Goal: Information Seeking & Learning: Learn about a topic

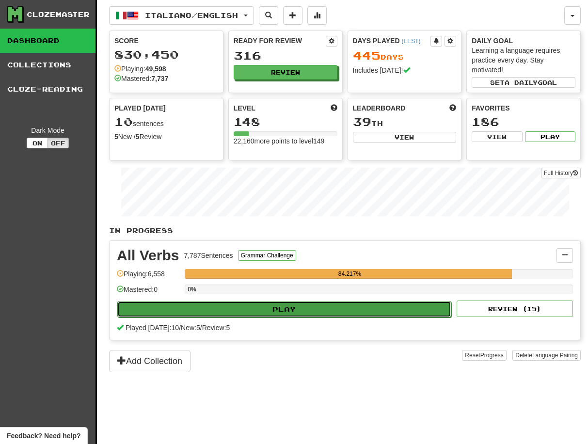
click at [310, 310] on button "Play" at bounding box center [284, 309] width 334 height 16
select select "**"
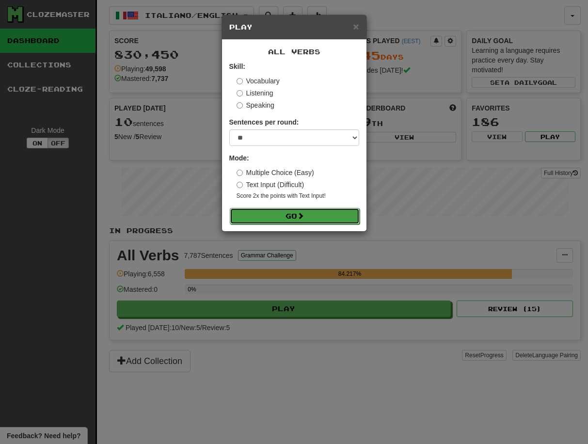
click at [298, 214] on button "Go" at bounding box center [295, 216] width 130 height 16
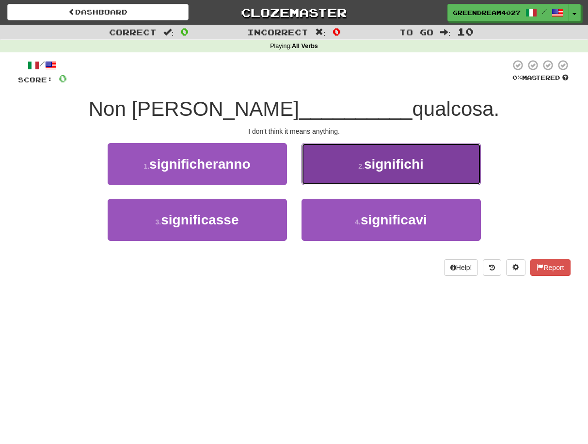
click at [391, 167] on span "significhi" at bounding box center [394, 164] width 60 height 15
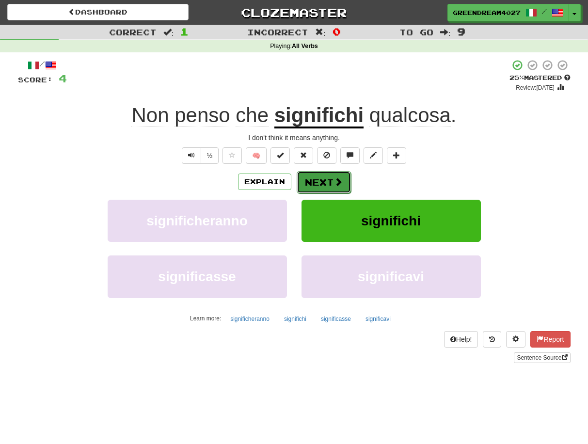
click at [325, 185] on button "Next" at bounding box center [324, 182] width 54 height 22
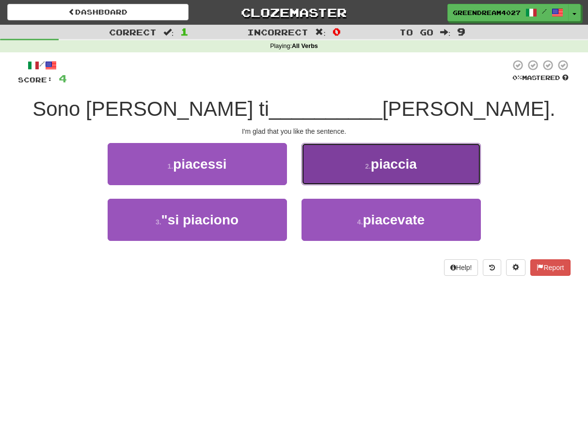
click at [370, 168] on small "2 ." at bounding box center [368, 166] width 6 height 8
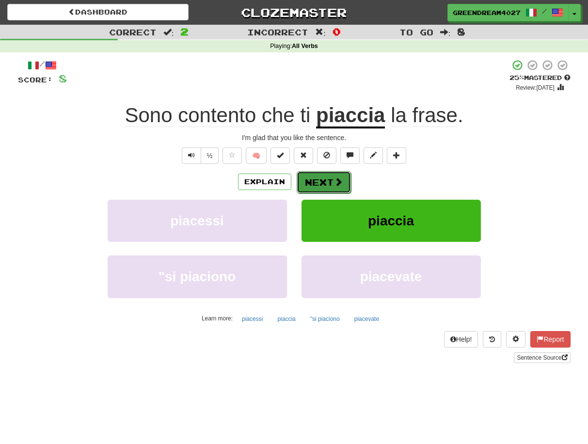
click at [326, 181] on button "Next" at bounding box center [324, 182] width 54 height 22
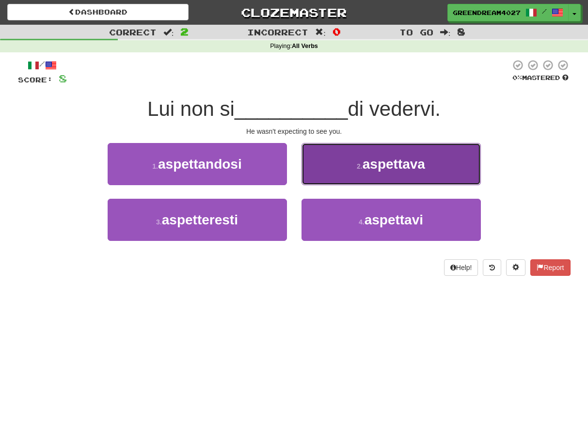
click at [362, 177] on button "2 . aspettava" at bounding box center [390, 164] width 179 height 42
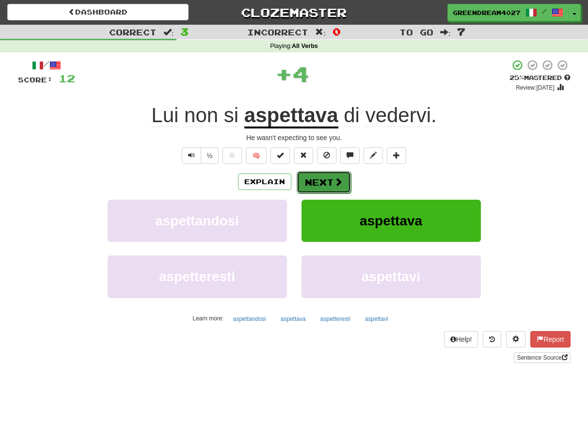
click at [317, 182] on button "Next" at bounding box center [324, 182] width 54 height 22
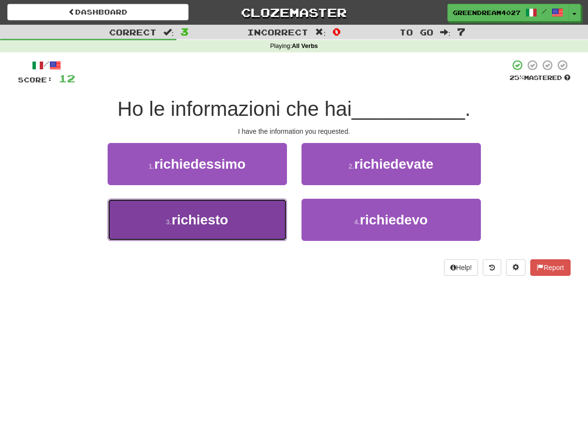
click at [261, 222] on button "3 . richiesto" at bounding box center [197, 220] width 179 height 42
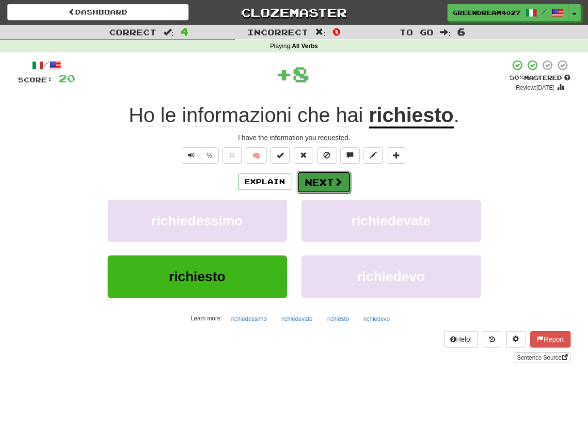
click at [322, 180] on button "Next" at bounding box center [324, 182] width 54 height 22
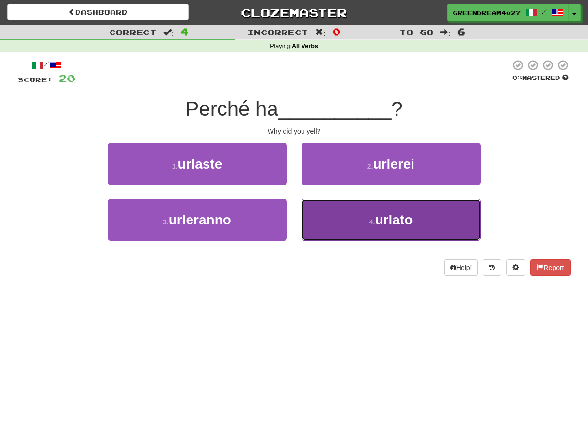
click at [338, 226] on button "4 . urlato" at bounding box center [390, 220] width 179 height 42
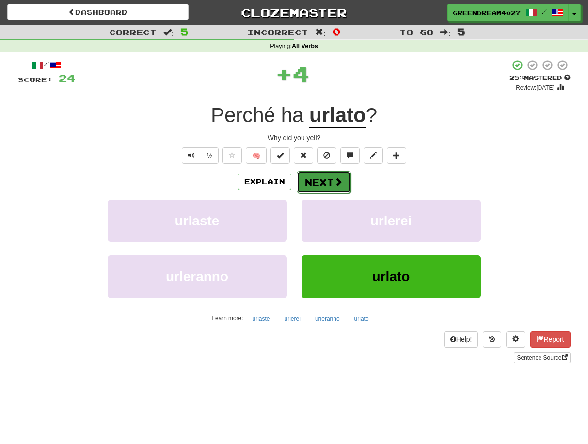
click at [308, 181] on button "Next" at bounding box center [324, 182] width 54 height 22
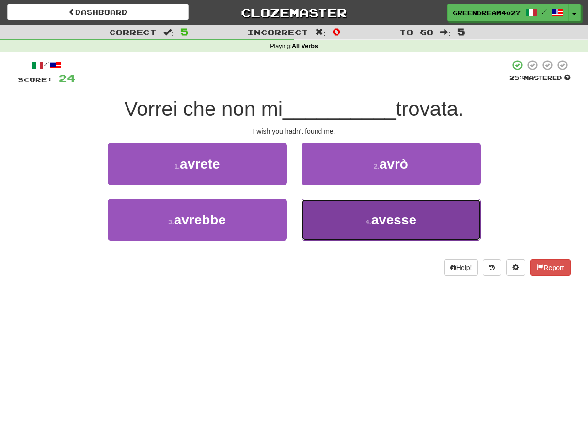
click at [365, 221] on small "4 ." at bounding box center [368, 222] width 6 height 8
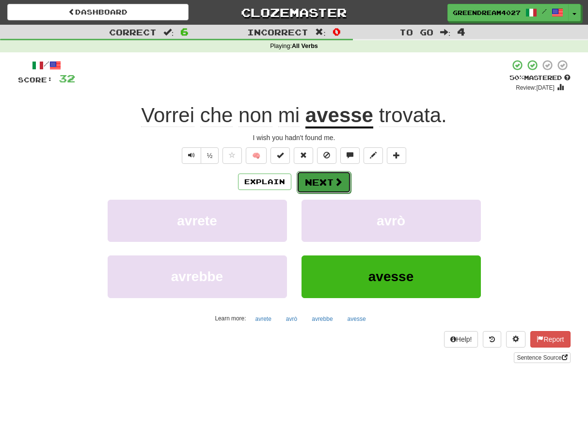
click at [320, 181] on button "Next" at bounding box center [324, 182] width 54 height 22
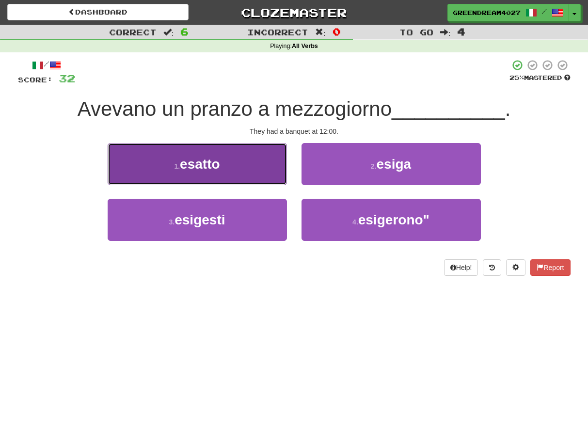
click at [243, 171] on button "1 . esatto" at bounding box center [197, 164] width 179 height 42
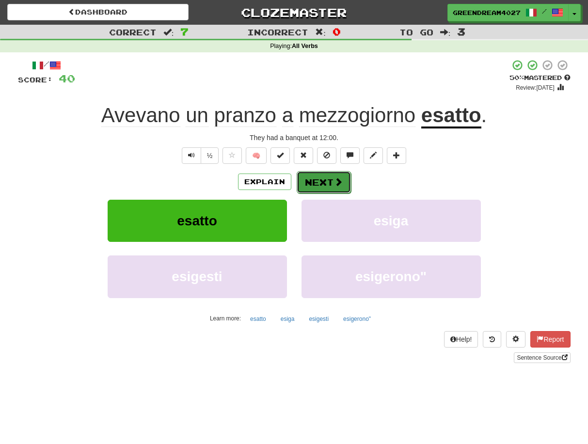
click at [329, 185] on button "Next" at bounding box center [324, 182] width 54 height 22
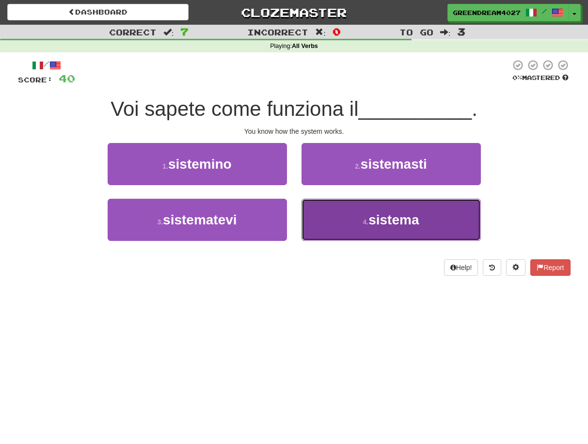
click at [343, 226] on button "4 . sistema" at bounding box center [390, 220] width 179 height 42
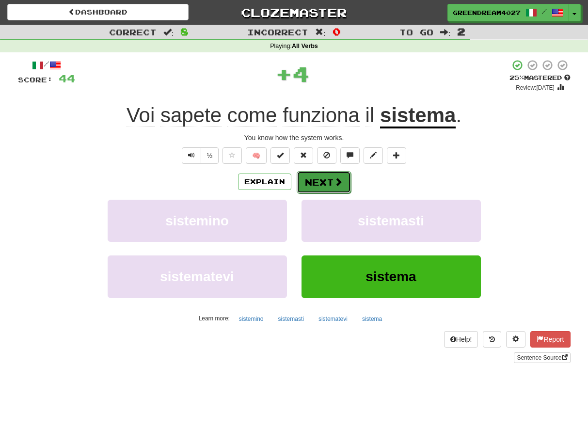
click at [320, 181] on button "Next" at bounding box center [324, 182] width 54 height 22
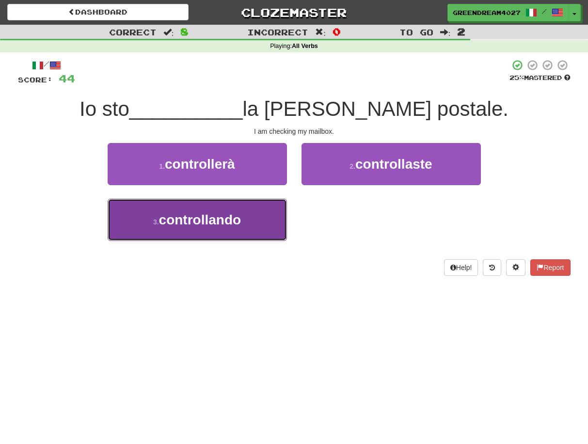
click at [260, 229] on button "3 . controllando" at bounding box center [197, 220] width 179 height 42
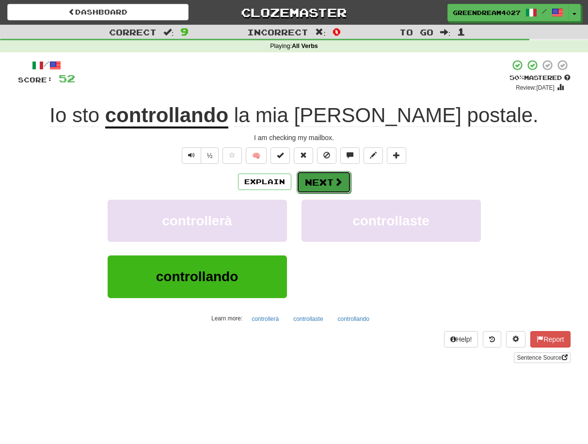
click at [327, 180] on button "Next" at bounding box center [324, 182] width 54 height 22
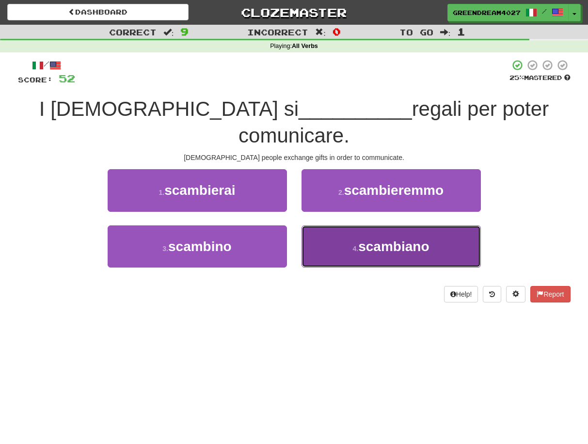
click at [359, 245] on small "4 ." at bounding box center [356, 249] width 6 height 8
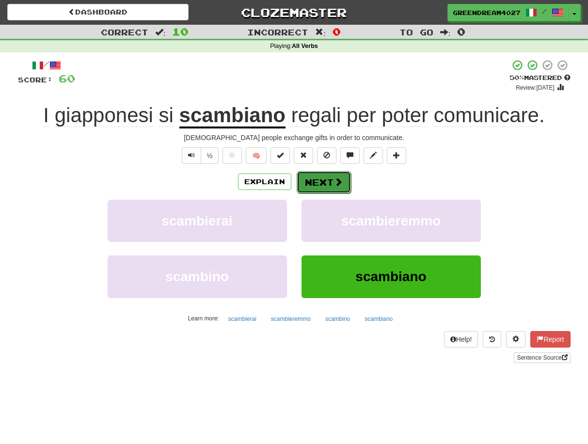
click at [334, 184] on span at bounding box center [338, 181] width 9 height 9
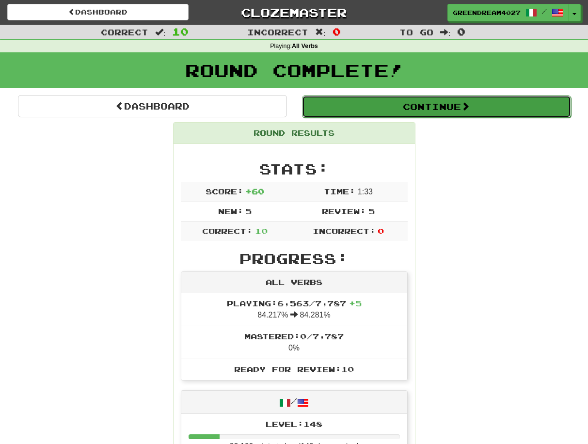
click at [425, 112] on button "Continue" at bounding box center [436, 106] width 269 height 22
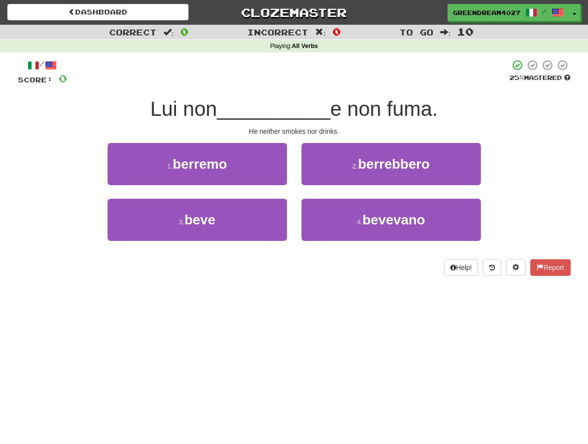
click at [423, 100] on span "e non fuma." at bounding box center [384, 108] width 108 height 23
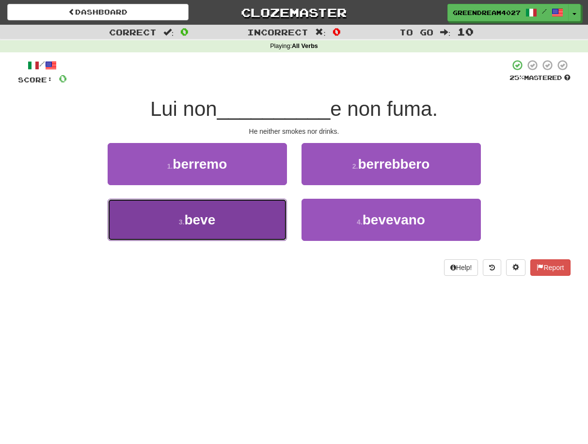
click at [206, 214] on span "beve" at bounding box center [199, 219] width 31 height 15
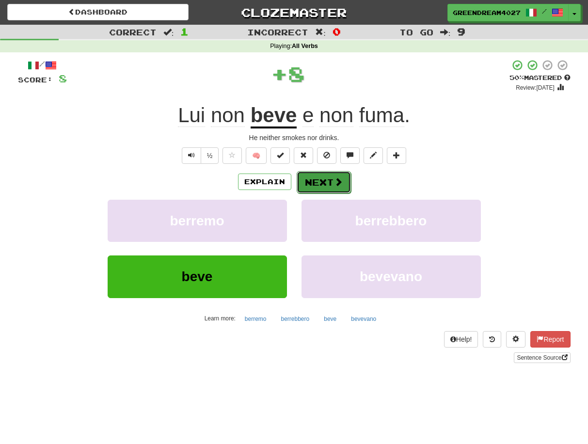
click at [323, 184] on button "Next" at bounding box center [324, 182] width 54 height 22
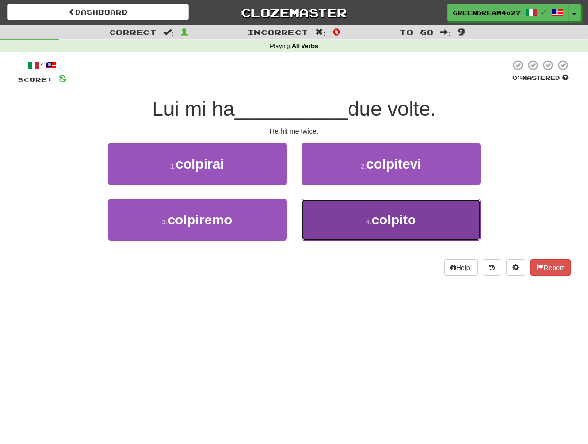
click at [348, 228] on button "4 . colpito" at bounding box center [390, 220] width 179 height 42
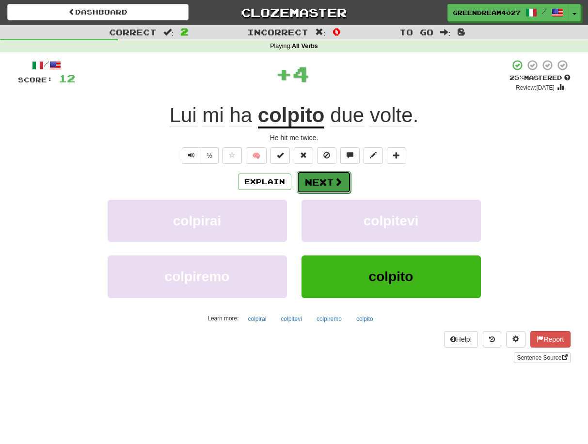
click at [327, 183] on button "Next" at bounding box center [324, 182] width 54 height 22
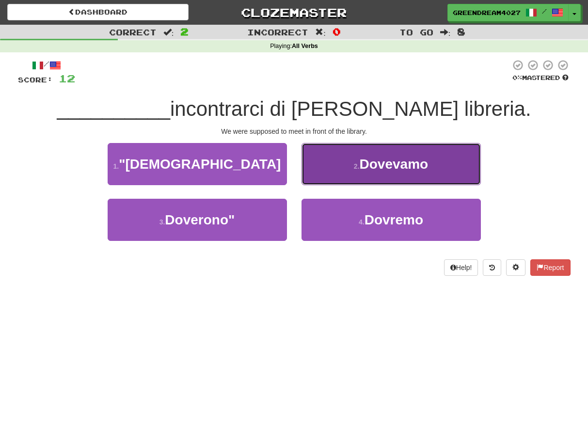
click at [363, 174] on button "2 . Dovevamo" at bounding box center [390, 164] width 179 height 42
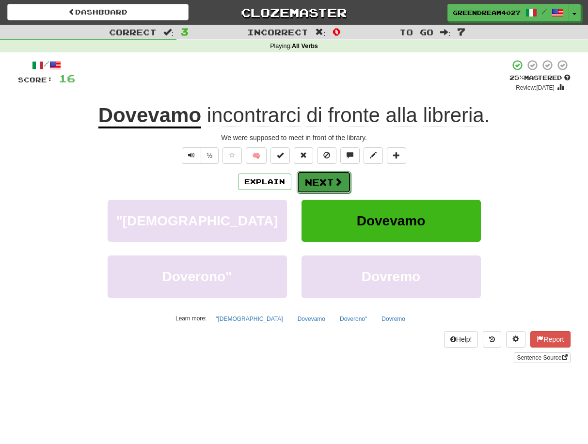
click at [319, 179] on button "Next" at bounding box center [324, 182] width 54 height 22
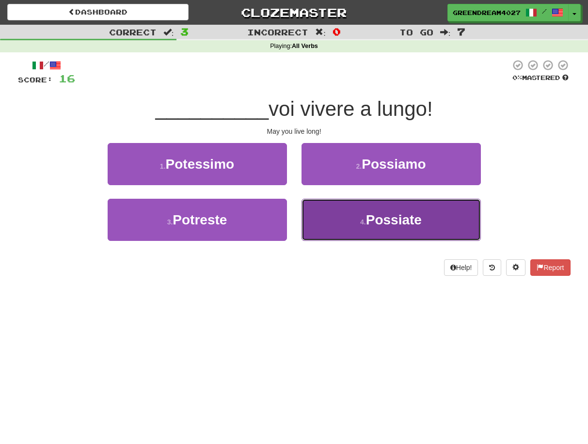
click at [358, 223] on button "4 . Possiate" at bounding box center [390, 220] width 179 height 42
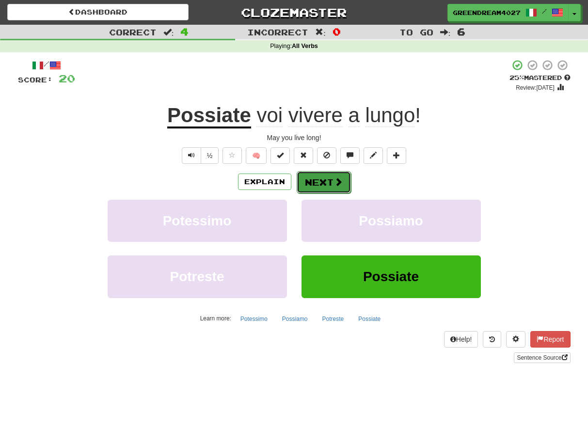
click at [326, 181] on button "Next" at bounding box center [324, 182] width 54 height 22
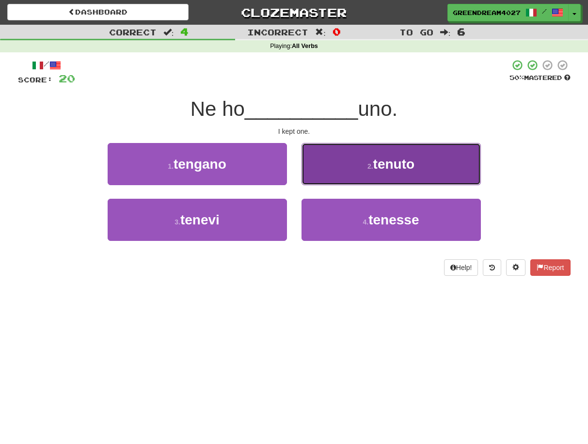
click at [383, 167] on span "tenuto" at bounding box center [394, 164] width 42 height 15
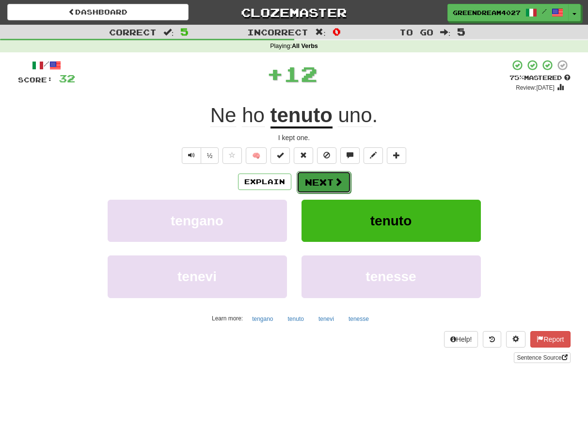
click at [315, 181] on button "Next" at bounding box center [324, 182] width 54 height 22
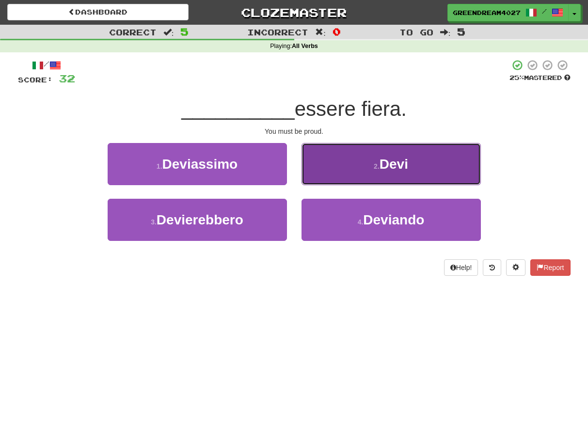
click at [350, 173] on button "2 . Devi" at bounding box center [390, 164] width 179 height 42
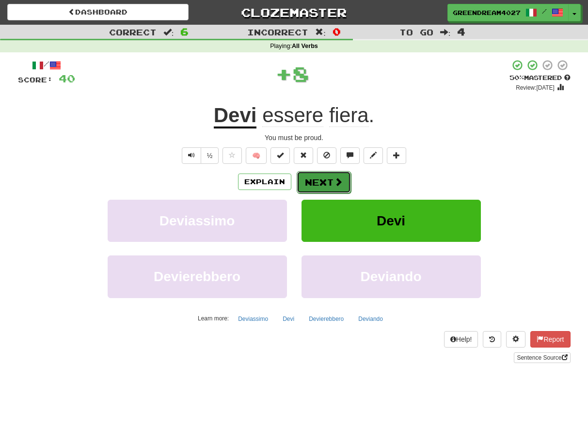
click at [322, 180] on button "Next" at bounding box center [324, 182] width 54 height 22
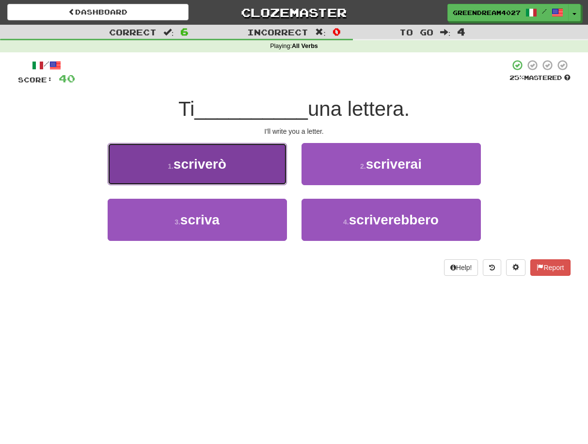
click at [255, 173] on button "1 . scriverò" at bounding box center [197, 164] width 179 height 42
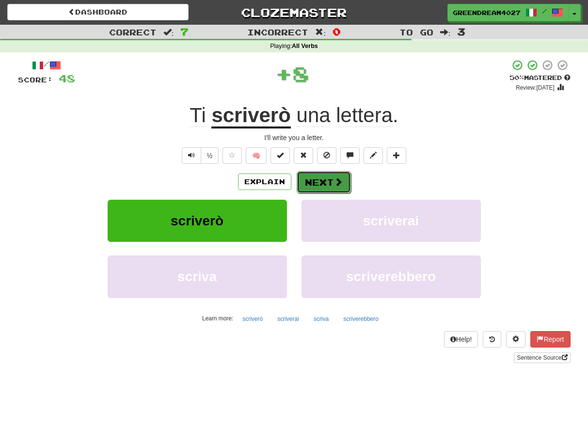
click at [320, 184] on button "Next" at bounding box center [324, 182] width 54 height 22
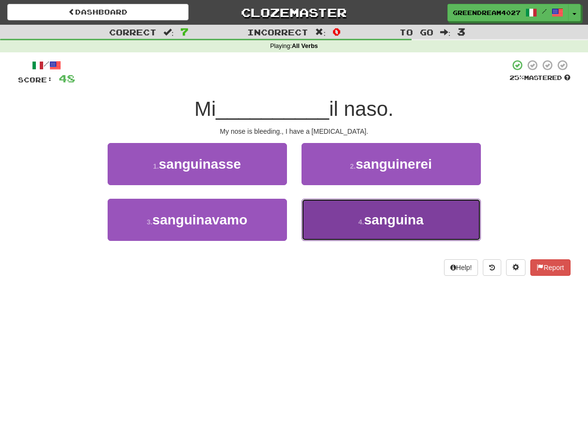
click at [363, 224] on small "4 ." at bounding box center [361, 222] width 6 height 8
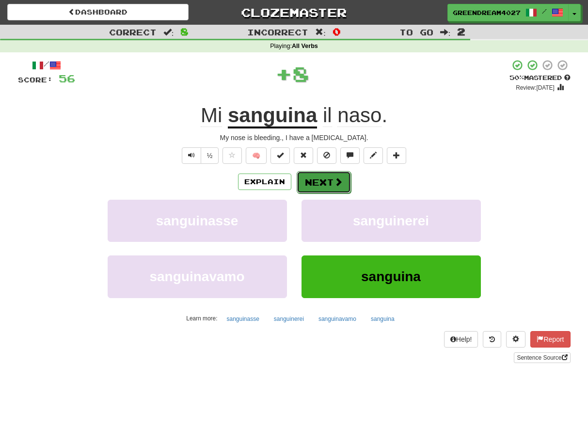
click at [335, 181] on span at bounding box center [338, 181] width 9 height 9
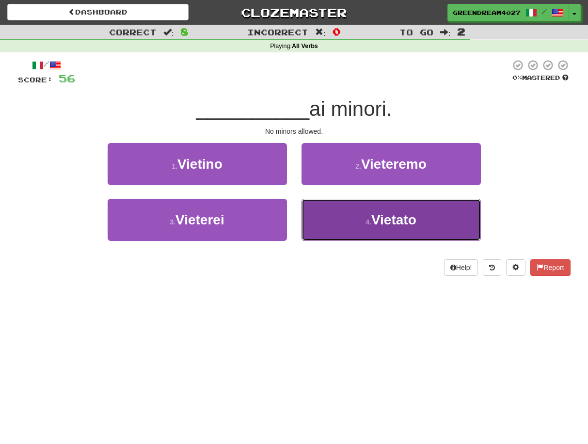
click at [355, 230] on button "4 . Vietato" at bounding box center [390, 220] width 179 height 42
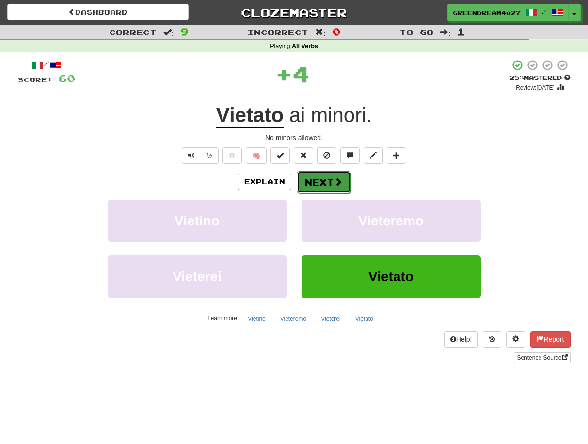
click at [331, 183] on button "Next" at bounding box center [324, 182] width 54 height 22
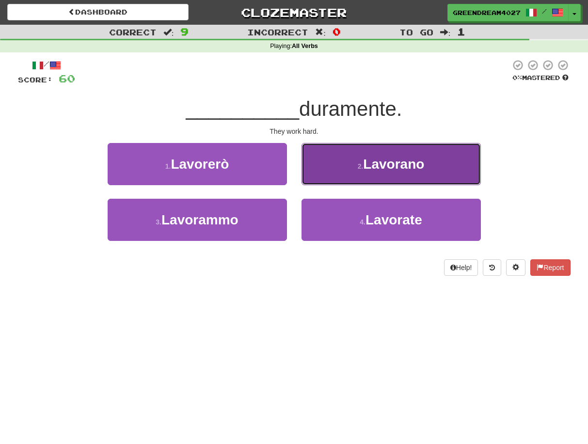
click at [376, 167] on span "Lavorano" at bounding box center [393, 164] width 61 height 15
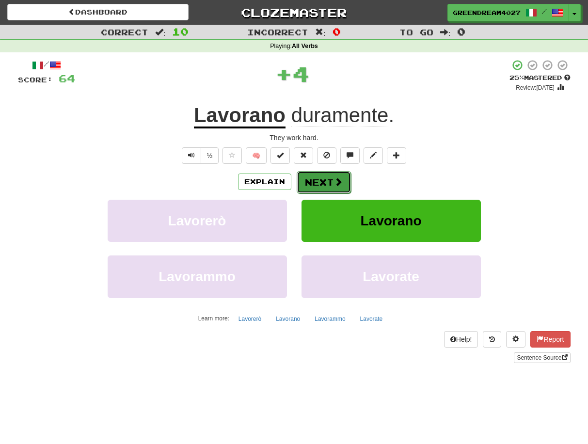
click at [327, 178] on button "Next" at bounding box center [324, 182] width 54 height 22
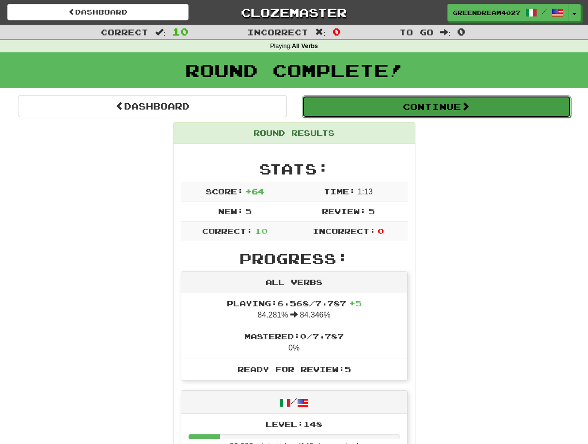
click at [430, 101] on button "Continue" at bounding box center [436, 106] width 269 height 22
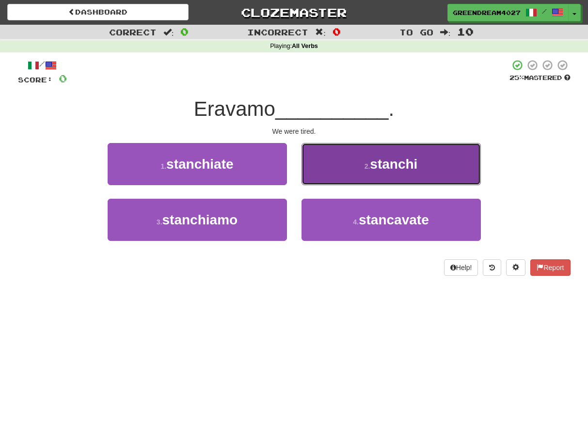
click at [396, 164] on span "stanchi" at bounding box center [394, 164] width 48 height 15
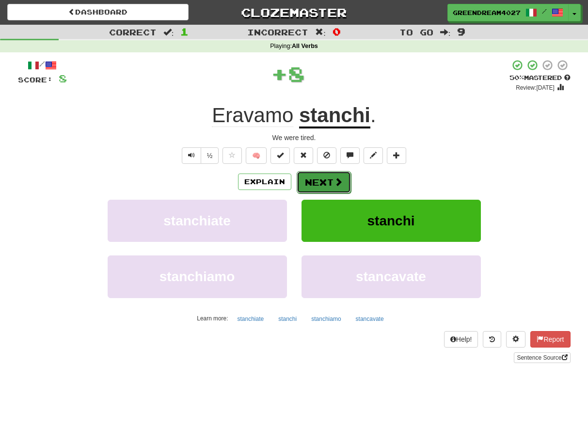
click at [317, 179] on button "Next" at bounding box center [324, 182] width 54 height 22
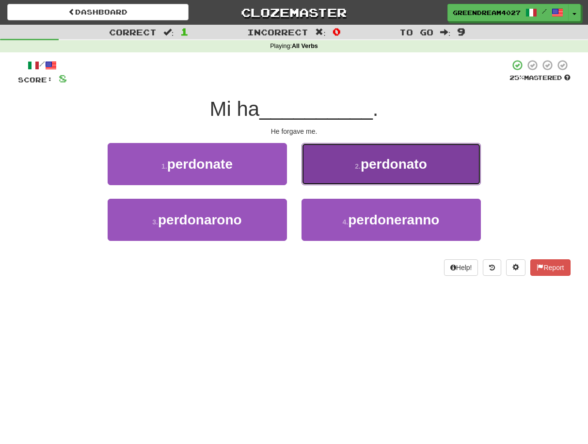
click at [394, 170] on span "perdonato" at bounding box center [394, 164] width 66 height 15
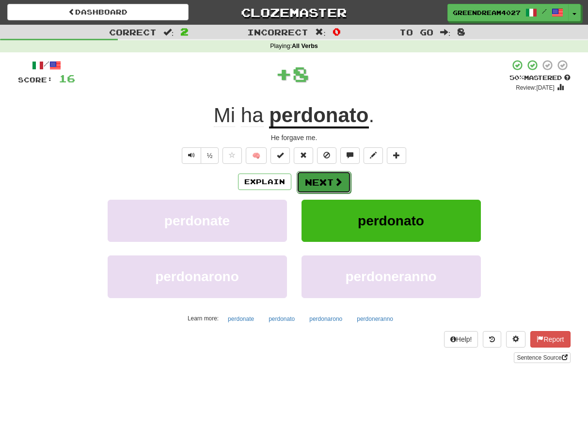
click at [314, 180] on button "Next" at bounding box center [324, 182] width 54 height 22
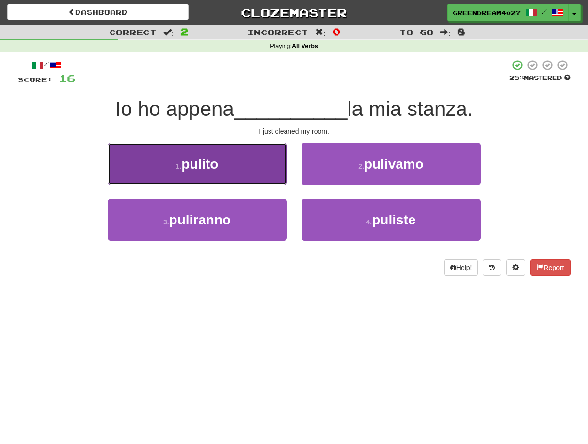
click at [213, 160] on span "pulito" at bounding box center [199, 164] width 37 height 15
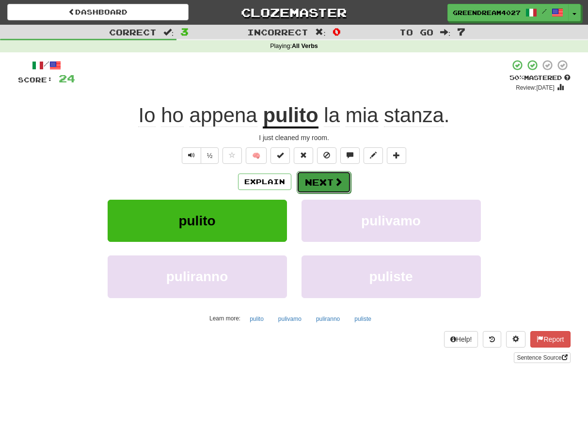
click at [323, 181] on button "Next" at bounding box center [324, 182] width 54 height 22
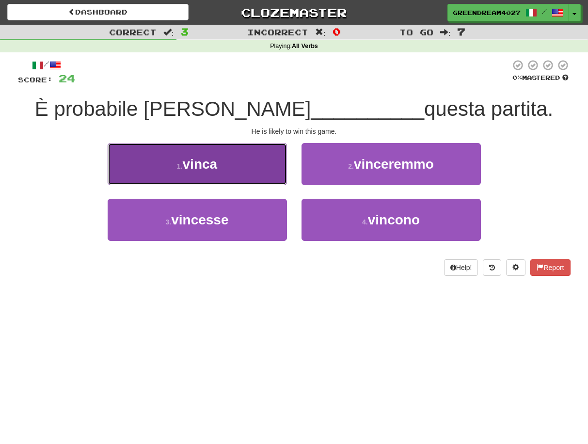
click at [229, 160] on button "1 . vinca" at bounding box center [197, 164] width 179 height 42
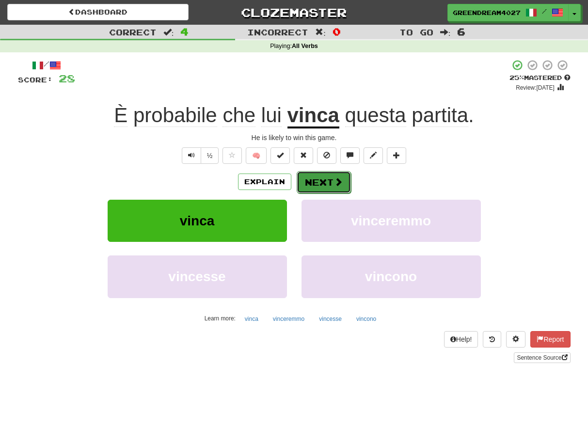
click at [324, 180] on button "Next" at bounding box center [324, 182] width 54 height 22
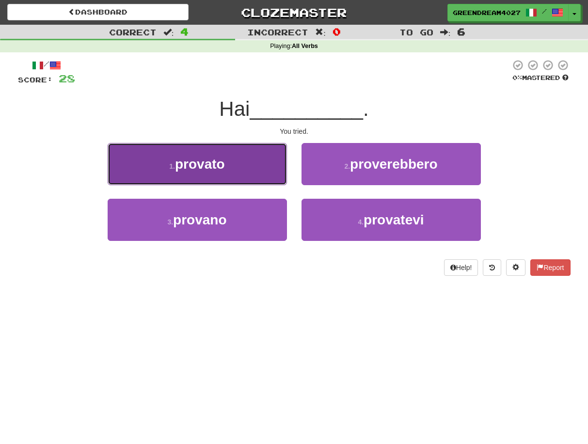
click at [222, 165] on span "provato" at bounding box center [200, 164] width 50 height 15
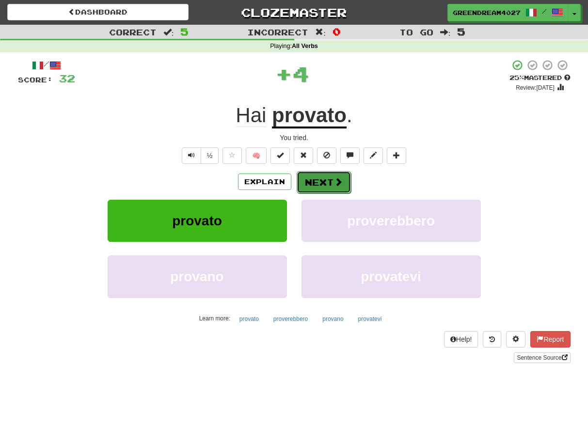
click at [334, 179] on span at bounding box center [338, 181] width 9 height 9
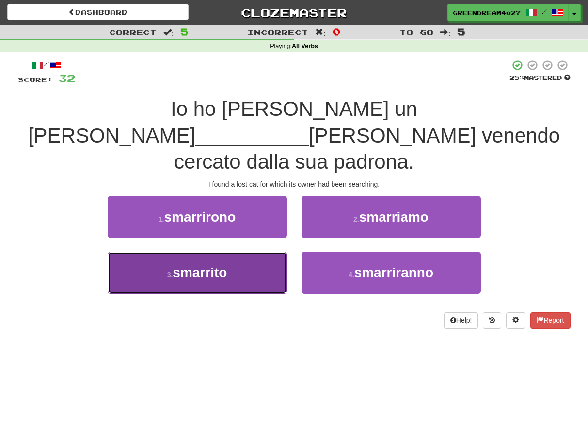
click at [246, 252] on button "3 . smarrito" at bounding box center [197, 273] width 179 height 42
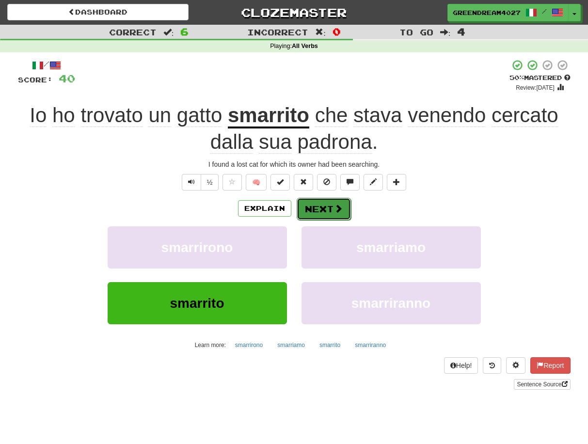
click at [317, 205] on button "Next" at bounding box center [324, 209] width 54 height 22
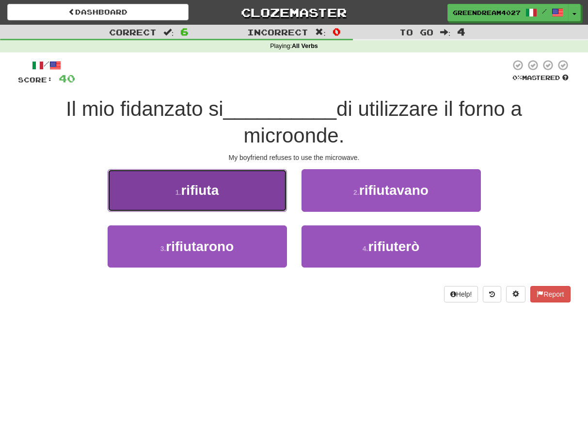
click at [235, 193] on button "1 . rifiuta" at bounding box center [197, 190] width 179 height 42
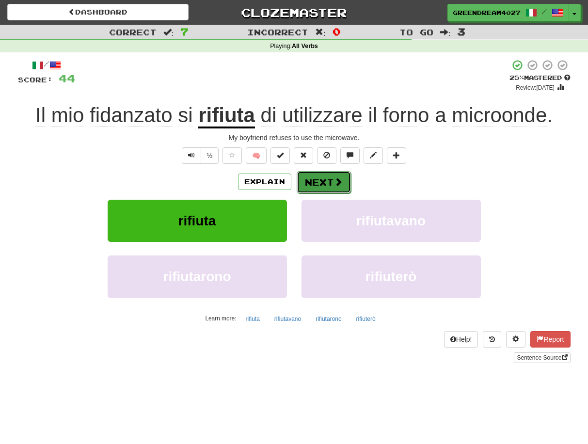
click at [323, 180] on button "Next" at bounding box center [324, 182] width 54 height 22
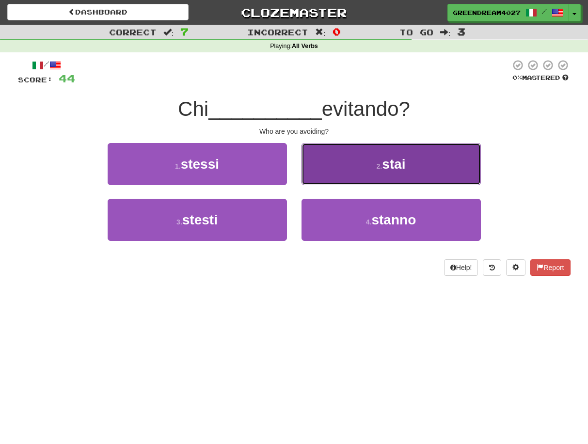
click at [361, 169] on button "2 . stai" at bounding box center [390, 164] width 179 height 42
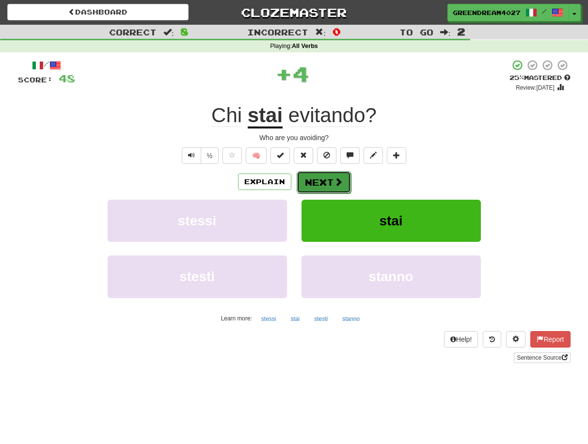
click at [320, 182] on button "Next" at bounding box center [324, 182] width 54 height 22
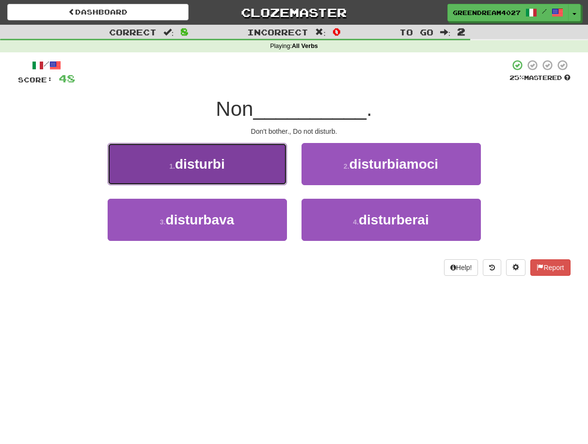
click at [244, 166] on button "1 . disturbi" at bounding box center [197, 164] width 179 height 42
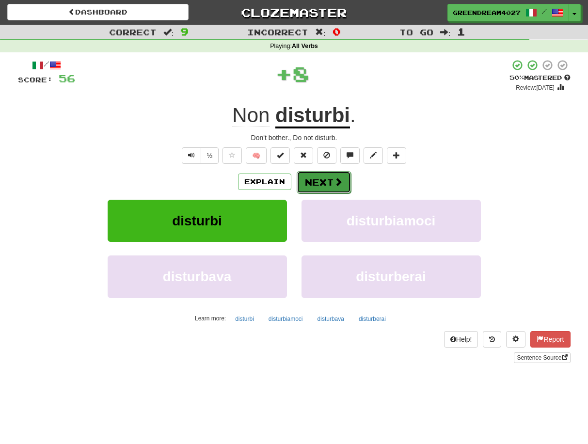
click at [323, 183] on button "Next" at bounding box center [324, 182] width 54 height 22
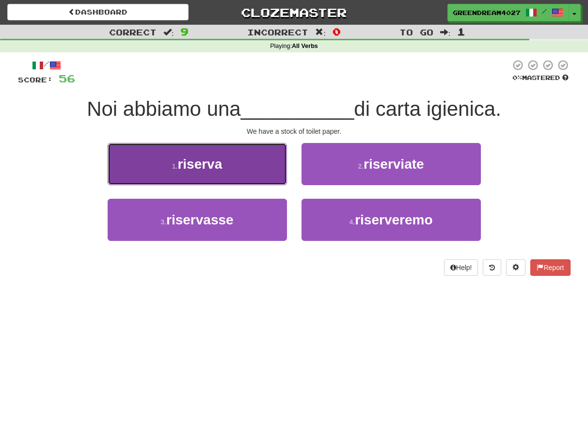
click at [253, 167] on button "1 . riserva" at bounding box center [197, 164] width 179 height 42
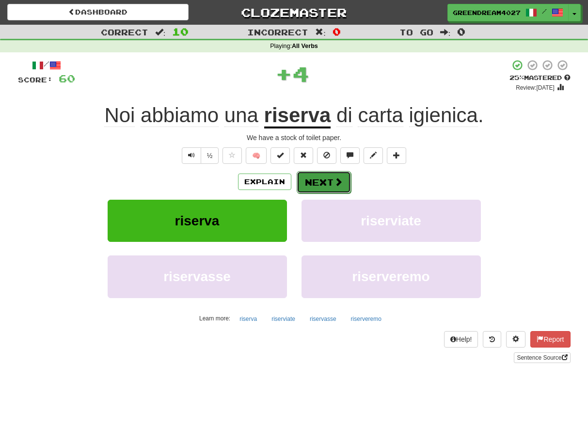
click at [317, 183] on button "Next" at bounding box center [324, 182] width 54 height 22
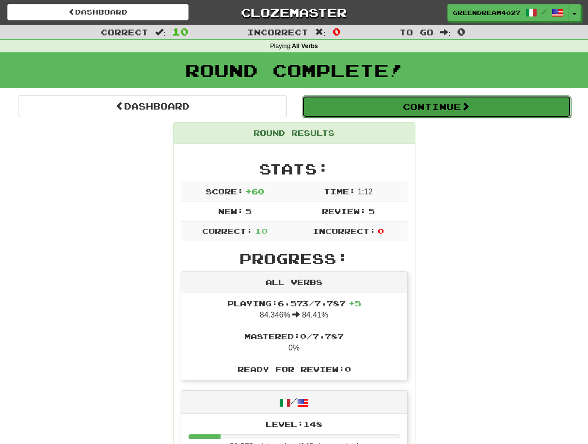
click at [411, 106] on button "Continue" at bounding box center [436, 106] width 269 height 22
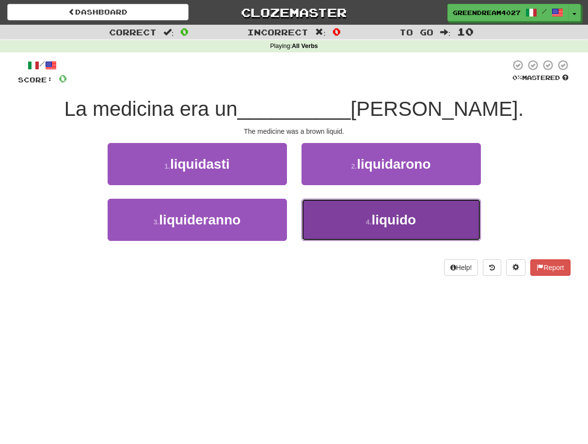
click at [348, 223] on button "4 . liquido" at bounding box center [390, 220] width 179 height 42
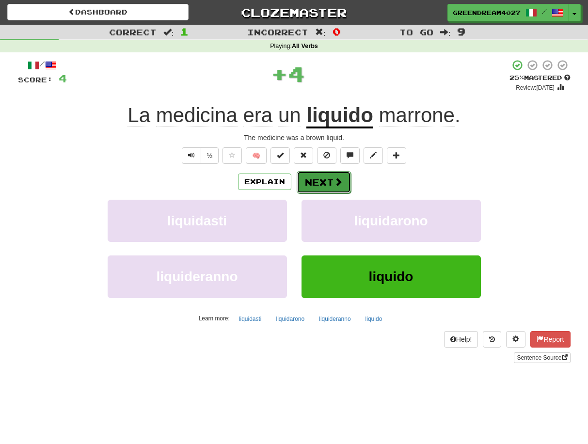
click at [328, 181] on button "Next" at bounding box center [324, 182] width 54 height 22
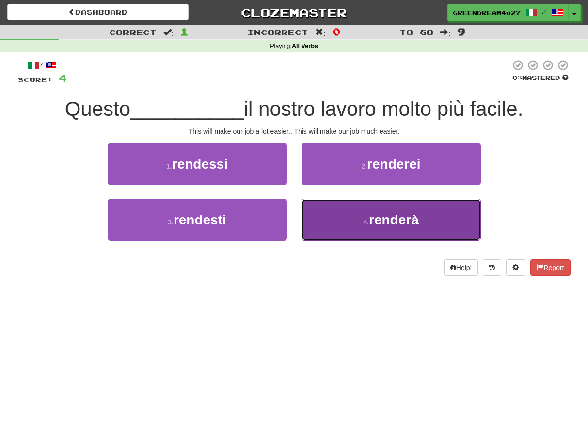
click at [348, 227] on button "4 . renderà" at bounding box center [390, 220] width 179 height 42
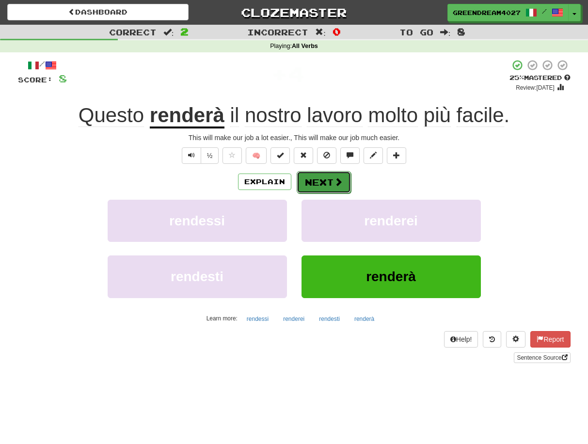
click at [334, 179] on span at bounding box center [338, 181] width 9 height 9
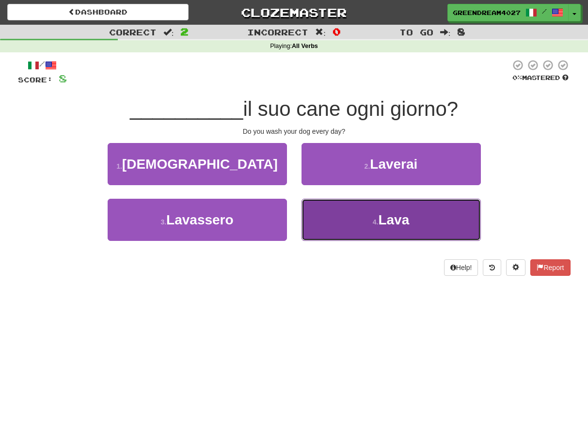
click at [368, 225] on button "4 . Lava" at bounding box center [390, 220] width 179 height 42
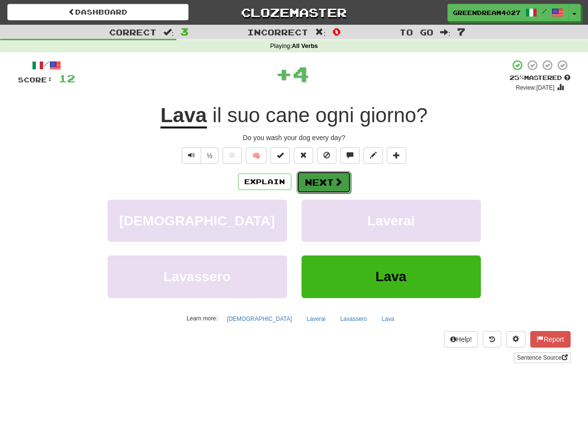
click at [328, 180] on button "Next" at bounding box center [324, 182] width 54 height 22
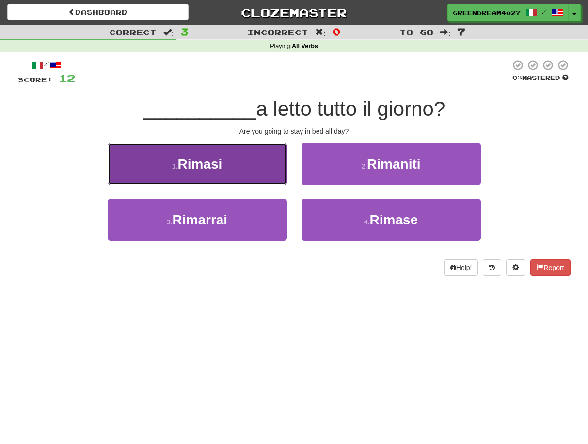
click at [199, 163] on span "Rimasi" at bounding box center [199, 164] width 45 height 15
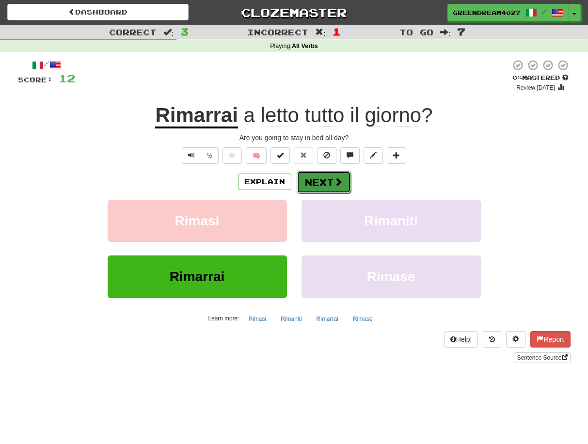
click at [325, 183] on button "Next" at bounding box center [324, 182] width 54 height 22
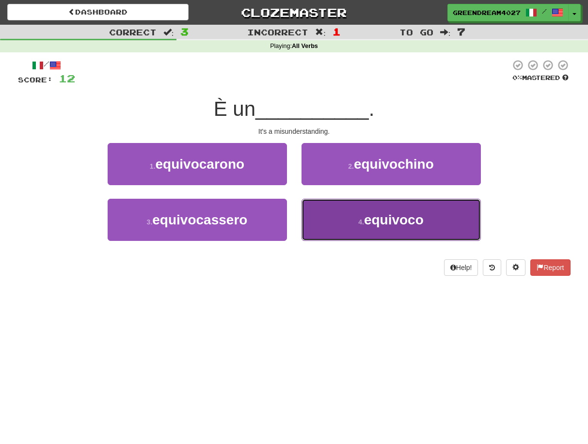
click at [343, 224] on button "4 . equivoco" at bounding box center [390, 220] width 179 height 42
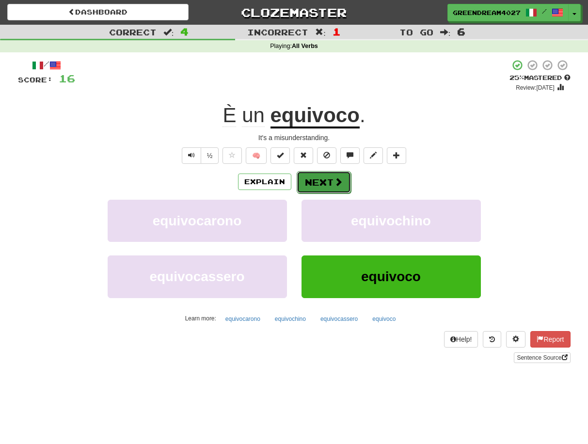
click at [330, 183] on button "Next" at bounding box center [324, 182] width 54 height 22
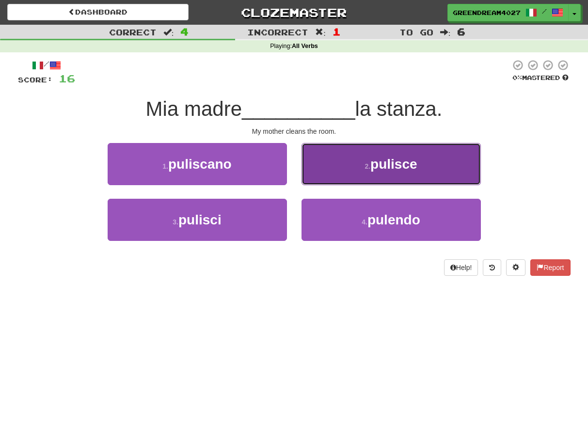
click at [342, 161] on button "2 . pulisce" at bounding box center [390, 164] width 179 height 42
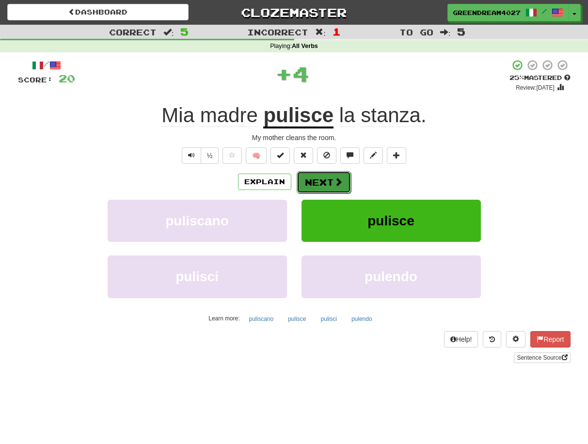
click at [317, 180] on button "Next" at bounding box center [324, 182] width 54 height 22
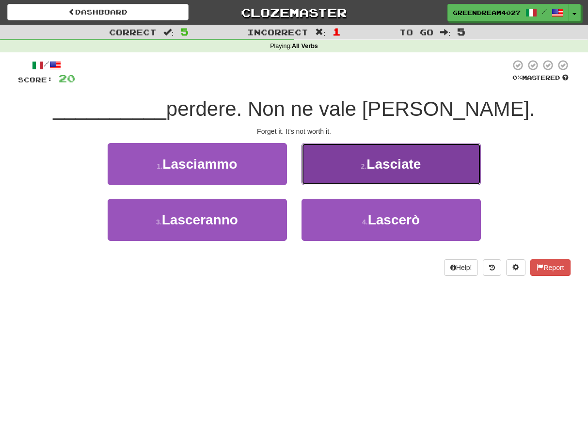
click at [383, 172] on button "2 . Lasciate" at bounding box center [390, 164] width 179 height 42
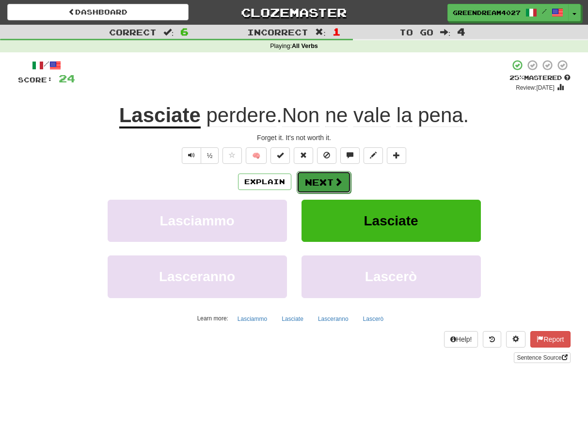
click at [318, 185] on button "Next" at bounding box center [324, 182] width 54 height 22
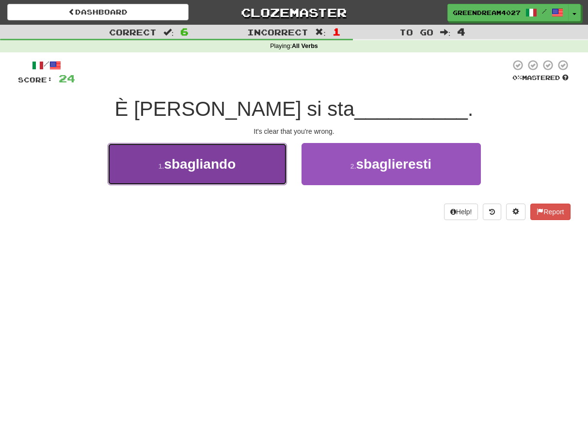
click at [260, 174] on button "1 . sbagliando" at bounding box center [197, 164] width 179 height 42
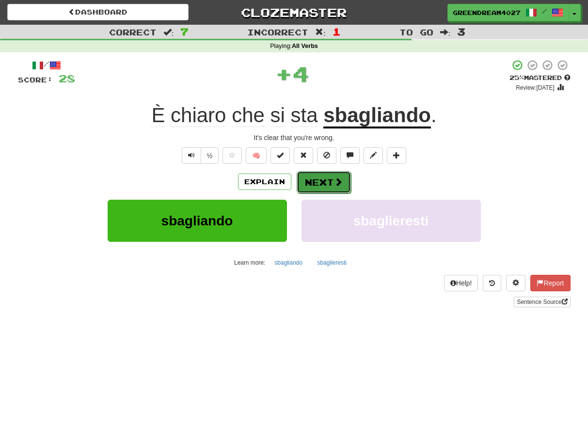
click at [326, 178] on button "Next" at bounding box center [324, 182] width 54 height 22
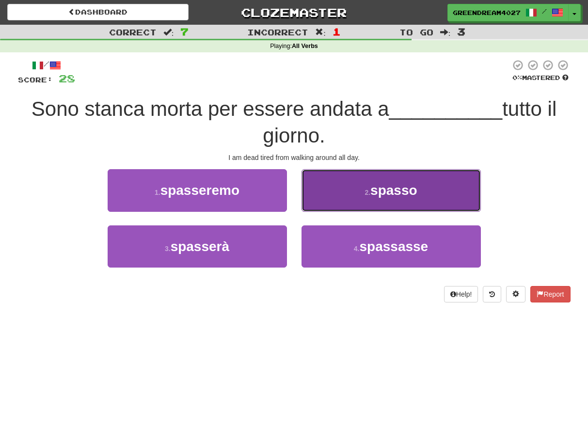
click at [348, 193] on button "2 . spasso" at bounding box center [390, 190] width 179 height 42
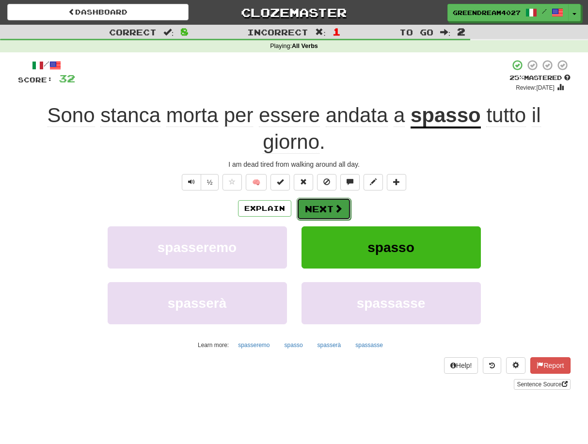
click at [322, 204] on button "Next" at bounding box center [324, 209] width 54 height 22
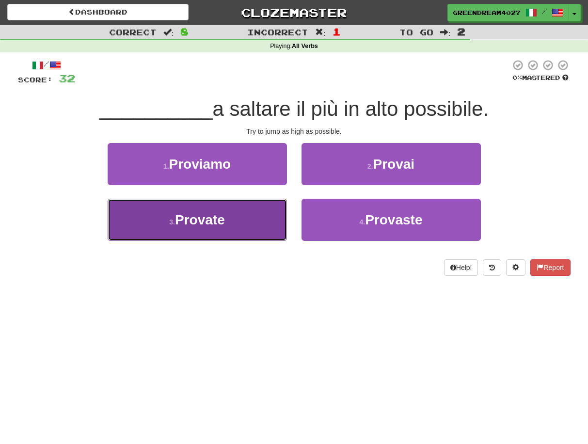
click at [235, 220] on button "3 . Provate" at bounding box center [197, 220] width 179 height 42
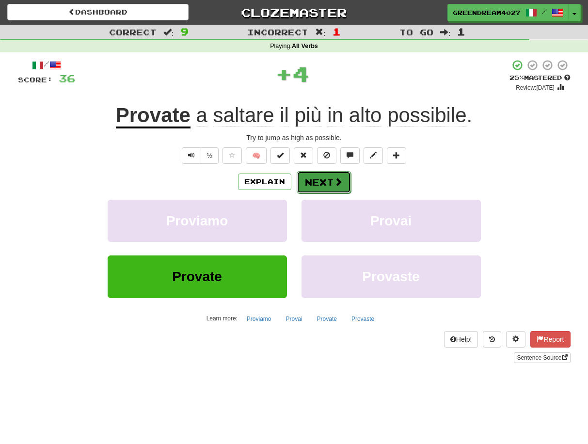
click at [332, 178] on button "Next" at bounding box center [324, 182] width 54 height 22
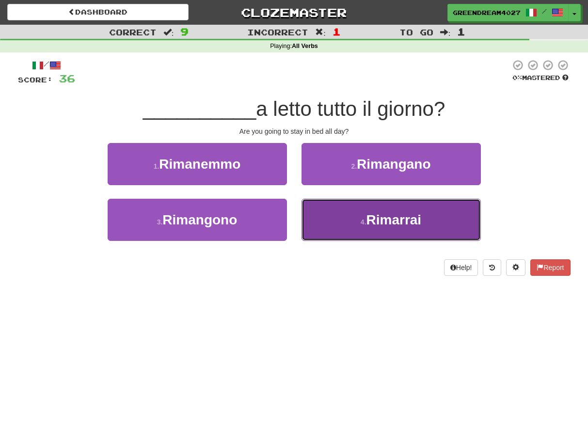
click at [345, 230] on button "4 . Rimarrai" at bounding box center [390, 220] width 179 height 42
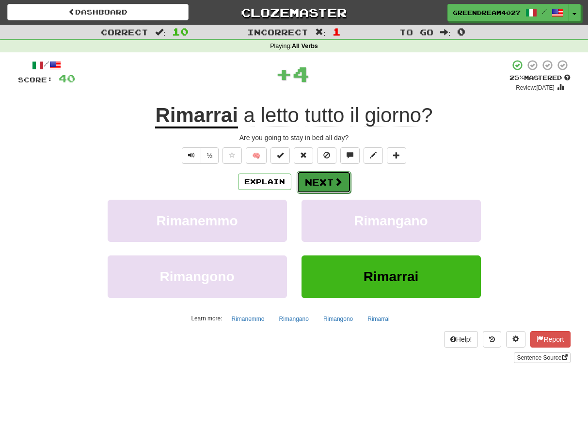
click at [322, 182] on button "Next" at bounding box center [324, 182] width 54 height 22
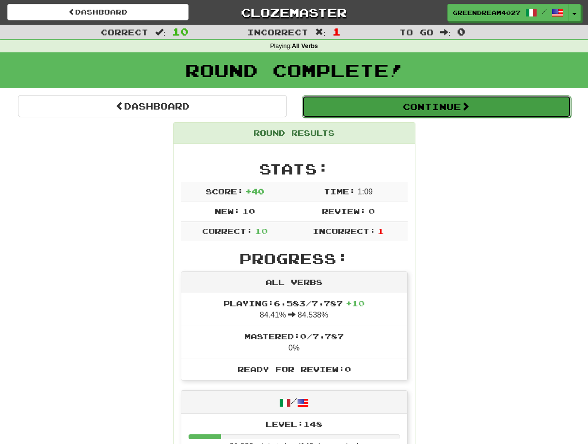
click at [434, 105] on button "Continue" at bounding box center [436, 106] width 269 height 22
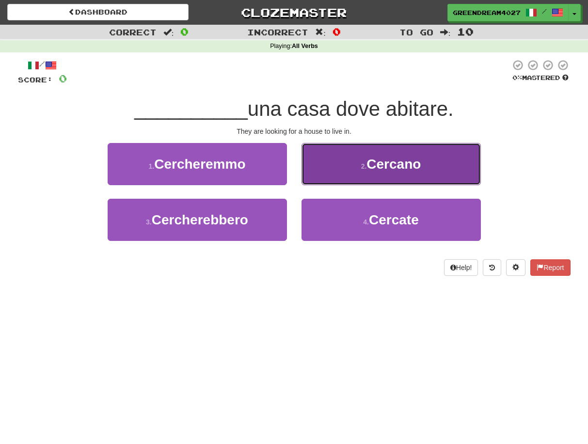
click at [395, 174] on button "2 . Cercano" at bounding box center [390, 164] width 179 height 42
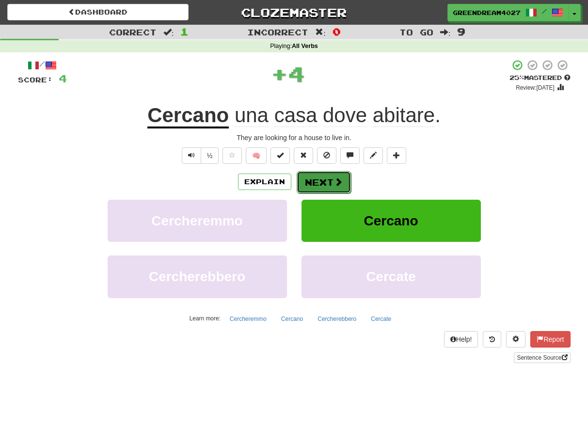
click at [319, 182] on button "Next" at bounding box center [324, 182] width 54 height 22
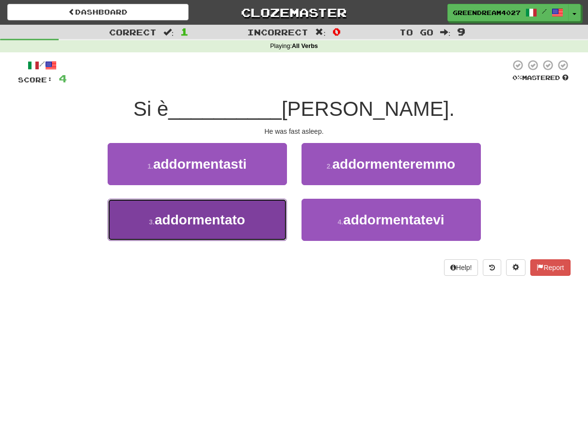
click at [245, 221] on span "addormentato" at bounding box center [200, 219] width 91 height 15
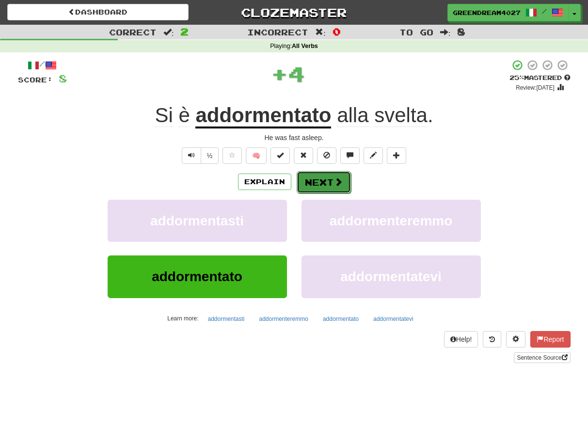
click at [329, 181] on button "Next" at bounding box center [324, 182] width 54 height 22
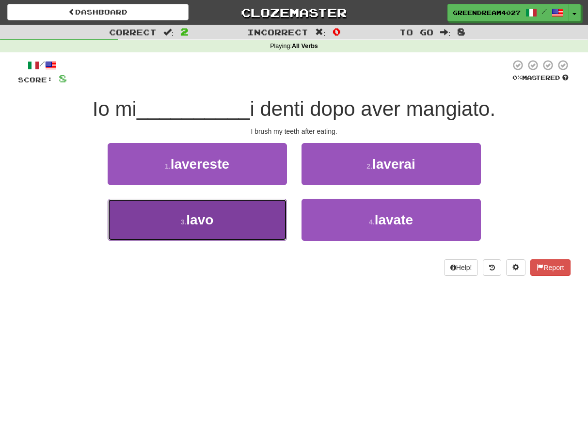
click at [241, 224] on button "3 . lavo" at bounding box center [197, 220] width 179 height 42
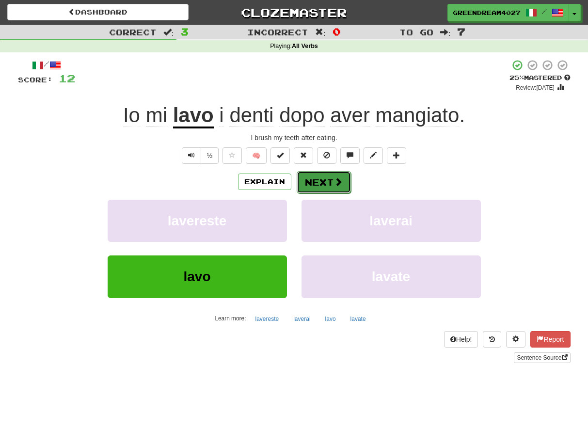
click at [326, 183] on button "Next" at bounding box center [324, 182] width 54 height 22
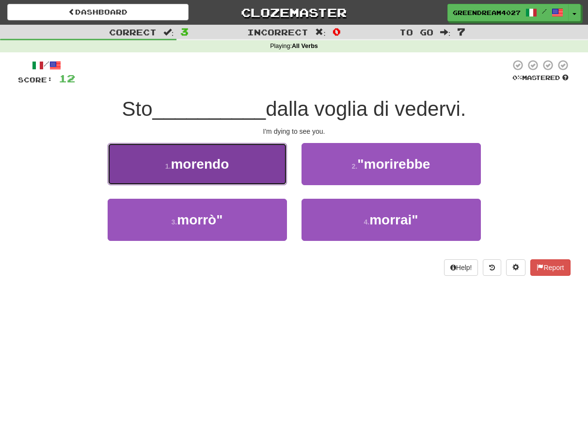
click at [252, 164] on button "1 . morendo" at bounding box center [197, 164] width 179 height 42
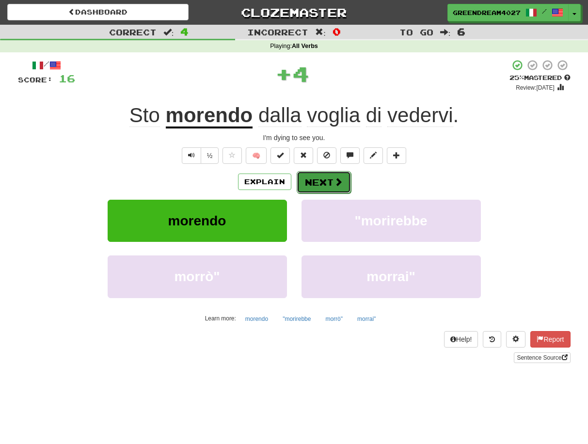
click at [317, 182] on button "Next" at bounding box center [324, 182] width 54 height 22
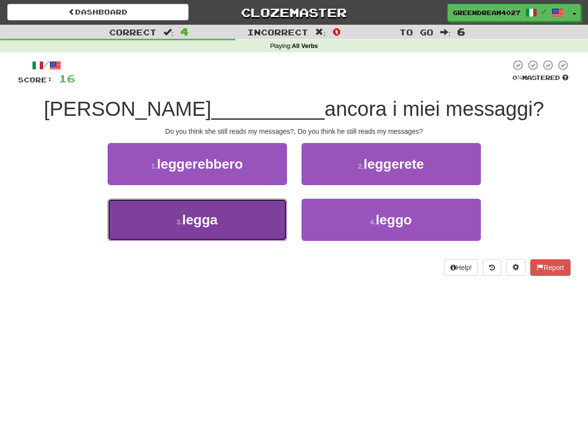
click at [245, 222] on button "3 . legga" at bounding box center [197, 220] width 179 height 42
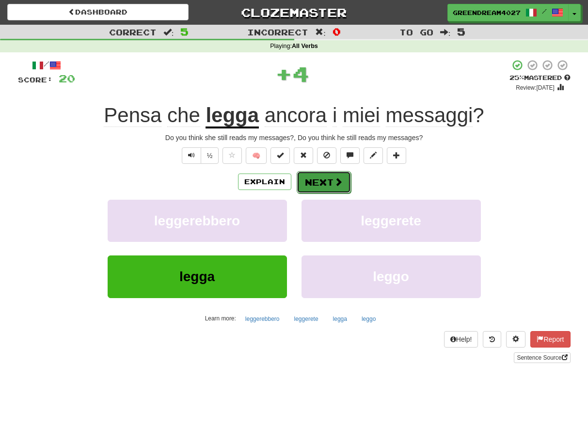
click at [327, 180] on button "Next" at bounding box center [324, 182] width 54 height 22
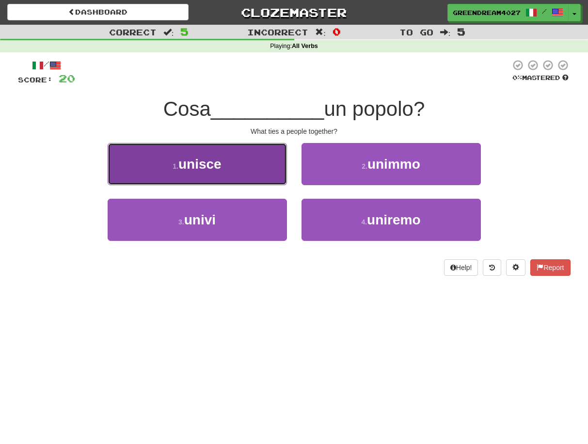
click at [245, 166] on button "1 . unisce" at bounding box center [197, 164] width 179 height 42
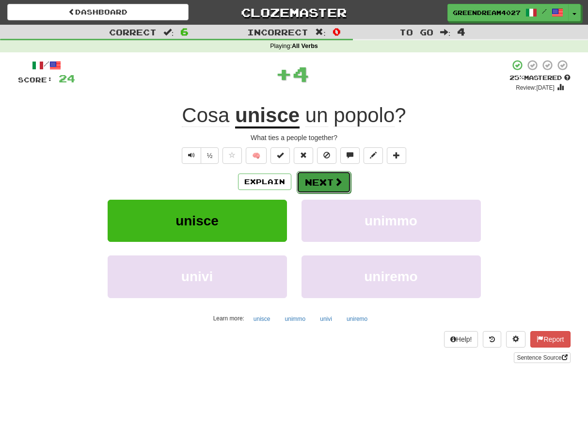
click at [322, 183] on button "Next" at bounding box center [324, 182] width 54 height 22
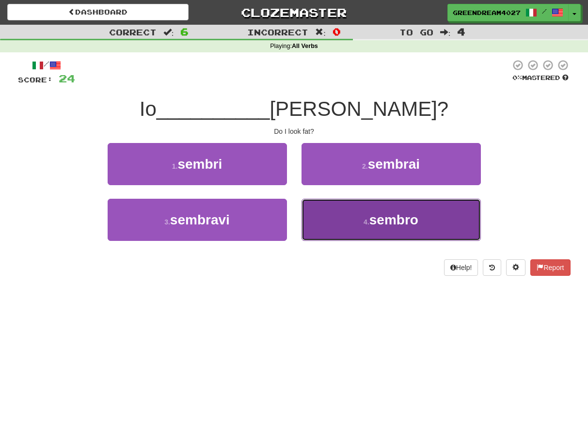
click at [360, 224] on button "4 . sembro" at bounding box center [390, 220] width 179 height 42
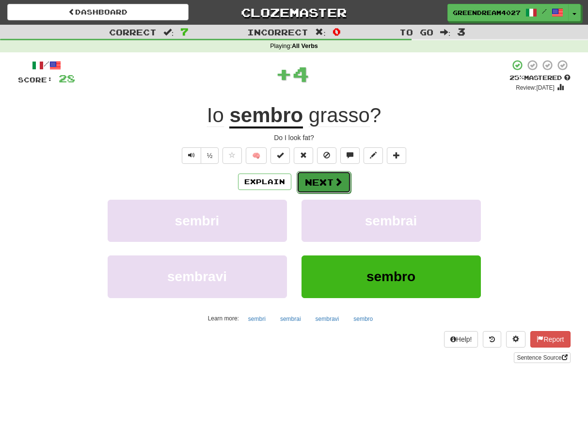
click at [330, 178] on button "Next" at bounding box center [324, 182] width 54 height 22
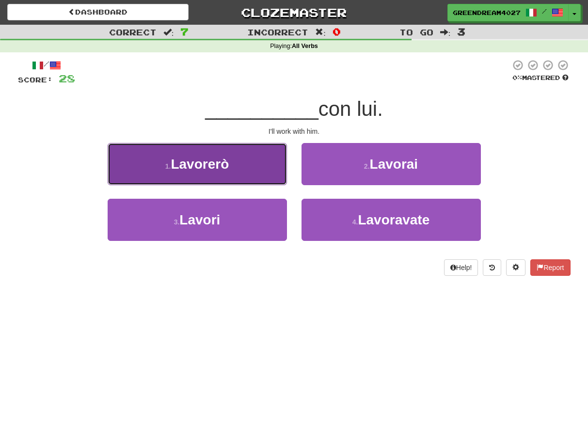
click at [262, 160] on button "1 . Lavorerò" at bounding box center [197, 164] width 179 height 42
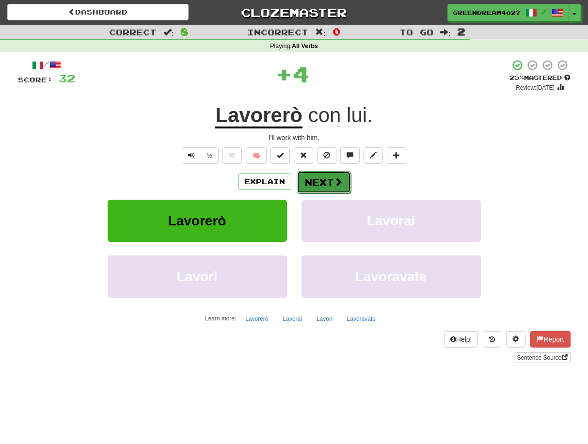
click at [318, 179] on button "Next" at bounding box center [324, 182] width 54 height 22
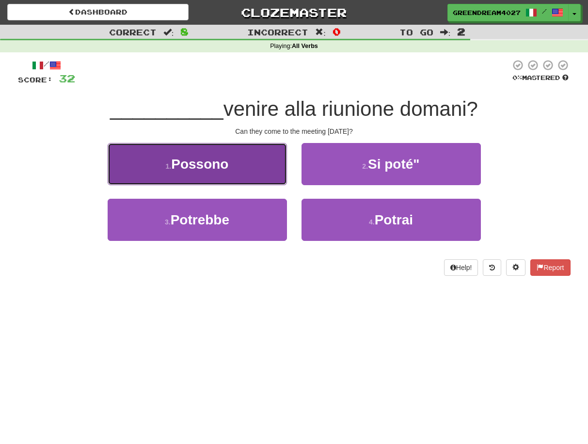
click at [206, 162] on span "Possono" at bounding box center [199, 164] width 57 height 15
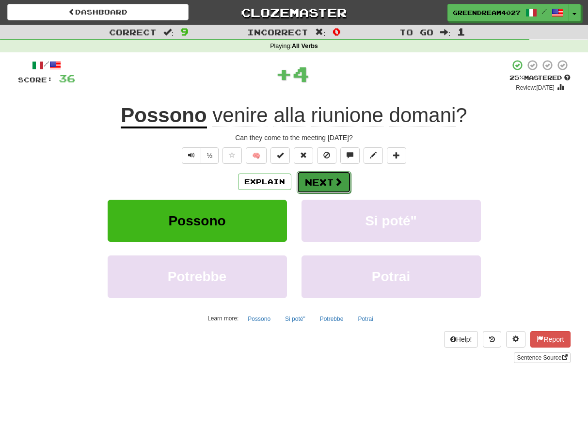
click at [320, 181] on button "Next" at bounding box center [324, 182] width 54 height 22
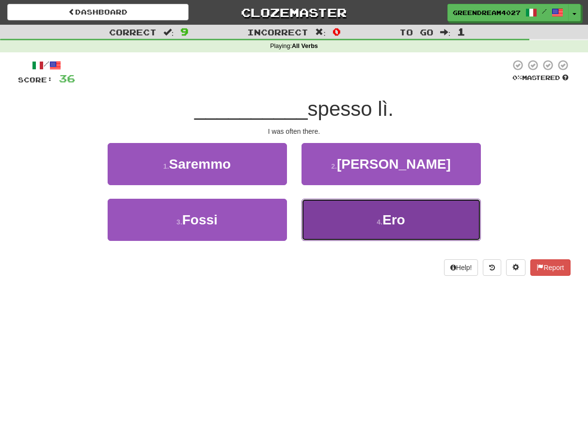
click at [342, 221] on button "4 . Ero" at bounding box center [390, 220] width 179 height 42
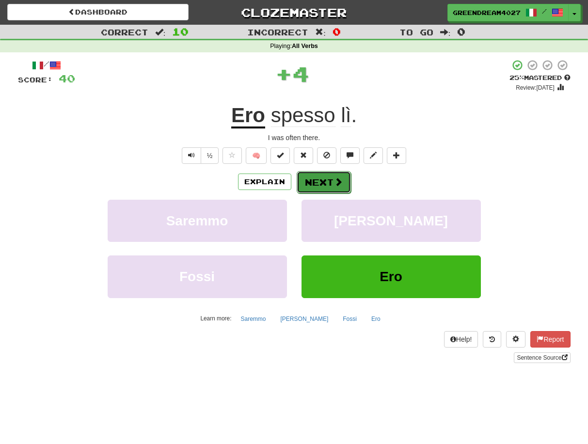
click at [317, 179] on button "Next" at bounding box center [324, 182] width 54 height 22
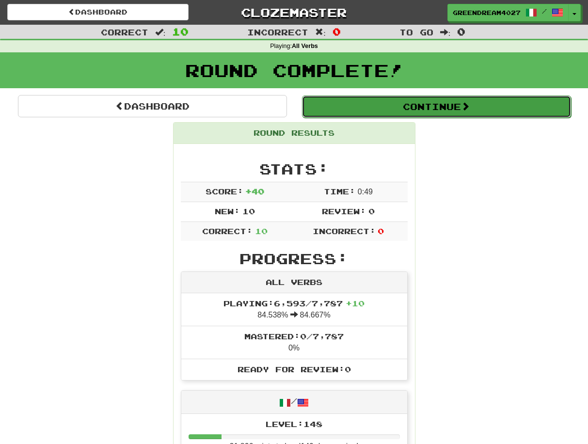
click at [441, 106] on button "Continue" at bounding box center [436, 106] width 269 height 22
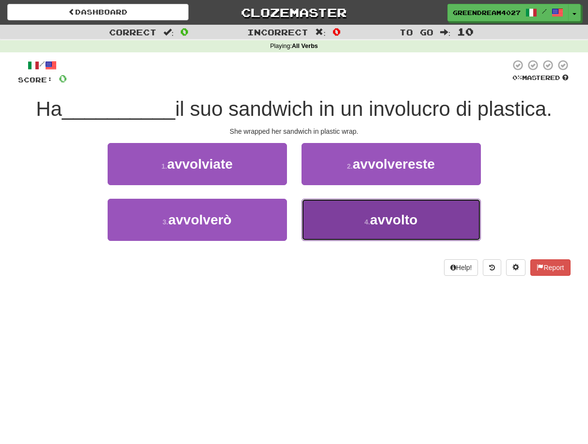
click at [392, 223] on span "avvolto" at bounding box center [394, 219] width 48 height 15
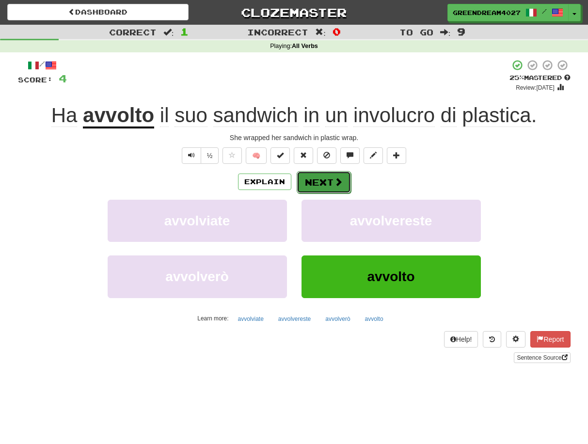
click at [321, 181] on button "Next" at bounding box center [324, 182] width 54 height 22
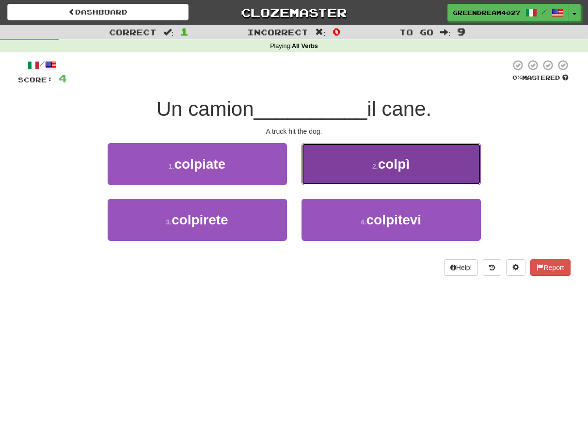
click at [403, 170] on span "colpì" at bounding box center [394, 164] width 32 height 15
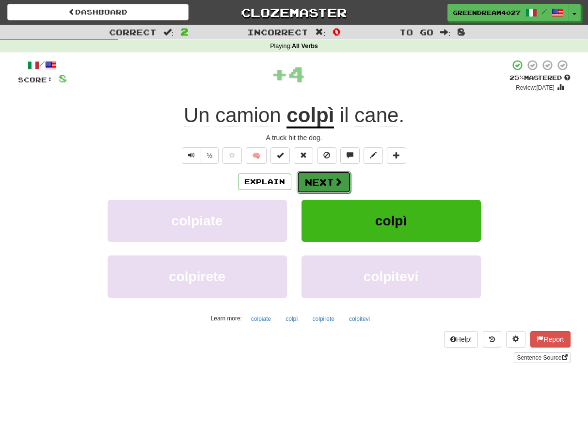
click at [322, 183] on button "Next" at bounding box center [324, 182] width 54 height 22
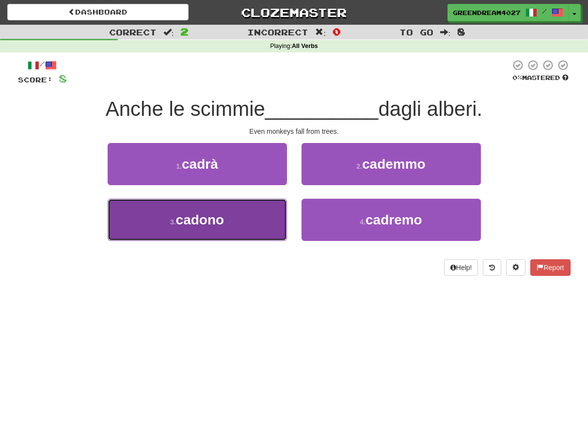
click at [239, 228] on button "3 . cadono" at bounding box center [197, 220] width 179 height 42
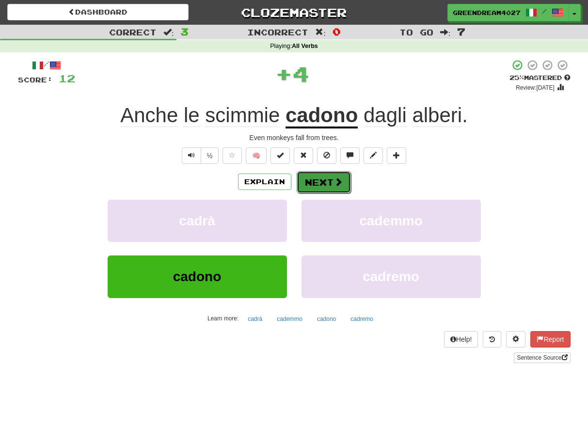
click at [328, 181] on button "Next" at bounding box center [324, 182] width 54 height 22
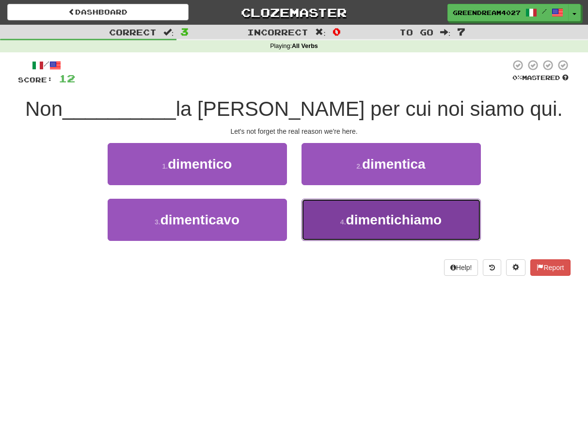
click at [401, 221] on span "dimentichiamo" at bounding box center [394, 219] width 96 height 15
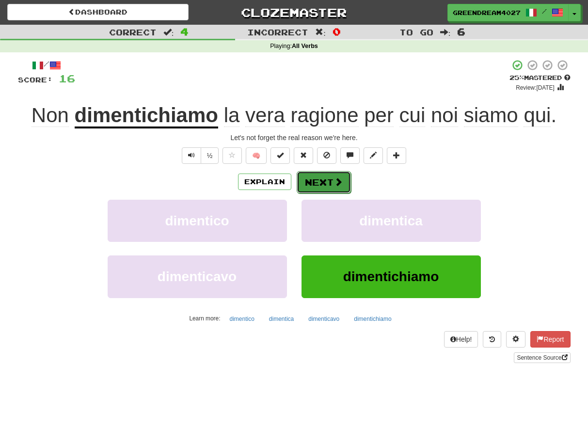
click at [322, 183] on button "Next" at bounding box center [324, 182] width 54 height 22
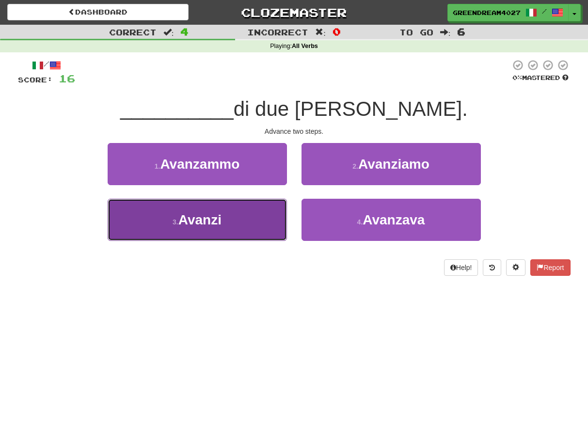
click at [236, 227] on button "3 . Avanzi" at bounding box center [197, 220] width 179 height 42
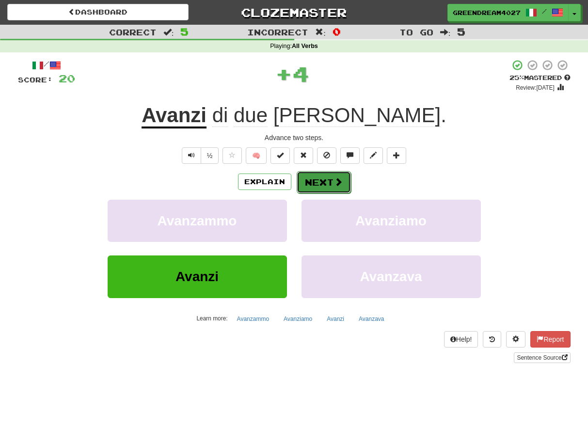
click at [321, 183] on button "Next" at bounding box center [324, 182] width 54 height 22
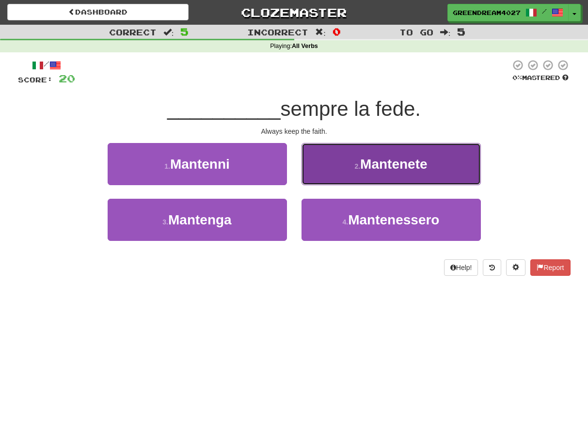
click at [385, 166] on span "Mantenete" at bounding box center [393, 164] width 67 height 15
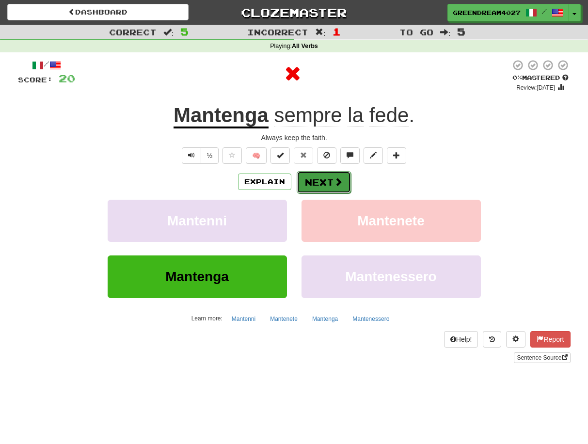
click at [321, 178] on button "Next" at bounding box center [324, 182] width 54 height 22
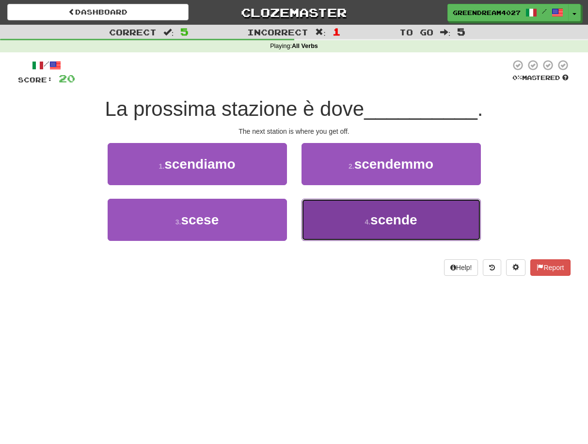
click at [384, 226] on span "scende" at bounding box center [393, 219] width 47 height 15
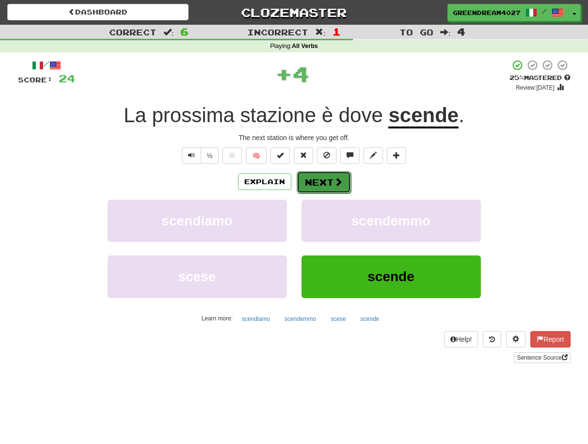
click at [322, 182] on button "Next" at bounding box center [324, 182] width 54 height 22
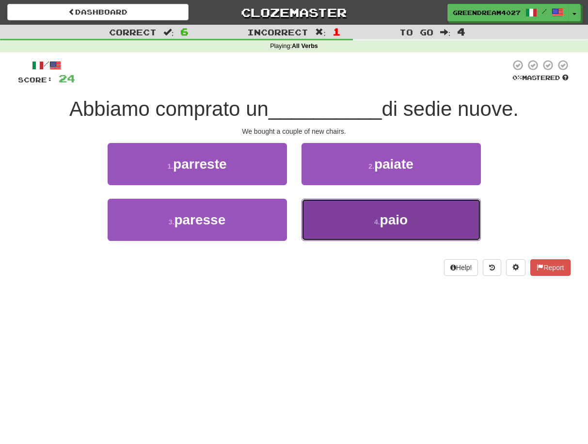
click at [379, 225] on small "4 ." at bounding box center [377, 222] width 6 height 8
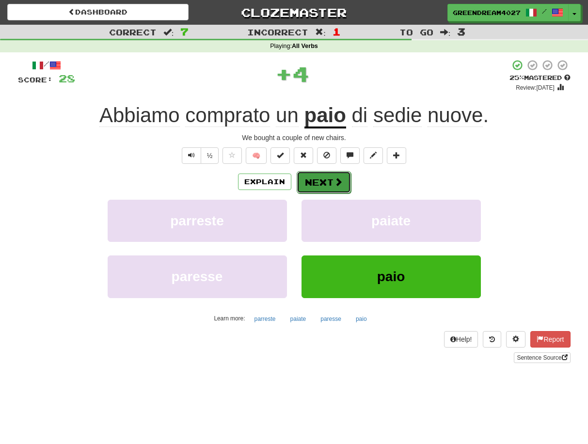
click at [331, 180] on button "Next" at bounding box center [324, 182] width 54 height 22
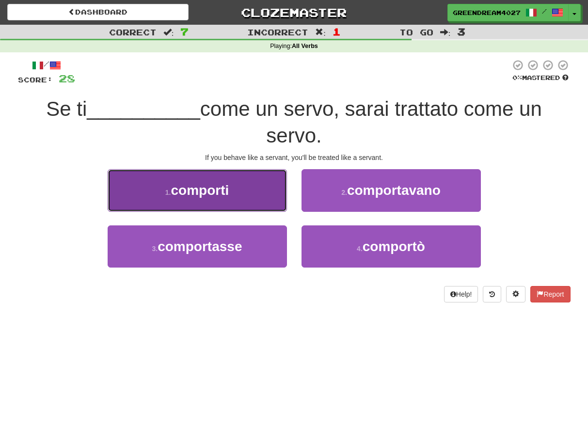
click at [235, 188] on button "1 . comporti" at bounding box center [197, 190] width 179 height 42
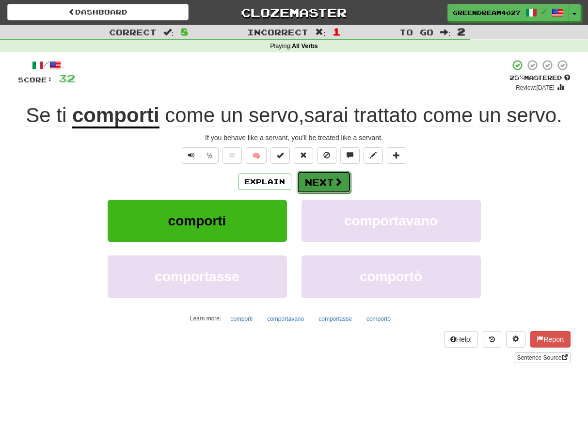
click at [320, 185] on button "Next" at bounding box center [324, 182] width 54 height 22
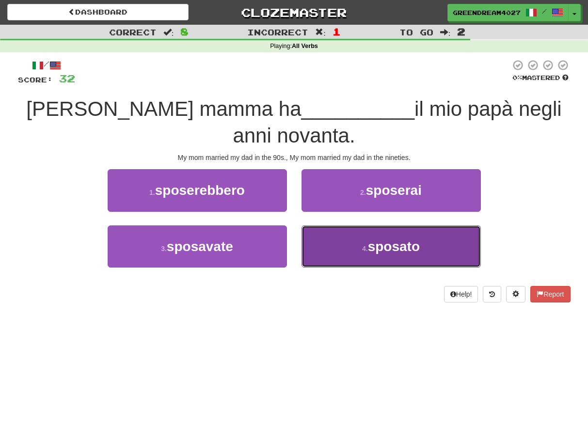
click at [350, 225] on button "4 . sposato" at bounding box center [390, 246] width 179 height 42
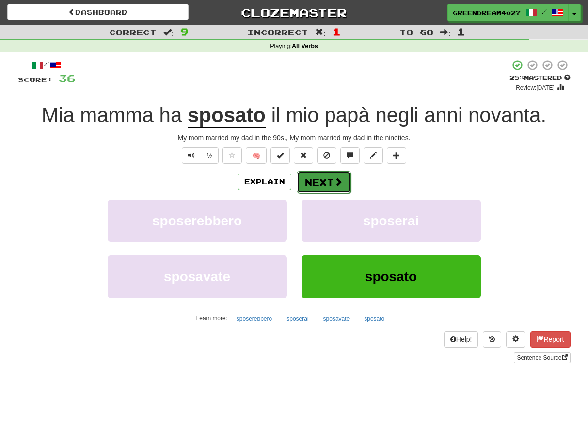
click at [330, 179] on button "Next" at bounding box center [324, 182] width 54 height 22
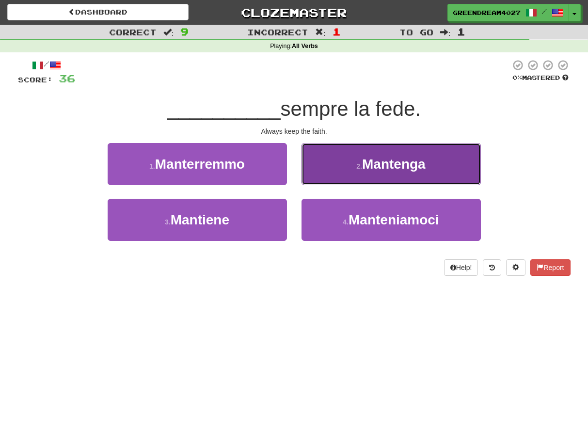
click at [413, 158] on span "Mantenga" at bounding box center [393, 164] width 63 height 15
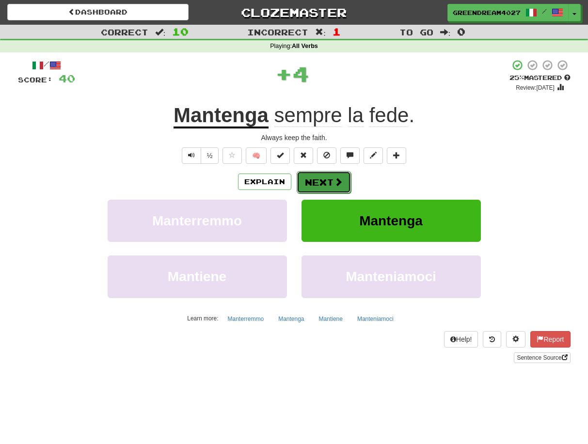
click at [323, 179] on button "Next" at bounding box center [324, 182] width 54 height 22
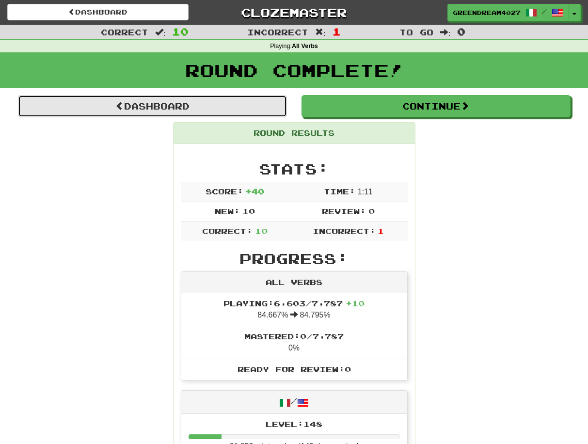
click at [163, 102] on link "Dashboard" at bounding box center [152, 106] width 269 height 22
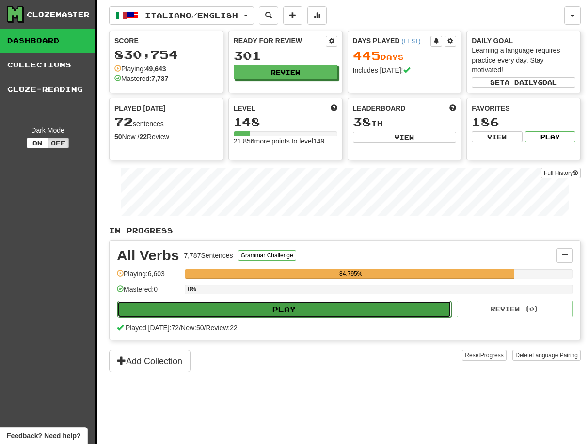
click at [289, 308] on button "Play" at bounding box center [284, 309] width 334 height 16
select select "**"
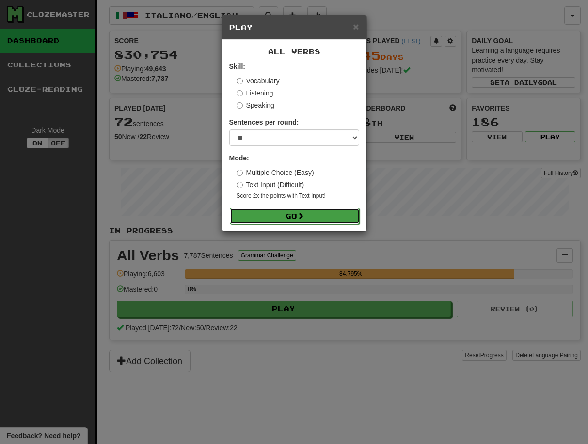
click at [304, 215] on span at bounding box center [300, 215] width 7 height 7
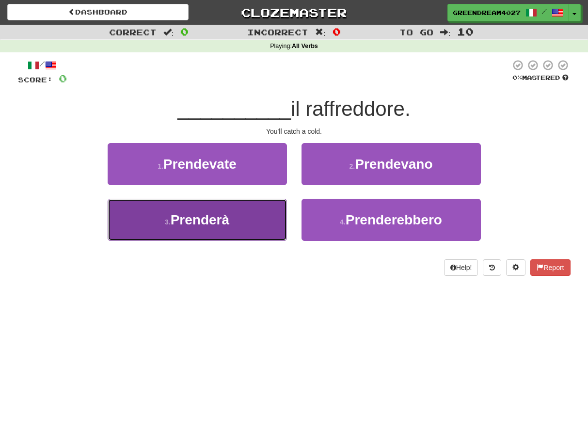
click at [230, 218] on button "3 . Prenderà" at bounding box center [197, 220] width 179 height 42
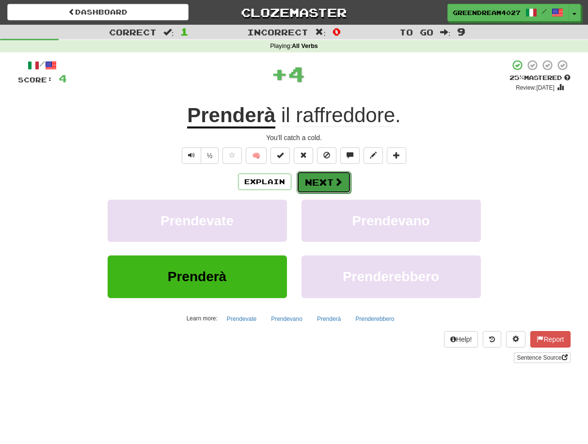
click at [318, 180] on button "Next" at bounding box center [324, 182] width 54 height 22
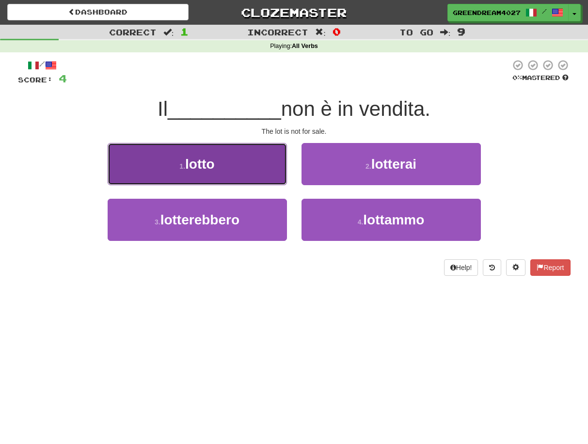
click at [233, 165] on button "1 . lotto" at bounding box center [197, 164] width 179 height 42
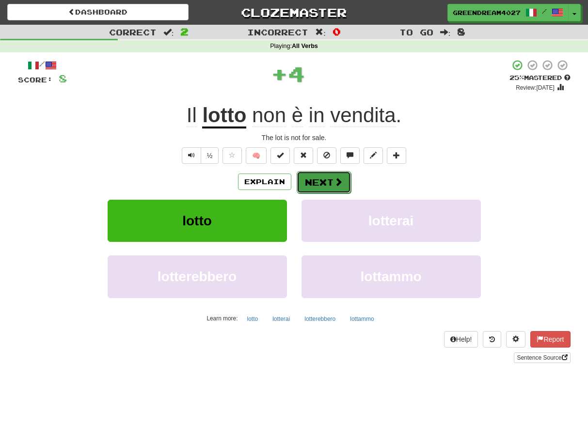
click at [317, 180] on button "Next" at bounding box center [324, 182] width 54 height 22
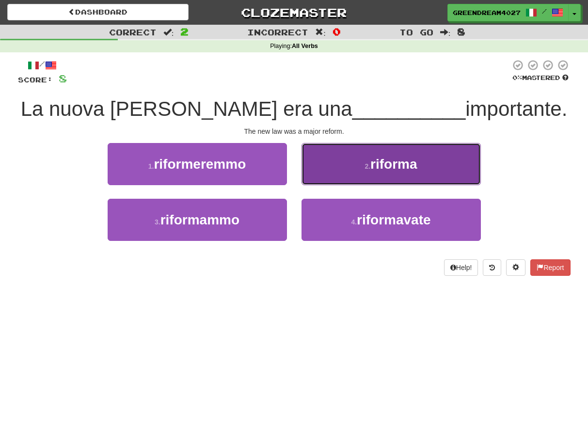
click at [370, 168] on small "2 ." at bounding box center [367, 166] width 6 height 8
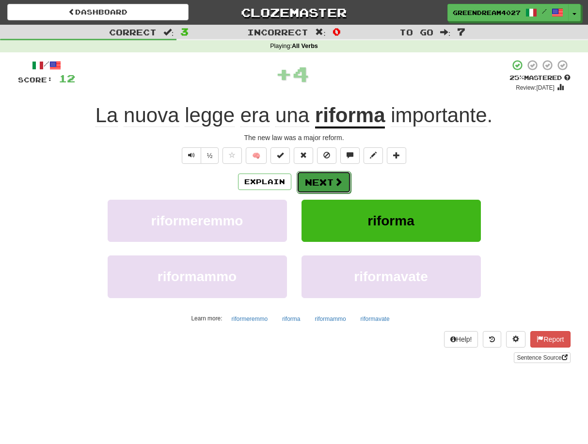
click at [329, 183] on button "Next" at bounding box center [324, 182] width 54 height 22
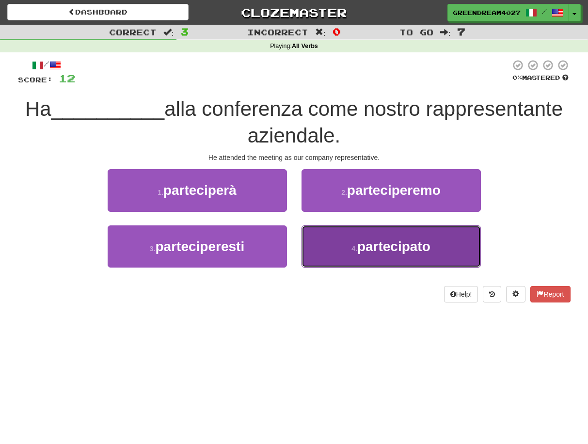
click at [351, 255] on button "4 . partecipato" at bounding box center [390, 246] width 179 height 42
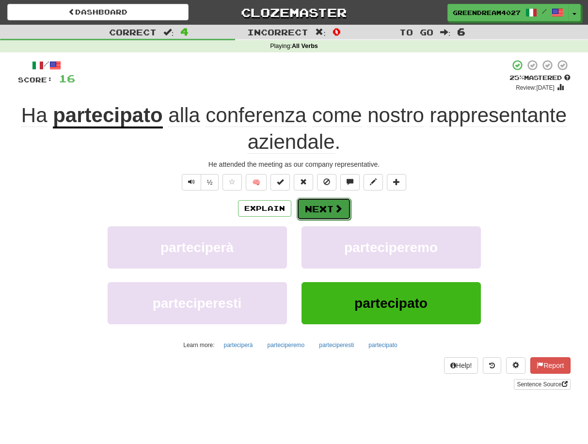
click at [324, 205] on button "Next" at bounding box center [324, 209] width 54 height 22
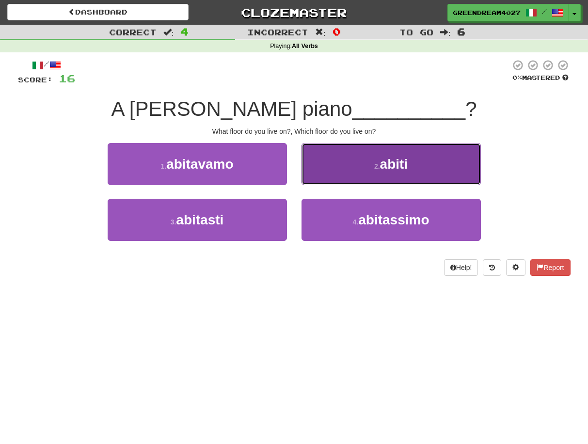
click at [395, 166] on span "abiti" at bounding box center [394, 164] width 28 height 15
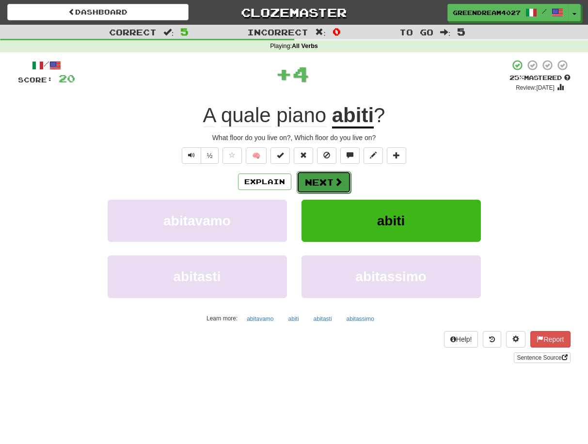
click at [323, 180] on button "Next" at bounding box center [324, 182] width 54 height 22
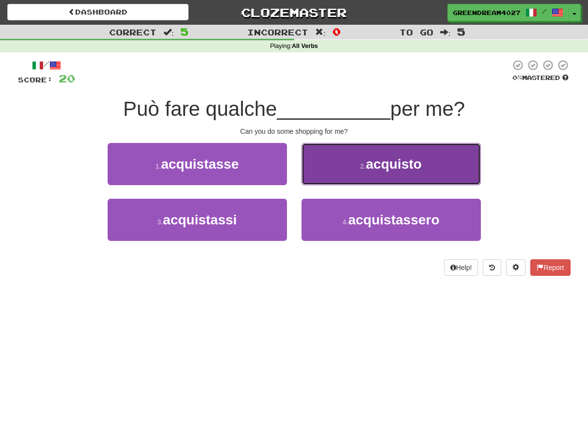
click at [375, 168] on span "acquisto" at bounding box center [394, 164] width 56 height 15
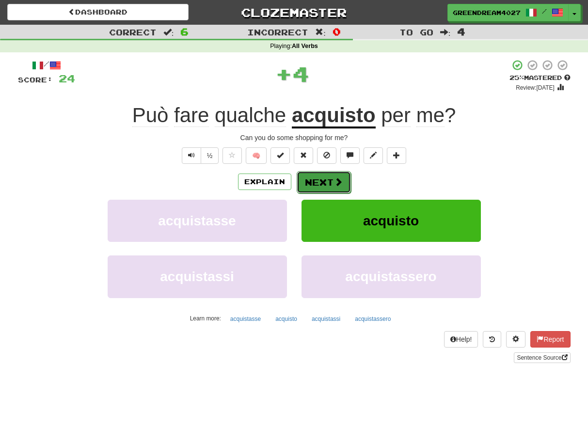
click at [325, 179] on button "Next" at bounding box center [324, 182] width 54 height 22
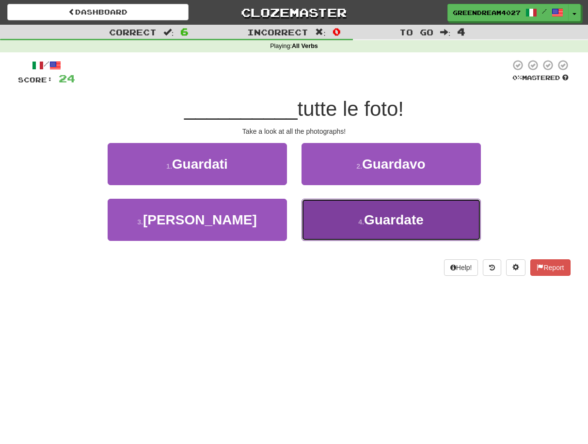
click at [352, 222] on button "4 . Guardate" at bounding box center [390, 220] width 179 height 42
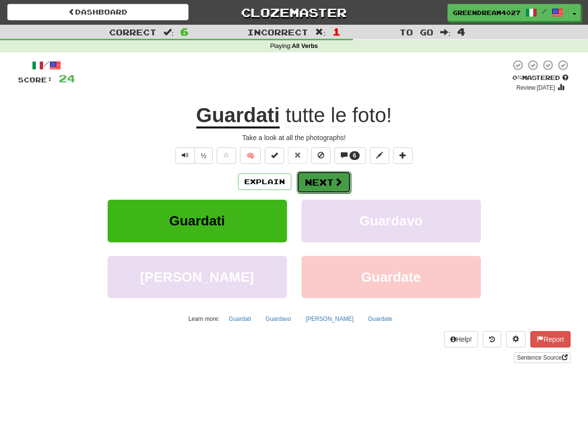
click at [321, 179] on button "Next" at bounding box center [324, 182] width 54 height 22
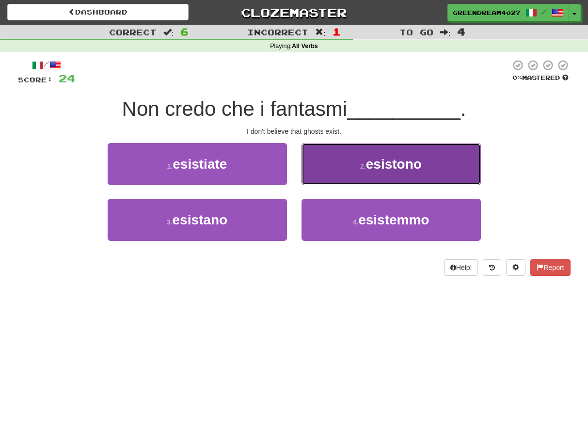
click at [376, 160] on span "esistono" at bounding box center [394, 164] width 56 height 15
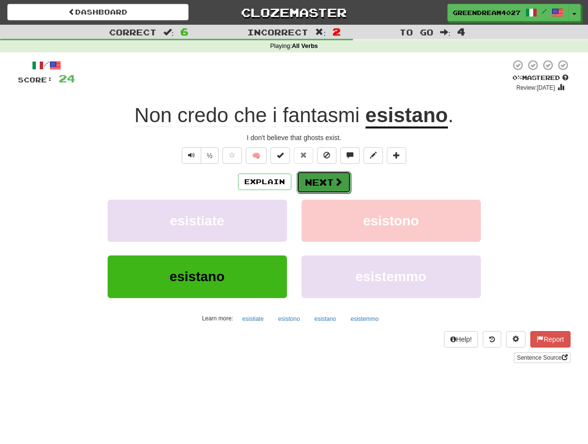
click at [321, 179] on button "Next" at bounding box center [324, 182] width 54 height 22
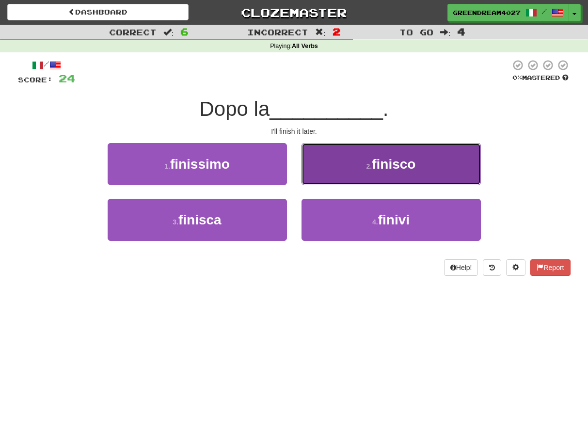
click at [390, 166] on span "finisco" at bounding box center [394, 164] width 44 height 15
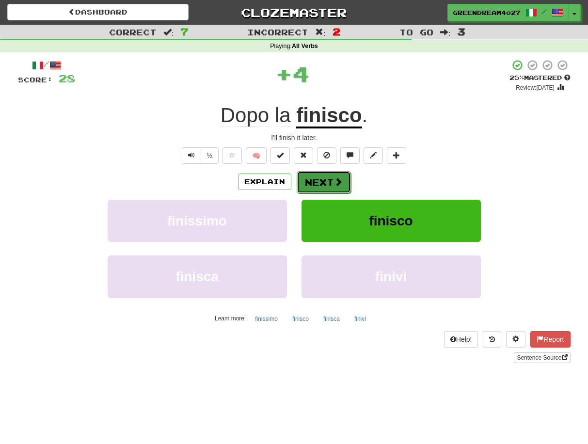
click at [322, 181] on button "Next" at bounding box center [324, 182] width 54 height 22
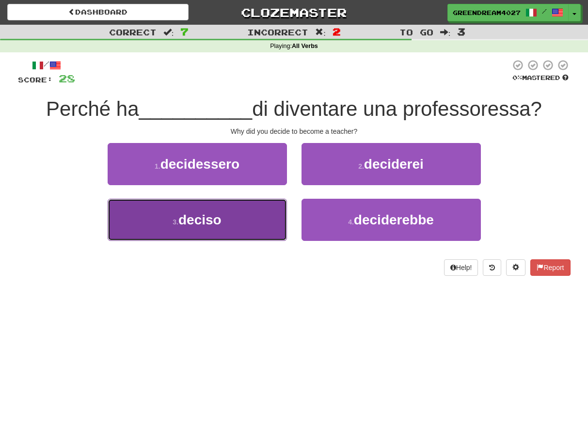
click at [247, 215] on button "3 . deciso" at bounding box center [197, 220] width 179 height 42
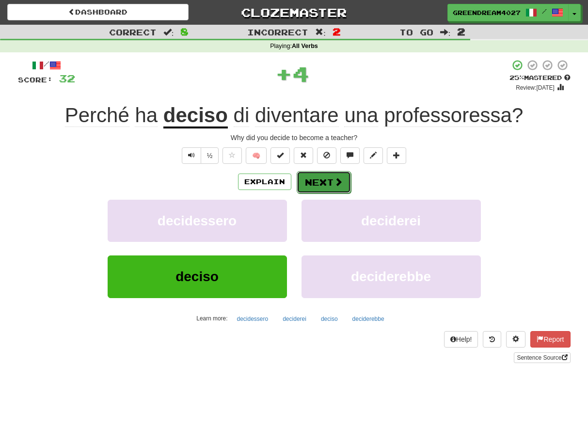
click at [324, 182] on button "Next" at bounding box center [324, 182] width 54 height 22
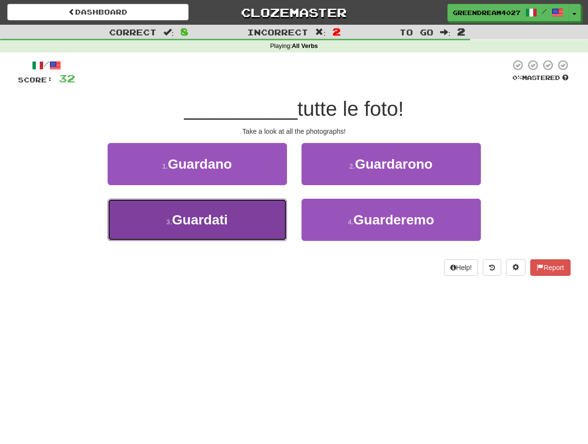
click at [262, 223] on button "3 . Guardati" at bounding box center [197, 220] width 179 height 42
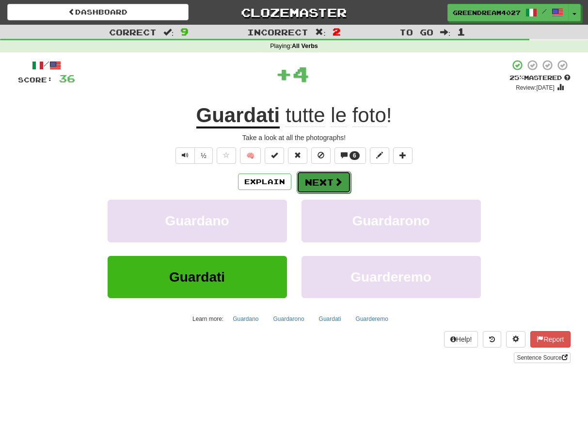
click at [331, 182] on button "Next" at bounding box center [324, 182] width 54 height 22
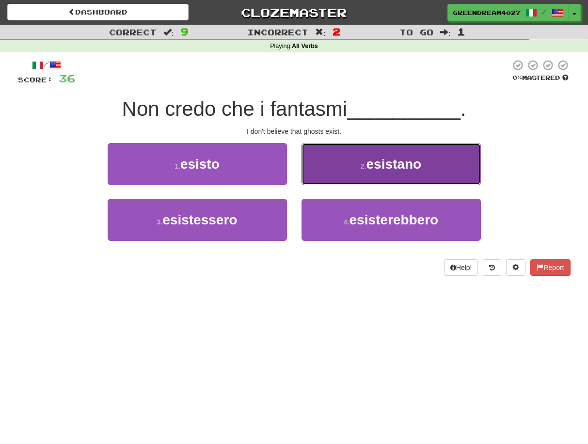
click at [385, 171] on span "esistano" at bounding box center [393, 164] width 55 height 15
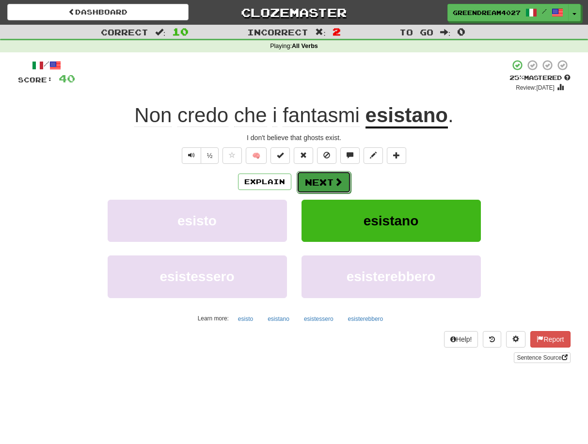
click at [313, 181] on button "Next" at bounding box center [324, 182] width 54 height 22
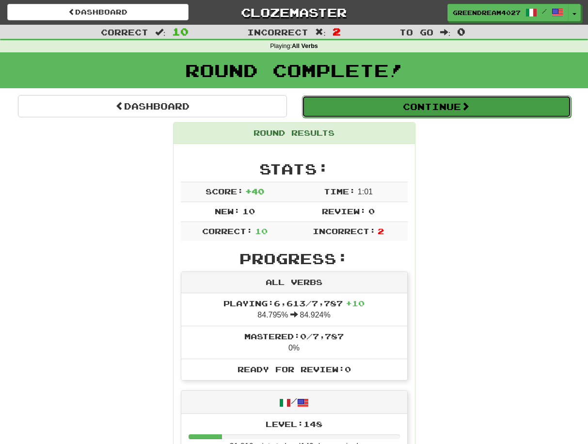
click at [435, 106] on button "Continue" at bounding box center [436, 106] width 269 height 22
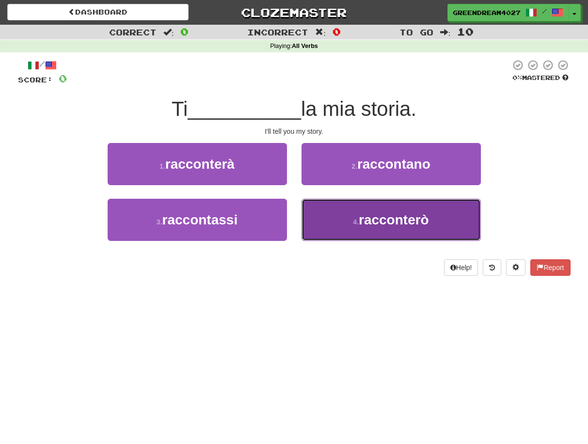
click at [336, 226] on button "4 . racconterò" at bounding box center [390, 220] width 179 height 42
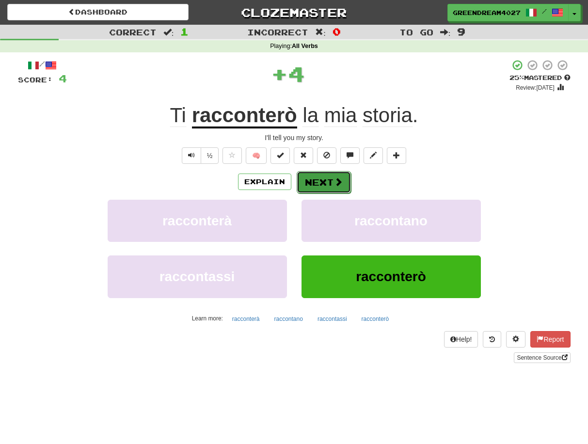
click at [316, 182] on button "Next" at bounding box center [324, 182] width 54 height 22
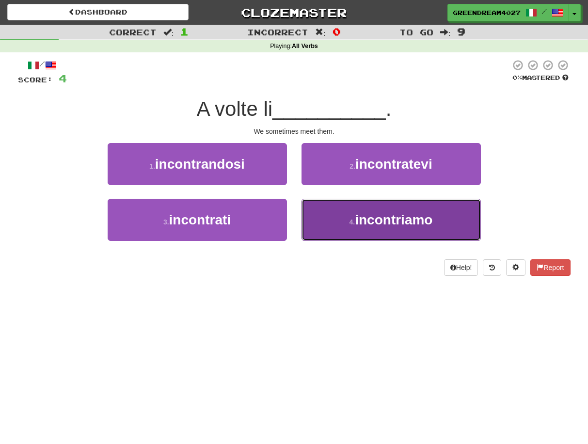
click at [344, 222] on button "4 . incontriamo" at bounding box center [390, 220] width 179 height 42
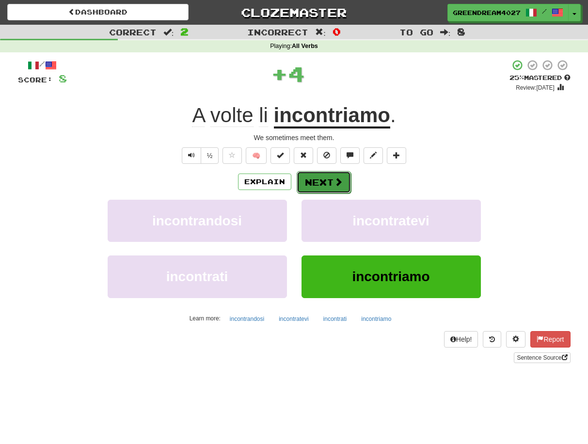
click at [326, 183] on button "Next" at bounding box center [324, 182] width 54 height 22
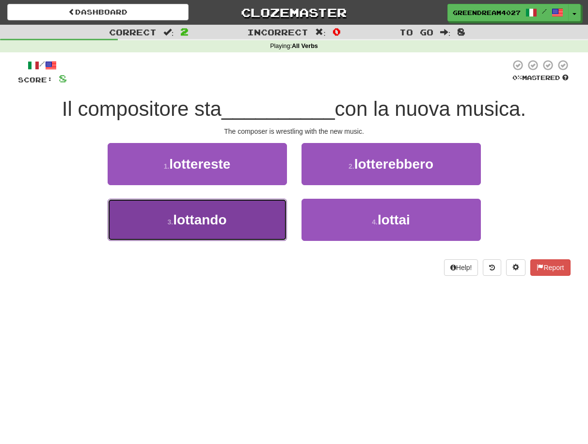
click at [253, 225] on button "3 . lottando" at bounding box center [197, 220] width 179 height 42
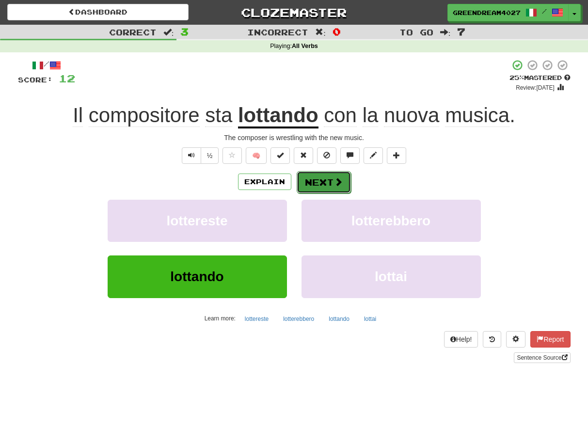
click at [326, 182] on button "Next" at bounding box center [324, 182] width 54 height 22
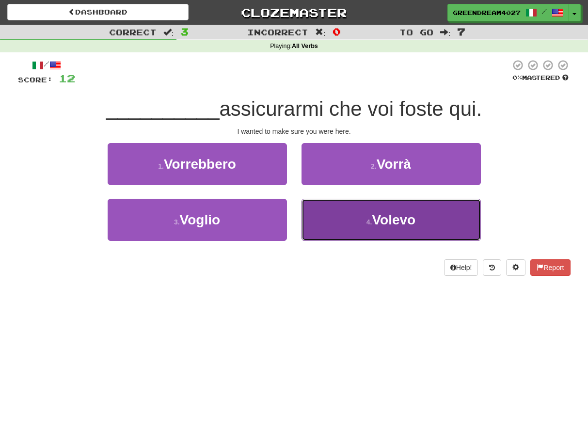
click at [341, 230] on button "4 . Volevo" at bounding box center [390, 220] width 179 height 42
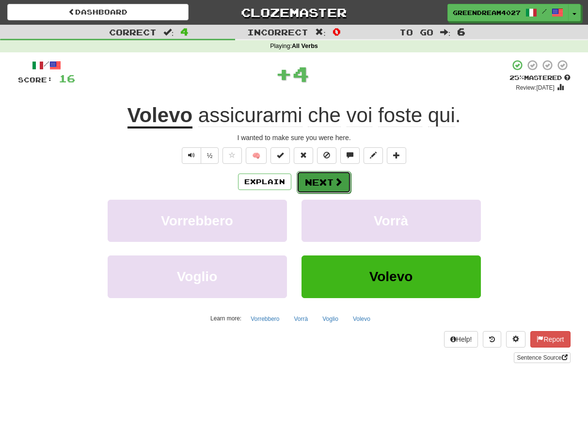
click at [329, 184] on button "Next" at bounding box center [324, 182] width 54 height 22
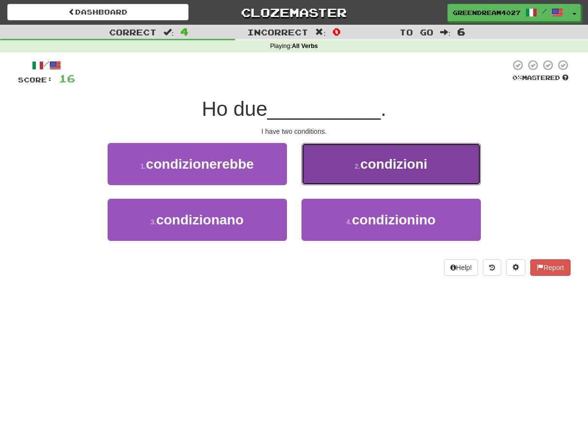
click at [366, 169] on span "condizioni" at bounding box center [393, 164] width 67 height 15
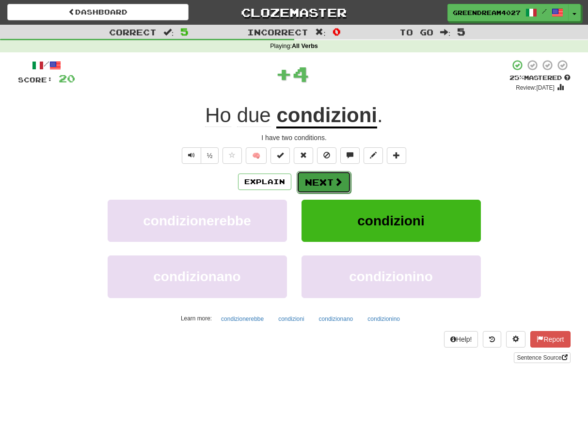
click at [329, 182] on button "Next" at bounding box center [324, 182] width 54 height 22
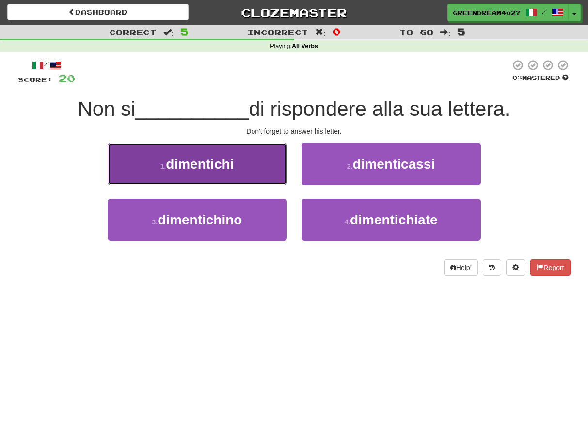
click at [220, 164] on span "dimentichi" at bounding box center [200, 164] width 68 height 15
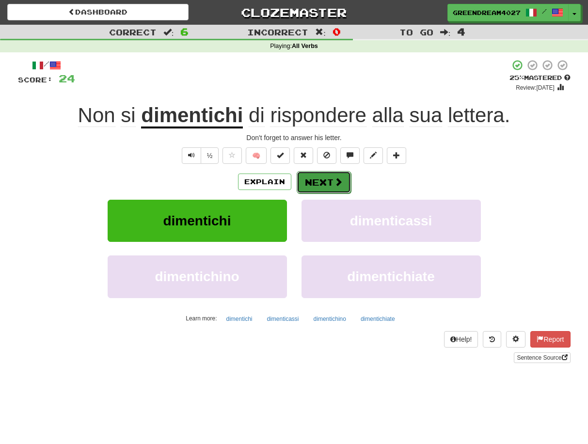
click at [327, 180] on button "Next" at bounding box center [324, 182] width 54 height 22
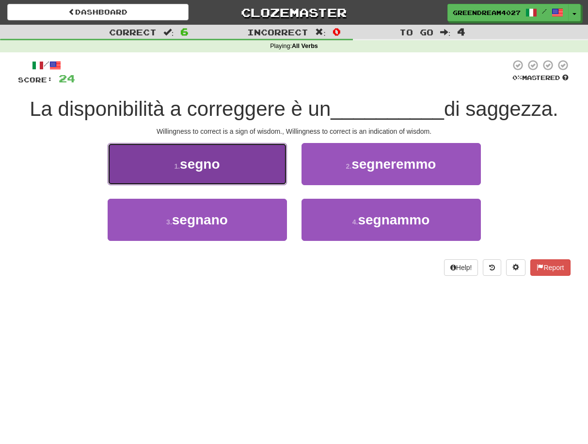
click at [236, 164] on button "1 . segno" at bounding box center [197, 164] width 179 height 42
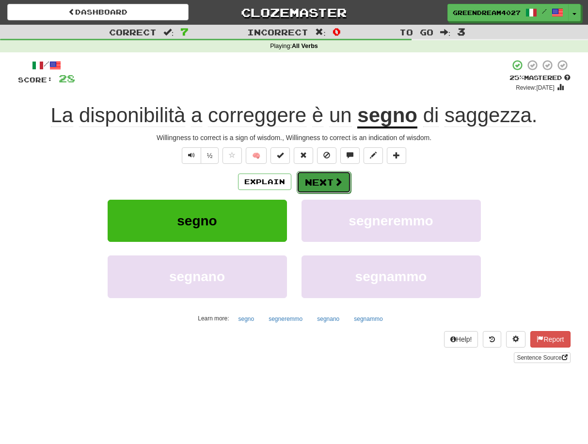
click at [320, 181] on button "Next" at bounding box center [324, 182] width 54 height 22
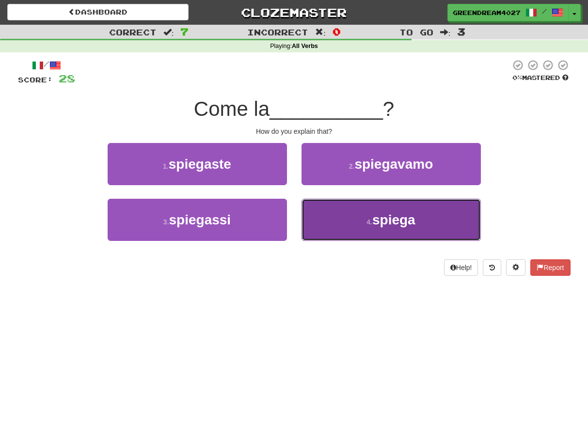
click at [356, 223] on button "4 . spiega" at bounding box center [390, 220] width 179 height 42
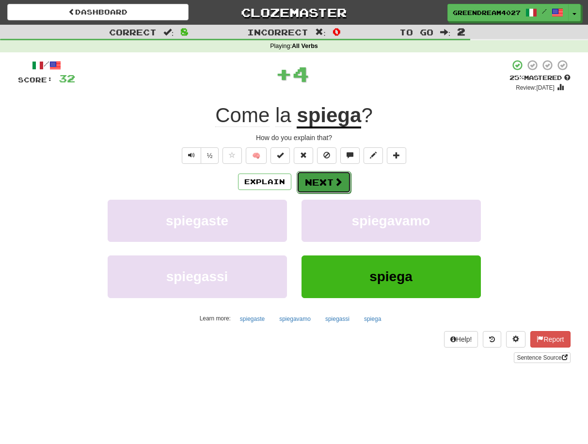
click at [327, 182] on button "Next" at bounding box center [324, 182] width 54 height 22
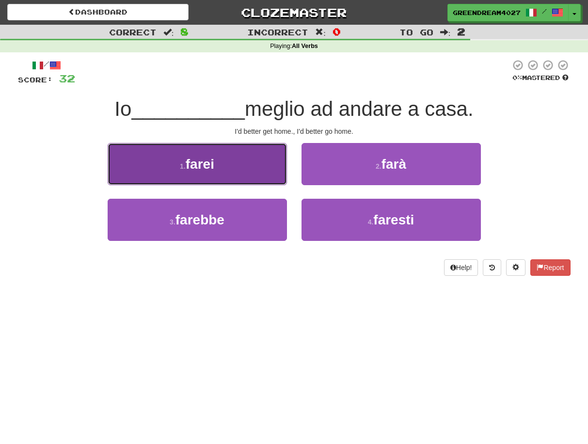
click at [206, 165] on span "farei" at bounding box center [200, 164] width 29 height 15
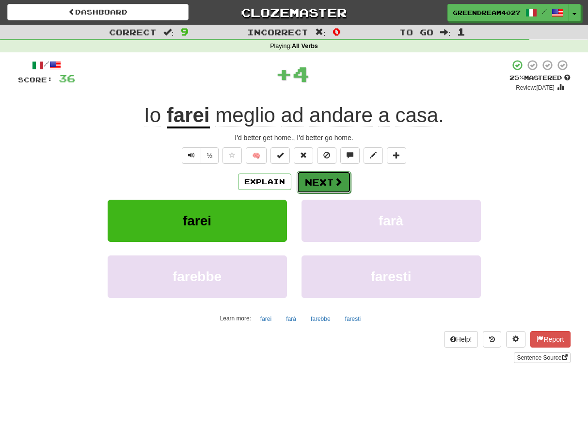
click at [320, 183] on button "Next" at bounding box center [324, 182] width 54 height 22
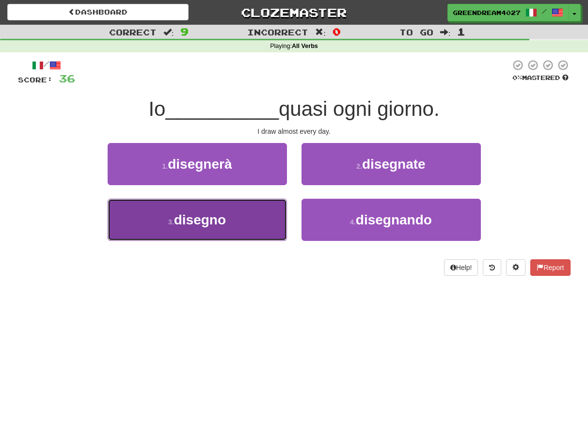
click at [262, 227] on button "3 . disegno" at bounding box center [197, 220] width 179 height 42
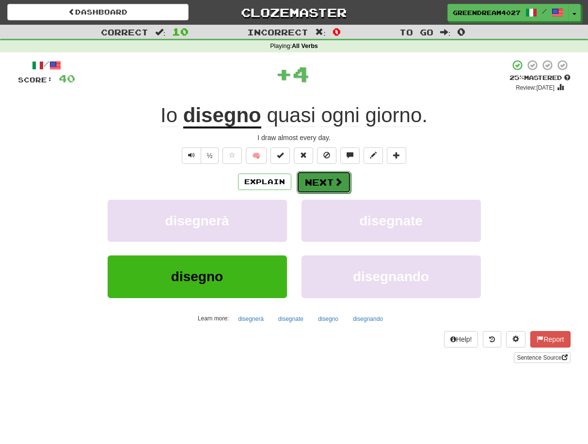
click at [324, 181] on button "Next" at bounding box center [324, 182] width 54 height 22
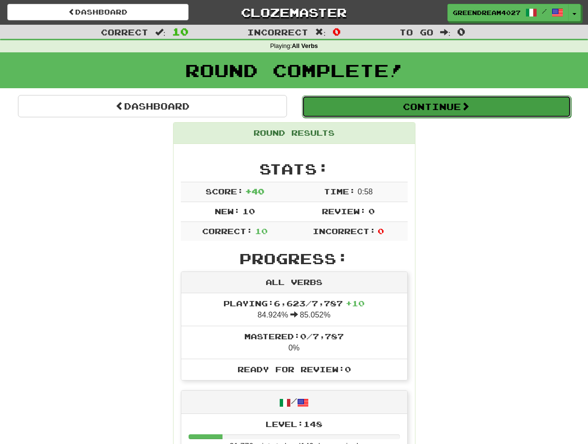
click at [404, 106] on button "Continue" at bounding box center [436, 106] width 269 height 22
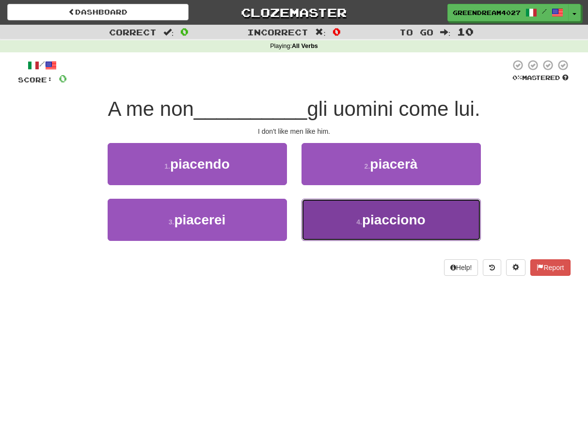
click at [369, 227] on button "4 . piacciono" at bounding box center [390, 220] width 179 height 42
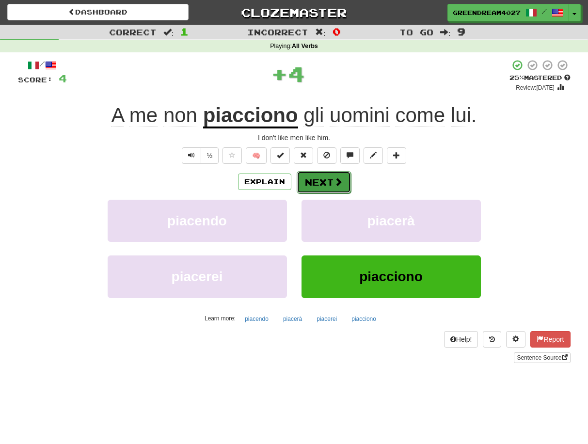
click at [320, 181] on button "Next" at bounding box center [324, 182] width 54 height 22
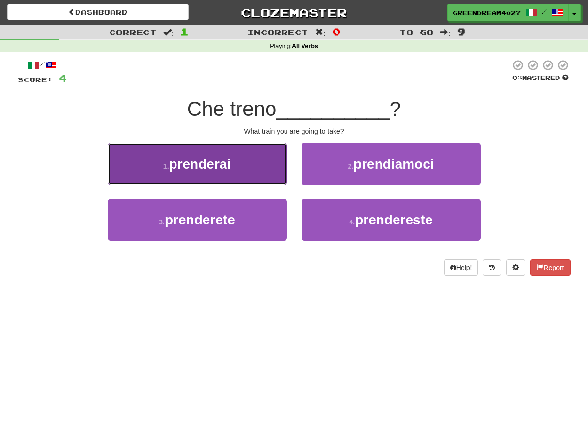
click at [244, 167] on button "1 . prenderai" at bounding box center [197, 164] width 179 height 42
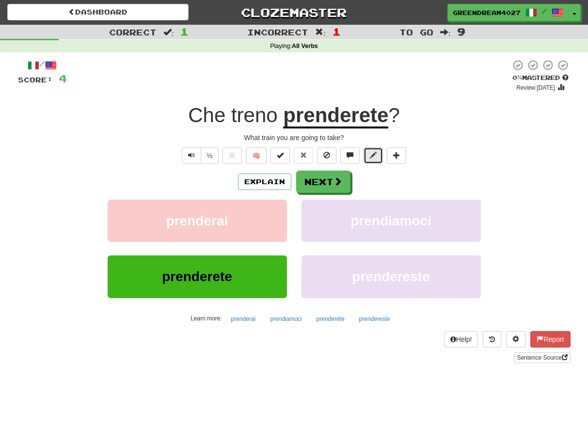
click at [373, 156] on span at bounding box center [373, 155] width 7 height 7
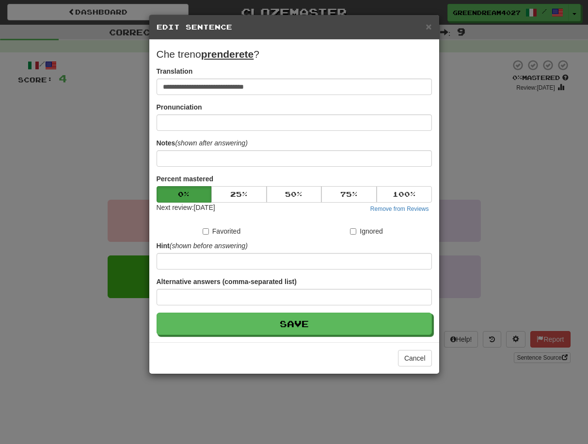
click at [497, 194] on div "**********" at bounding box center [294, 222] width 588 height 444
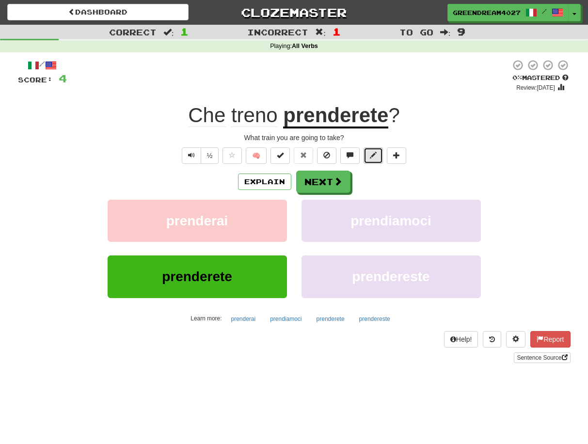
click at [375, 155] on span at bounding box center [373, 155] width 7 height 7
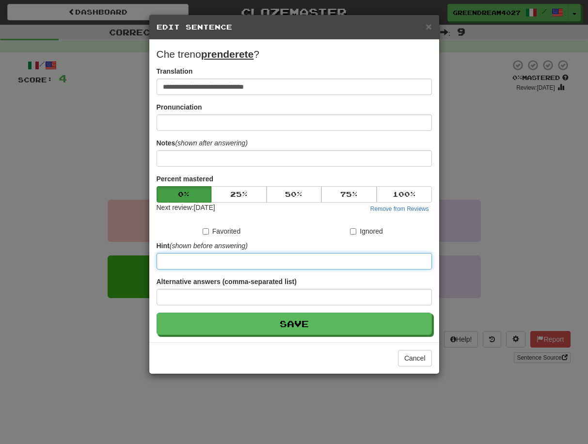
click at [233, 261] on input at bounding box center [294, 261] width 275 height 16
type input "***"
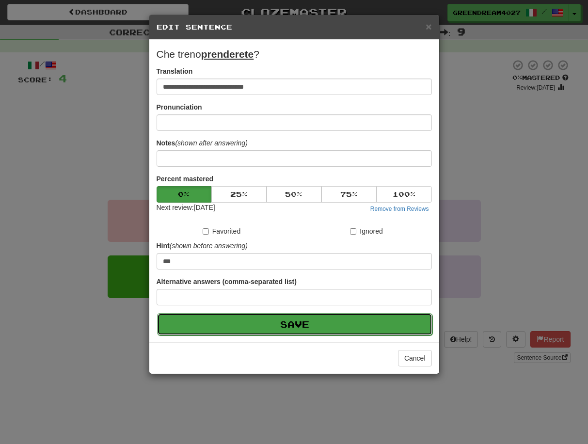
click at [280, 323] on button "Save" at bounding box center [294, 324] width 275 height 22
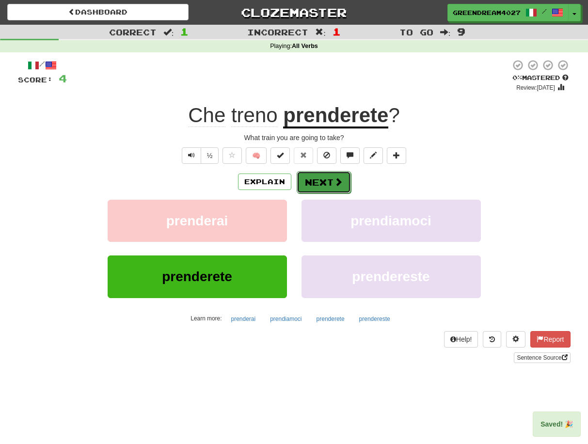
click at [326, 182] on button "Next" at bounding box center [324, 182] width 54 height 22
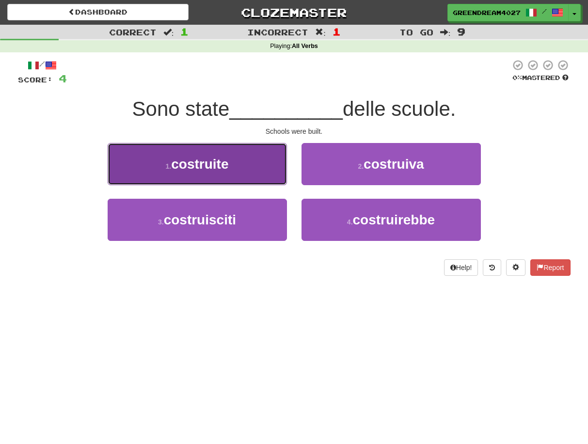
click at [254, 173] on button "1 . costruite" at bounding box center [197, 164] width 179 height 42
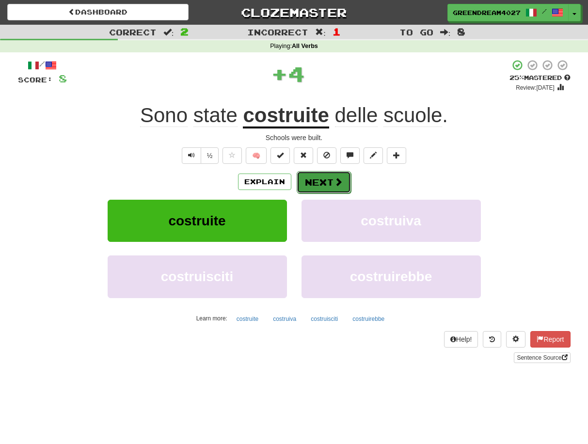
click at [320, 181] on button "Next" at bounding box center [324, 182] width 54 height 22
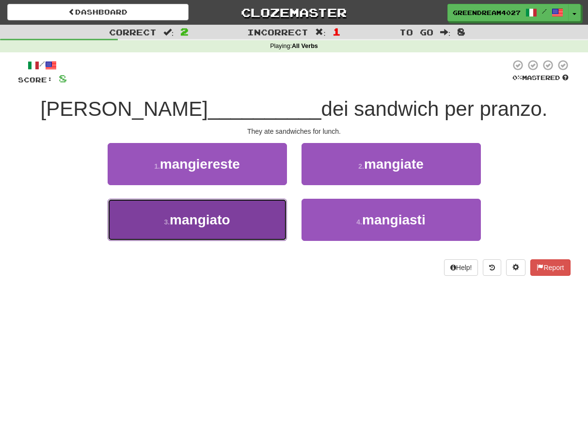
click at [244, 218] on button "3 . mangiato" at bounding box center [197, 220] width 179 height 42
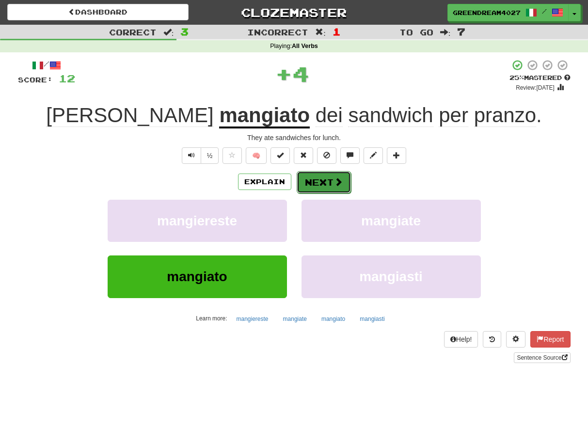
click at [323, 183] on button "Next" at bounding box center [324, 182] width 54 height 22
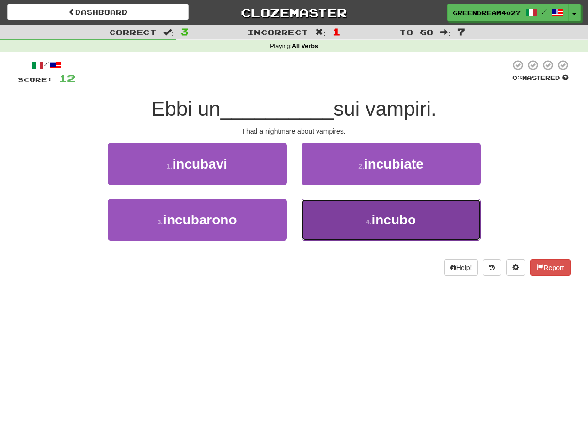
click at [341, 224] on button "4 . incubo" at bounding box center [390, 220] width 179 height 42
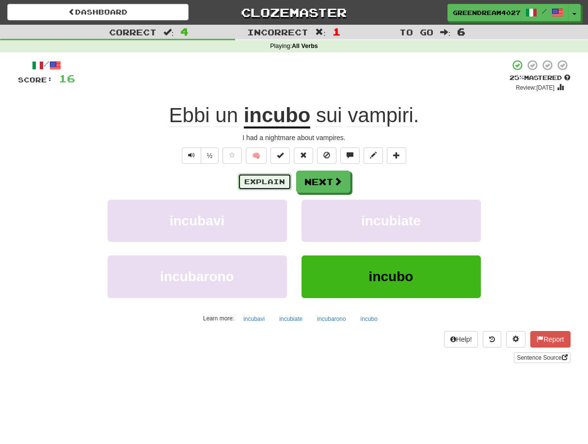
click at [267, 179] on button "Explain" at bounding box center [264, 182] width 53 height 16
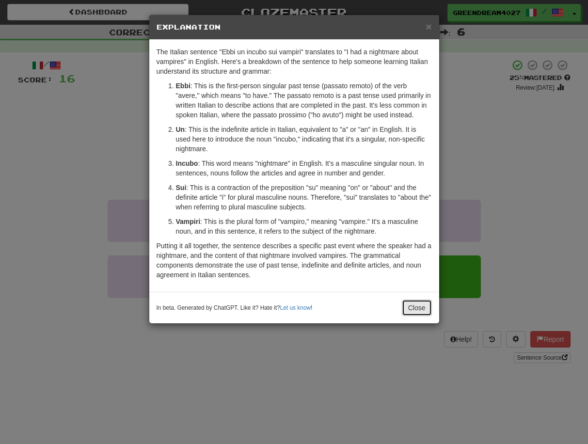
click at [410, 309] on button "Close" at bounding box center [417, 308] width 30 height 16
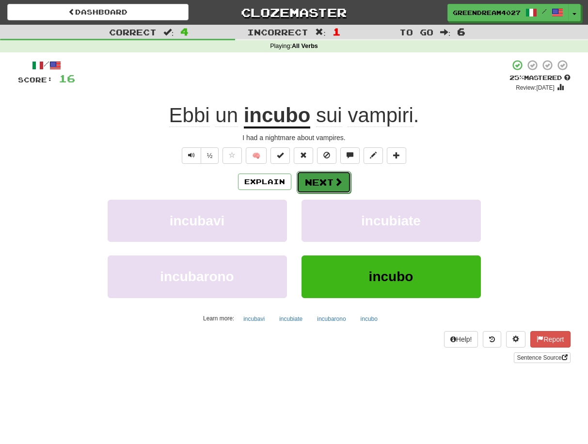
click at [329, 182] on button "Next" at bounding box center [324, 182] width 54 height 22
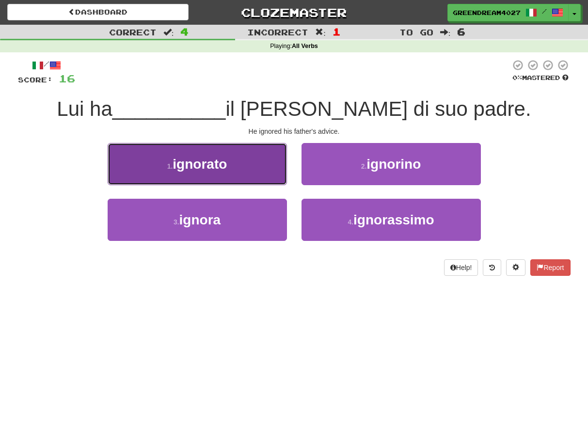
click at [250, 173] on button "1 . ignorato" at bounding box center [197, 164] width 179 height 42
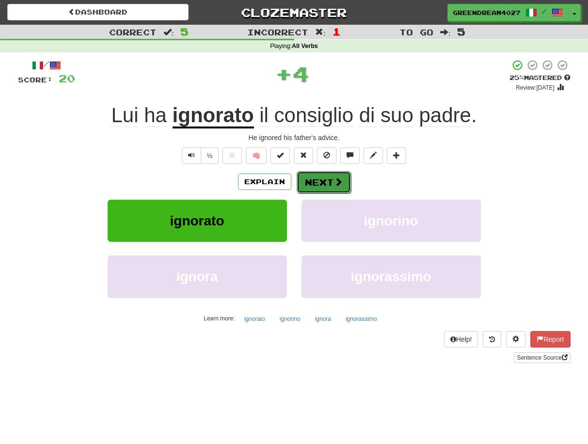
click at [325, 184] on button "Next" at bounding box center [324, 182] width 54 height 22
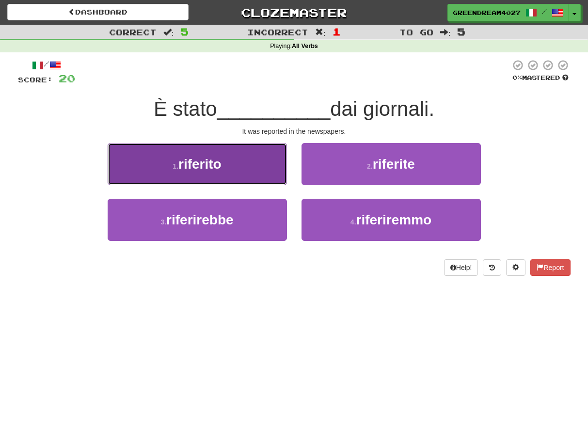
click at [235, 167] on button "1 . riferito" at bounding box center [197, 164] width 179 height 42
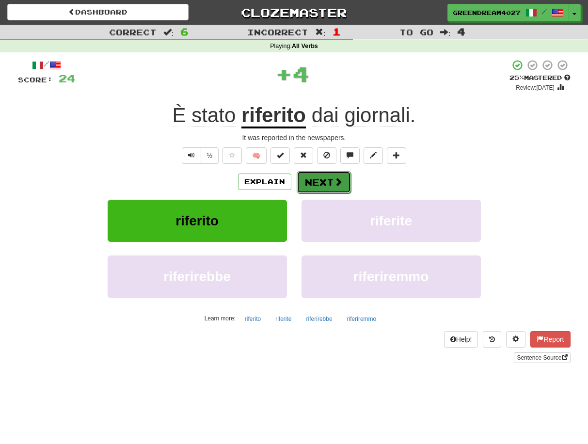
click at [327, 180] on button "Next" at bounding box center [324, 182] width 54 height 22
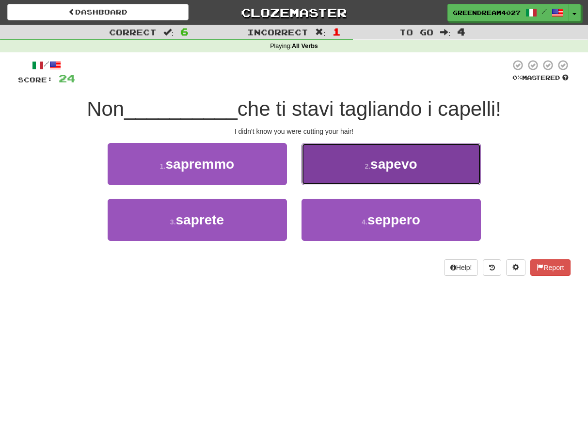
click at [364, 169] on small "2 ." at bounding box center [367, 166] width 6 height 8
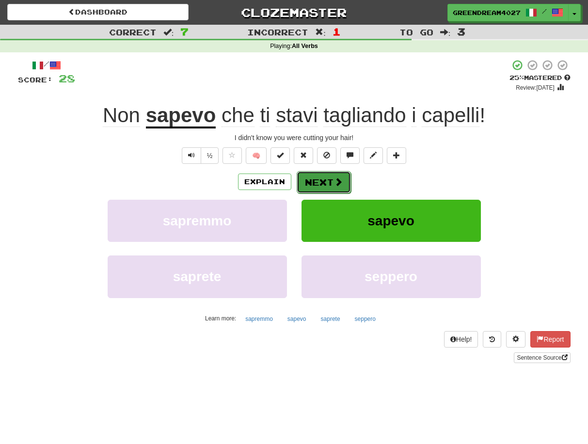
click at [329, 184] on button "Next" at bounding box center [324, 182] width 54 height 22
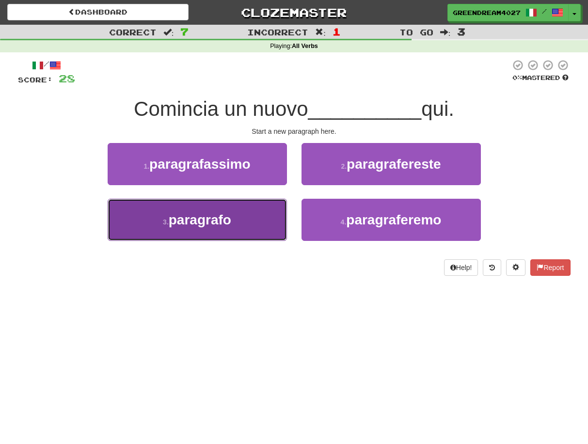
click at [252, 225] on button "3 . paragrafo" at bounding box center [197, 220] width 179 height 42
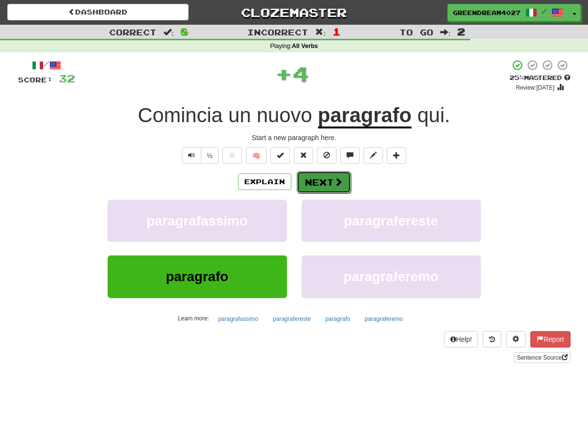
click at [324, 180] on button "Next" at bounding box center [324, 182] width 54 height 22
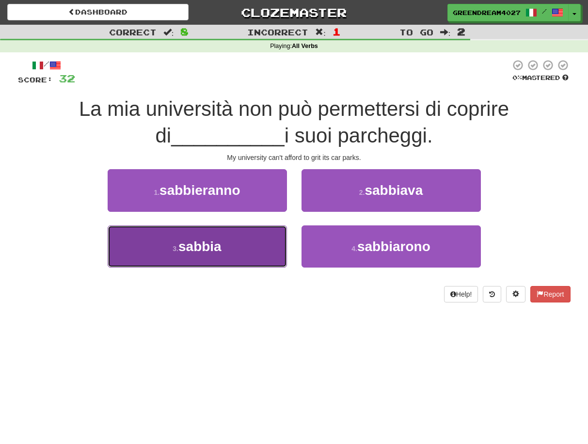
click at [216, 245] on span "sabbia" at bounding box center [199, 246] width 43 height 15
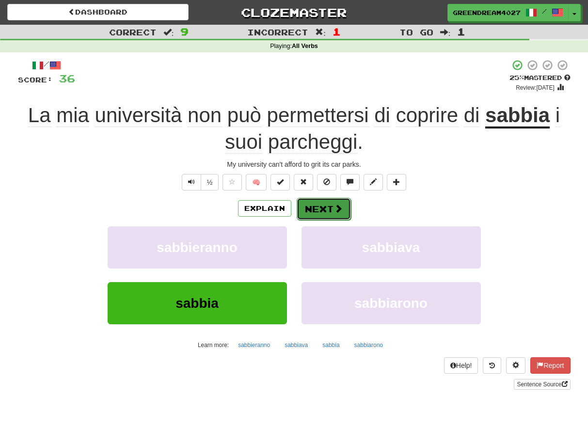
click at [325, 206] on button "Next" at bounding box center [324, 209] width 54 height 22
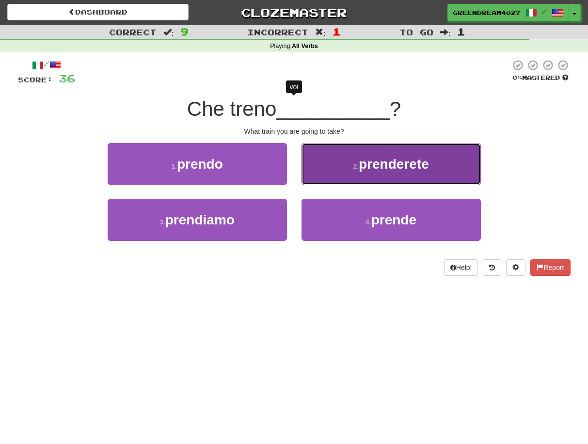
click at [387, 174] on button "2 . prenderete" at bounding box center [390, 164] width 179 height 42
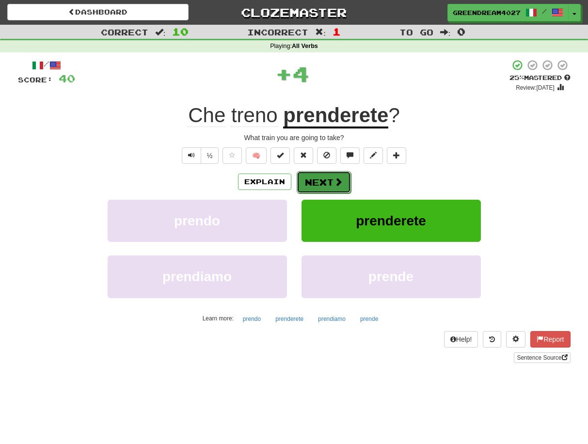
click at [317, 180] on button "Next" at bounding box center [324, 182] width 54 height 22
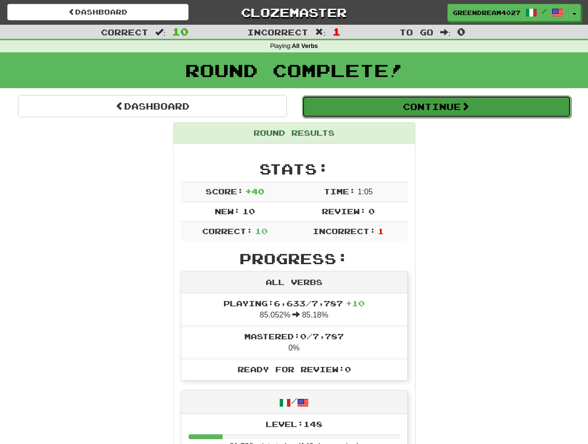
click at [454, 107] on button "Continue" at bounding box center [436, 106] width 269 height 22
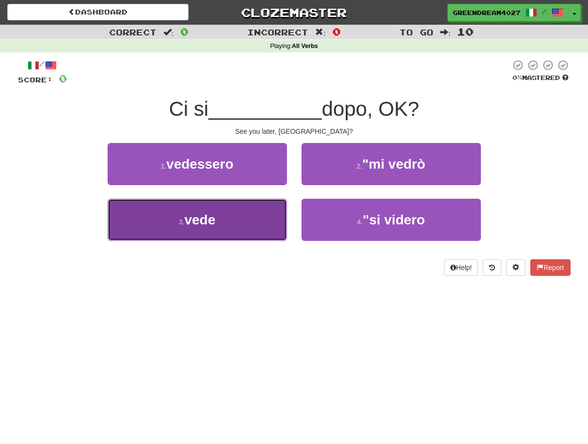
click at [233, 219] on button "3 . vede" at bounding box center [197, 220] width 179 height 42
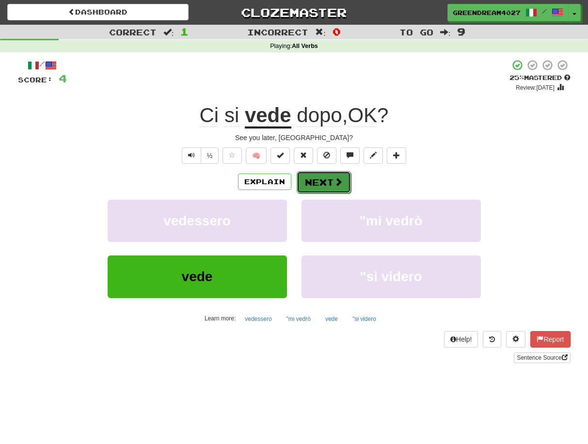
click at [327, 184] on button "Next" at bounding box center [324, 182] width 54 height 22
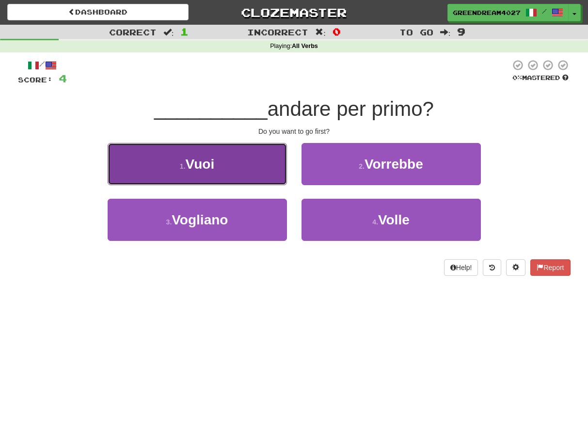
click at [223, 162] on button "1 . Vuoi" at bounding box center [197, 164] width 179 height 42
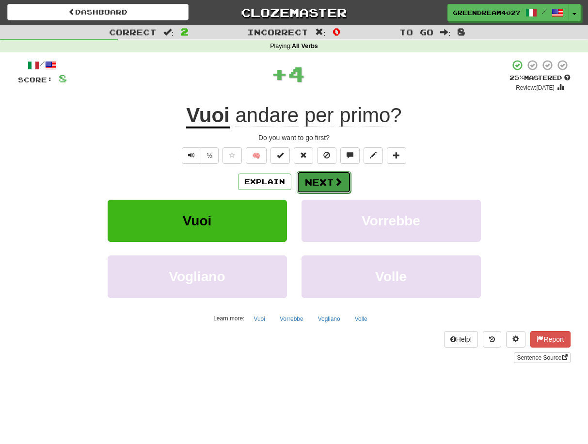
click at [327, 181] on button "Next" at bounding box center [324, 182] width 54 height 22
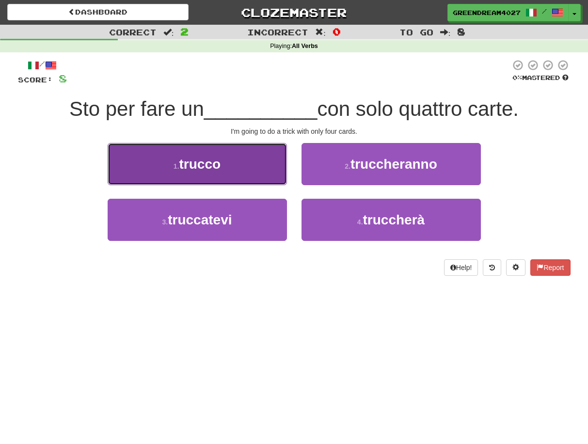
click at [232, 171] on button "1 . trucco" at bounding box center [197, 164] width 179 height 42
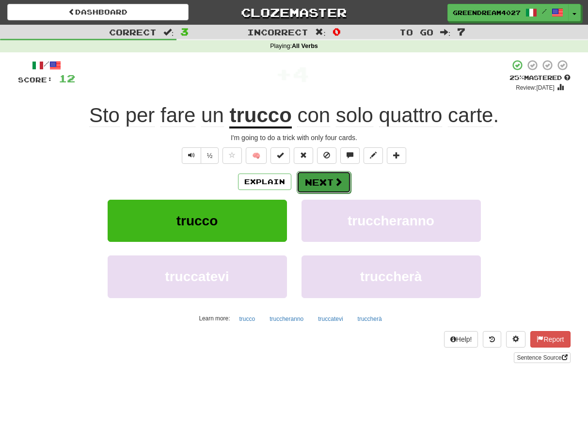
click at [322, 181] on button "Next" at bounding box center [324, 182] width 54 height 22
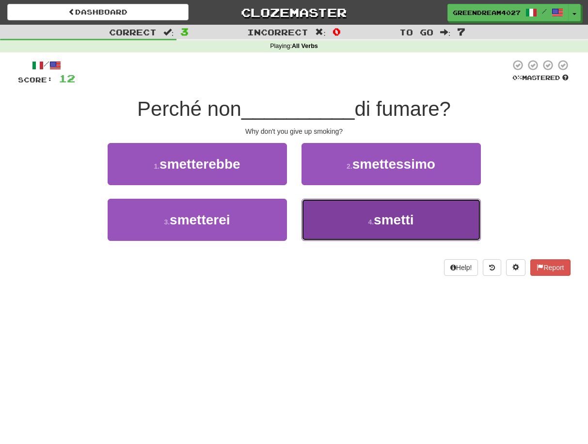
click at [348, 227] on button "4 . smetti" at bounding box center [390, 220] width 179 height 42
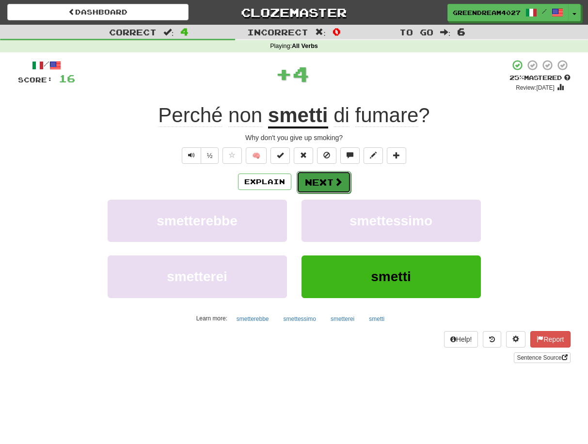
click at [330, 182] on button "Next" at bounding box center [324, 182] width 54 height 22
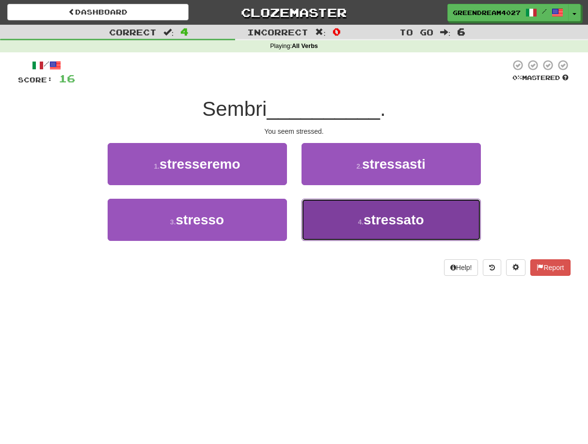
click at [371, 220] on span "stressato" at bounding box center [394, 219] width 61 height 15
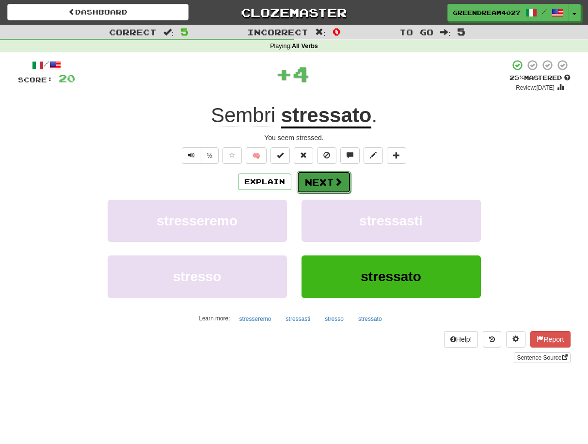
click at [334, 182] on span at bounding box center [338, 181] width 9 height 9
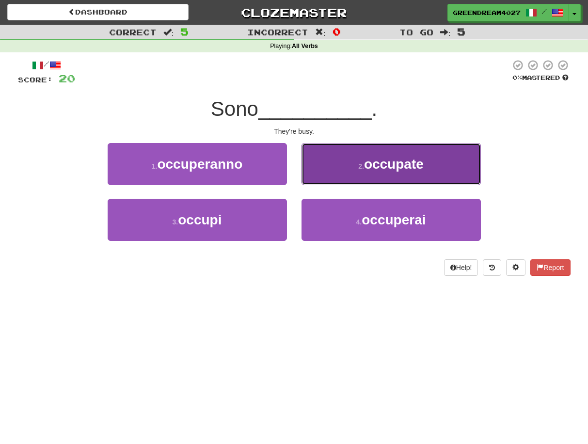
click at [393, 167] on span "occupate" at bounding box center [394, 164] width 60 height 15
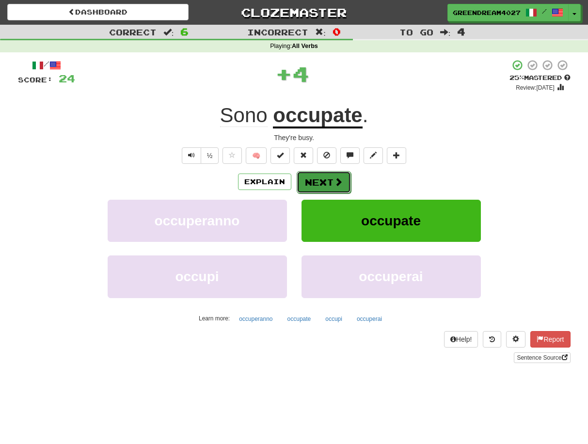
click at [336, 180] on span at bounding box center [338, 181] width 9 height 9
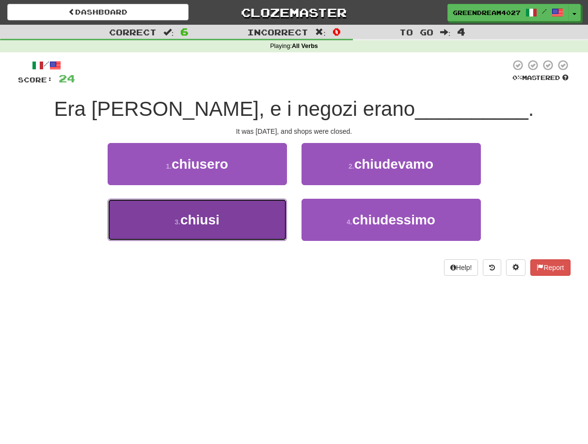
click at [255, 222] on button "3 . chiusi" at bounding box center [197, 220] width 179 height 42
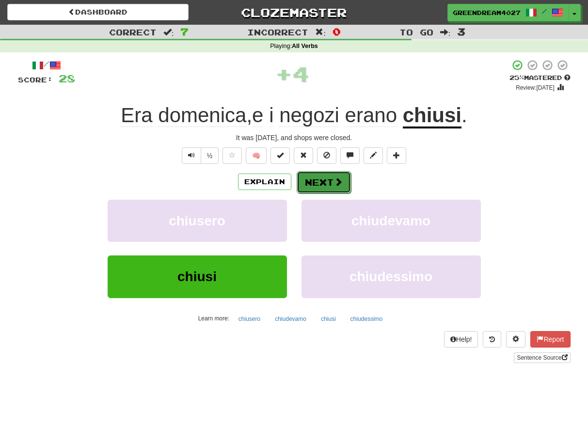
click at [321, 183] on button "Next" at bounding box center [324, 182] width 54 height 22
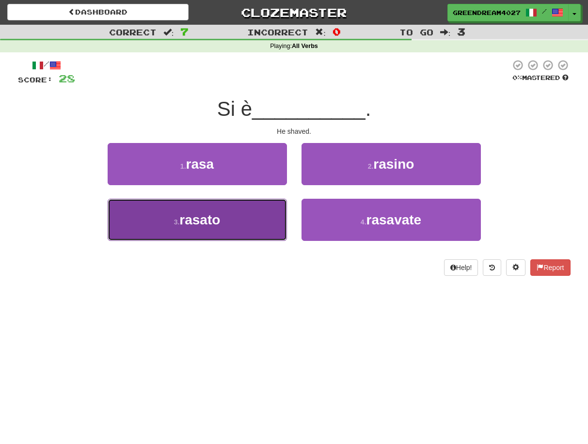
click at [230, 222] on button "3 . rasato" at bounding box center [197, 220] width 179 height 42
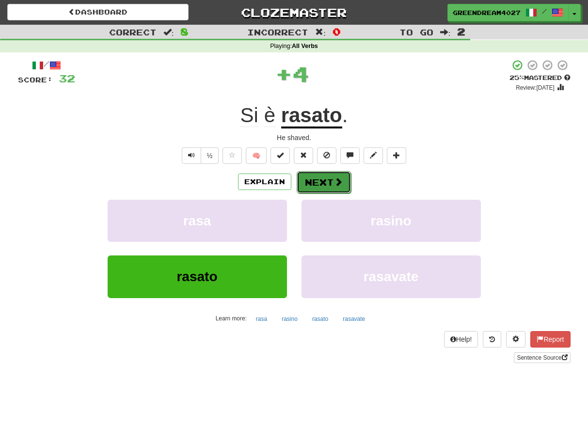
click at [318, 181] on button "Next" at bounding box center [324, 182] width 54 height 22
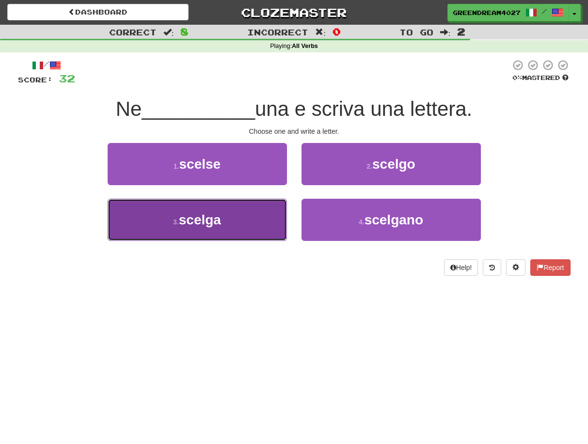
click at [243, 222] on button "3 . scelga" at bounding box center [197, 220] width 179 height 42
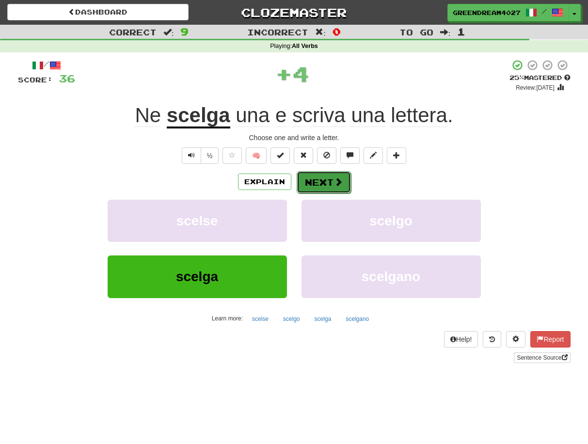
click at [325, 183] on button "Next" at bounding box center [324, 182] width 54 height 22
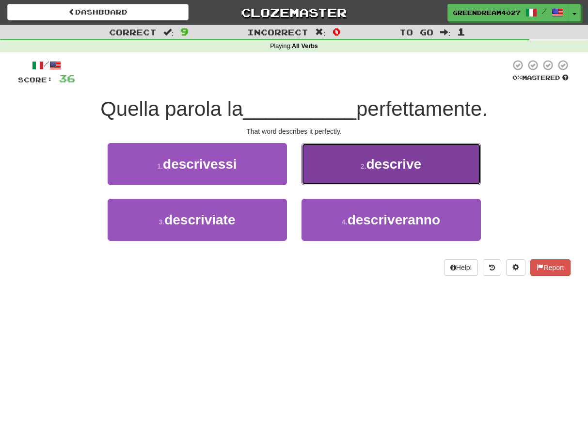
click at [378, 170] on span "descrive" at bounding box center [393, 164] width 55 height 15
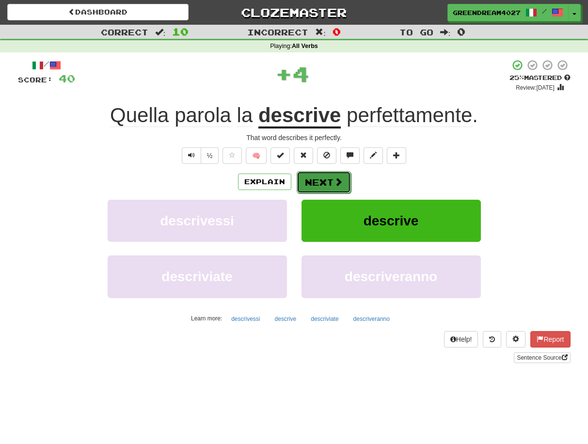
click at [326, 183] on button "Next" at bounding box center [324, 182] width 54 height 22
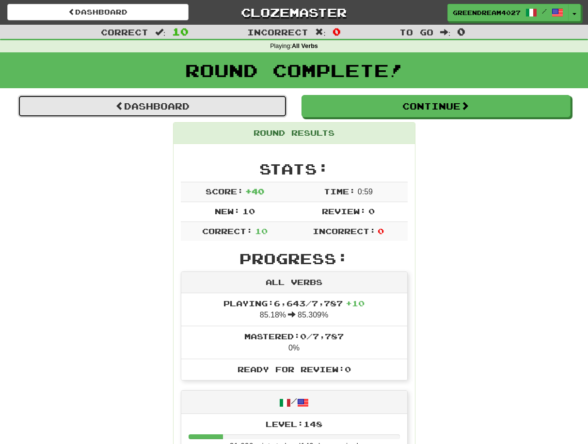
click at [201, 103] on link "Dashboard" at bounding box center [152, 106] width 269 height 22
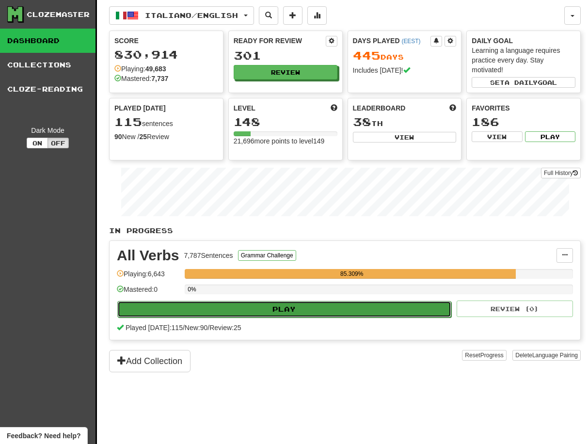
click at [294, 306] on button "Play" at bounding box center [284, 309] width 334 height 16
select select "**"
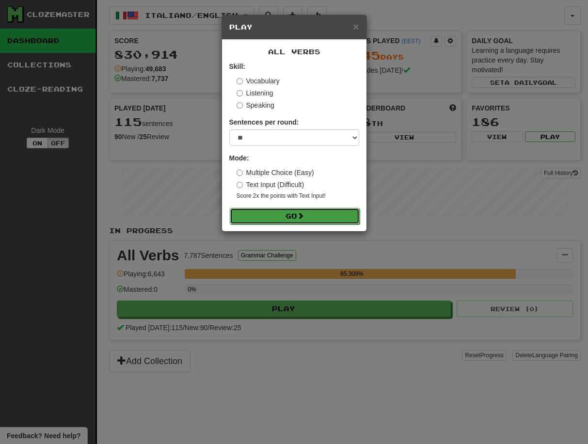
click at [306, 215] on button "Go" at bounding box center [295, 216] width 130 height 16
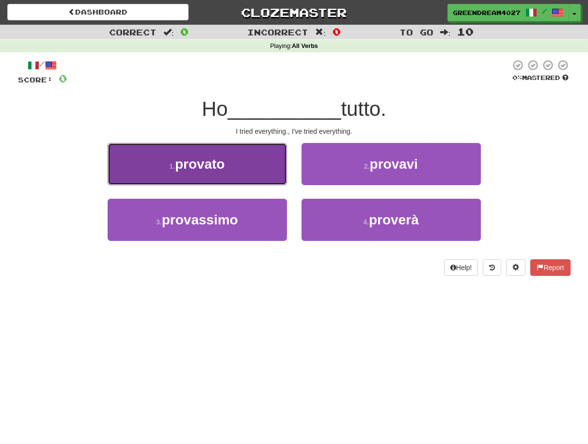
click at [250, 171] on button "1 . provato" at bounding box center [197, 164] width 179 height 42
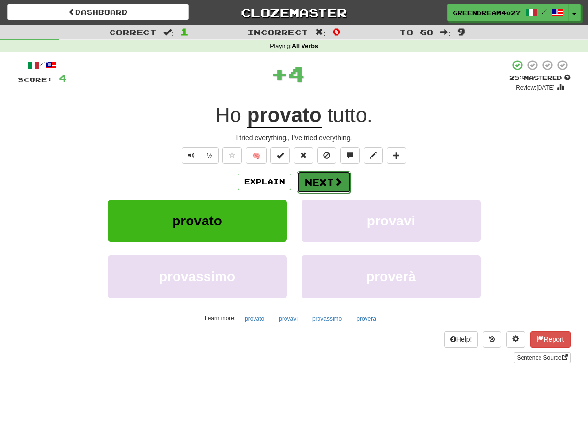
click at [321, 182] on button "Next" at bounding box center [324, 182] width 54 height 22
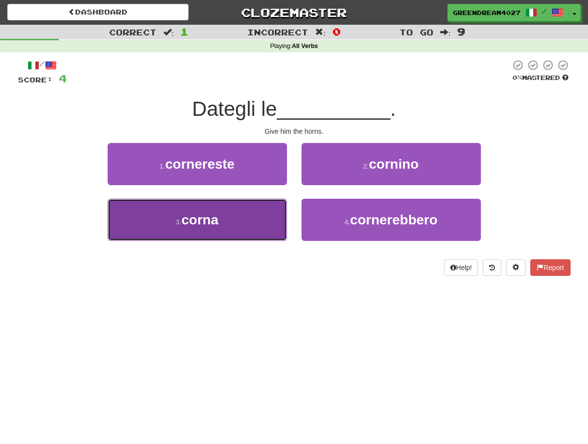
click at [234, 216] on button "3 . corna" at bounding box center [197, 220] width 179 height 42
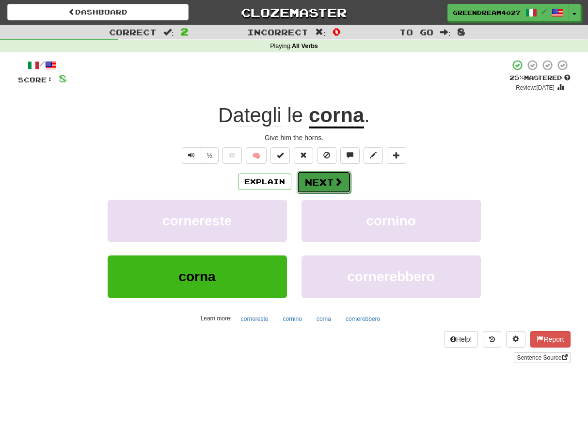
click at [313, 182] on button "Next" at bounding box center [324, 182] width 54 height 22
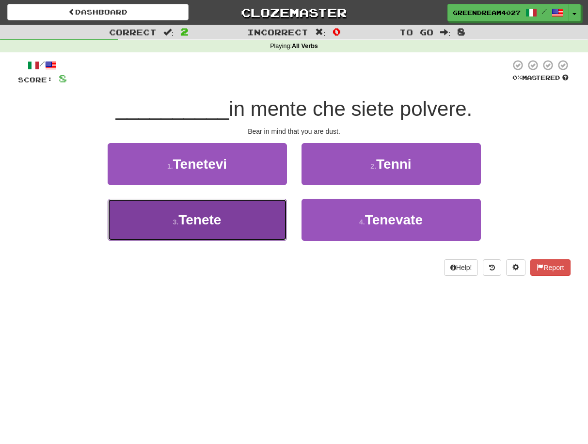
click at [247, 225] on button "3 . Tenete" at bounding box center [197, 220] width 179 height 42
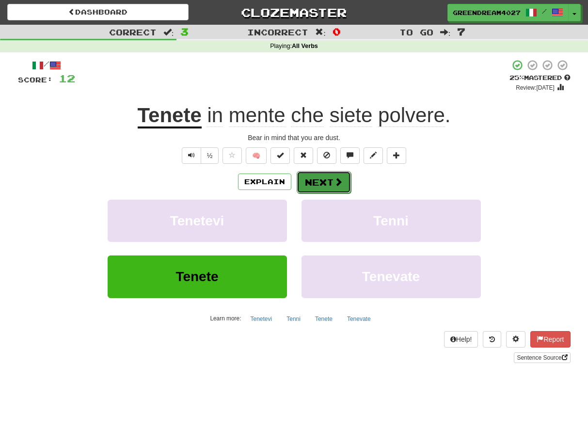
click at [323, 180] on button "Next" at bounding box center [324, 182] width 54 height 22
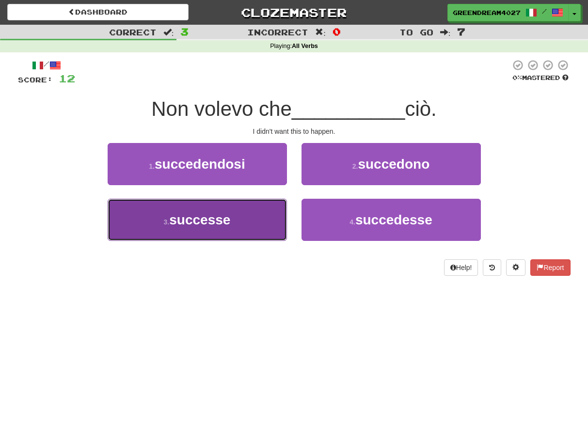
click at [256, 220] on button "3 . successe" at bounding box center [197, 220] width 179 height 42
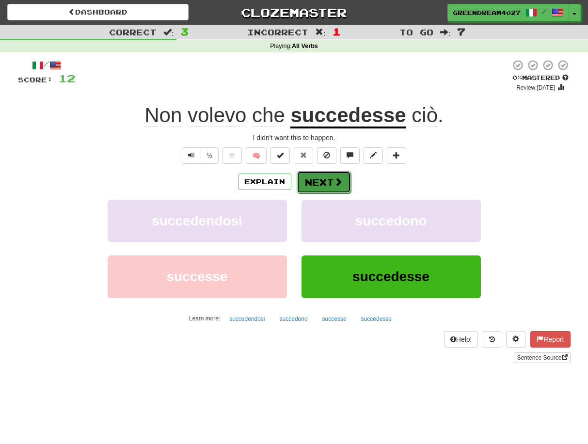
click at [322, 181] on button "Next" at bounding box center [324, 182] width 54 height 22
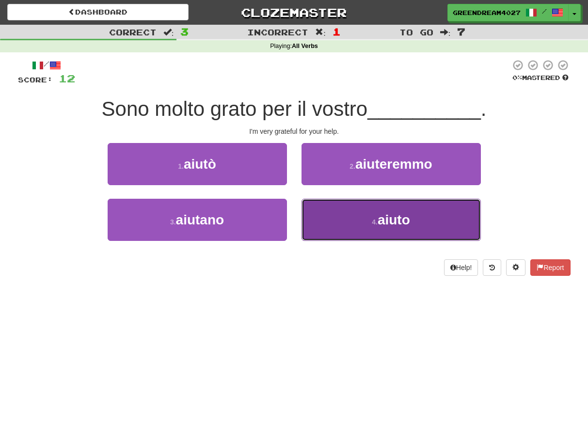
click at [346, 225] on button "4 . aiuto" at bounding box center [390, 220] width 179 height 42
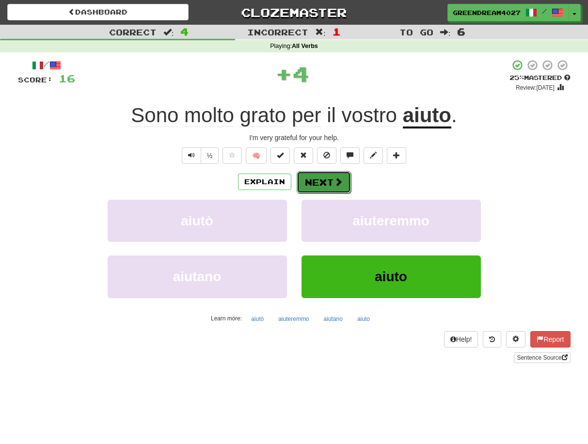
click at [327, 182] on button "Next" at bounding box center [324, 182] width 54 height 22
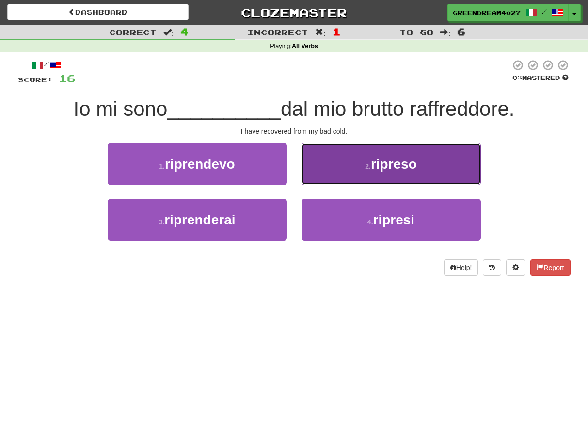
click at [371, 170] on small "2 ." at bounding box center [368, 166] width 6 height 8
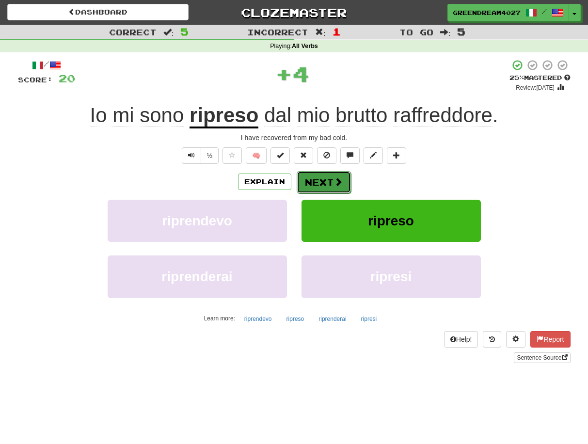
click at [319, 180] on button "Next" at bounding box center [324, 182] width 54 height 22
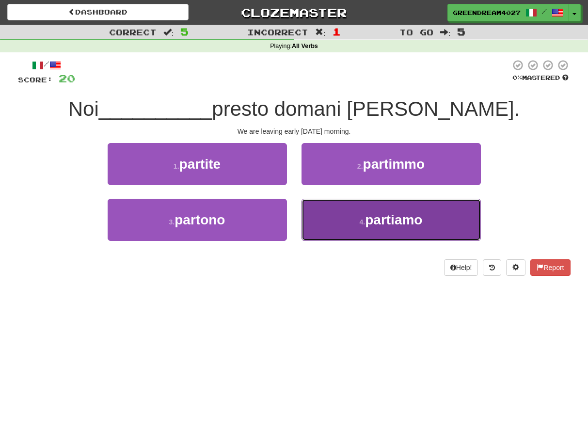
click at [361, 225] on small "4 ." at bounding box center [363, 222] width 6 height 8
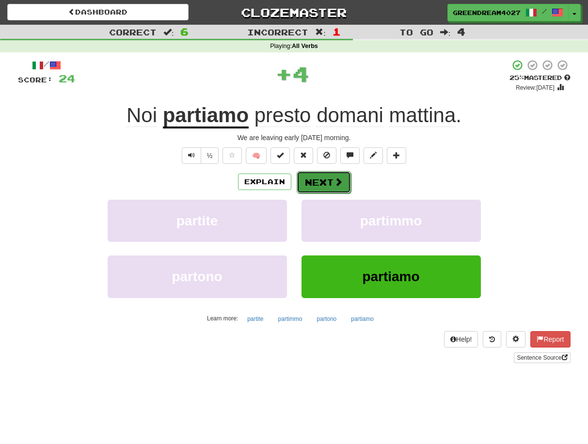
click at [330, 182] on button "Next" at bounding box center [324, 182] width 54 height 22
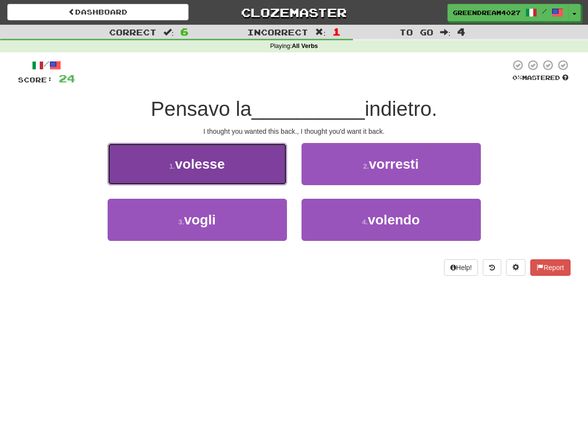
click at [216, 162] on span "volesse" at bounding box center [200, 164] width 50 height 15
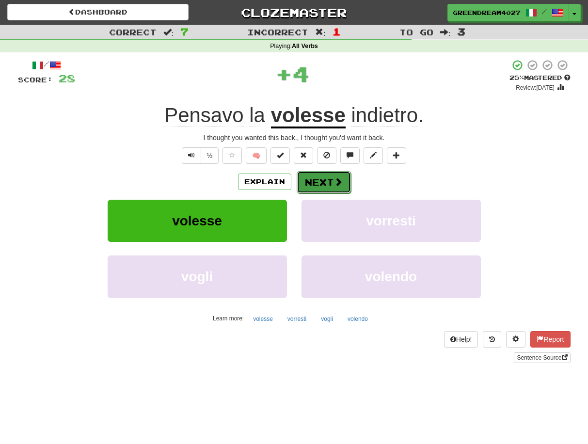
click at [321, 181] on button "Next" at bounding box center [324, 182] width 54 height 22
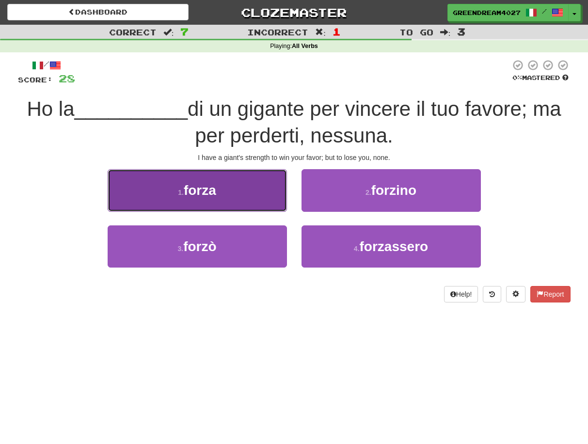
click at [212, 194] on span "forza" at bounding box center [200, 190] width 32 height 15
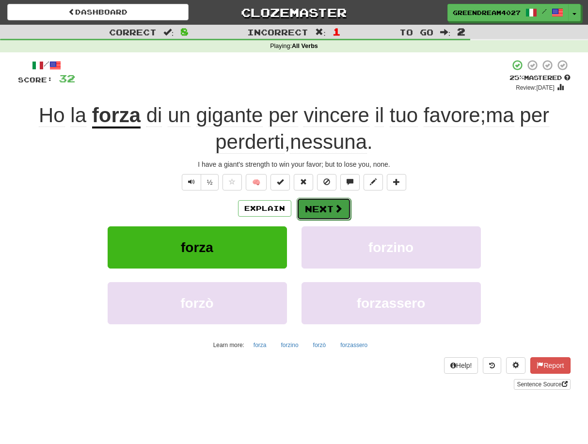
click at [321, 210] on button "Next" at bounding box center [324, 209] width 54 height 22
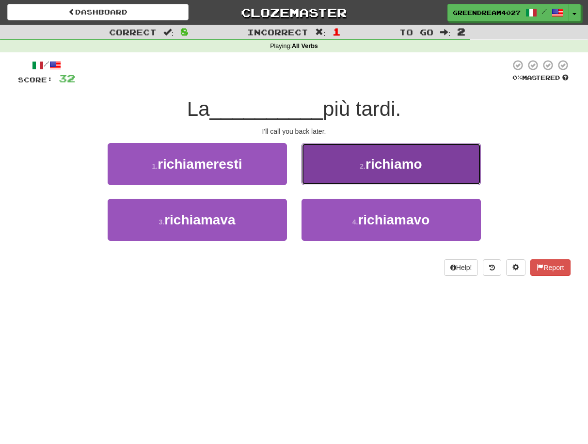
click at [412, 171] on span "richiamo" at bounding box center [393, 164] width 57 height 15
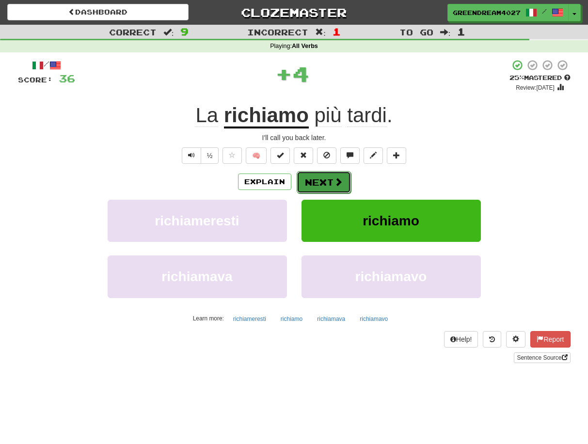
click at [324, 181] on button "Next" at bounding box center [324, 182] width 54 height 22
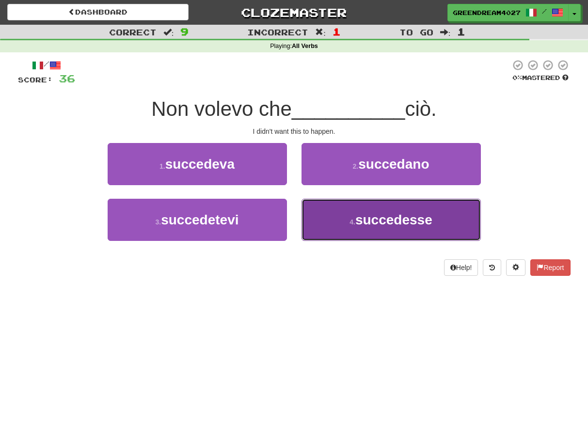
click at [347, 226] on button "4 . succedesse" at bounding box center [390, 220] width 179 height 42
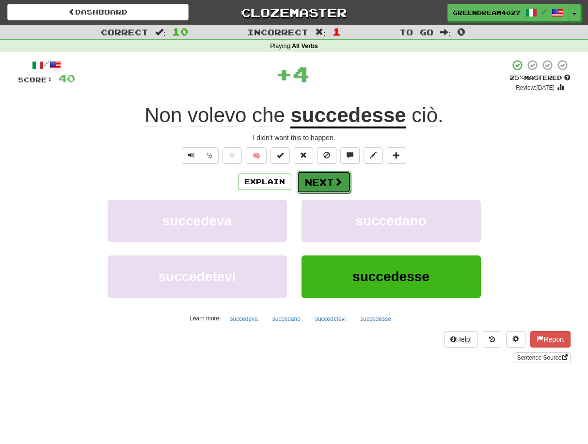
click at [322, 179] on button "Next" at bounding box center [324, 182] width 54 height 22
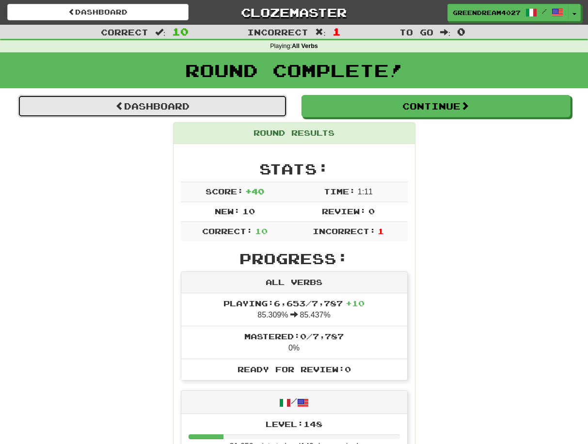
click at [180, 105] on link "Dashboard" at bounding box center [152, 106] width 269 height 22
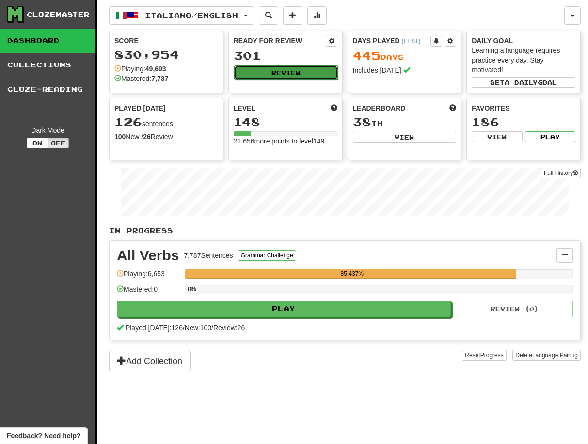
click at [303, 71] on button "Review" at bounding box center [286, 72] width 104 height 15
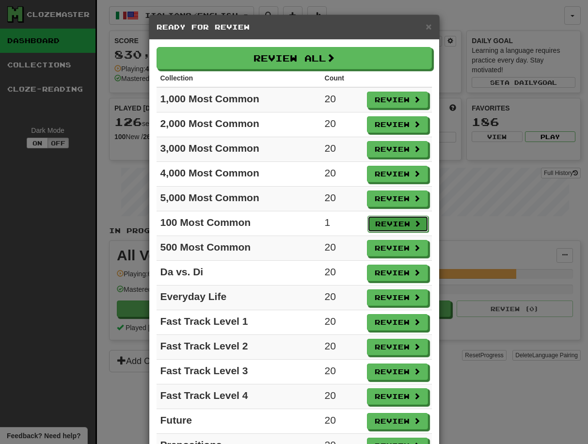
click at [392, 224] on button "Review" at bounding box center [397, 224] width 61 height 16
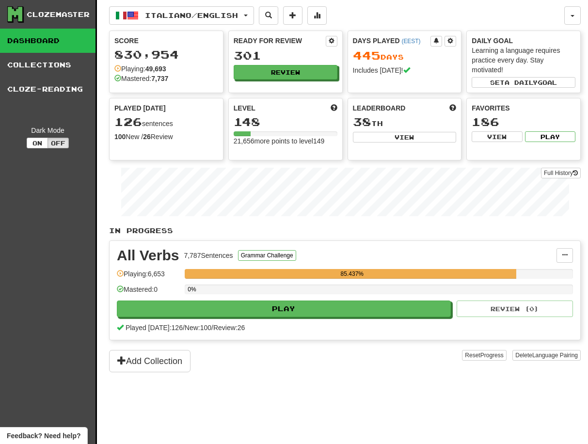
select select "**"
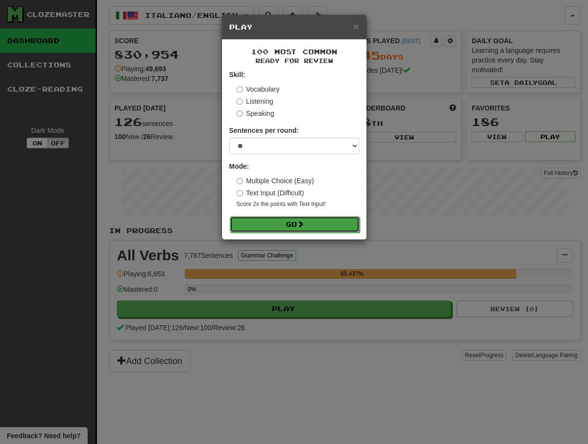
click at [319, 223] on button "Go" at bounding box center [295, 224] width 130 height 16
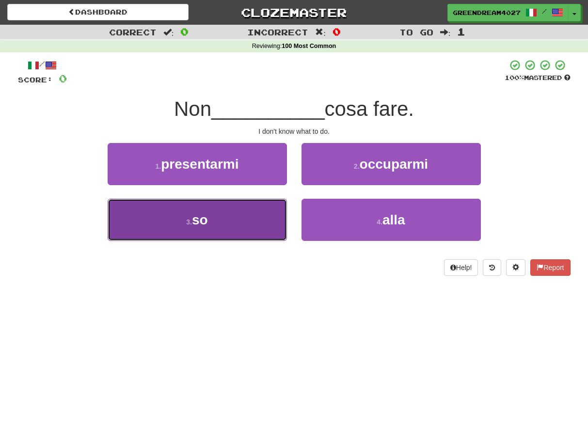
click at [257, 218] on button "3 . so" at bounding box center [197, 220] width 179 height 42
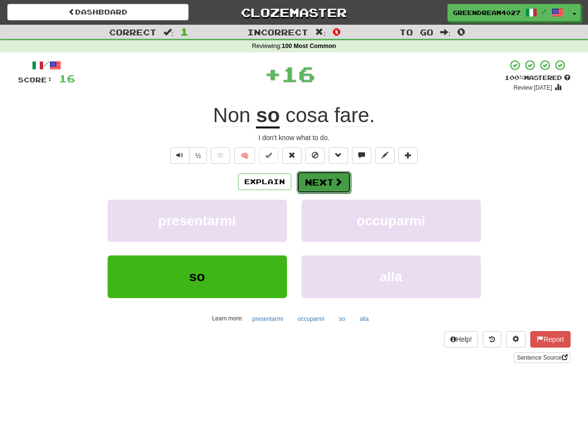
click at [333, 183] on button "Next" at bounding box center [324, 182] width 54 height 22
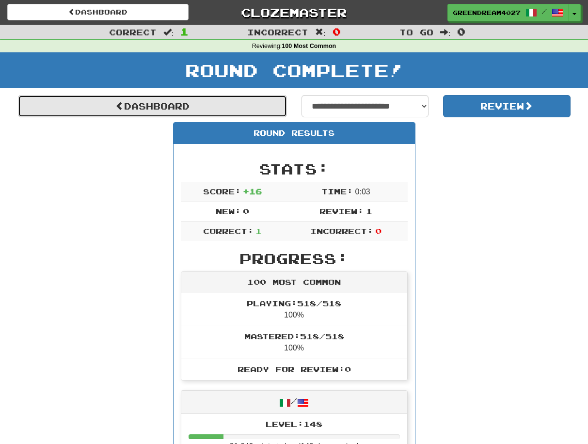
click at [140, 105] on link "Dashboard" at bounding box center [152, 106] width 269 height 22
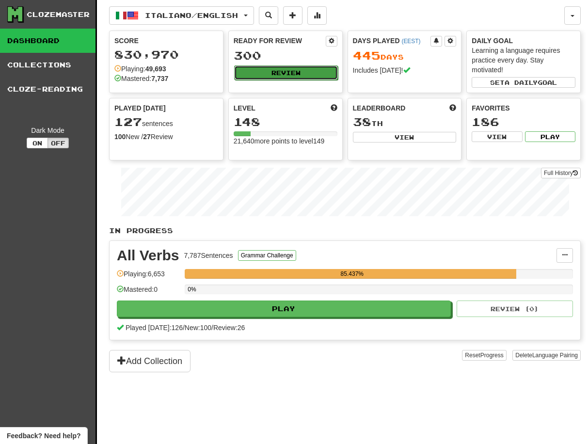
click at [286, 71] on button "Review" at bounding box center [286, 72] width 104 height 15
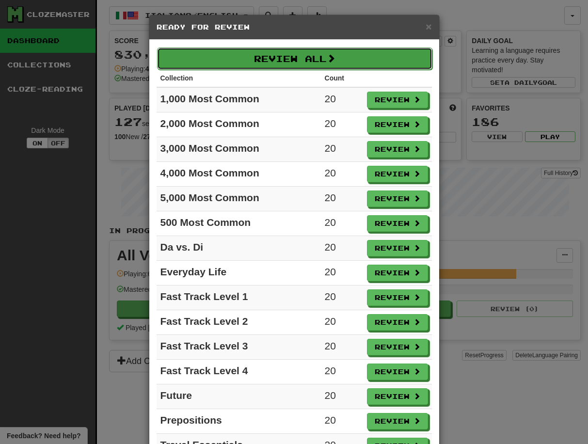
click at [291, 57] on button "Review All" at bounding box center [294, 59] width 275 height 22
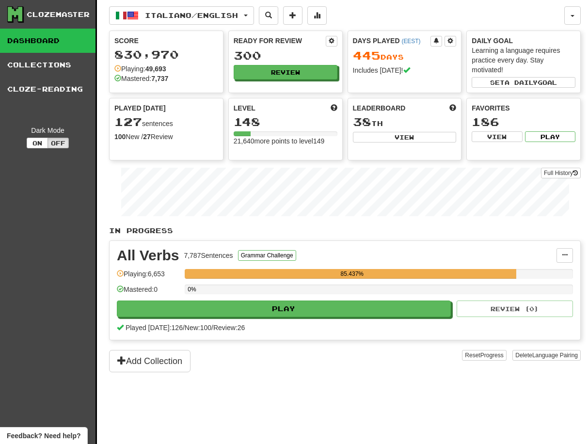
select select "**"
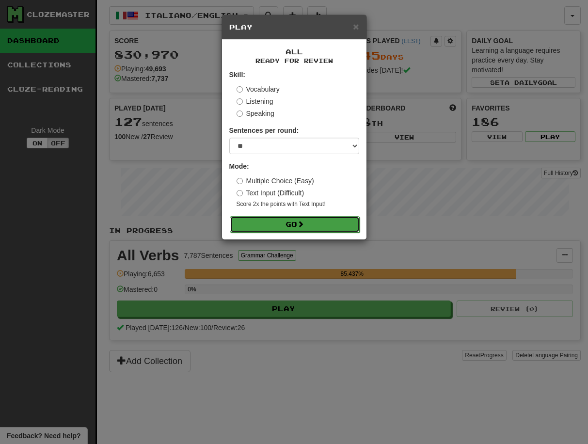
click at [290, 224] on button "Go" at bounding box center [295, 224] width 130 height 16
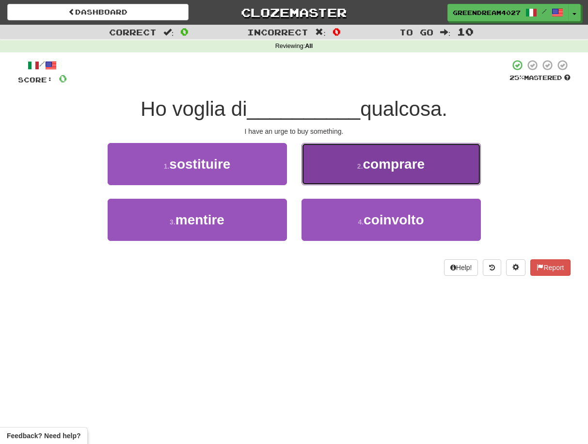
click at [376, 165] on span "comprare" at bounding box center [394, 164] width 62 height 15
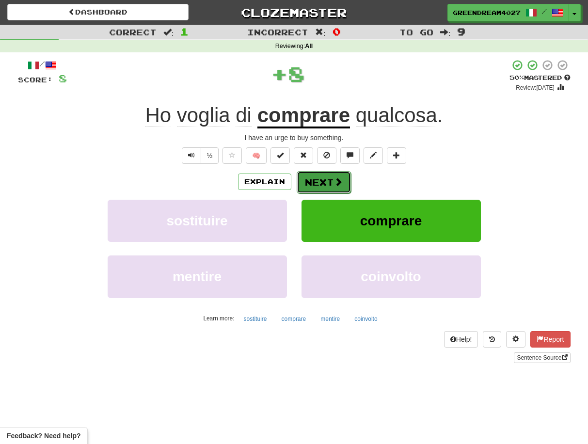
click at [320, 180] on button "Next" at bounding box center [324, 182] width 54 height 22
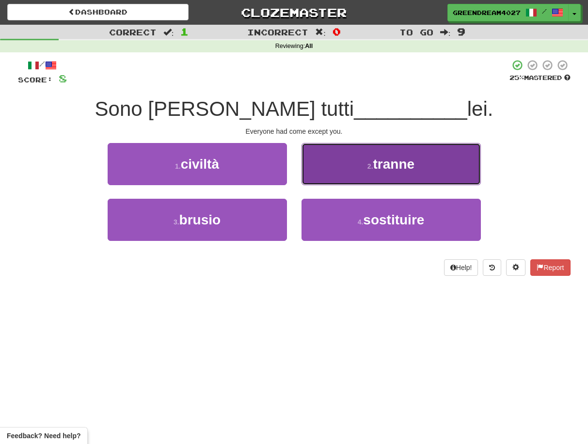
click at [380, 167] on span "tranne" at bounding box center [394, 164] width 42 height 15
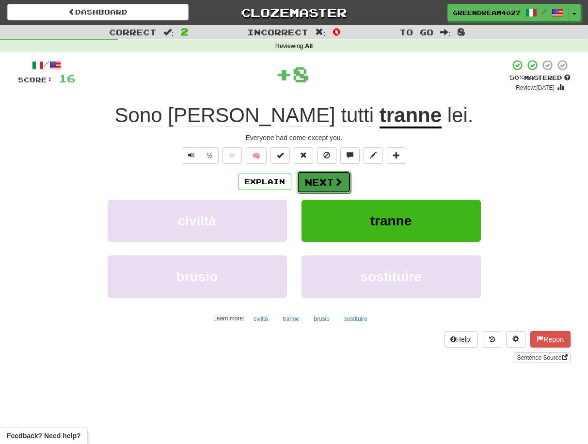
click at [326, 179] on button "Next" at bounding box center [324, 182] width 54 height 22
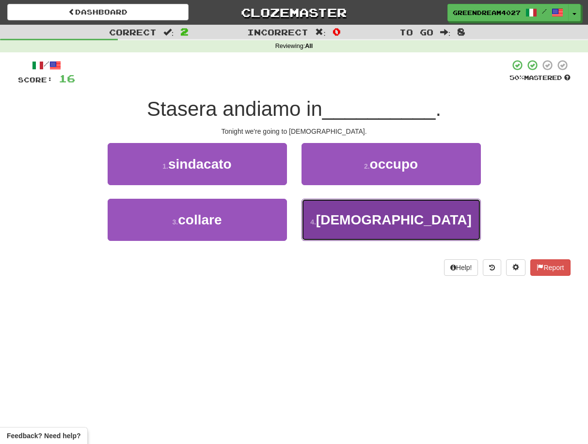
click at [361, 224] on button "4 . chiesa" at bounding box center [390, 220] width 179 height 42
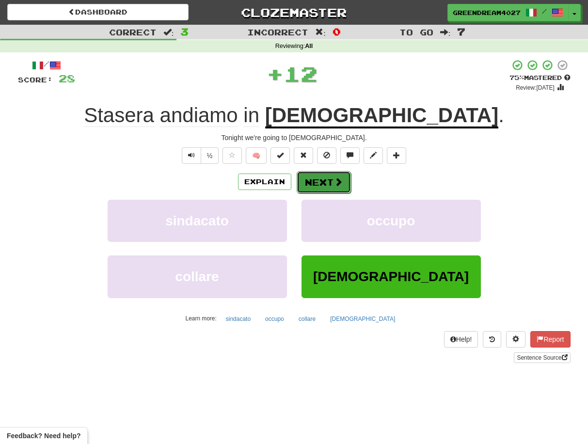
click at [327, 182] on button "Next" at bounding box center [324, 182] width 54 height 22
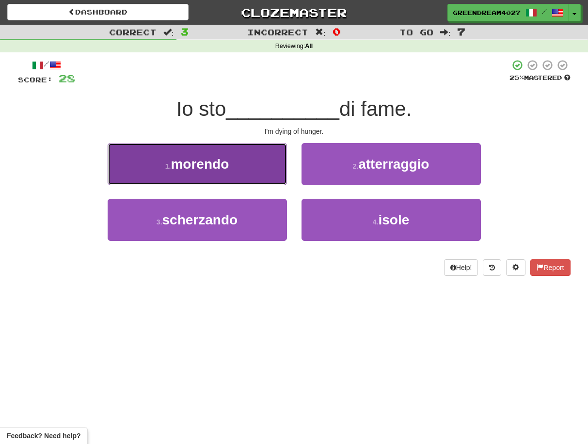
click at [238, 170] on button "1 . morendo" at bounding box center [197, 164] width 179 height 42
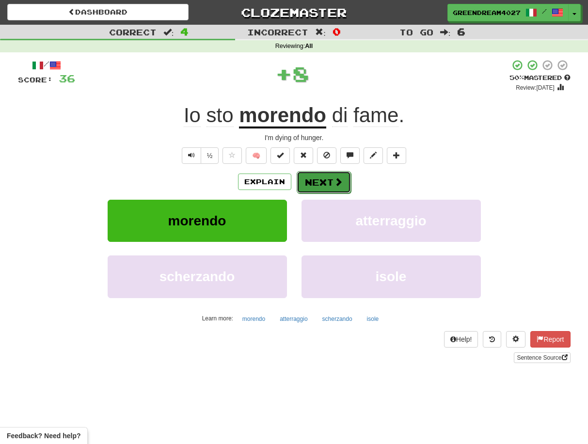
click at [326, 181] on button "Next" at bounding box center [324, 182] width 54 height 22
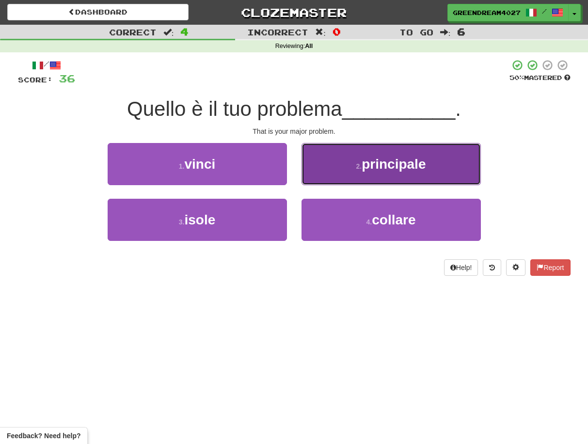
click at [389, 169] on span "principale" at bounding box center [394, 164] width 64 height 15
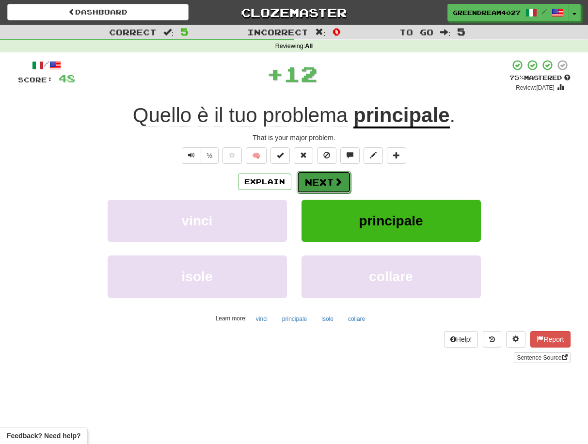
click at [328, 180] on button "Next" at bounding box center [324, 182] width 54 height 22
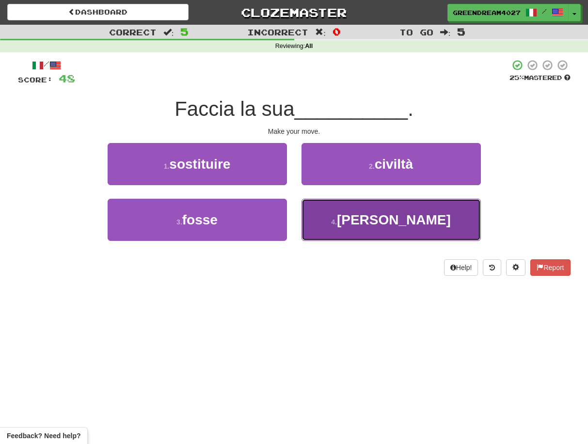
click at [356, 227] on button "4 . mossa" at bounding box center [390, 220] width 179 height 42
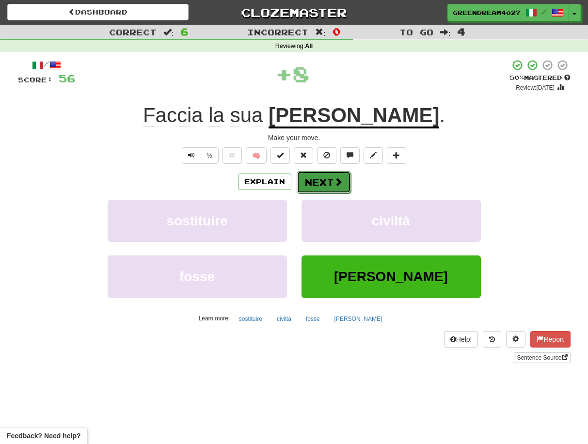
click at [321, 182] on button "Next" at bounding box center [324, 182] width 54 height 22
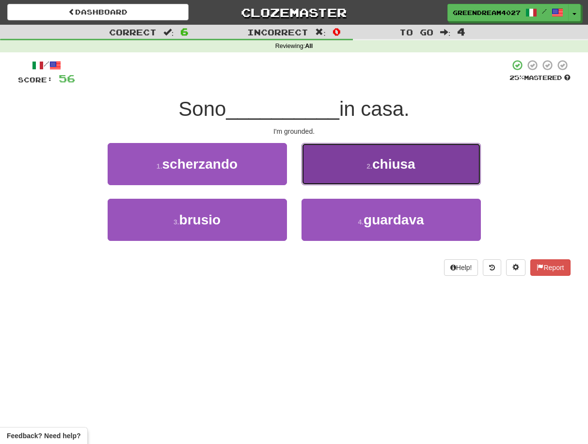
click at [412, 167] on span "chiusa" at bounding box center [393, 164] width 43 height 15
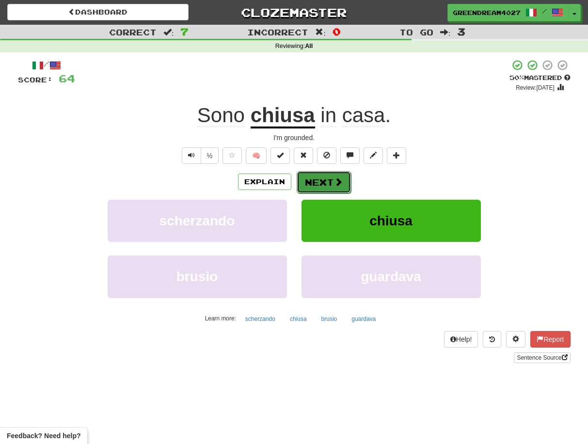
click at [322, 182] on button "Next" at bounding box center [324, 182] width 54 height 22
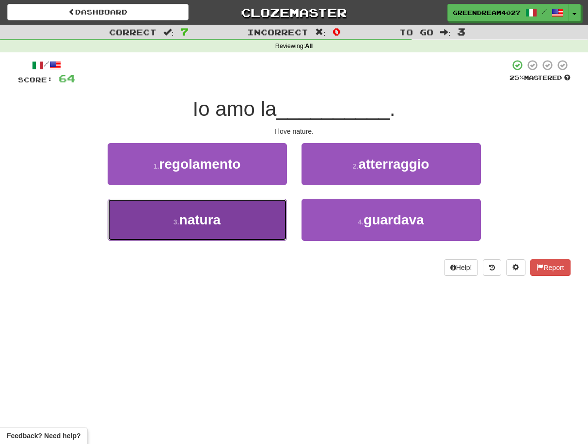
click at [255, 223] on button "3 . natura" at bounding box center [197, 220] width 179 height 42
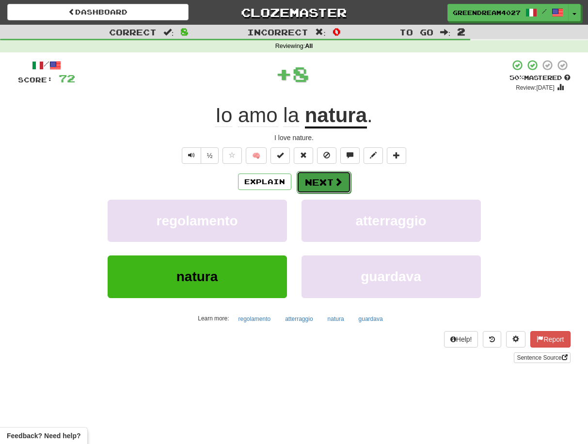
click at [324, 181] on button "Next" at bounding box center [324, 182] width 54 height 22
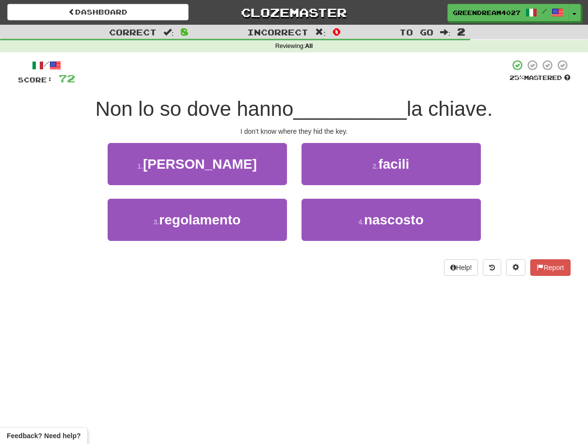
click at [256, 299] on div "Dashboard Clozemaster GreenDream4027 / Toggle Dropdown Dashboard Leaderboard Ac…" at bounding box center [294, 222] width 588 height 444
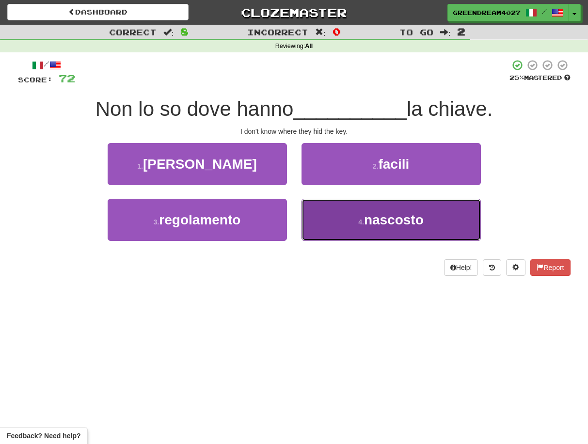
click at [348, 216] on button "4 . nascosto" at bounding box center [390, 220] width 179 height 42
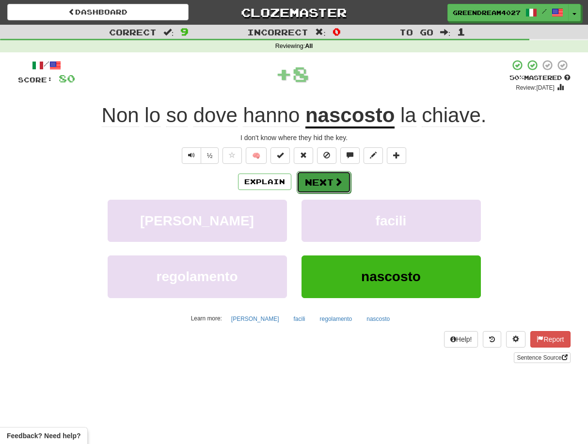
click at [323, 183] on button "Next" at bounding box center [324, 182] width 54 height 22
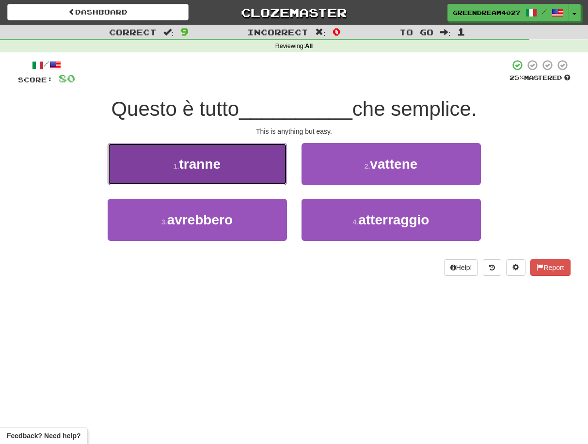
click at [220, 161] on span "tranne" at bounding box center [200, 164] width 42 height 15
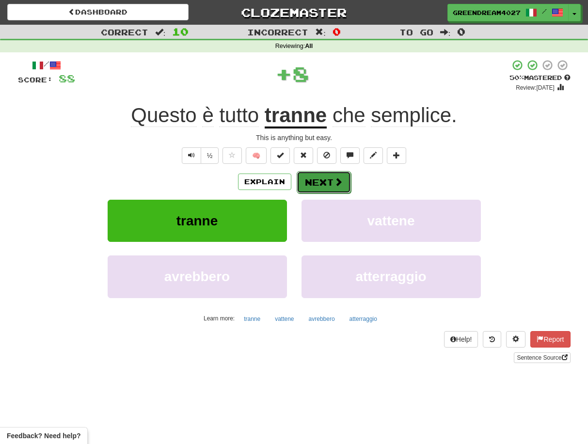
click at [326, 180] on button "Next" at bounding box center [324, 182] width 54 height 22
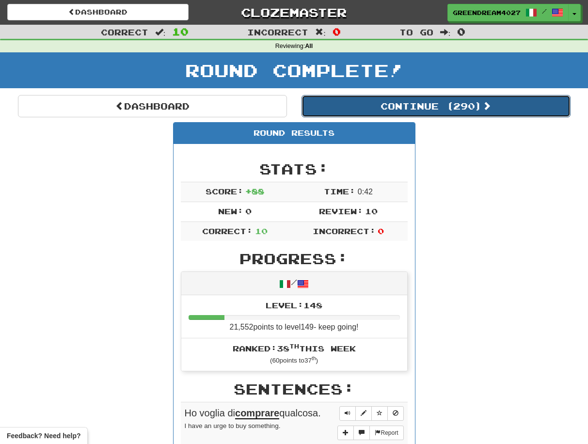
click at [408, 103] on button "Continue ( 290 )" at bounding box center [435, 106] width 269 height 22
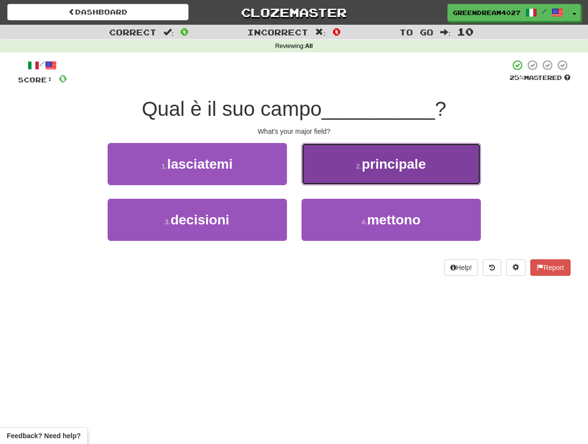
click at [359, 166] on small "2 ." at bounding box center [359, 166] width 6 height 8
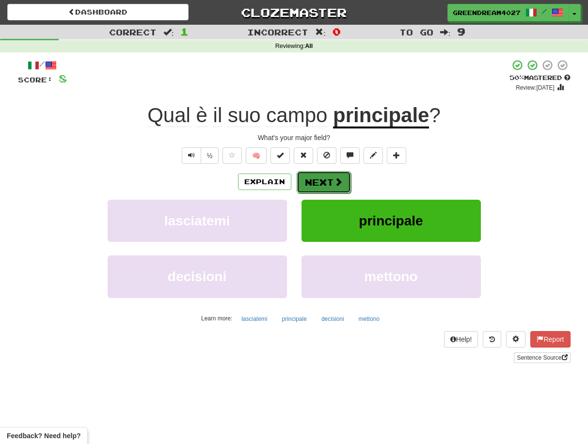
click at [320, 182] on button "Next" at bounding box center [324, 182] width 54 height 22
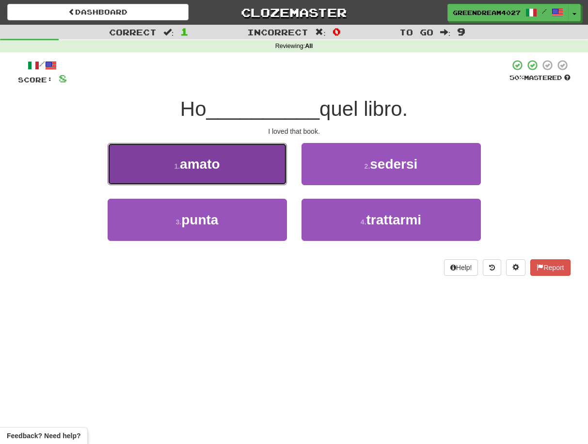
click at [255, 165] on button "1 . amato" at bounding box center [197, 164] width 179 height 42
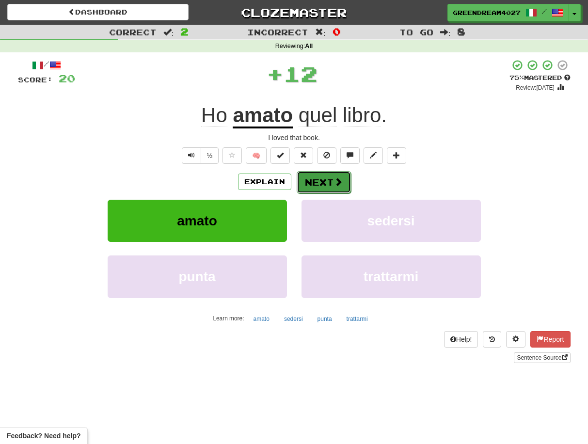
click at [319, 180] on button "Next" at bounding box center [324, 182] width 54 height 22
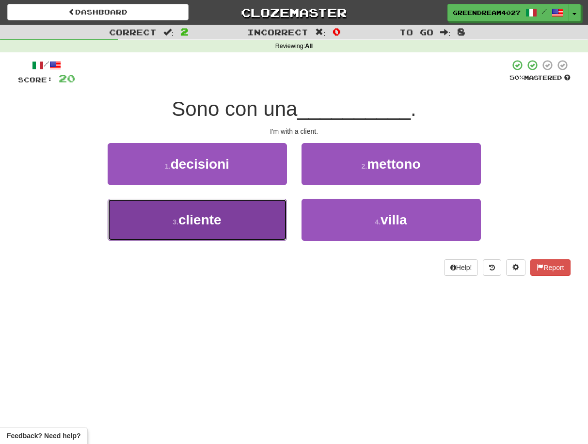
click at [246, 220] on button "3 . cliente" at bounding box center [197, 220] width 179 height 42
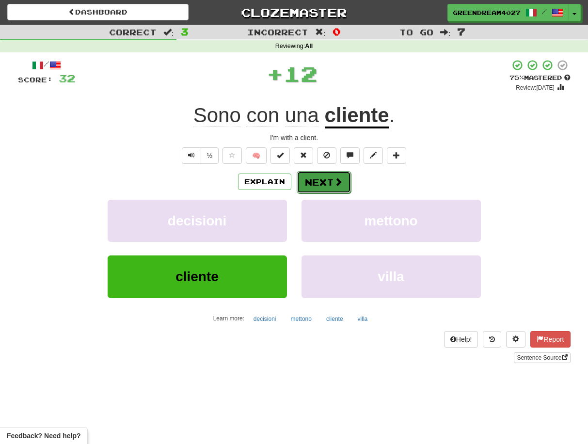
click at [322, 183] on button "Next" at bounding box center [324, 182] width 54 height 22
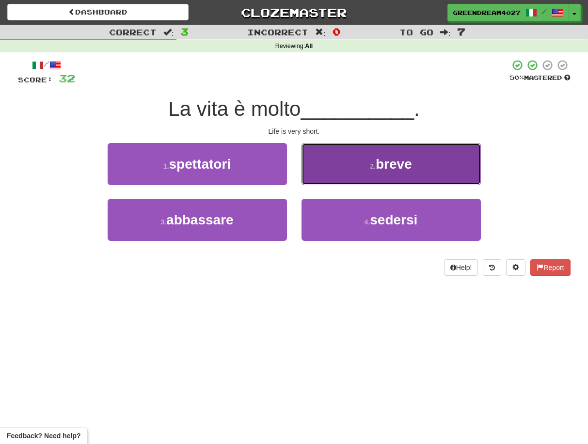
click at [346, 172] on button "2 . breve" at bounding box center [390, 164] width 179 height 42
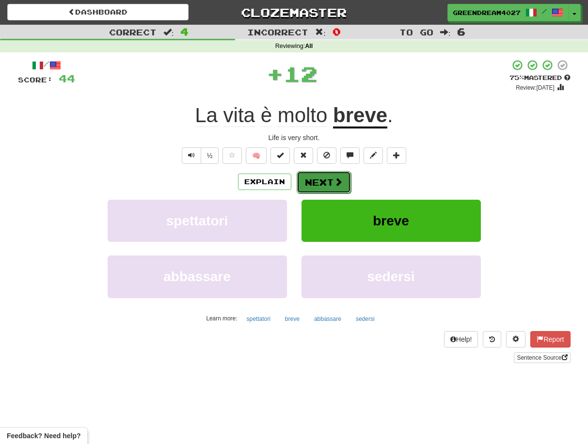
click at [319, 180] on button "Next" at bounding box center [324, 182] width 54 height 22
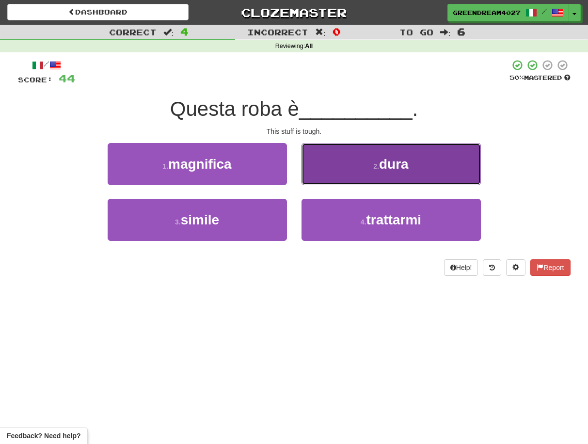
click at [354, 173] on button "2 . dura" at bounding box center [390, 164] width 179 height 42
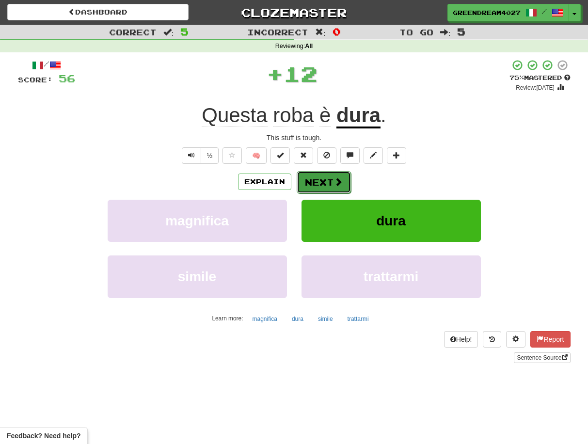
click at [318, 182] on button "Next" at bounding box center [324, 182] width 54 height 22
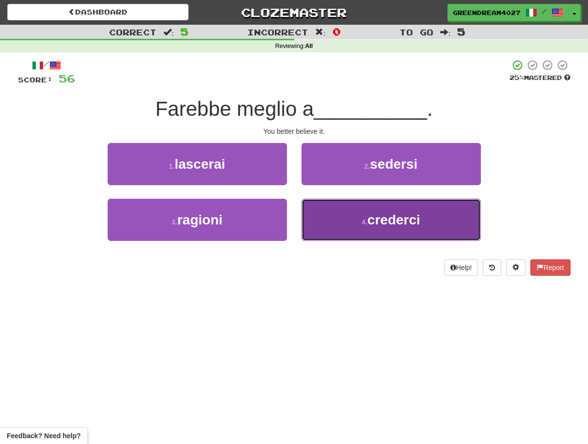
click at [342, 222] on button "4 . crederci" at bounding box center [390, 220] width 179 height 42
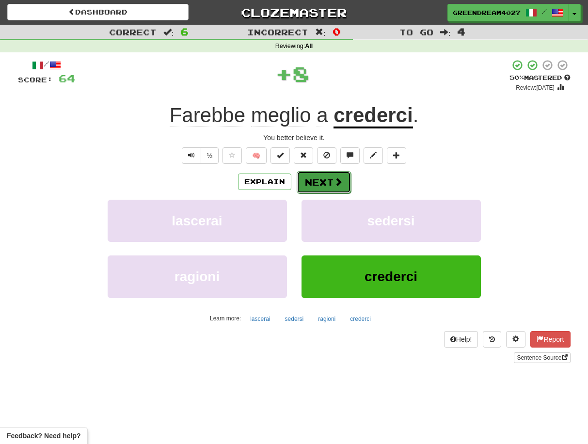
click at [332, 184] on button "Next" at bounding box center [324, 182] width 54 height 22
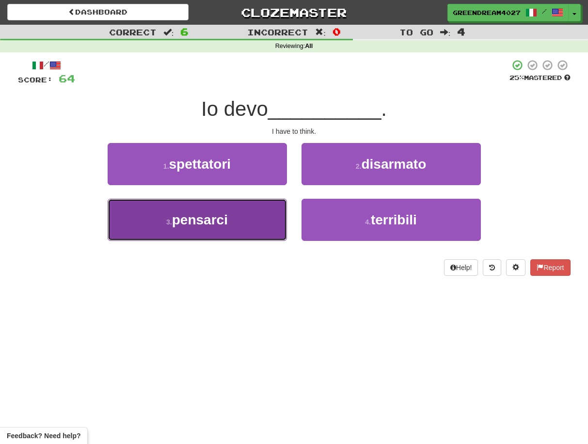
click at [265, 225] on button "3 . pensarci" at bounding box center [197, 220] width 179 height 42
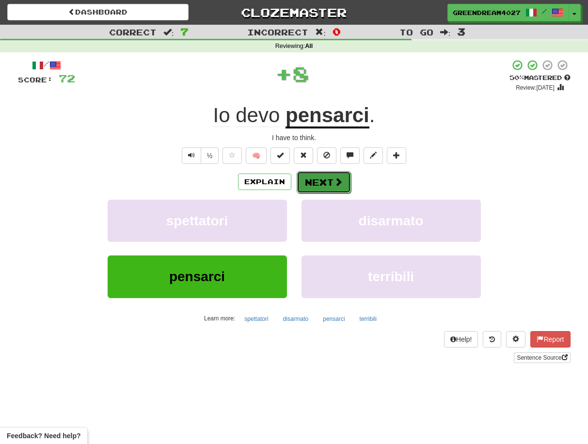
click at [329, 181] on button "Next" at bounding box center [324, 182] width 54 height 22
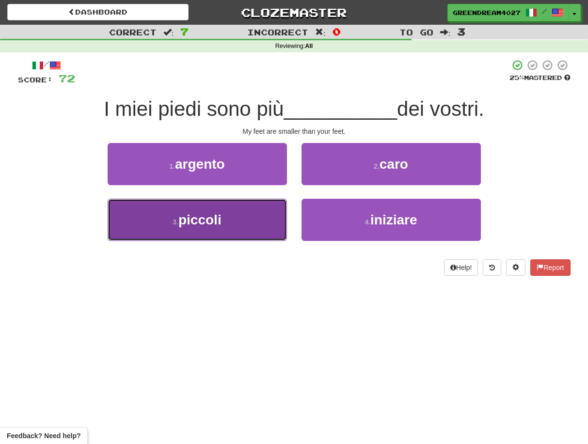
click at [233, 223] on button "3 . piccoli" at bounding box center [197, 220] width 179 height 42
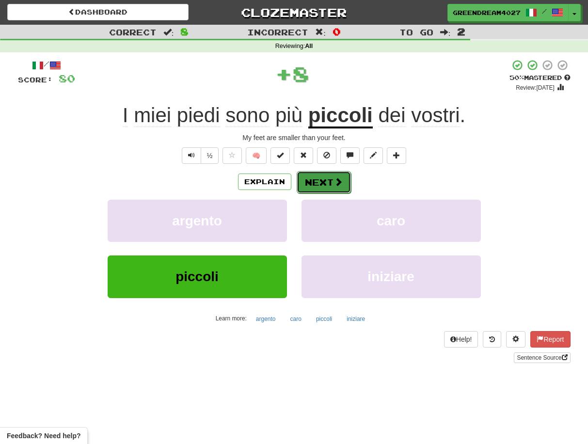
click at [323, 183] on button "Next" at bounding box center [324, 182] width 54 height 22
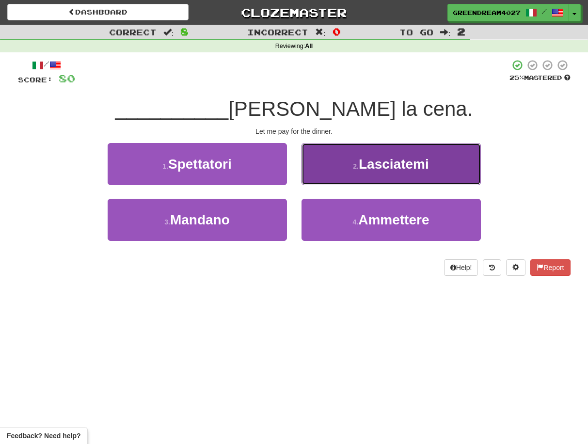
click at [376, 167] on span "Lasciatemi" at bounding box center [394, 164] width 70 height 15
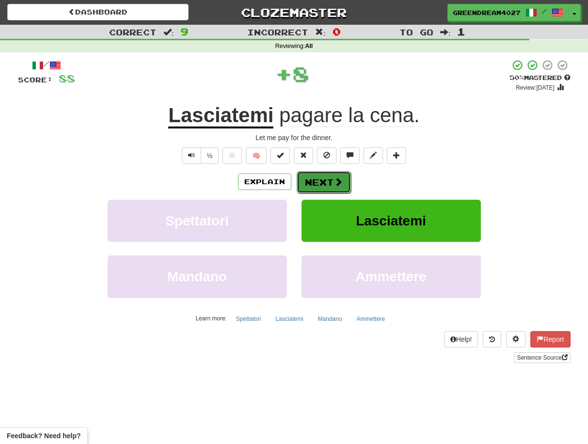
click at [326, 179] on button "Next" at bounding box center [324, 182] width 54 height 22
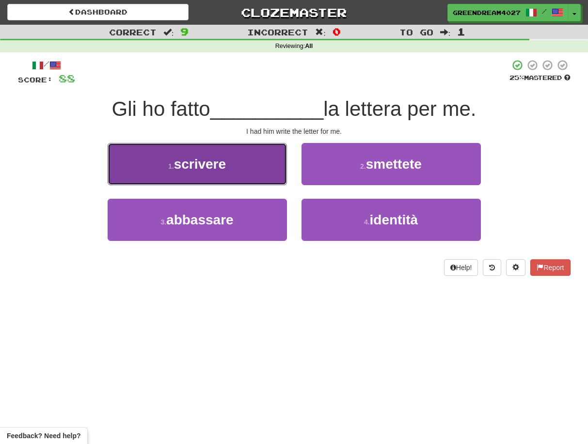
click at [191, 168] on span "scrivere" at bounding box center [200, 164] width 52 height 15
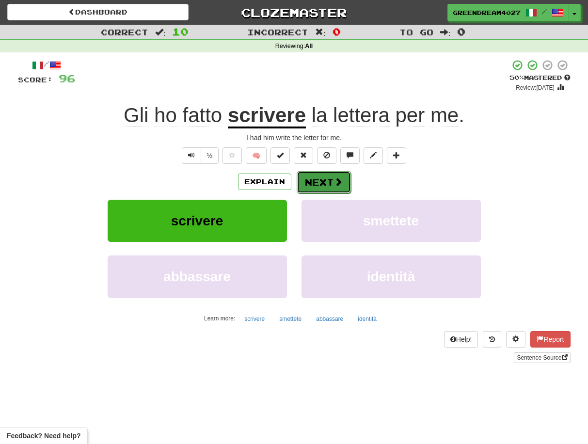
click at [322, 182] on button "Next" at bounding box center [324, 182] width 54 height 22
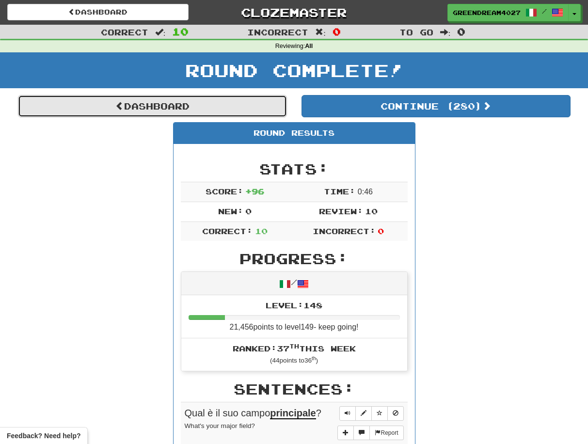
click at [147, 104] on link "Dashboard" at bounding box center [152, 106] width 269 height 22
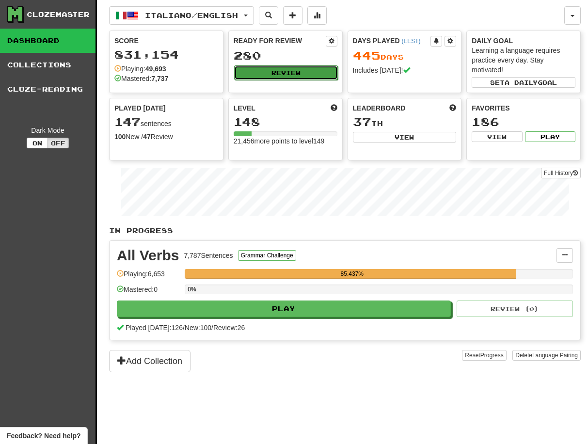
click at [285, 71] on button "Review" at bounding box center [286, 72] width 104 height 15
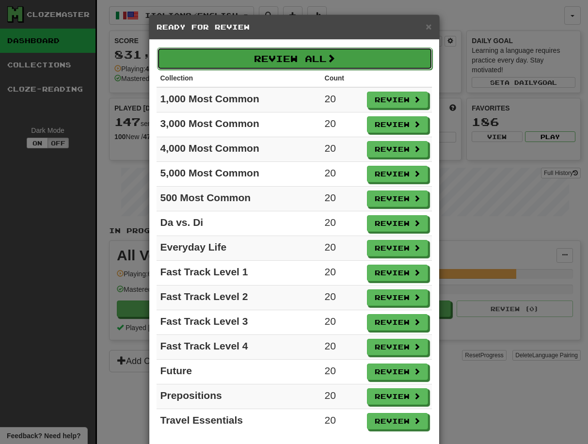
click at [282, 58] on button "Review All" at bounding box center [294, 59] width 275 height 22
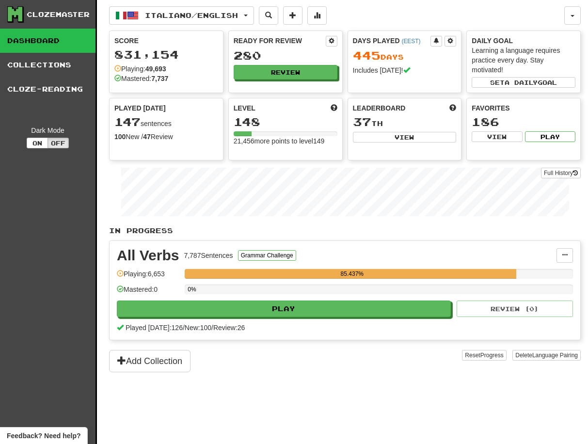
select select "**"
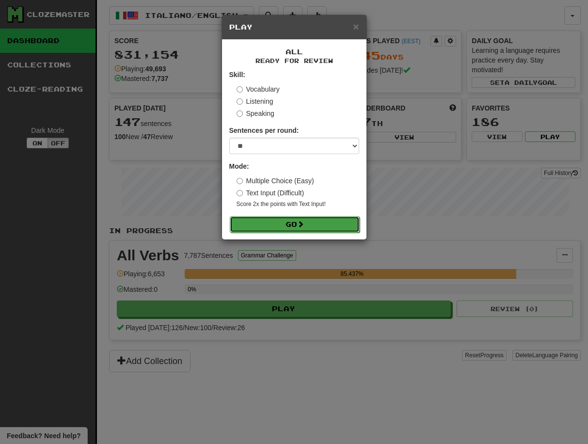
click at [285, 223] on button "Go" at bounding box center [295, 224] width 130 height 16
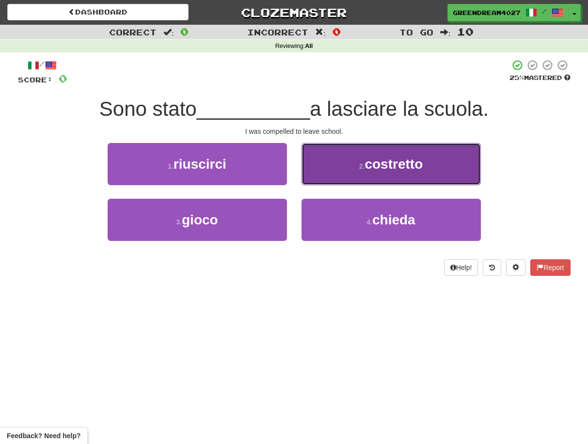
click at [372, 167] on span "costretto" at bounding box center [393, 164] width 58 height 15
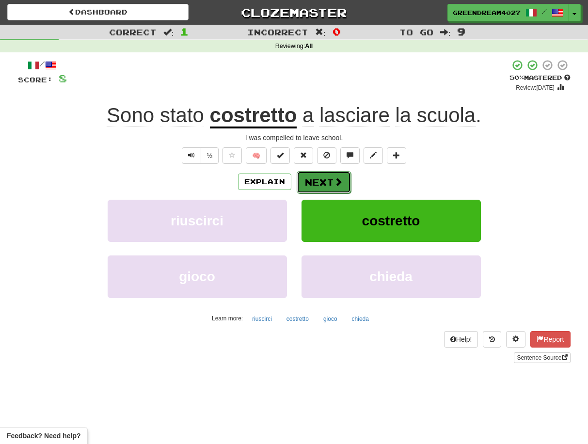
click at [326, 181] on button "Next" at bounding box center [324, 182] width 54 height 22
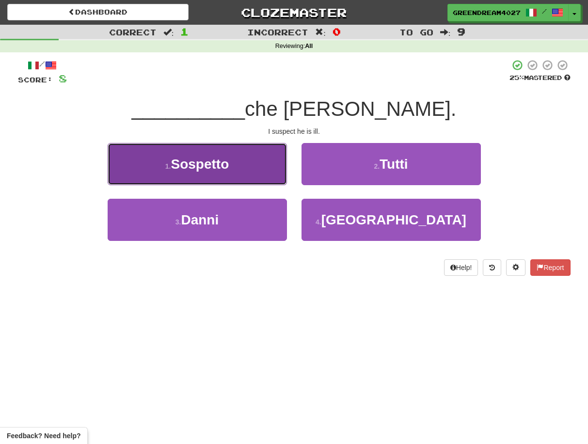
click at [250, 178] on button "1 . Sospetto" at bounding box center [197, 164] width 179 height 42
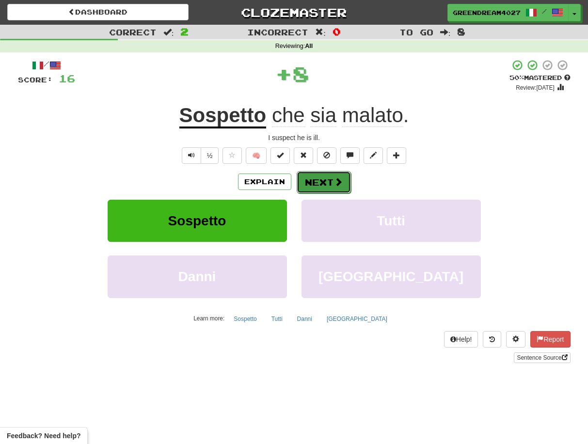
click at [327, 183] on button "Next" at bounding box center [324, 182] width 54 height 22
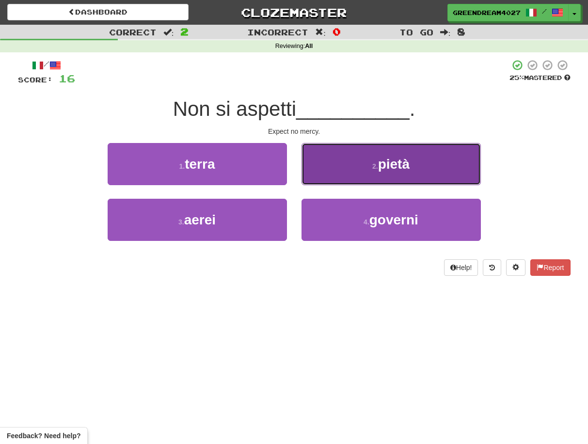
click at [376, 166] on small "2 ." at bounding box center [375, 166] width 6 height 8
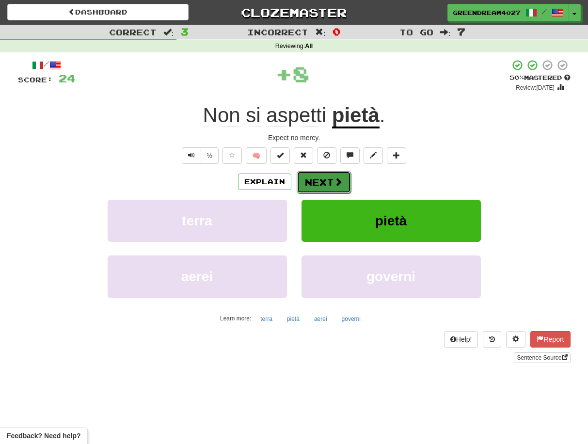
click at [323, 181] on button "Next" at bounding box center [324, 182] width 54 height 22
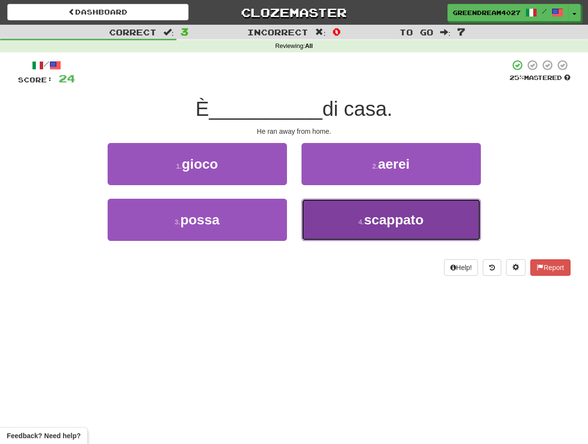
click at [356, 223] on button "4 . scappato" at bounding box center [390, 220] width 179 height 42
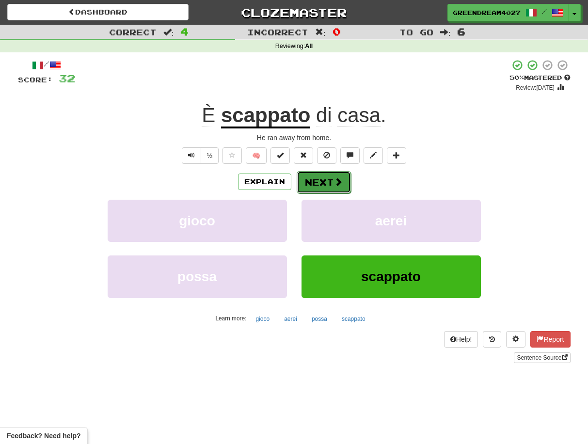
click at [322, 181] on button "Next" at bounding box center [324, 182] width 54 height 22
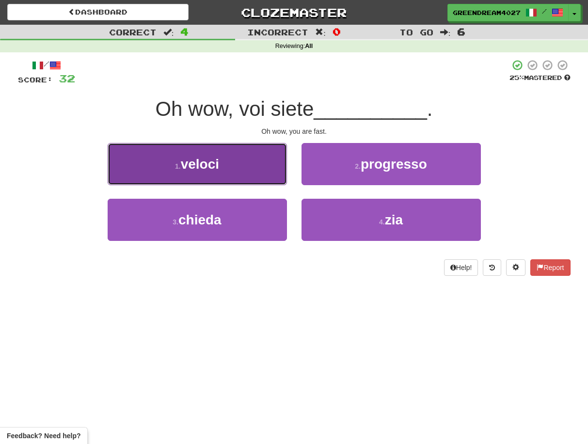
click at [258, 172] on button "1 . veloci" at bounding box center [197, 164] width 179 height 42
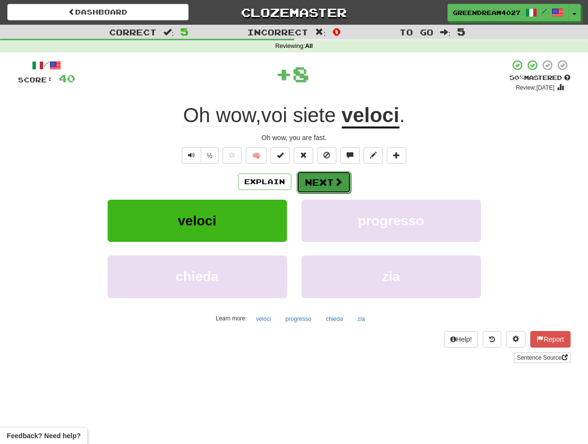
click at [328, 181] on button "Next" at bounding box center [324, 182] width 54 height 22
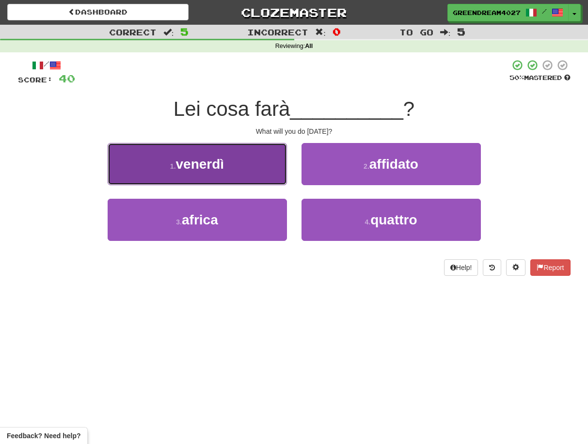
click at [252, 165] on button "1 . venerdì" at bounding box center [197, 164] width 179 height 42
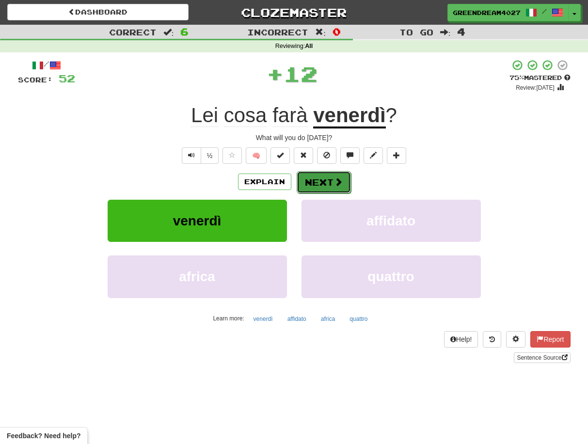
click at [326, 181] on button "Next" at bounding box center [324, 182] width 54 height 22
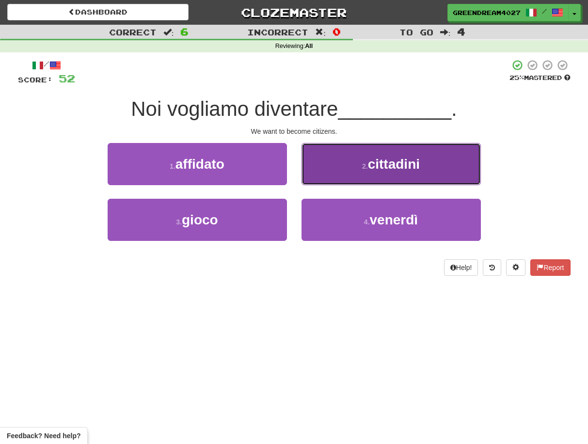
click at [361, 175] on button "2 . cittadini" at bounding box center [390, 164] width 179 height 42
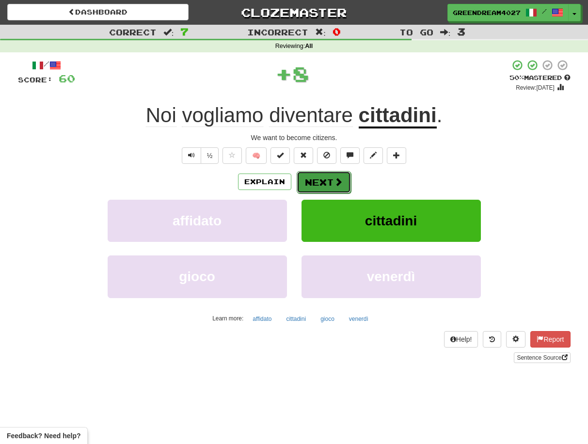
click at [328, 182] on button "Next" at bounding box center [324, 182] width 54 height 22
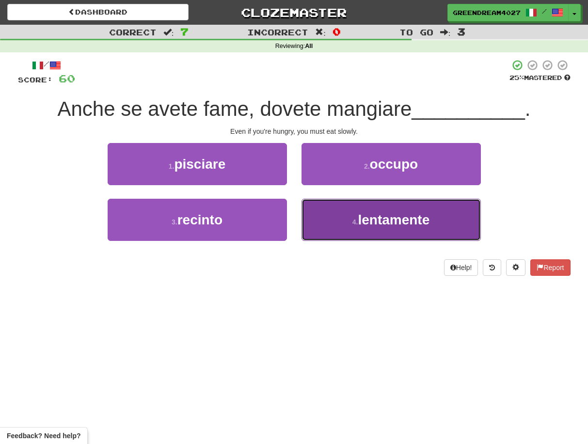
click at [353, 219] on small "4 ." at bounding box center [355, 222] width 6 height 8
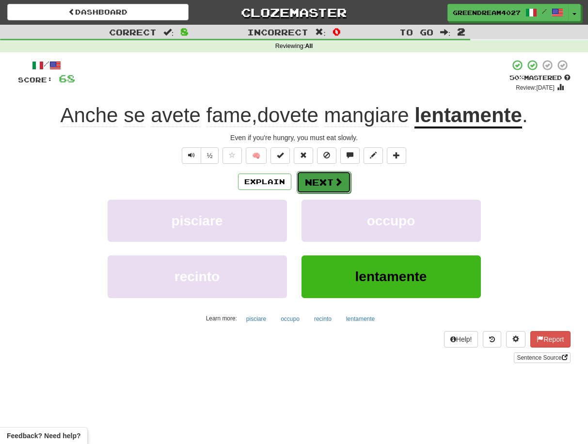
click at [324, 183] on button "Next" at bounding box center [324, 182] width 54 height 22
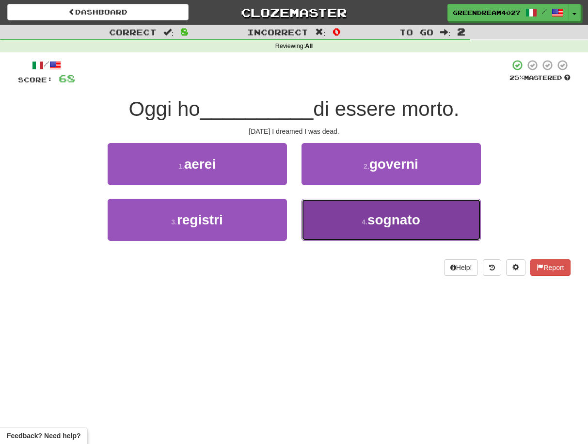
click at [350, 217] on button "4 . sognato" at bounding box center [390, 220] width 179 height 42
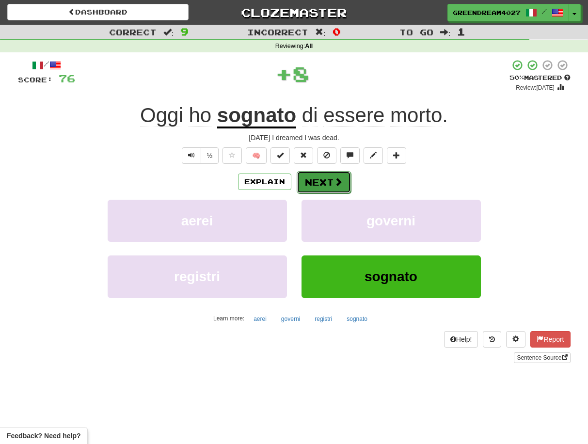
click at [325, 182] on button "Next" at bounding box center [324, 182] width 54 height 22
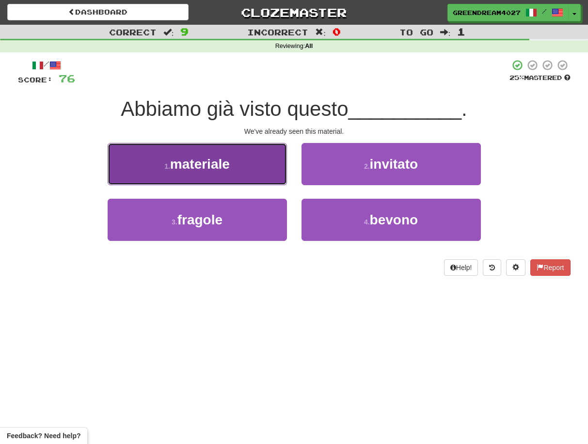
click at [241, 170] on button "1 . materiale" at bounding box center [197, 164] width 179 height 42
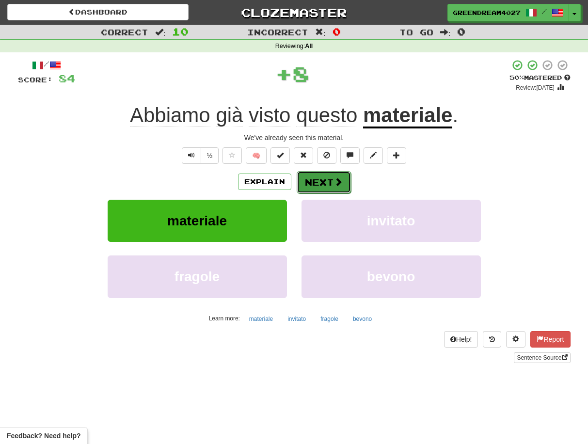
click at [323, 183] on button "Next" at bounding box center [324, 182] width 54 height 22
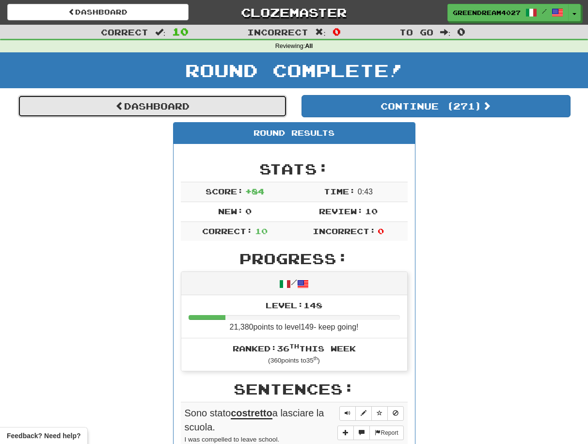
click at [187, 105] on link "Dashboard" at bounding box center [152, 106] width 269 height 22
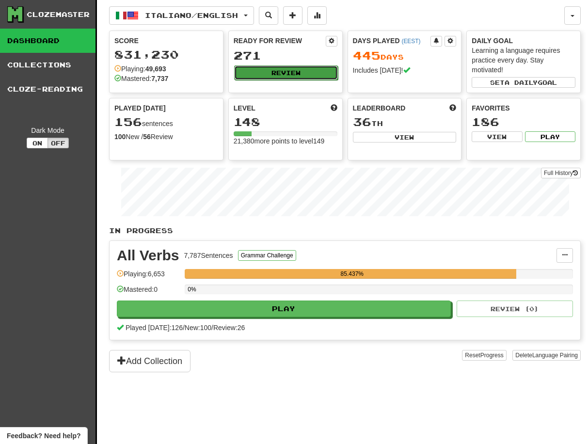
click at [295, 72] on button "Review" at bounding box center [286, 72] width 104 height 15
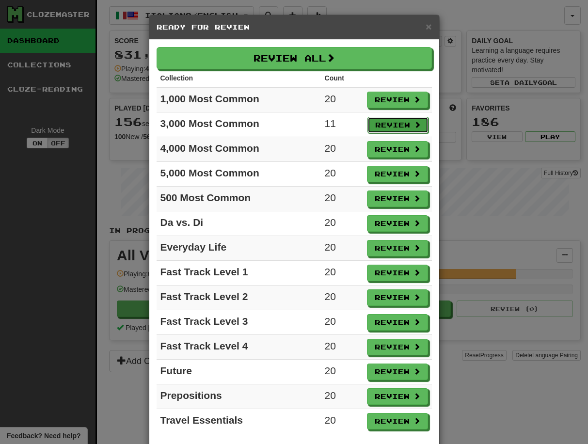
click at [392, 123] on button "Review" at bounding box center [397, 125] width 61 height 16
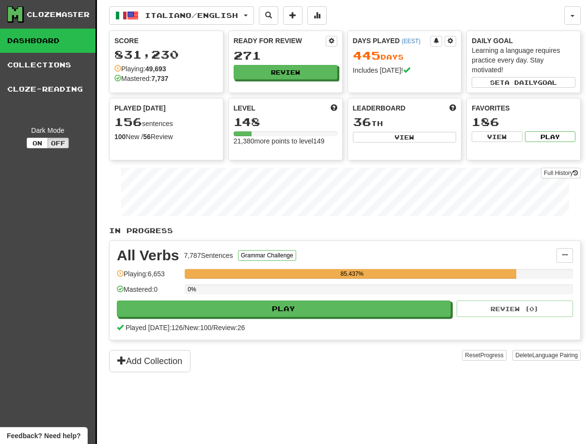
select select "**"
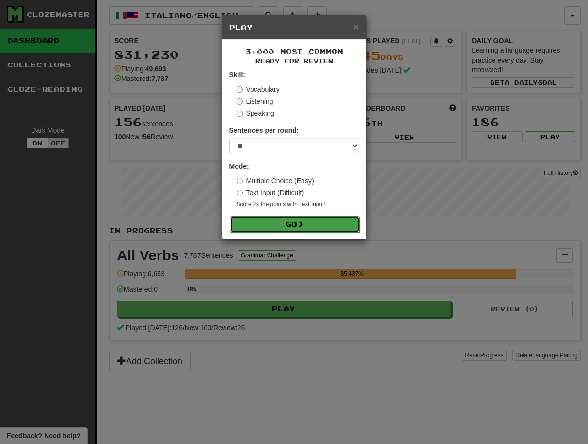
click at [294, 224] on button "Go" at bounding box center [295, 224] width 130 height 16
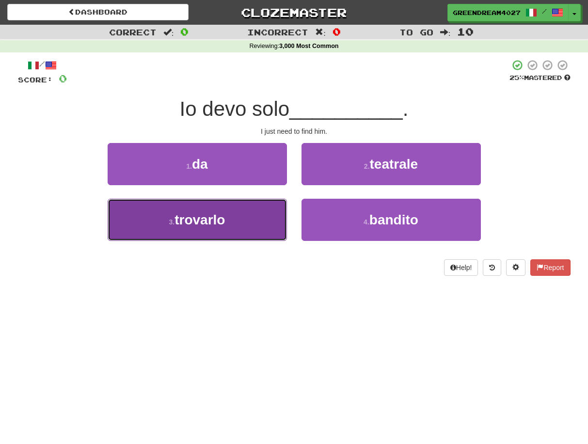
click at [258, 222] on button "3 . [GEOGRAPHIC_DATA]" at bounding box center [197, 220] width 179 height 42
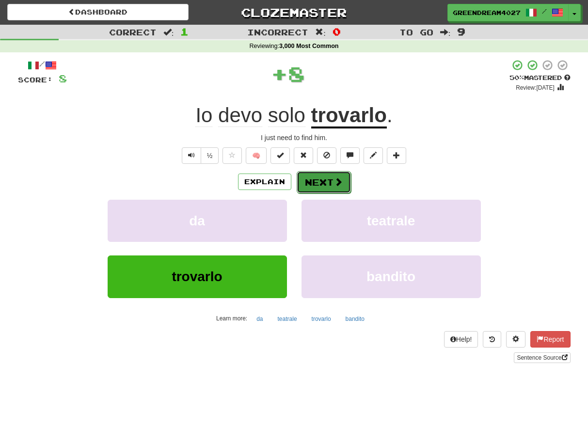
click at [319, 182] on button "Next" at bounding box center [324, 182] width 54 height 22
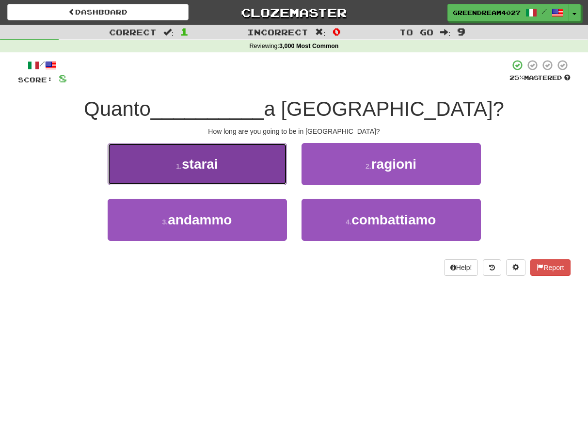
click at [237, 174] on button "1 . [GEOGRAPHIC_DATA]" at bounding box center [197, 164] width 179 height 42
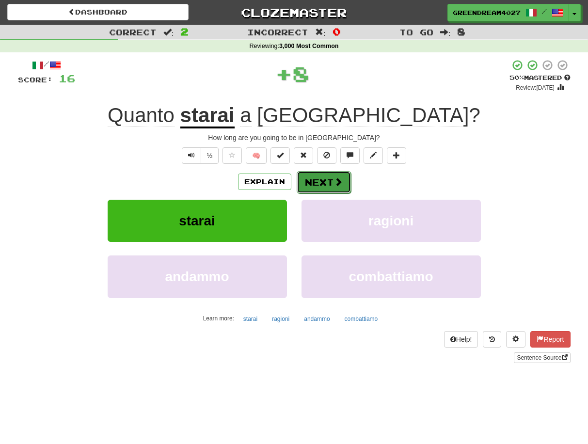
click at [315, 182] on button "Next" at bounding box center [324, 182] width 54 height 22
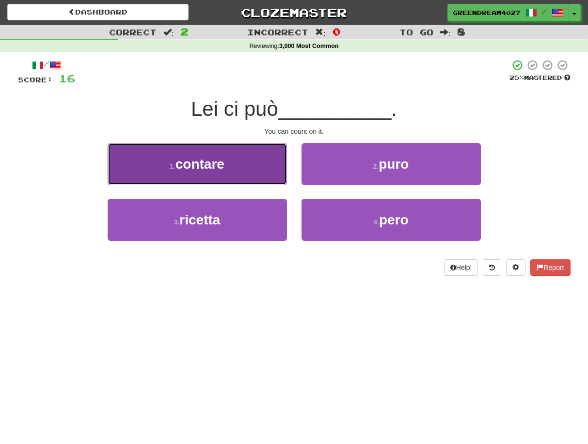
click at [255, 168] on button "1 . contare" at bounding box center [197, 164] width 179 height 42
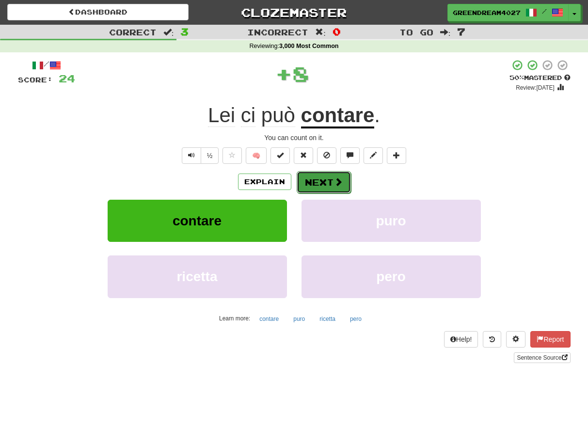
click at [316, 181] on button "Next" at bounding box center [324, 182] width 54 height 22
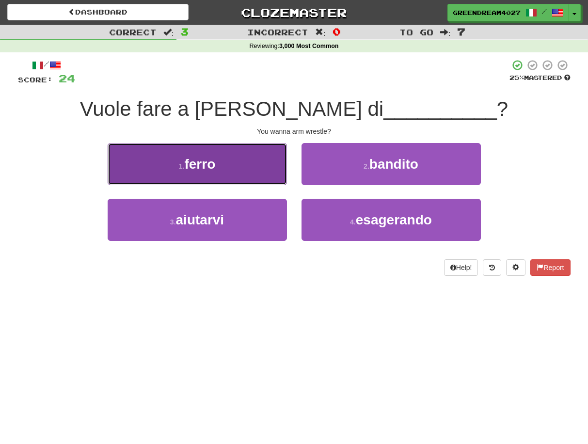
click at [238, 168] on button "1 . ferro" at bounding box center [197, 164] width 179 height 42
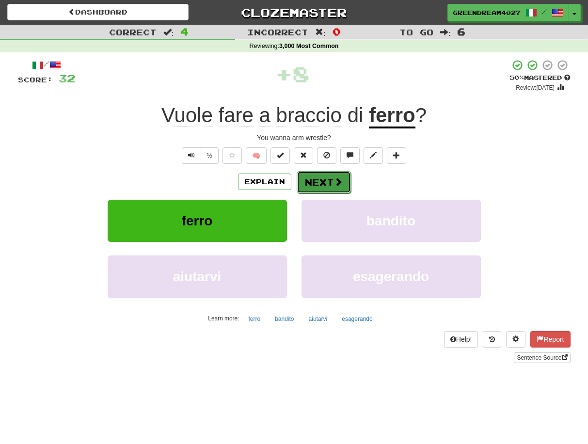
click at [330, 184] on button "Next" at bounding box center [324, 182] width 54 height 22
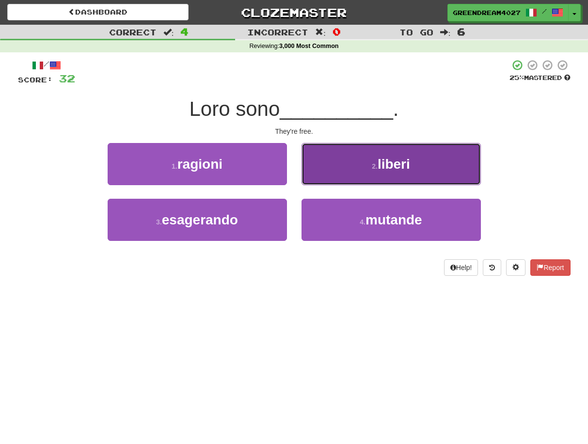
click at [387, 170] on span "liberi" at bounding box center [394, 164] width 32 height 15
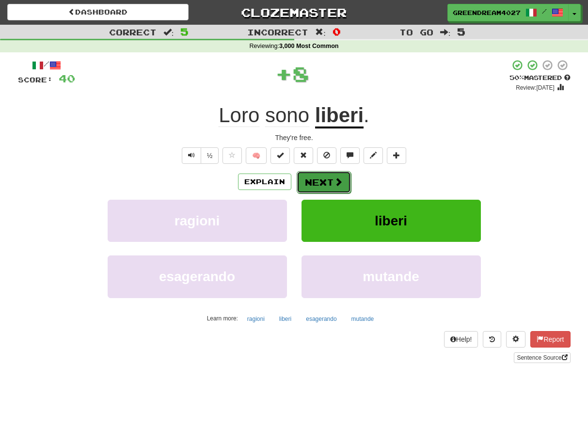
click at [327, 182] on button "Next" at bounding box center [324, 182] width 54 height 22
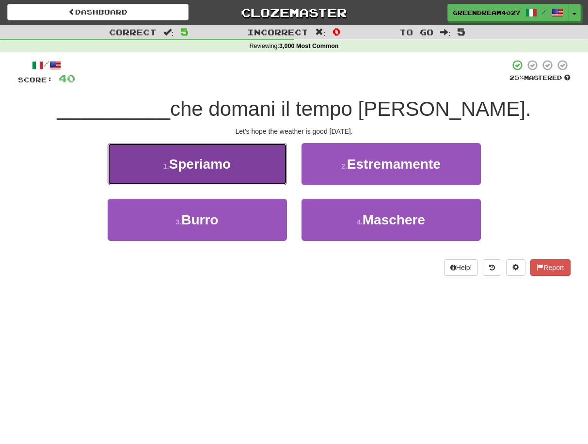
click at [245, 164] on button "1 . Speriamo" at bounding box center [197, 164] width 179 height 42
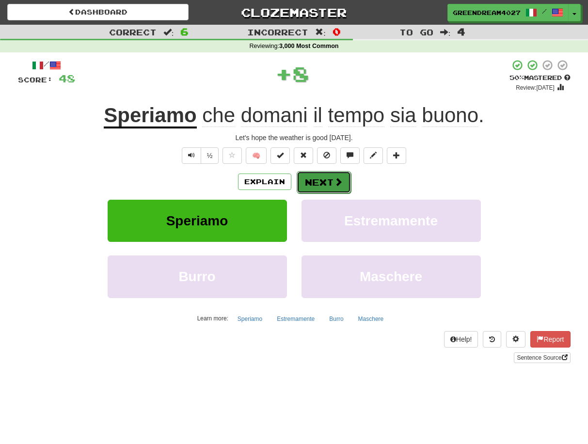
click at [324, 181] on button "Next" at bounding box center [324, 182] width 54 height 22
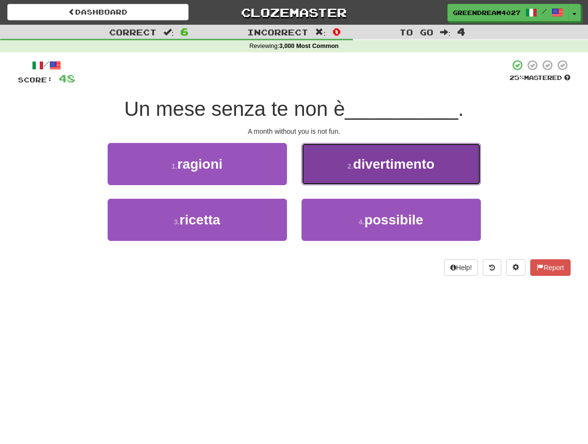
click at [385, 161] on span "divertimento" at bounding box center [393, 164] width 81 height 15
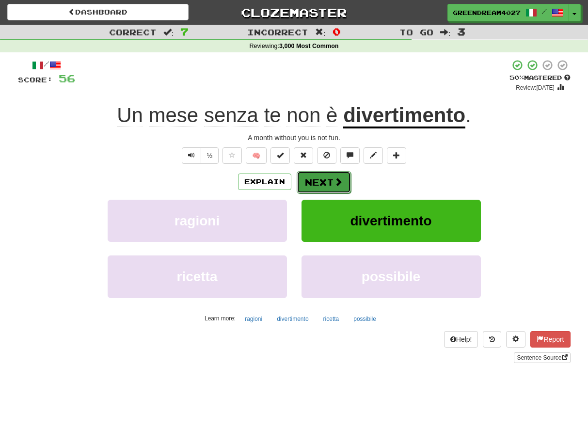
click at [319, 183] on button "Next" at bounding box center [324, 182] width 54 height 22
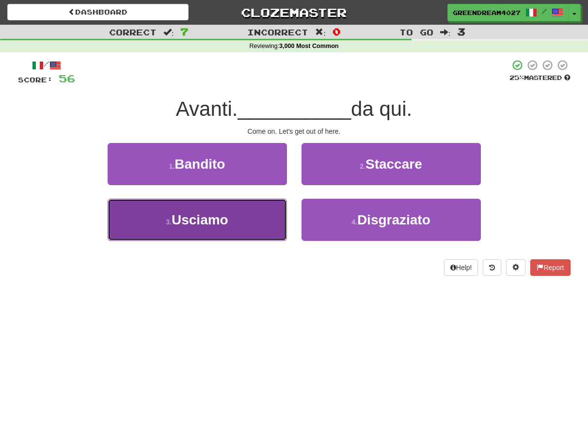
click at [240, 225] on button "3 . [GEOGRAPHIC_DATA]" at bounding box center [197, 220] width 179 height 42
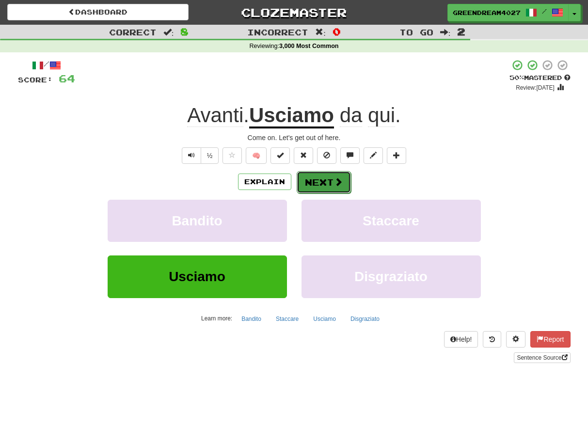
click at [323, 182] on button "Next" at bounding box center [324, 182] width 54 height 22
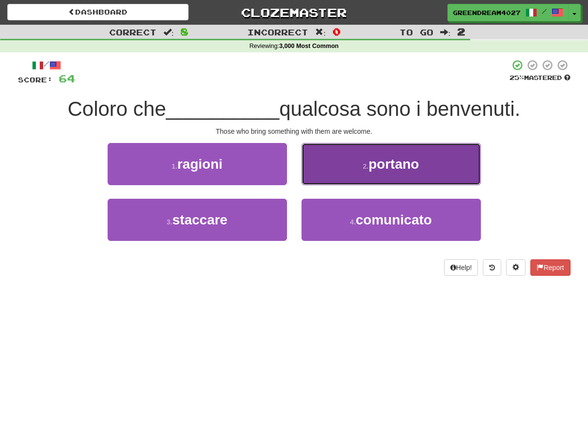
click at [350, 169] on button "2 . portano" at bounding box center [390, 164] width 179 height 42
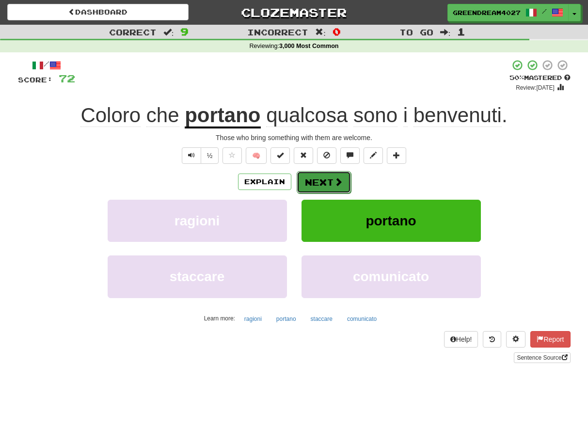
click at [323, 181] on button "Next" at bounding box center [324, 182] width 54 height 22
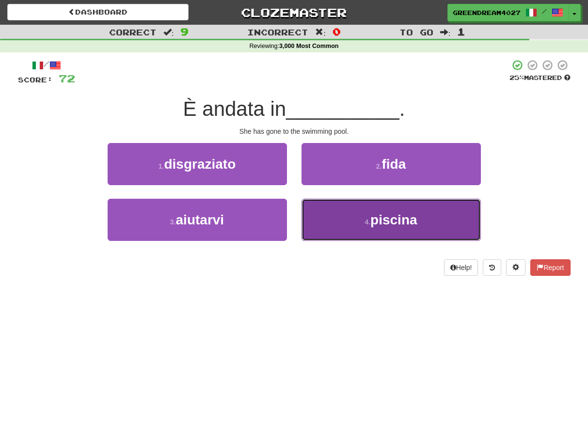
click at [345, 227] on button "4 . piscina" at bounding box center [390, 220] width 179 height 42
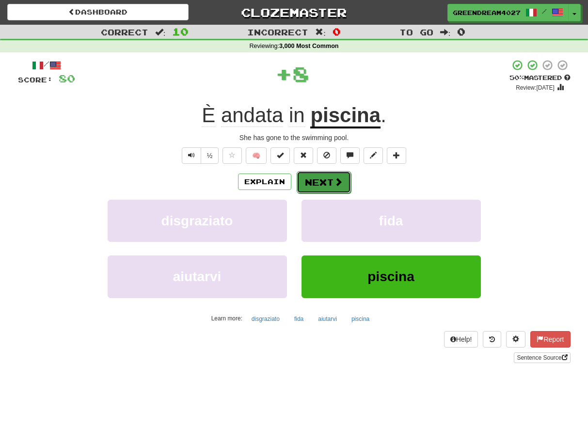
click at [327, 181] on button "Next" at bounding box center [324, 182] width 54 height 22
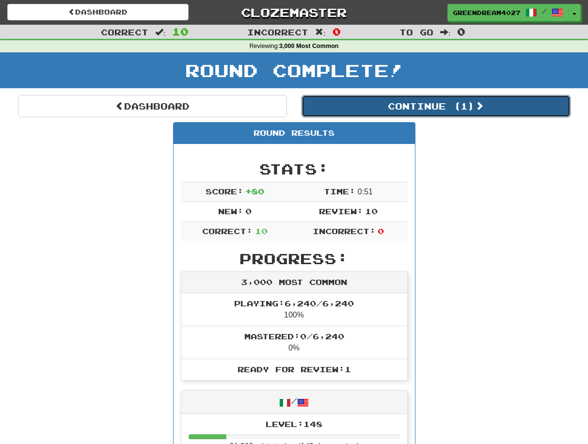
click at [450, 107] on button "Continue ( 1 )" at bounding box center [435, 106] width 269 height 22
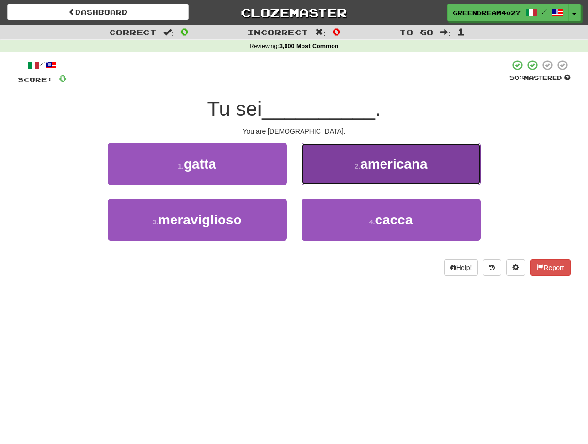
click at [426, 166] on span "americana" at bounding box center [393, 164] width 67 height 15
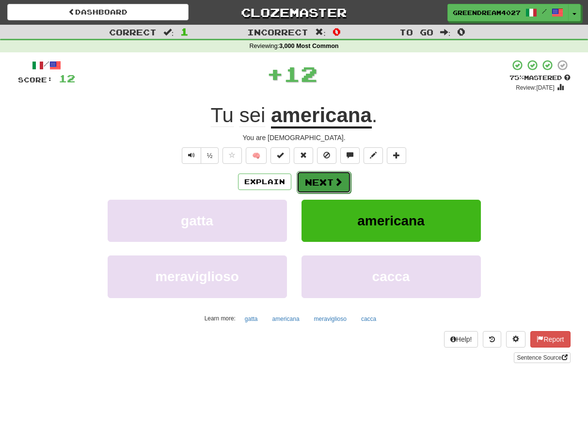
click at [322, 182] on button "Next" at bounding box center [324, 182] width 54 height 22
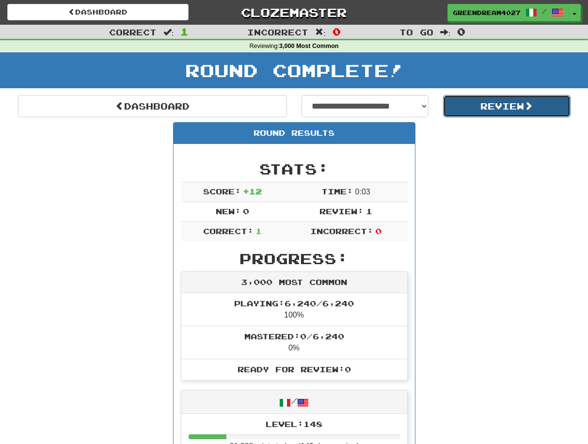
click at [502, 103] on button "Review" at bounding box center [506, 106] width 127 height 22
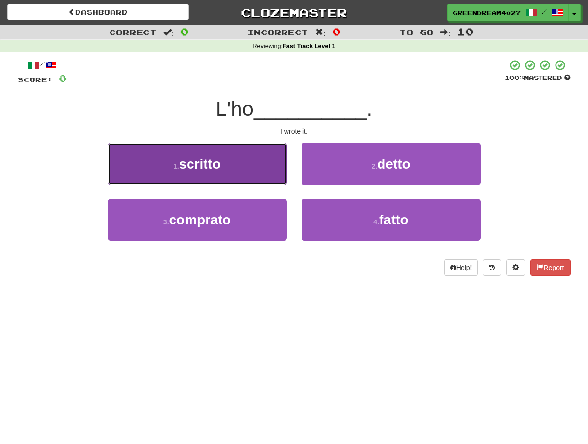
click at [245, 167] on button "1 . scritto" at bounding box center [197, 164] width 179 height 42
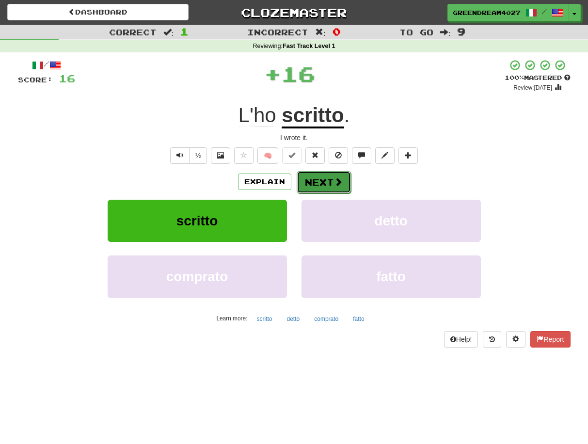
click at [331, 183] on button "Next" at bounding box center [324, 182] width 54 height 22
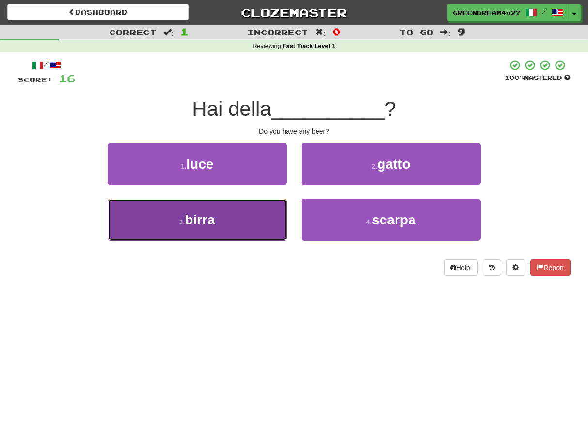
click at [234, 231] on button "3 . [GEOGRAPHIC_DATA]" at bounding box center [197, 220] width 179 height 42
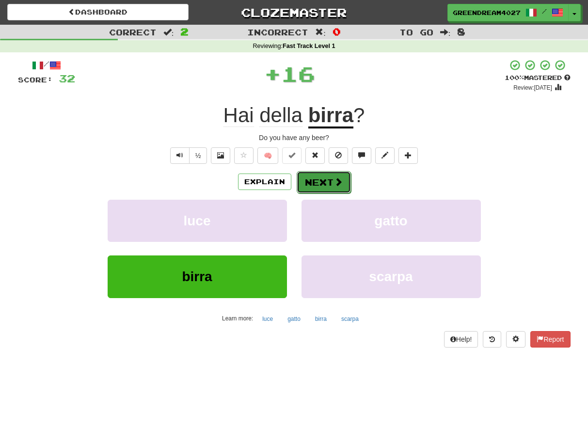
click at [317, 180] on button "Next" at bounding box center [324, 182] width 54 height 22
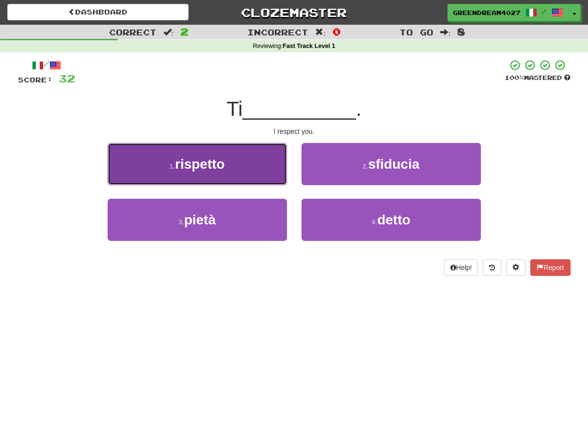
click at [240, 169] on button "1 . rispetto" at bounding box center [197, 164] width 179 height 42
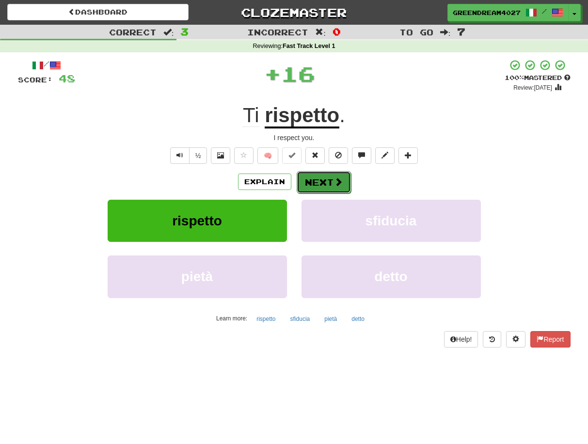
click at [327, 182] on button "Next" at bounding box center [324, 182] width 54 height 22
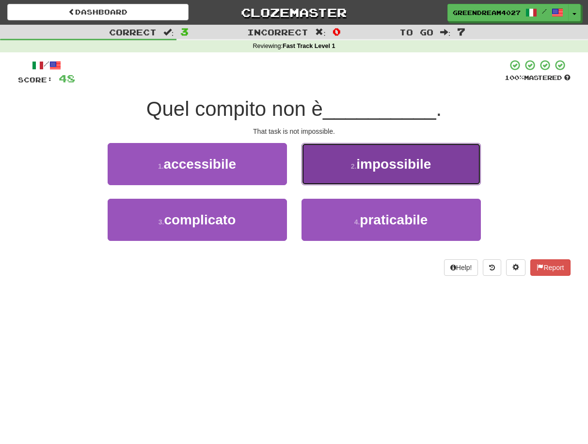
click at [386, 164] on span "impossibile" at bounding box center [393, 164] width 75 height 15
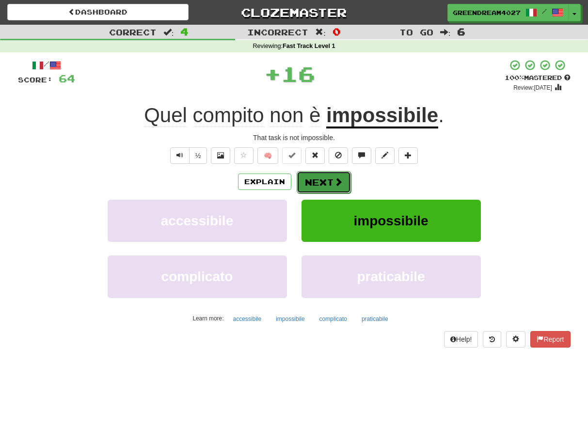
click at [329, 180] on button "Next" at bounding box center [324, 182] width 54 height 22
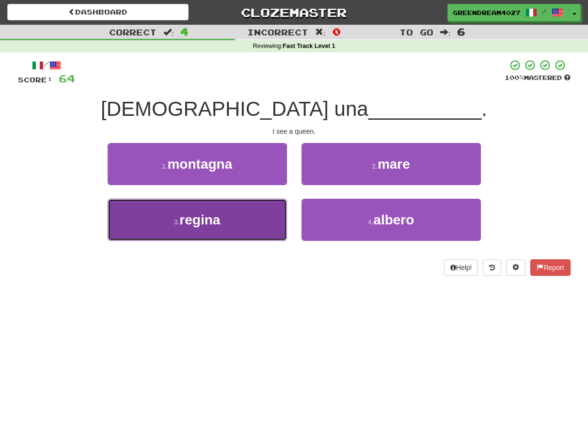
click at [252, 228] on button "3 . regina" at bounding box center [197, 220] width 179 height 42
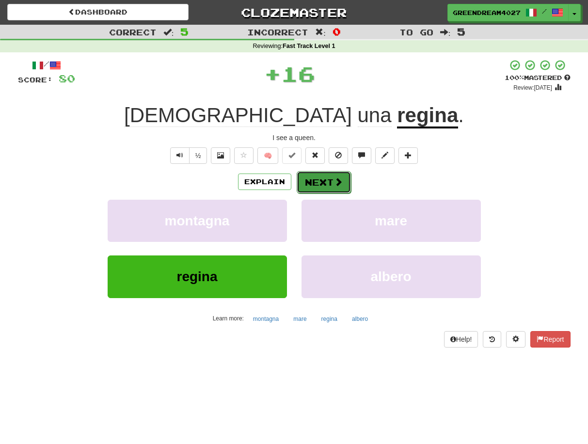
click at [322, 179] on button "Next" at bounding box center [324, 182] width 54 height 22
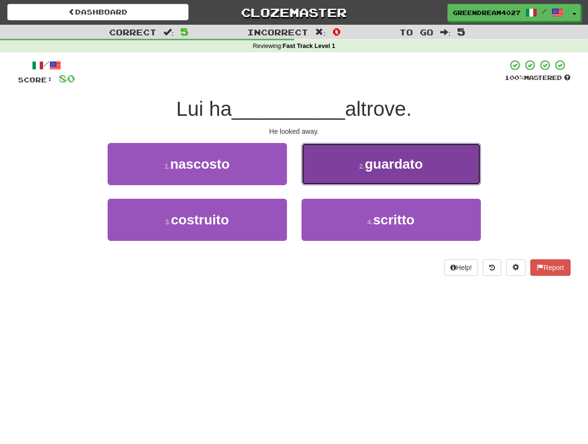
click at [381, 169] on span "guardato" at bounding box center [393, 164] width 58 height 15
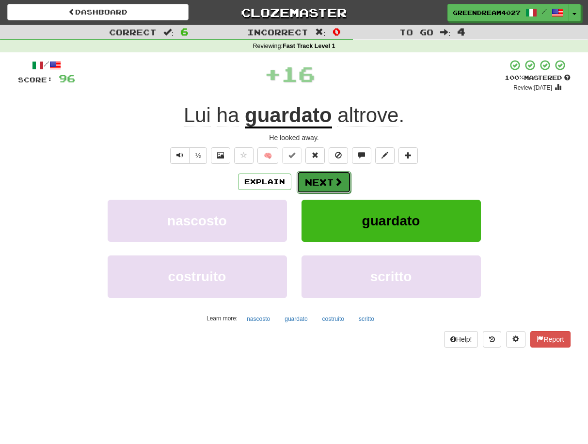
click at [314, 179] on button "Next" at bounding box center [324, 182] width 54 height 22
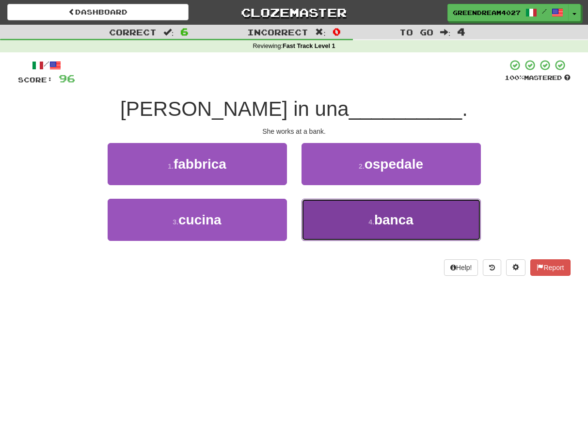
click at [349, 225] on button "4 . banca" at bounding box center [390, 220] width 179 height 42
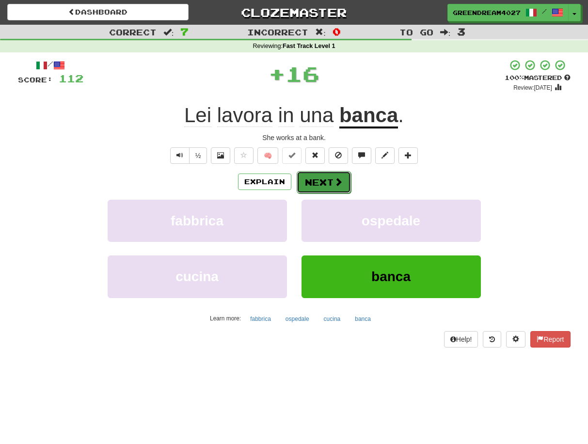
click at [330, 181] on button "Next" at bounding box center [324, 182] width 54 height 22
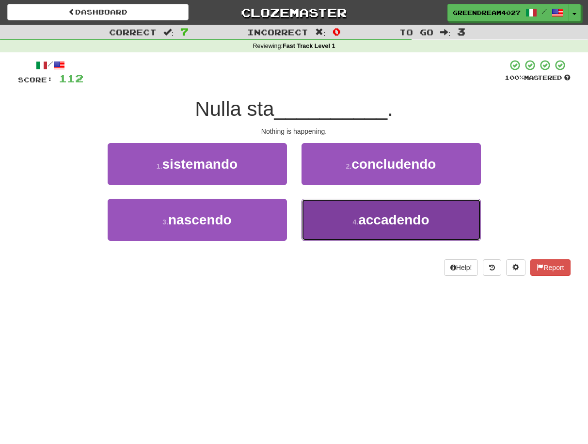
click at [359, 223] on span "accadendo" at bounding box center [393, 219] width 71 height 15
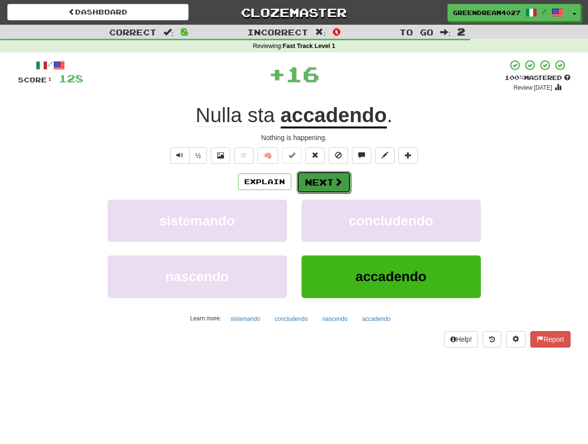
click at [329, 184] on button "Next" at bounding box center [324, 182] width 54 height 22
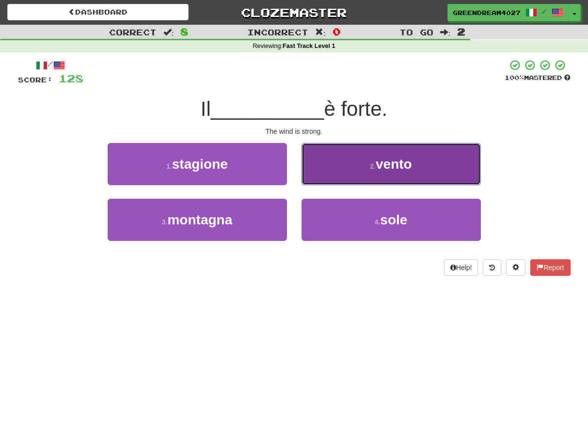
click at [358, 170] on button "2 . vento" at bounding box center [390, 164] width 179 height 42
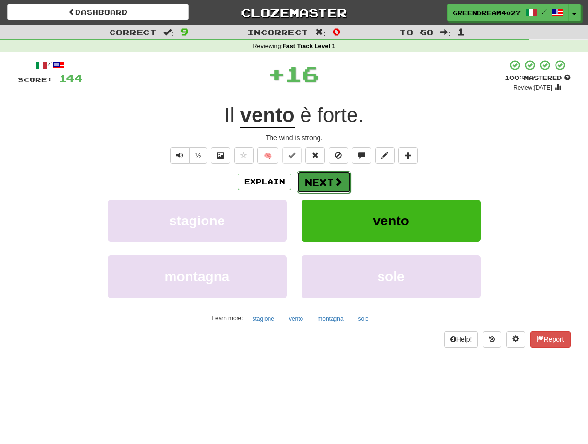
click at [320, 183] on button "Next" at bounding box center [324, 182] width 54 height 22
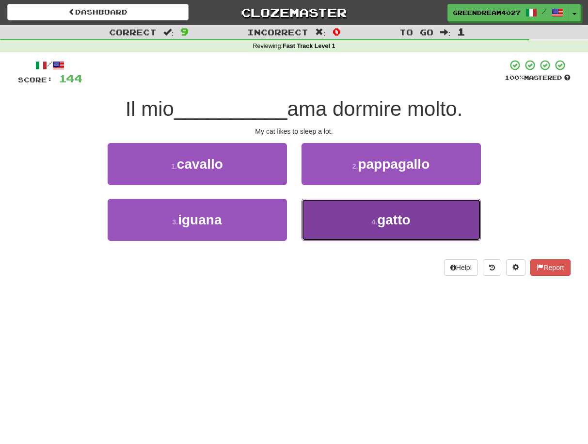
click at [353, 225] on button "4 . gatto" at bounding box center [390, 220] width 179 height 42
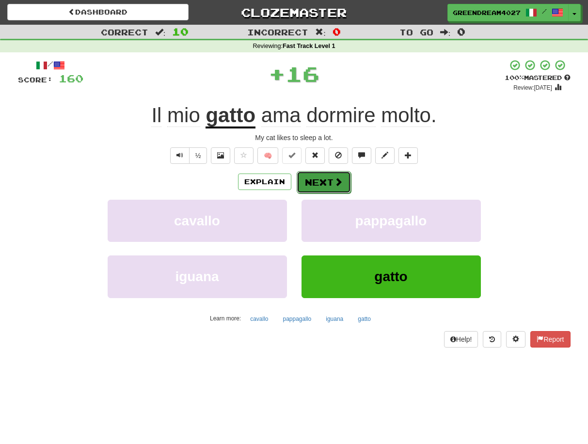
click at [325, 182] on button "Next" at bounding box center [324, 182] width 54 height 22
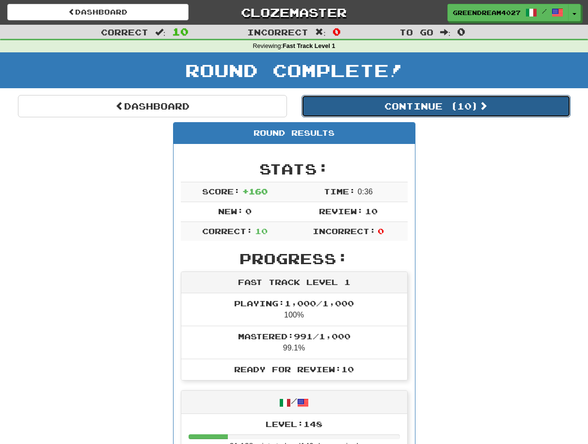
click at [447, 104] on button "Continue ( 10 )" at bounding box center [435, 106] width 269 height 22
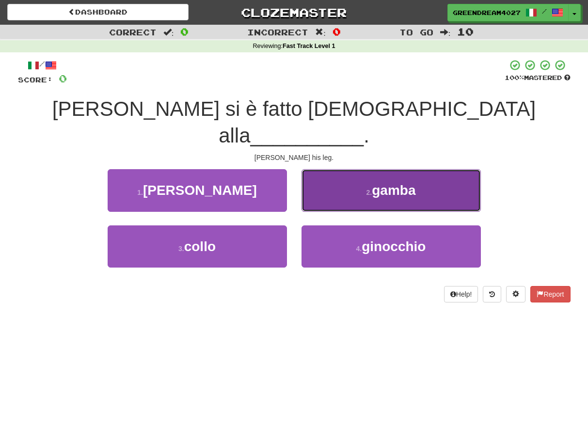
click at [367, 172] on button "2 . gamba" at bounding box center [390, 190] width 179 height 42
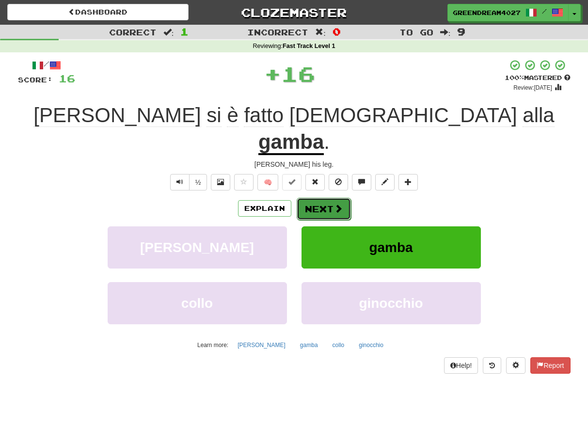
click at [331, 198] on button "Next" at bounding box center [324, 209] width 54 height 22
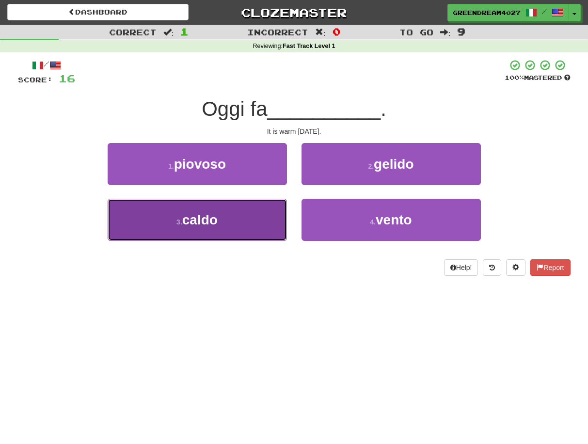
click at [247, 227] on button "3 . caldo" at bounding box center [197, 220] width 179 height 42
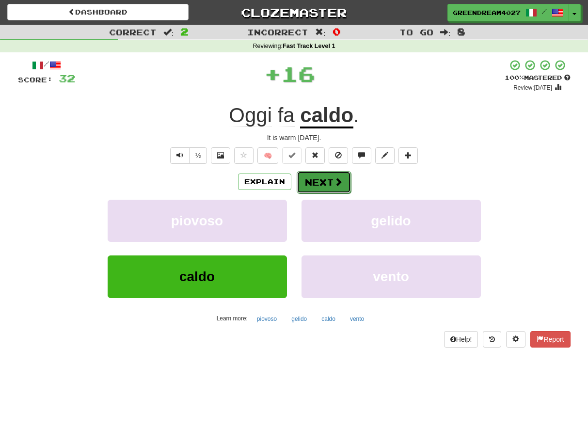
click at [321, 181] on button "Next" at bounding box center [324, 182] width 54 height 22
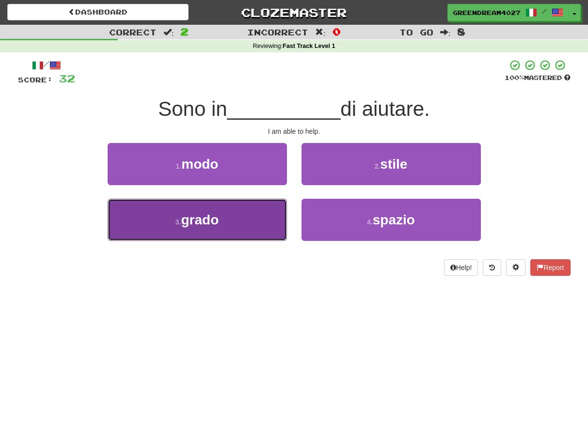
click at [259, 224] on button "3 . grado" at bounding box center [197, 220] width 179 height 42
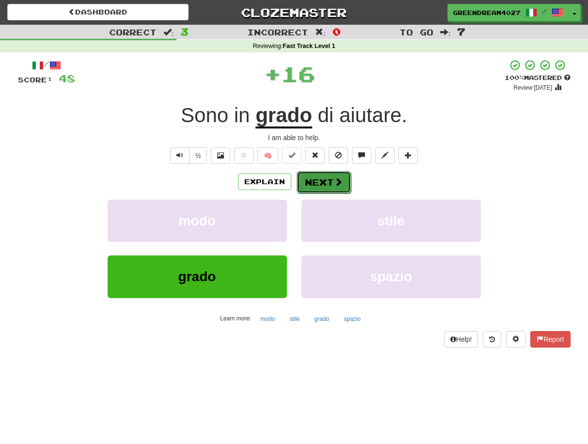
click at [322, 181] on button "Next" at bounding box center [324, 182] width 54 height 22
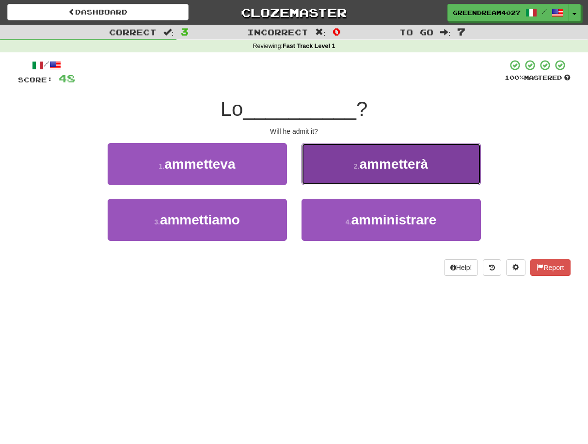
click at [410, 171] on span "ammetterà" at bounding box center [394, 164] width 69 height 15
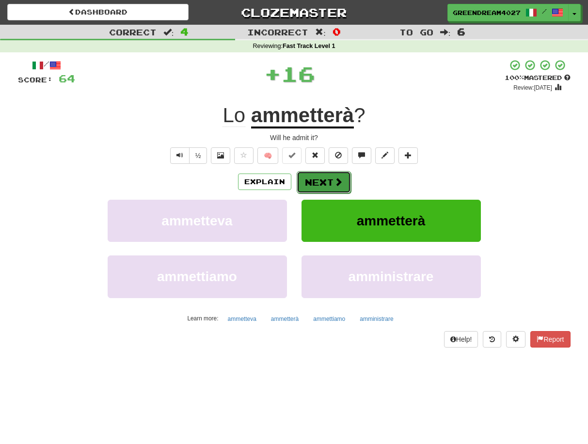
click at [328, 182] on button "Next" at bounding box center [324, 182] width 54 height 22
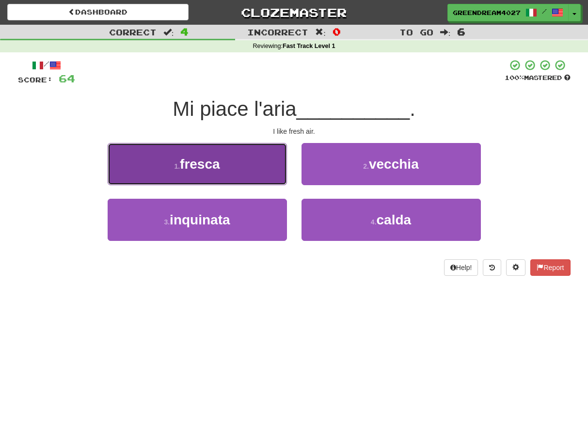
click at [250, 173] on button "1 . fresca" at bounding box center [197, 164] width 179 height 42
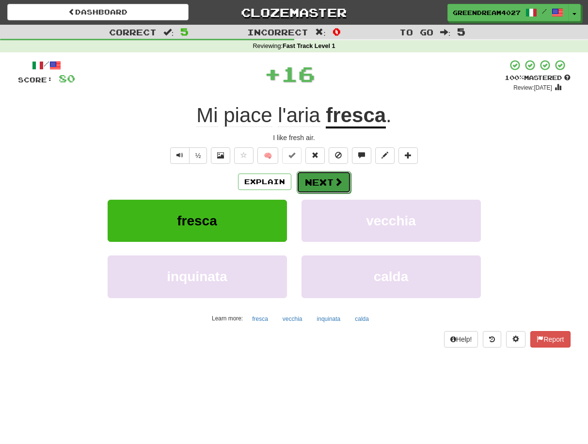
click at [325, 182] on button "Next" at bounding box center [324, 182] width 54 height 22
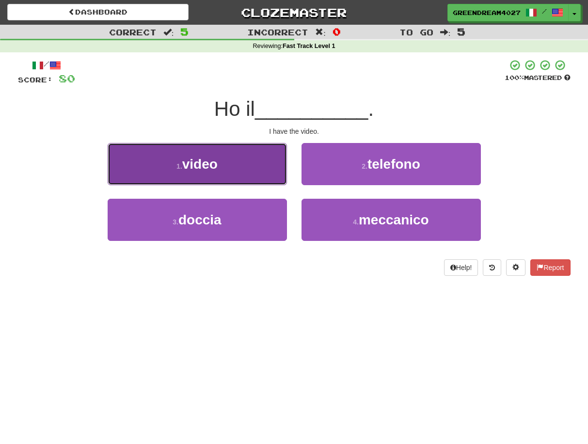
click at [252, 171] on button "1 . video" at bounding box center [197, 164] width 179 height 42
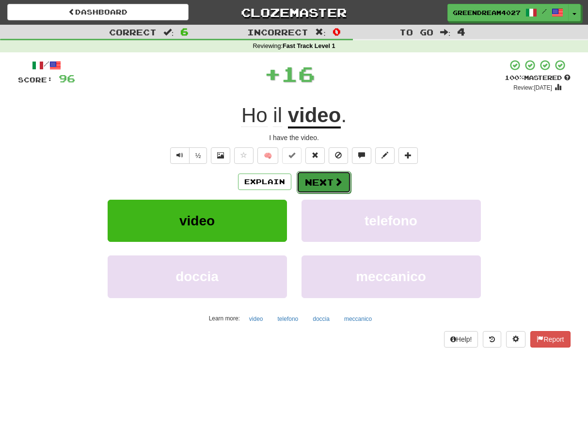
click at [316, 180] on button "Next" at bounding box center [324, 182] width 54 height 22
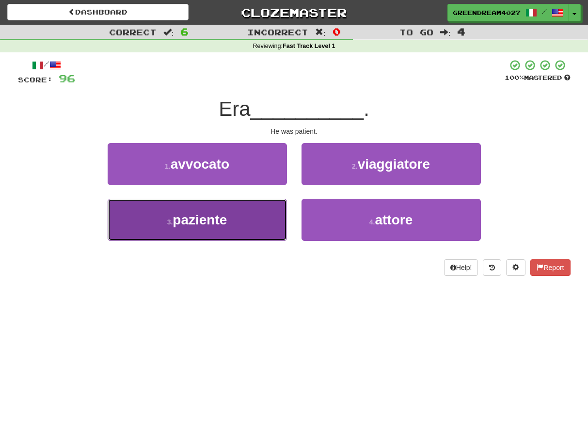
click at [253, 223] on button "3 . paziente" at bounding box center [197, 220] width 179 height 42
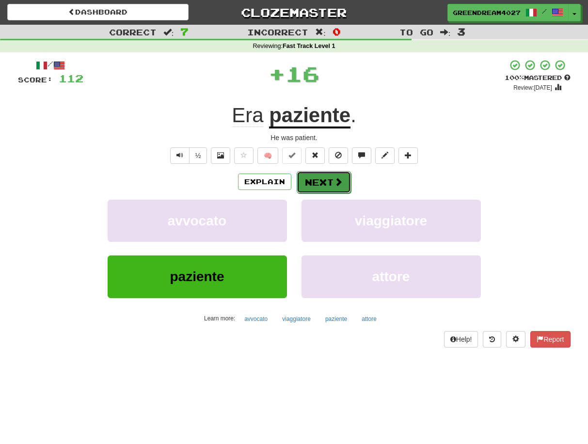
click at [320, 180] on button "Next" at bounding box center [324, 182] width 54 height 22
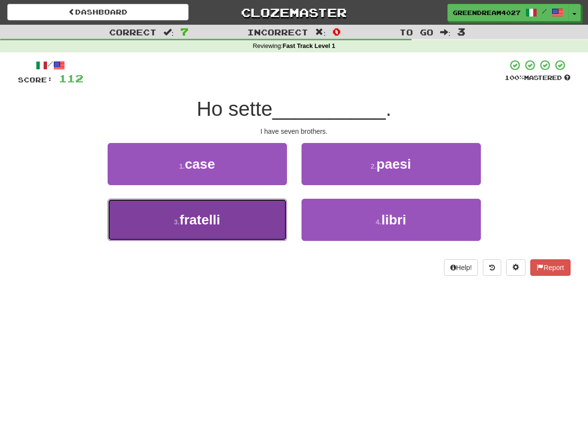
click at [254, 227] on button "3 . fratelli" at bounding box center [197, 220] width 179 height 42
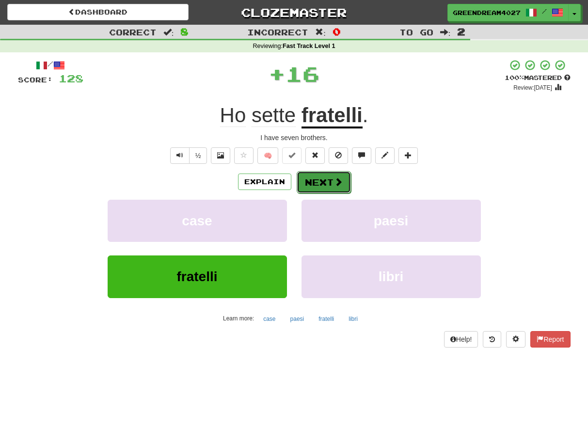
click at [314, 184] on button "Next" at bounding box center [324, 182] width 54 height 22
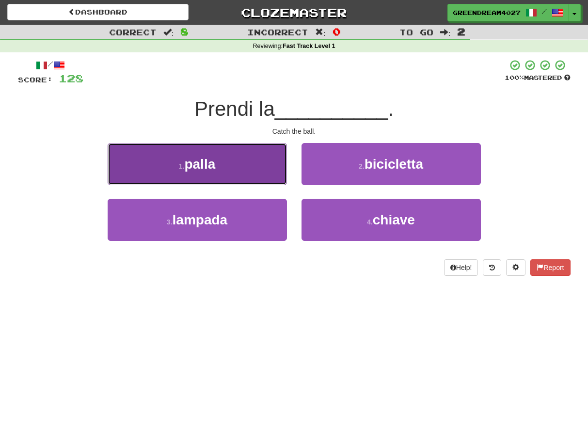
click at [247, 171] on button "1 . palla" at bounding box center [197, 164] width 179 height 42
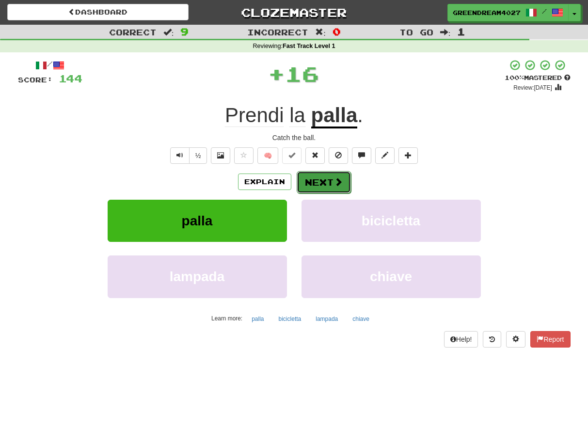
click at [320, 182] on button "Next" at bounding box center [324, 182] width 54 height 22
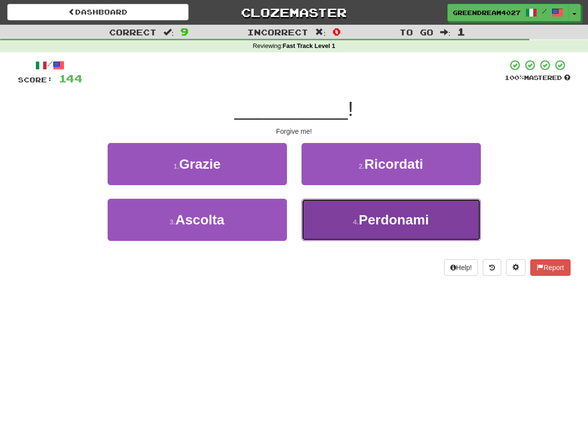
click at [326, 225] on button "4 . Perdonami" at bounding box center [390, 220] width 179 height 42
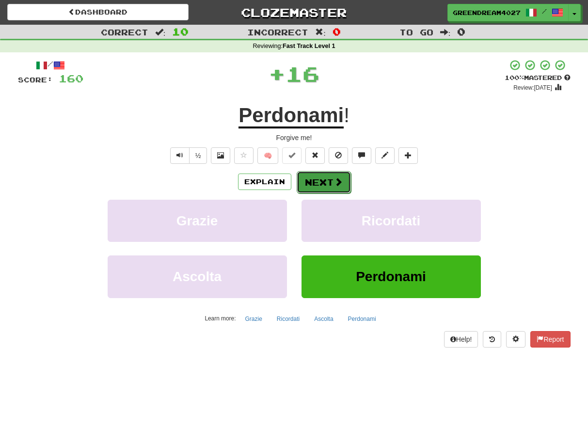
click at [317, 179] on button "Next" at bounding box center [324, 182] width 54 height 22
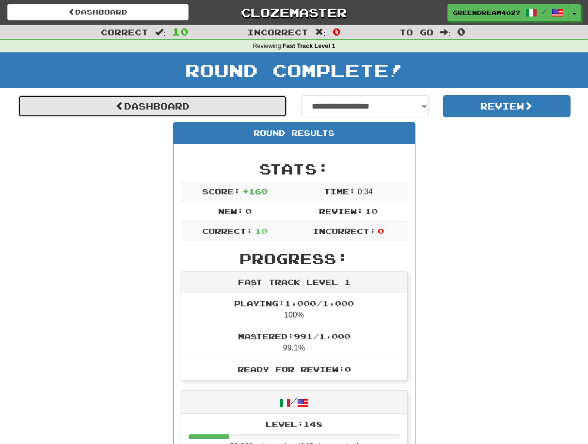
click at [156, 103] on link "Dashboard" at bounding box center [152, 106] width 269 height 22
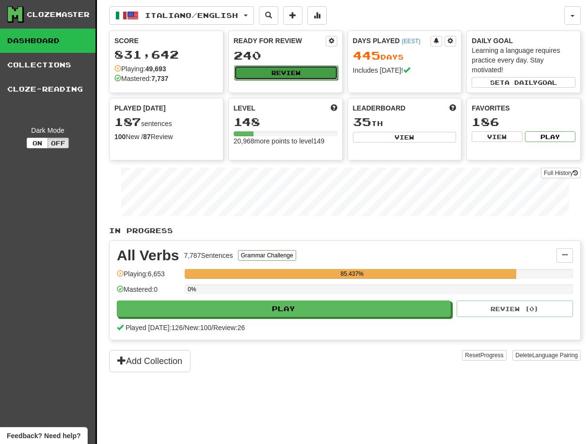
click at [298, 72] on button "Review" at bounding box center [286, 72] width 104 height 15
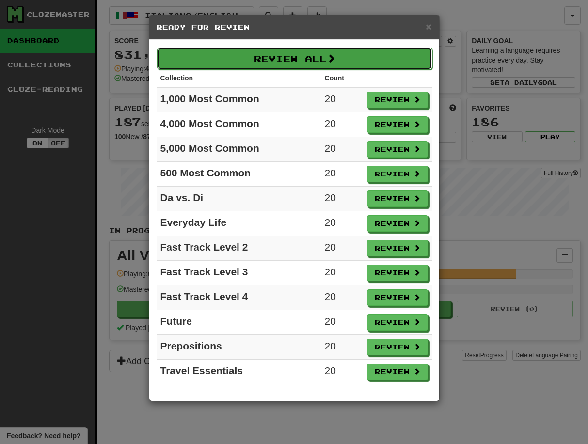
click at [297, 60] on button "Review All" at bounding box center [294, 59] width 275 height 22
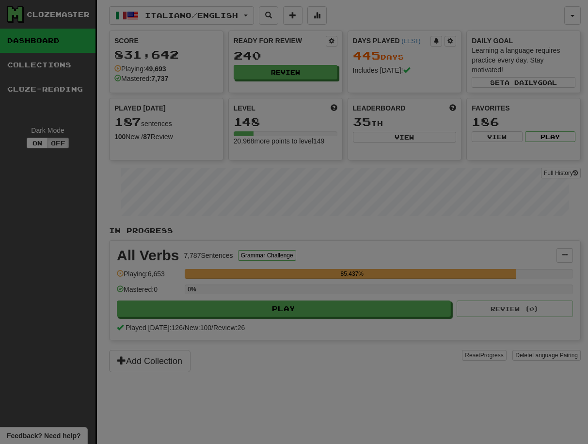
select select "**"
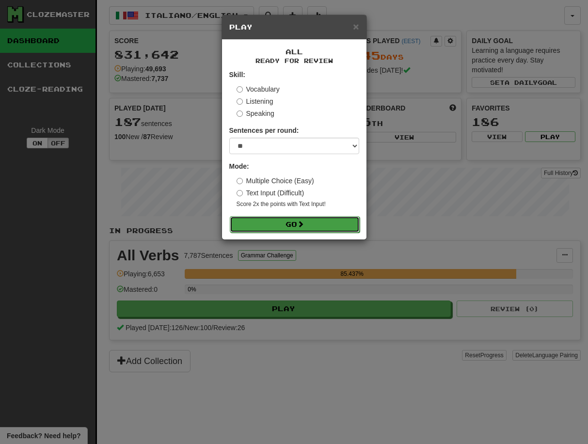
click at [280, 224] on button "Go" at bounding box center [295, 224] width 130 height 16
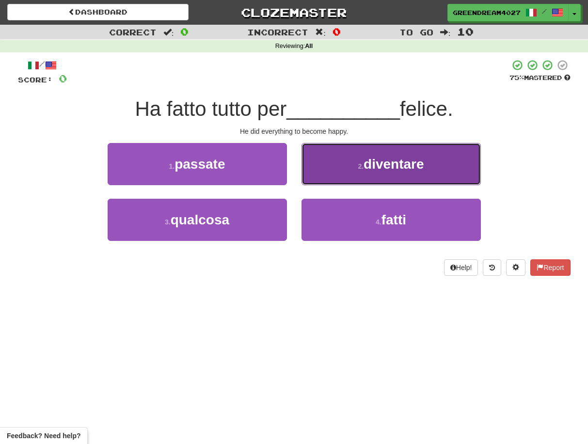
click at [409, 170] on span "diventare" at bounding box center [394, 164] width 61 height 15
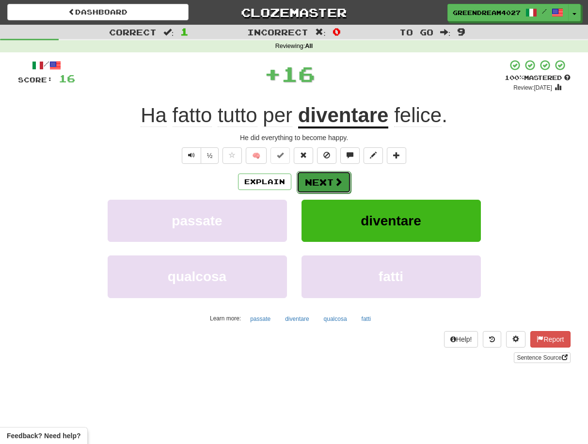
click at [322, 182] on button "Next" at bounding box center [324, 182] width 54 height 22
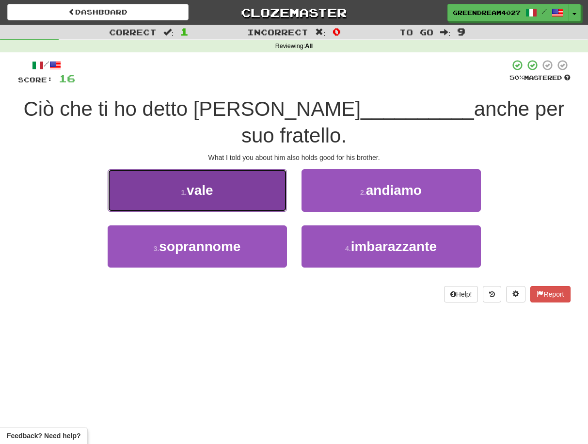
click at [219, 196] on button "1 . vale" at bounding box center [197, 190] width 179 height 42
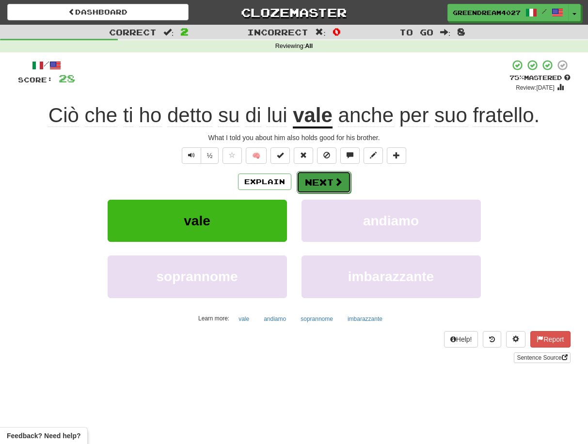
click at [319, 181] on button "Next" at bounding box center [324, 182] width 54 height 22
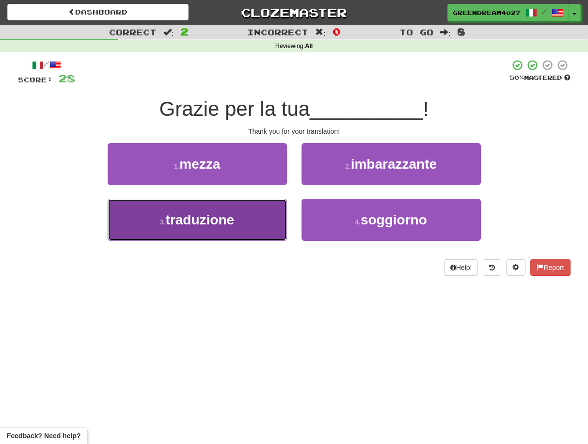
click at [245, 225] on button "3 . traduzione" at bounding box center [197, 220] width 179 height 42
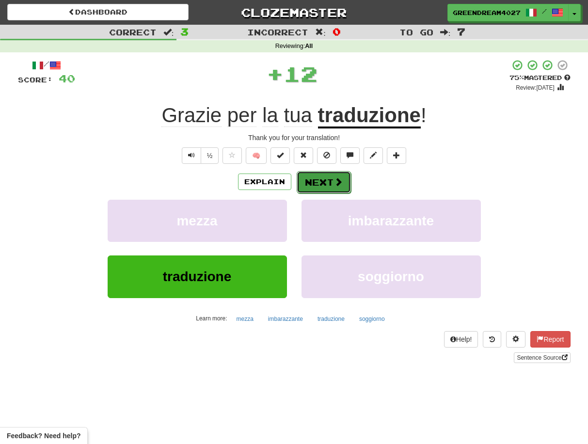
click at [323, 181] on button "Next" at bounding box center [324, 182] width 54 height 22
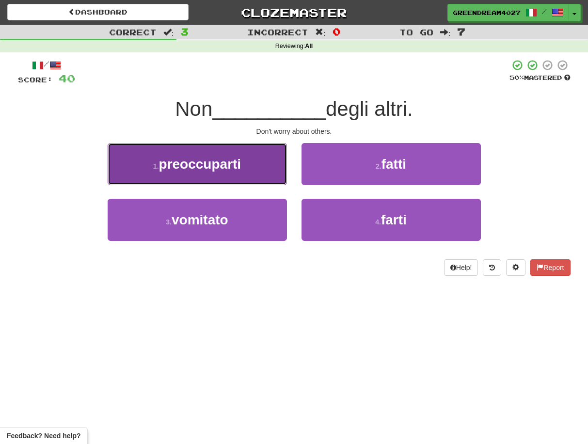
click at [253, 173] on button "1 . preoccuparti" at bounding box center [197, 164] width 179 height 42
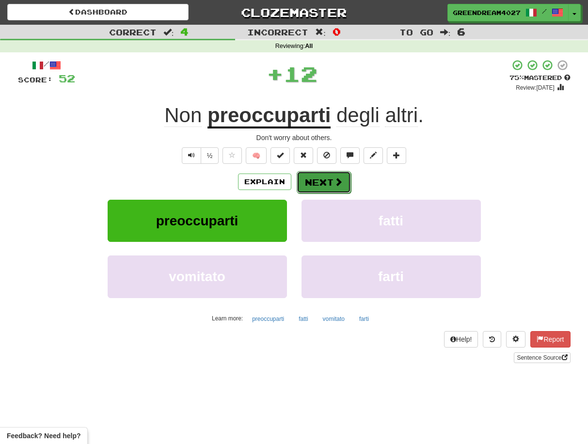
click at [318, 181] on button "Next" at bounding box center [324, 182] width 54 height 22
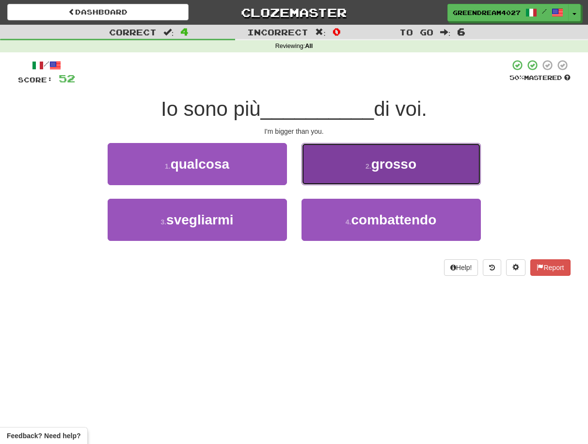
click at [364, 170] on button "2 . [GEOGRAPHIC_DATA]" at bounding box center [390, 164] width 179 height 42
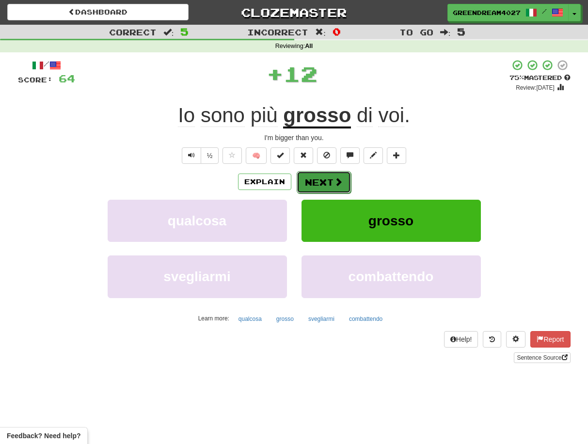
click at [326, 181] on button "Next" at bounding box center [324, 182] width 54 height 22
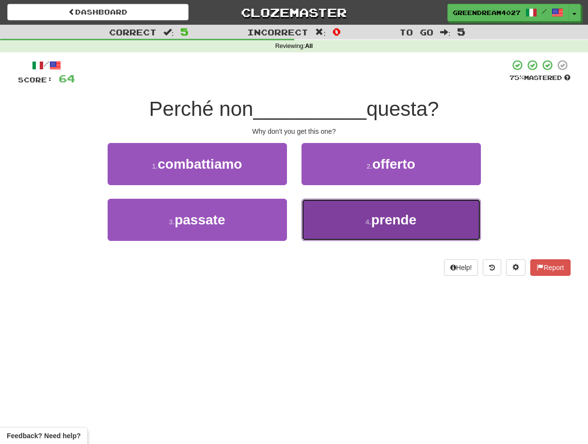
click at [346, 223] on button "4 . prende" at bounding box center [390, 220] width 179 height 42
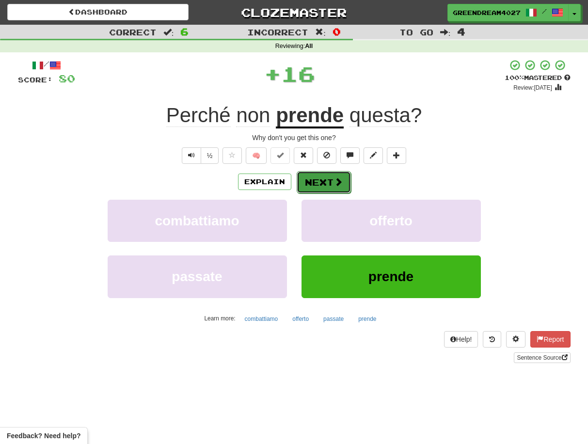
click at [334, 179] on span at bounding box center [338, 181] width 9 height 9
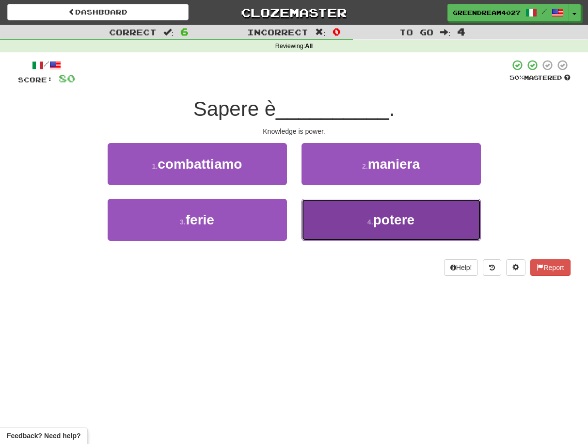
click at [348, 228] on button "4 . potere" at bounding box center [390, 220] width 179 height 42
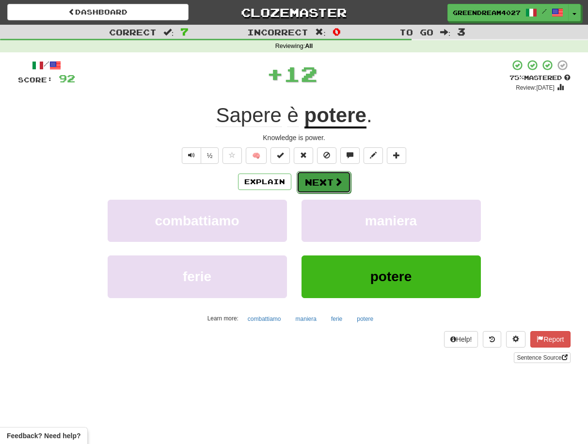
click at [332, 182] on button "Next" at bounding box center [324, 182] width 54 height 22
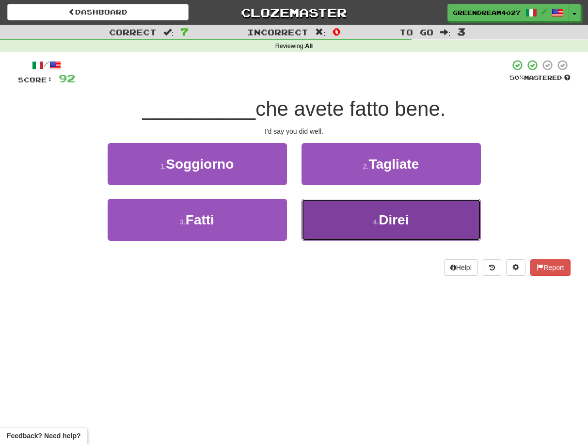
click at [351, 222] on button "4 . Direi" at bounding box center [390, 220] width 179 height 42
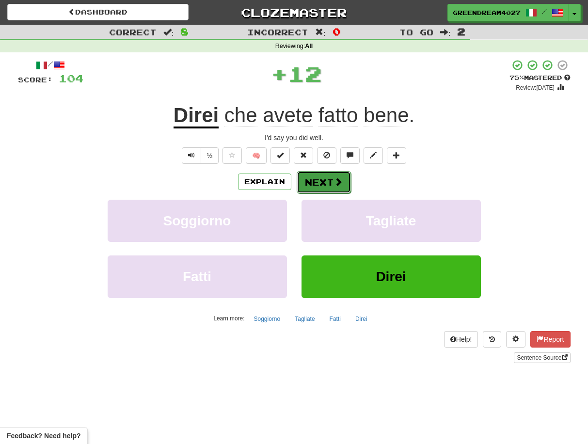
click at [323, 183] on button "Next" at bounding box center [324, 182] width 54 height 22
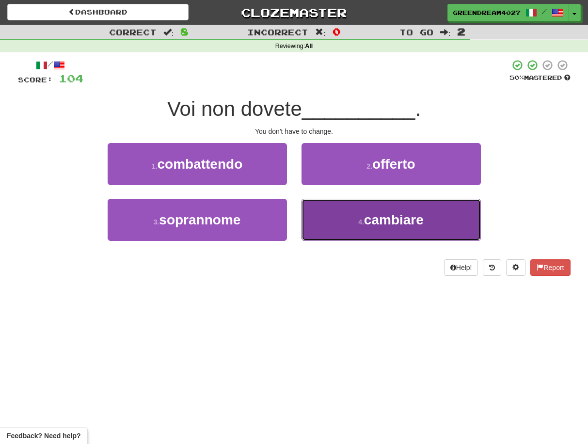
click at [334, 220] on button "4 . cambiare" at bounding box center [390, 220] width 179 height 42
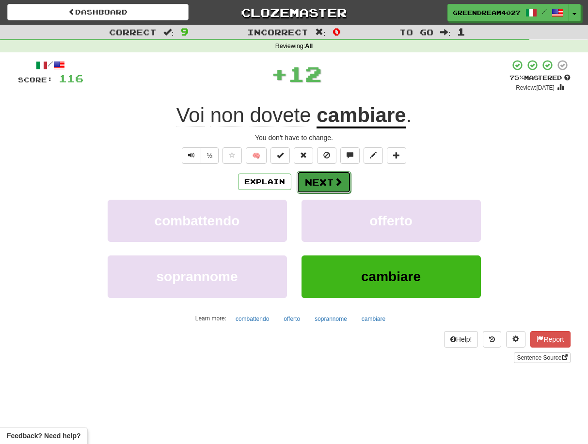
click at [324, 182] on button "Next" at bounding box center [324, 182] width 54 height 22
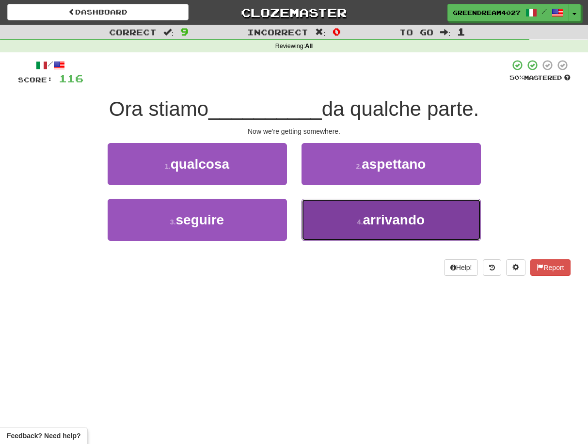
click at [347, 225] on button "4 . arrivando" at bounding box center [390, 220] width 179 height 42
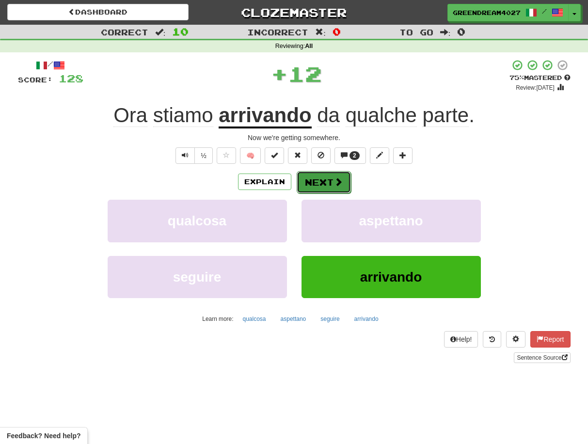
click at [329, 184] on button "Next" at bounding box center [324, 182] width 54 height 22
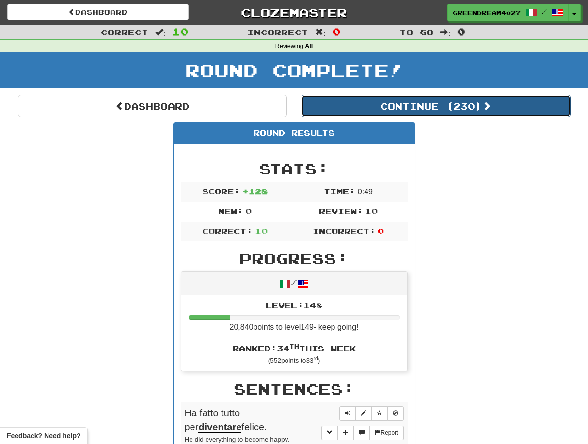
click at [426, 108] on button "Continue ( 230 )" at bounding box center [435, 106] width 269 height 22
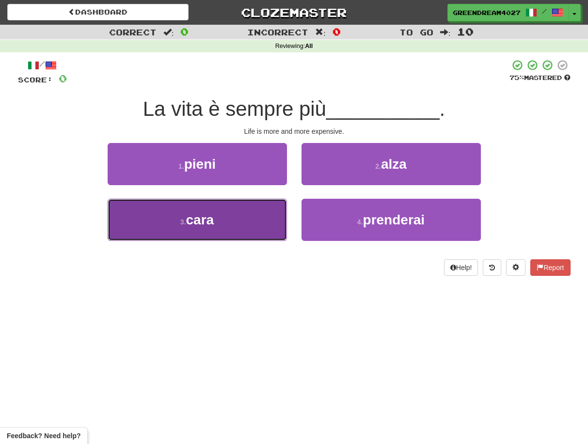
click at [258, 221] on button "3 . cara" at bounding box center [197, 220] width 179 height 42
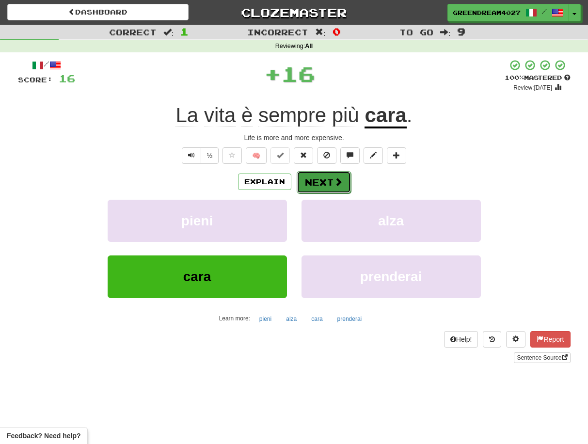
click at [321, 179] on button "Next" at bounding box center [324, 182] width 54 height 22
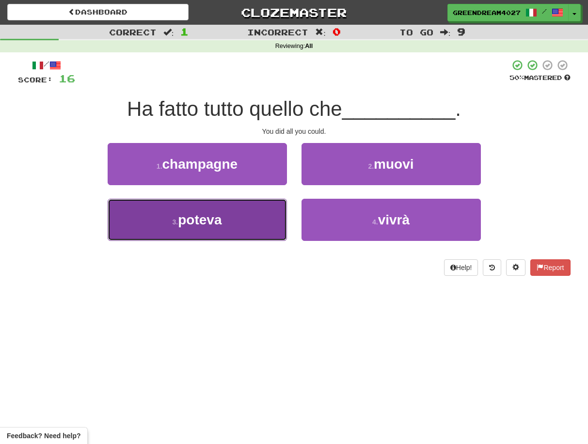
click at [237, 224] on button "3 . poteva" at bounding box center [197, 220] width 179 height 42
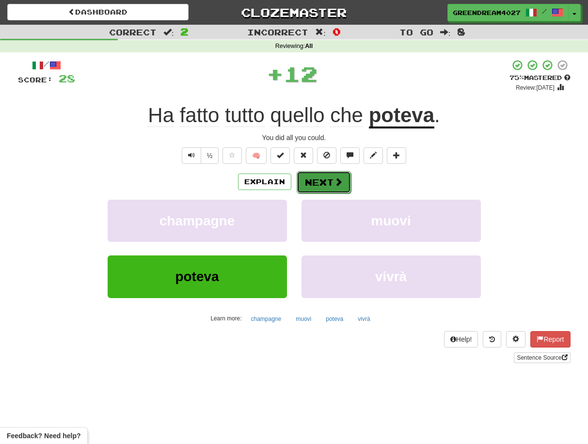
click at [317, 182] on button "Next" at bounding box center [324, 182] width 54 height 22
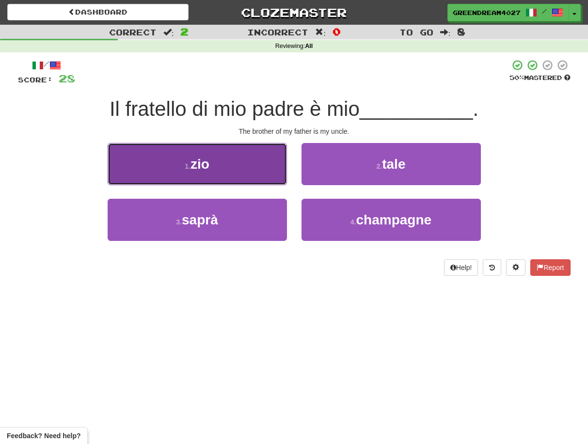
click at [236, 174] on button "1 . zio" at bounding box center [197, 164] width 179 height 42
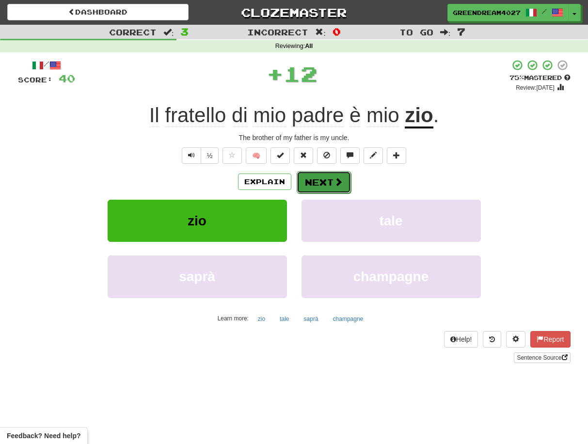
click at [321, 185] on button "Next" at bounding box center [324, 182] width 54 height 22
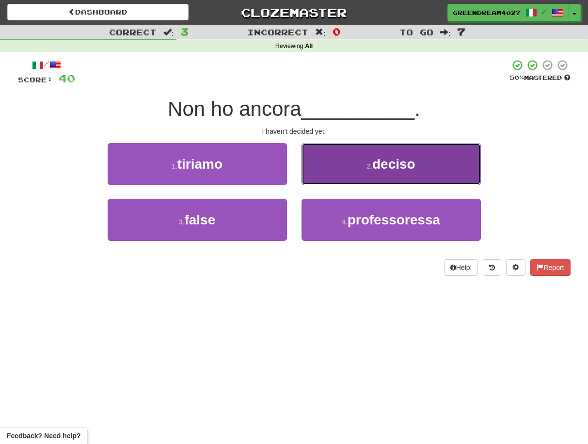
click at [395, 168] on span "deciso" at bounding box center [393, 164] width 43 height 15
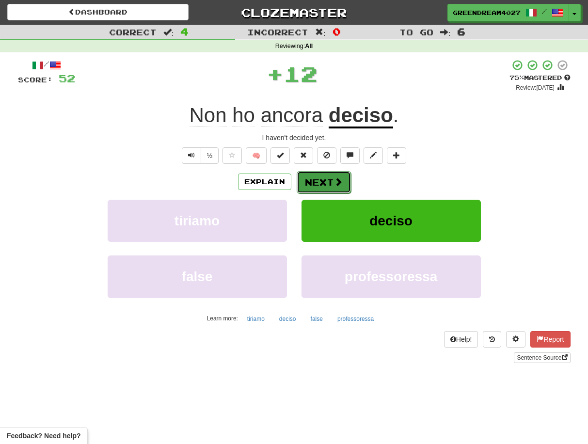
click at [325, 183] on button "Next" at bounding box center [324, 182] width 54 height 22
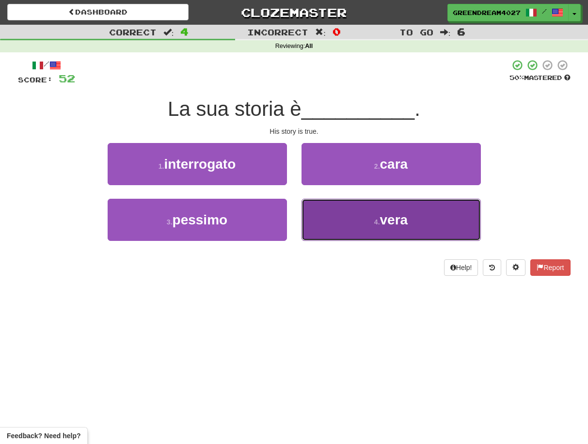
click at [350, 220] on button "4 . vera" at bounding box center [390, 220] width 179 height 42
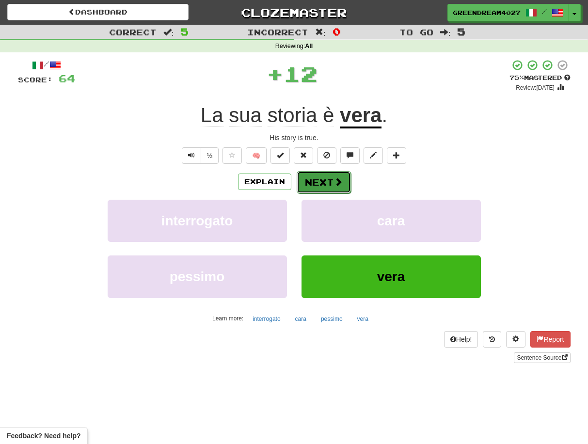
click at [328, 182] on button "Next" at bounding box center [324, 182] width 54 height 22
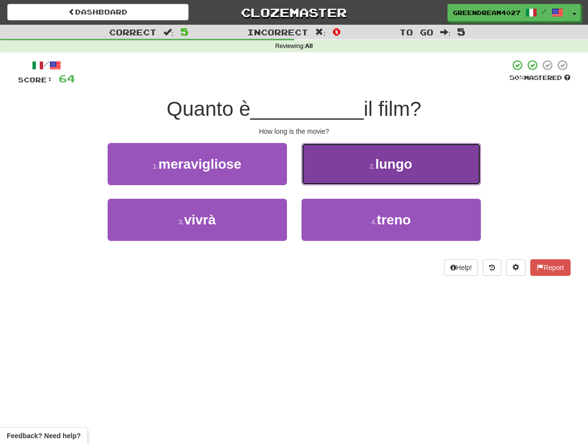
click at [372, 170] on button "2 . lungo" at bounding box center [390, 164] width 179 height 42
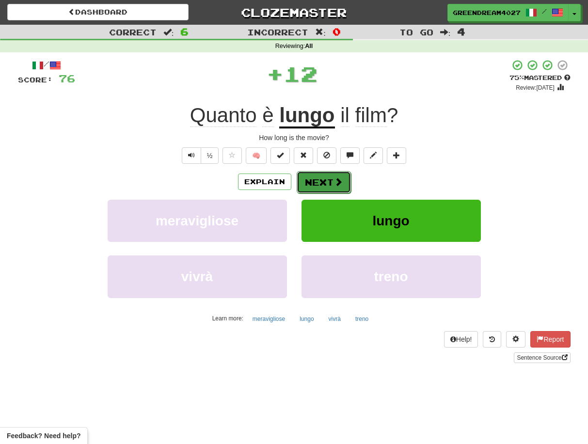
click at [327, 181] on button "Next" at bounding box center [324, 182] width 54 height 22
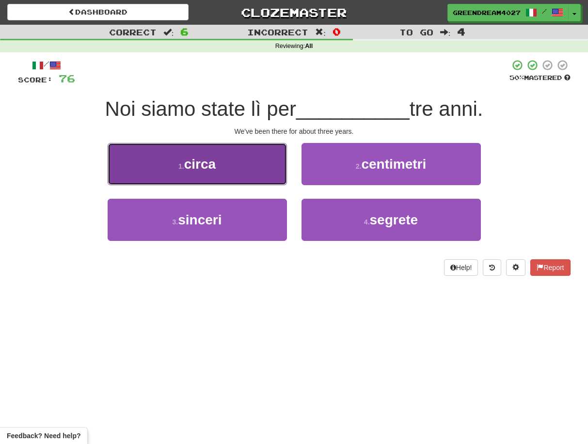
click at [227, 165] on button "1 . circa" at bounding box center [197, 164] width 179 height 42
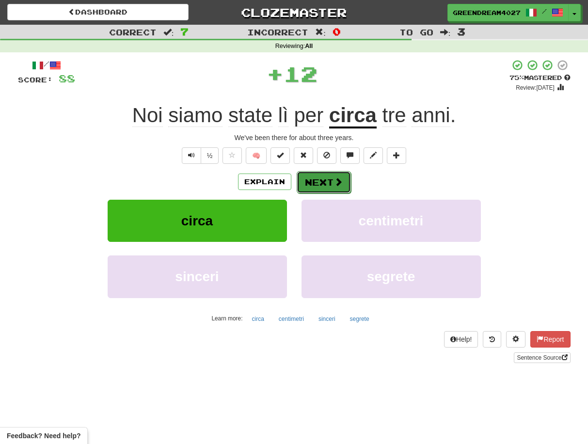
click at [318, 181] on button "Next" at bounding box center [324, 182] width 54 height 22
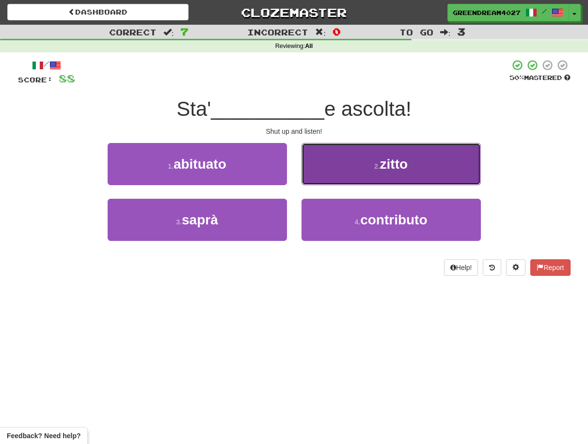
click at [392, 170] on span "zitto" at bounding box center [394, 164] width 28 height 15
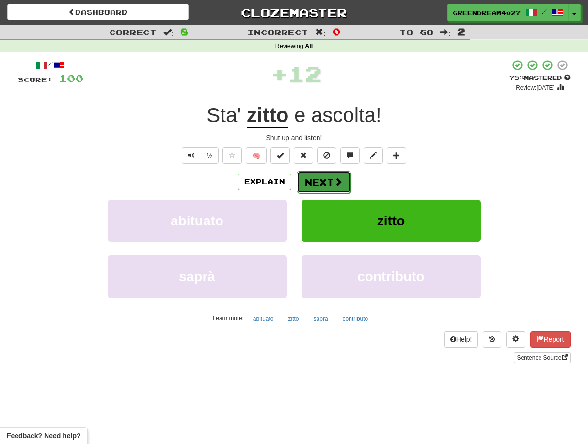
click at [328, 182] on button "Next" at bounding box center [324, 182] width 54 height 22
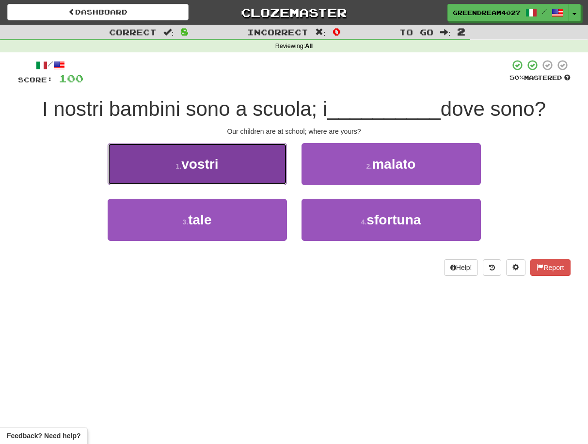
click at [186, 167] on span "vostri" at bounding box center [199, 164] width 37 height 15
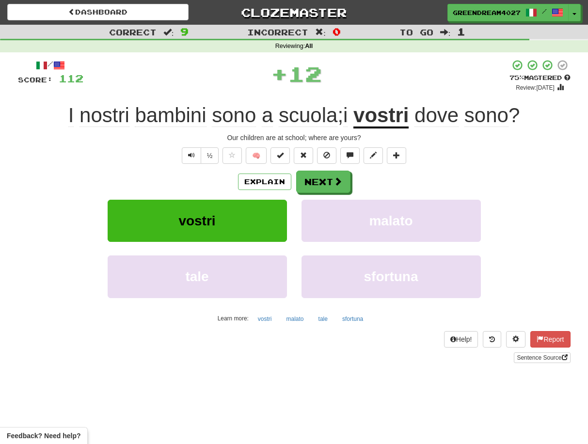
click at [186, 167] on div "/ Score: 112 + 12 75 % Mastered Review: 2025-10-18 I nostri bambini sono a scuo…" at bounding box center [294, 211] width 553 height 304
click at [323, 180] on button "Next" at bounding box center [324, 182] width 54 height 22
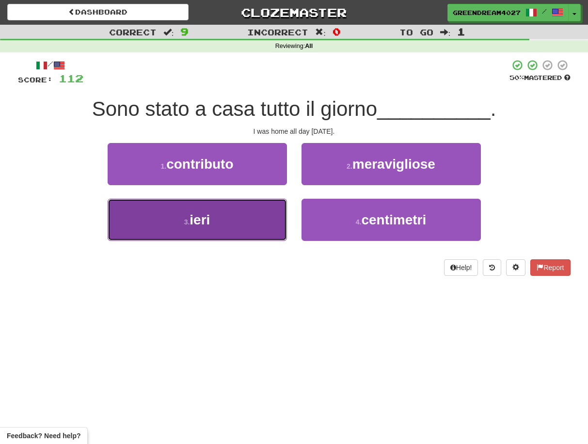
click at [253, 227] on button "3 . ieri" at bounding box center [197, 220] width 179 height 42
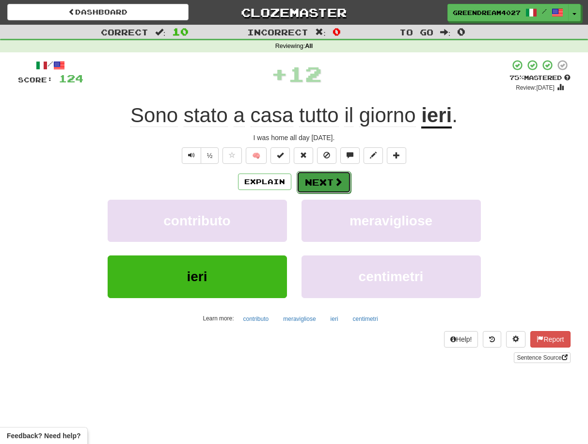
click at [323, 182] on button "Next" at bounding box center [324, 182] width 54 height 22
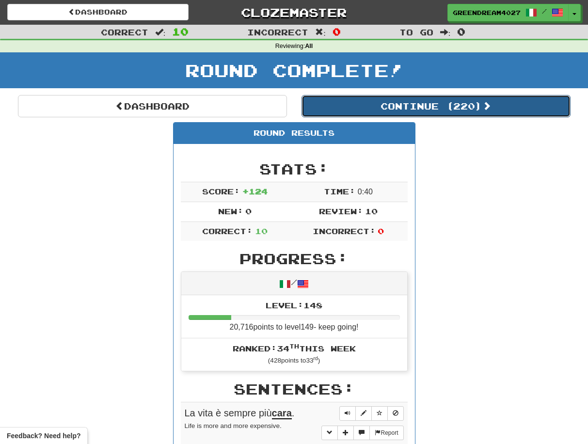
click at [439, 108] on button "Continue ( 220 )" at bounding box center [435, 106] width 269 height 22
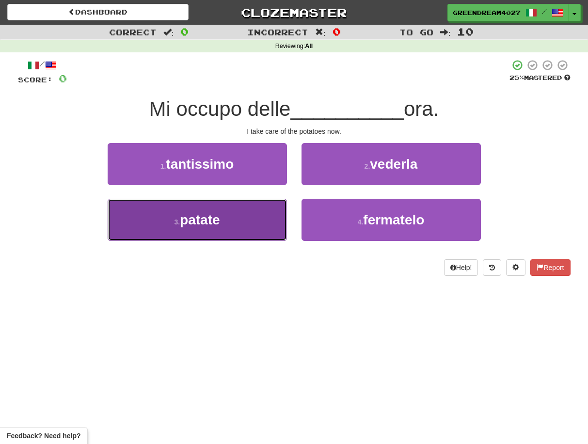
click at [255, 221] on button "3 . patate" at bounding box center [197, 220] width 179 height 42
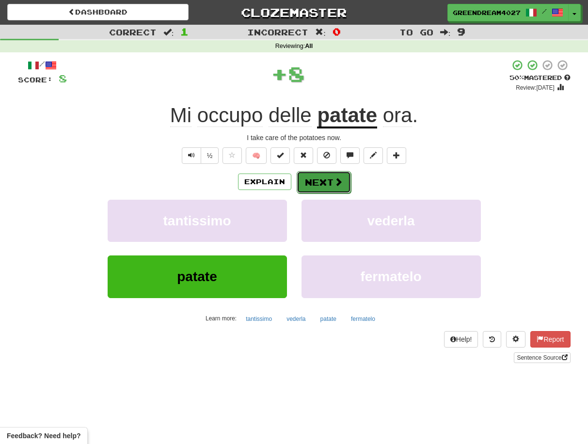
click at [316, 183] on button "Next" at bounding box center [324, 182] width 54 height 22
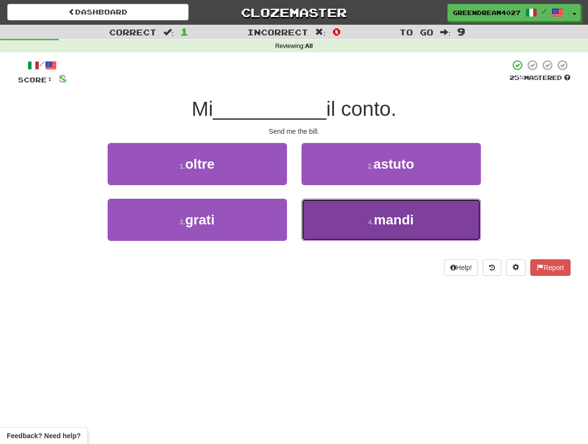
click at [329, 234] on button "4 . mandi" at bounding box center [390, 220] width 179 height 42
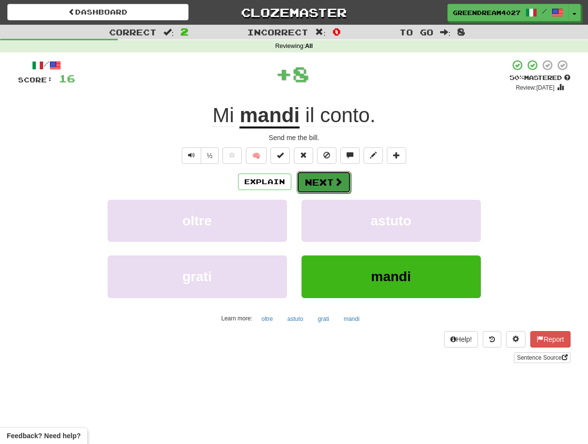
click at [327, 183] on button "Next" at bounding box center [324, 182] width 54 height 22
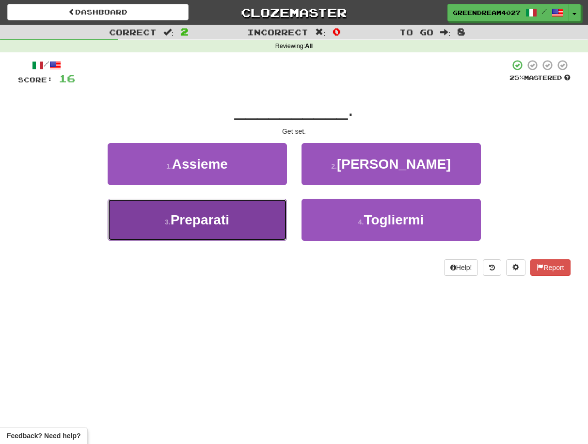
click at [244, 224] on button "3 . Preparati" at bounding box center [197, 220] width 179 height 42
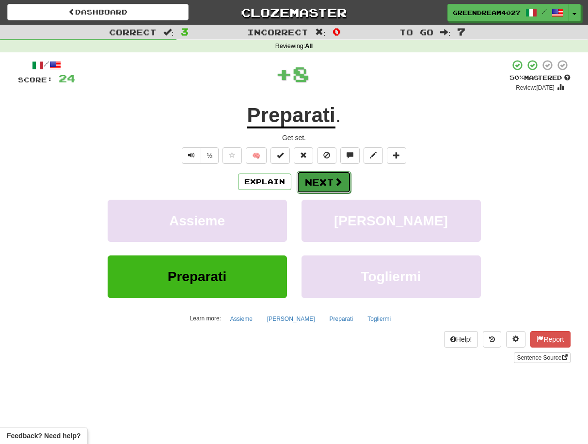
click at [318, 181] on button "Next" at bounding box center [324, 182] width 54 height 22
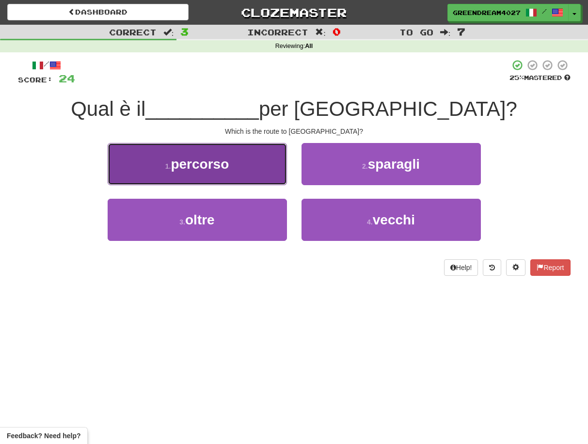
click at [211, 170] on span "percorso" at bounding box center [200, 164] width 58 height 15
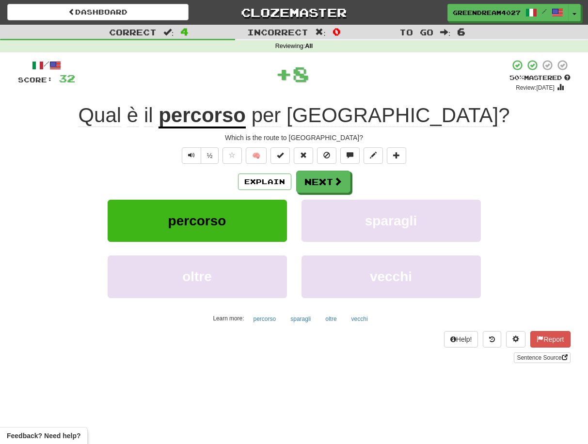
click at [211, 170] on div "/ Score: 32 + 8 50 % Mastered Review: 2025-09-28 Qual è il percorso per Parigi …" at bounding box center [294, 211] width 553 height 304
click at [325, 182] on button "Next" at bounding box center [324, 182] width 54 height 22
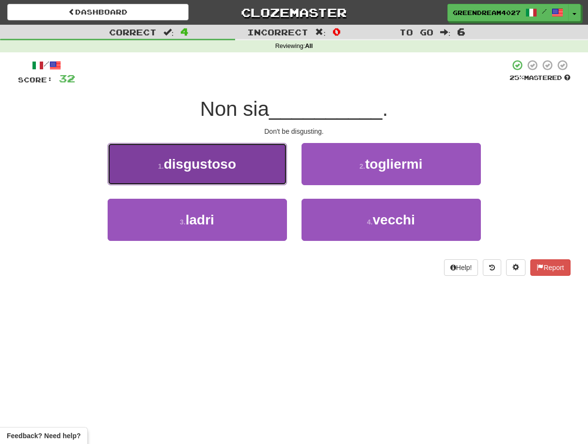
click at [241, 164] on button "1 . disgustoso" at bounding box center [197, 164] width 179 height 42
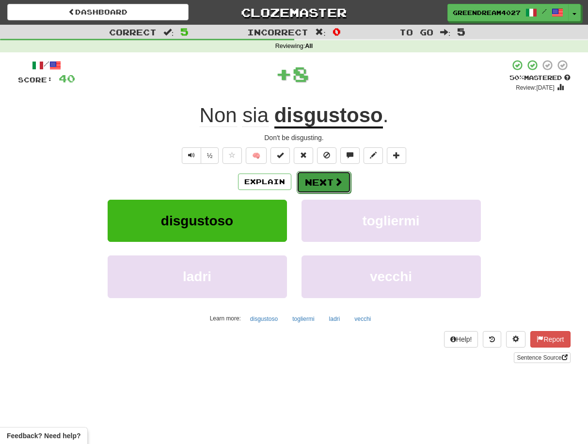
click at [322, 182] on button "Next" at bounding box center [324, 182] width 54 height 22
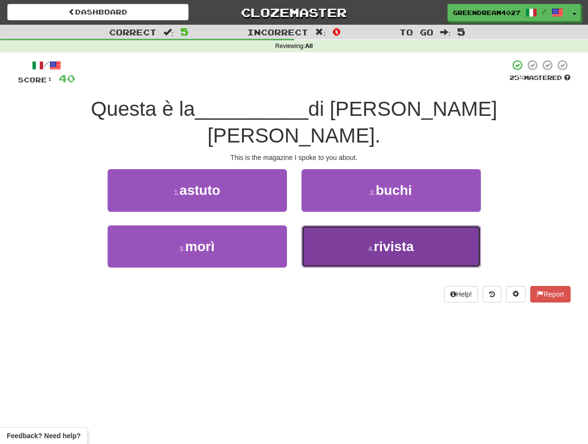
click at [350, 225] on button "4 . rivista" at bounding box center [390, 246] width 179 height 42
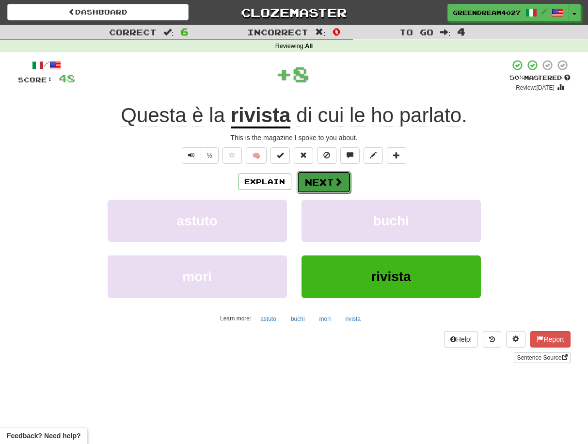
click at [327, 181] on button "Next" at bounding box center [324, 182] width 54 height 22
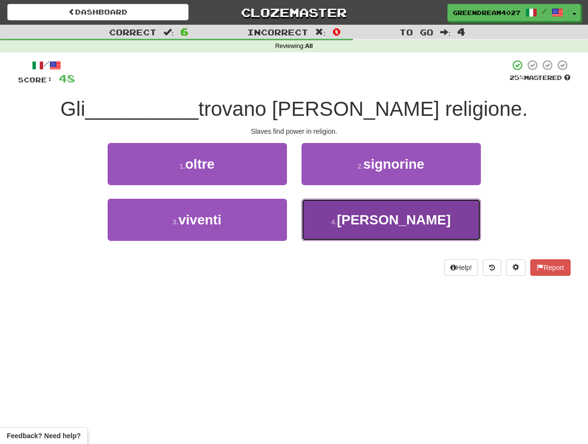
click at [354, 225] on button "4 . schiavi" at bounding box center [390, 220] width 179 height 42
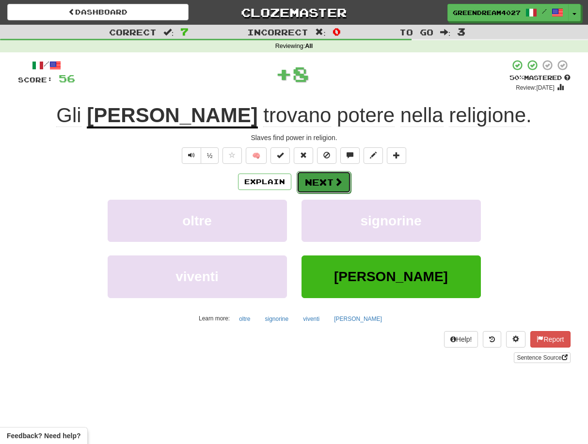
click at [332, 181] on button "Next" at bounding box center [324, 182] width 54 height 22
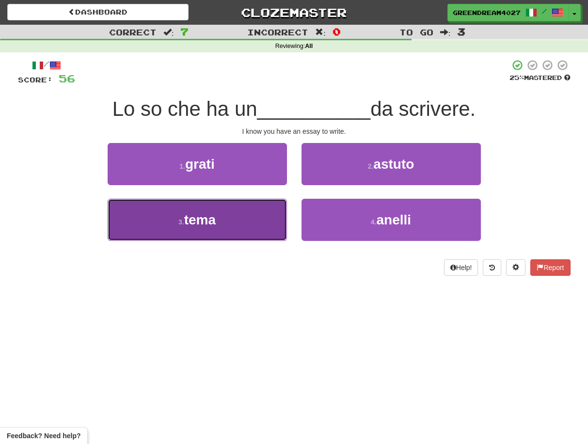
click at [219, 229] on button "3 . tema" at bounding box center [197, 220] width 179 height 42
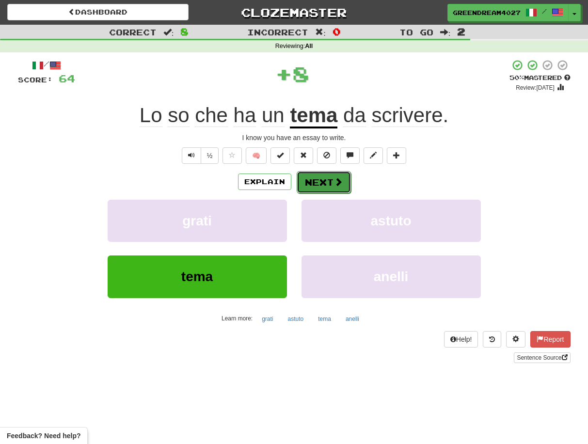
click at [325, 183] on button "Next" at bounding box center [324, 182] width 54 height 22
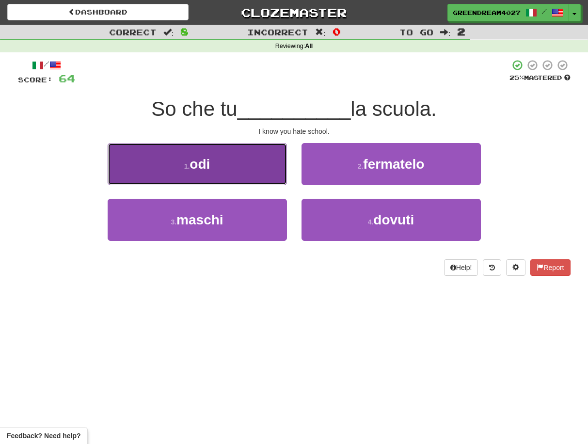
click at [254, 170] on button "1 . odi" at bounding box center [197, 164] width 179 height 42
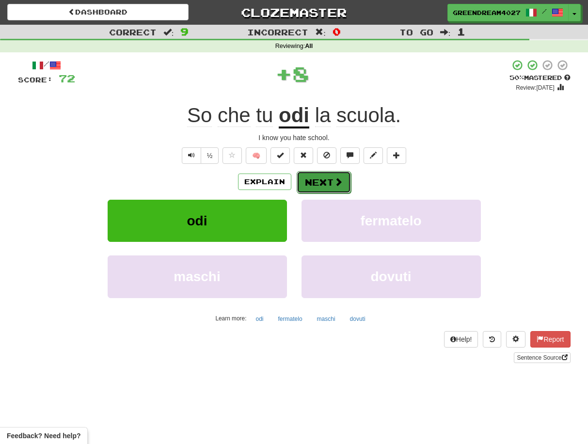
click at [330, 182] on button "Next" at bounding box center [324, 182] width 54 height 22
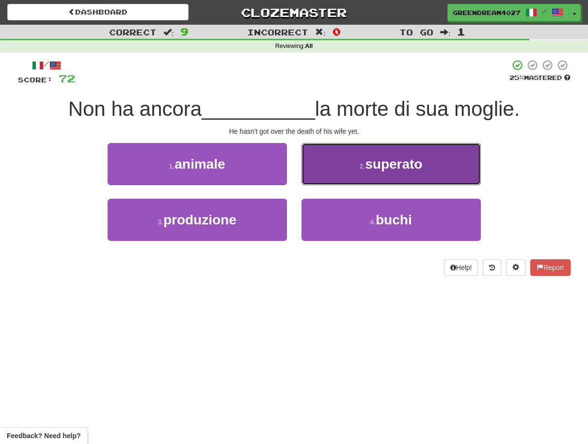
click at [354, 170] on button "2 . superato" at bounding box center [390, 164] width 179 height 42
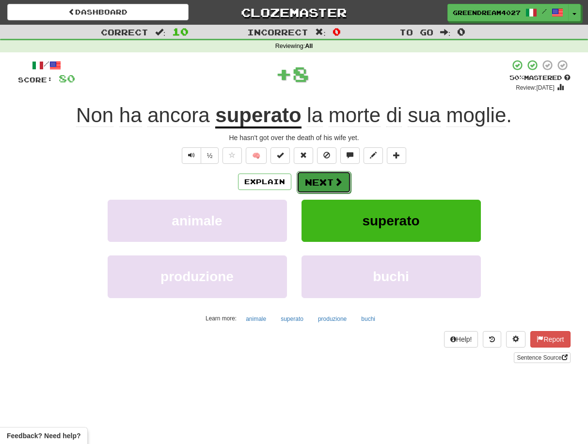
click at [330, 179] on button "Next" at bounding box center [324, 182] width 54 height 22
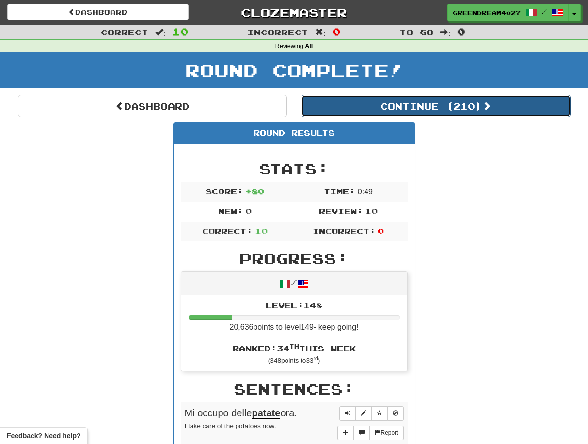
click at [431, 107] on button "Continue ( 210 )" at bounding box center [435, 106] width 269 height 22
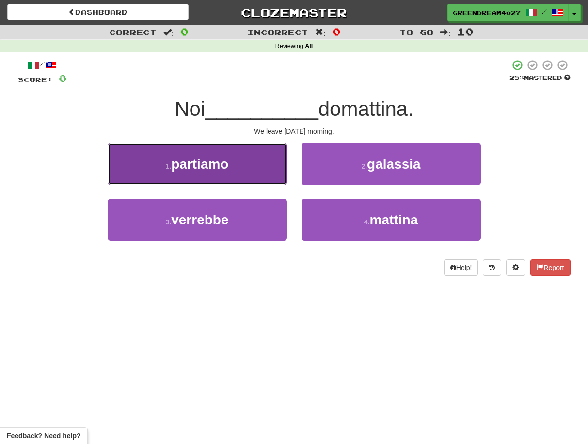
click at [234, 170] on button "1 . partiamo" at bounding box center [197, 164] width 179 height 42
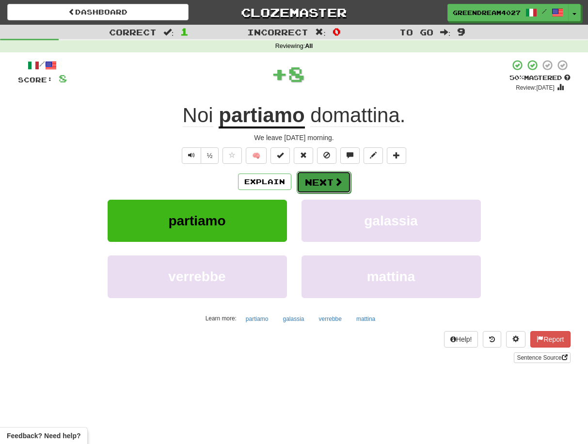
click at [319, 185] on button "Next" at bounding box center [324, 182] width 54 height 22
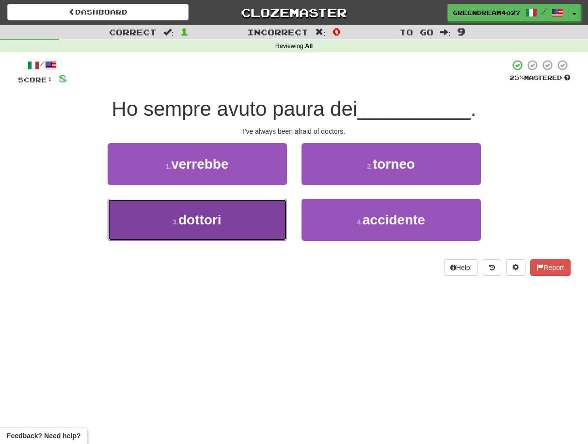
click at [239, 223] on button "3 . dottori" at bounding box center [197, 220] width 179 height 42
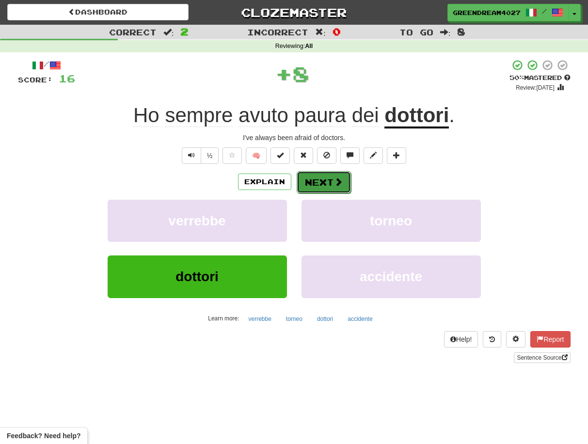
click at [317, 185] on button "Next" at bounding box center [324, 182] width 54 height 22
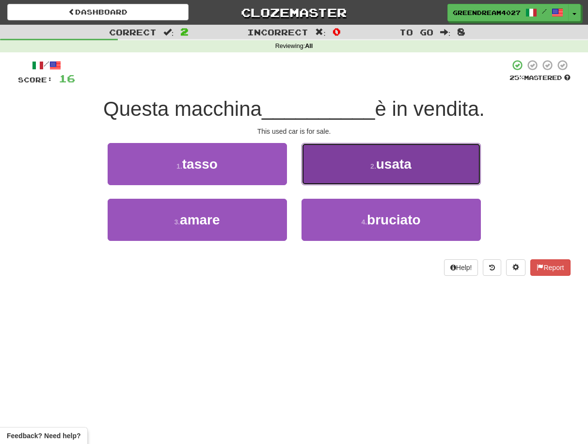
click at [398, 168] on span "usata" at bounding box center [393, 164] width 35 height 15
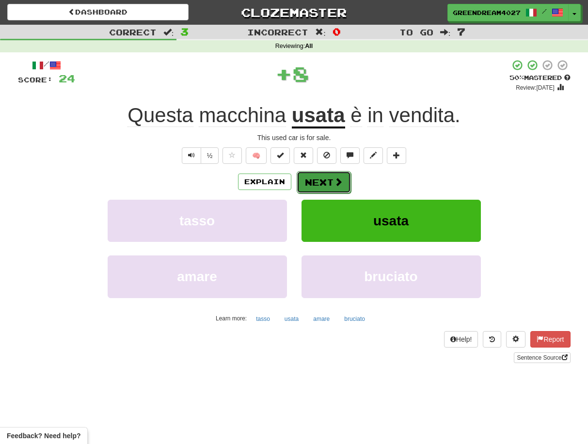
click at [320, 180] on button "Next" at bounding box center [324, 182] width 54 height 22
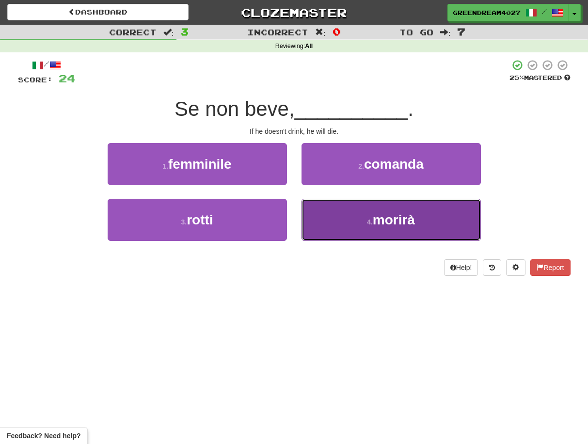
click at [349, 228] on button "4 . morirà" at bounding box center [390, 220] width 179 height 42
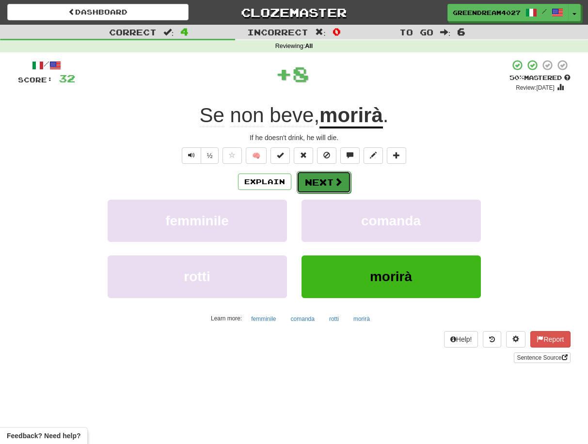
click at [331, 182] on button "Next" at bounding box center [324, 182] width 54 height 22
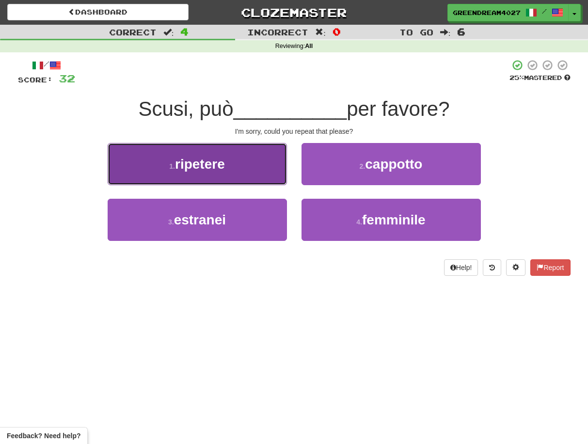
click at [241, 167] on button "1 . ripetere" at bounding box center [197, 164] width 179 height 42
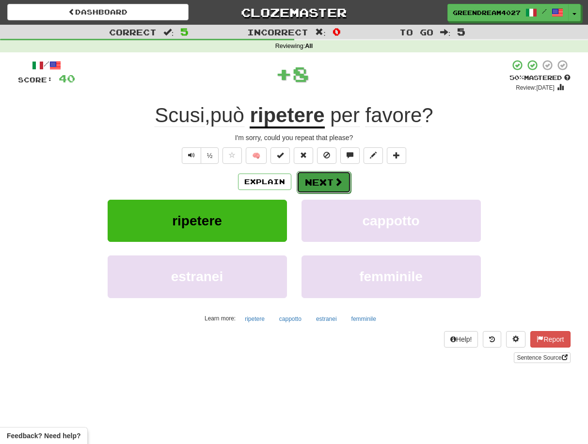
click at [320, 184] on button "Next" at bounding box center [324, 182] width 54 height 22
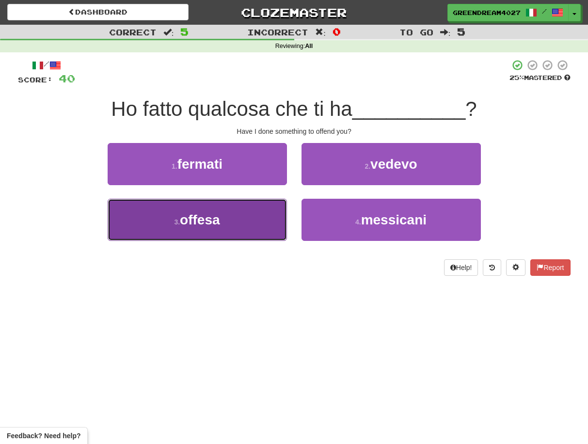
click at [244, 222] on button "3 . offesa" at bounding box center [197, 220] width 179 height 42
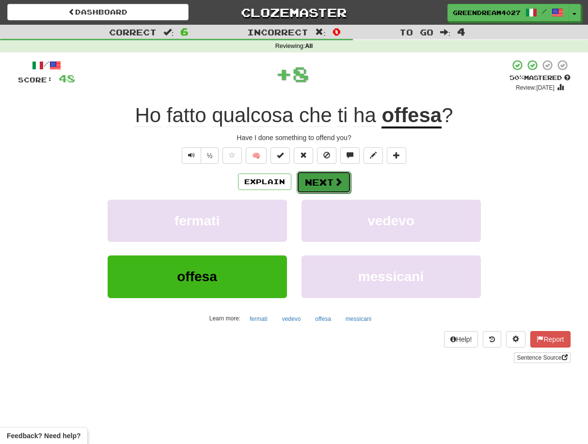
click at [328, 180] on button "Next" at bounding box center [324, 182] width 54 height 22
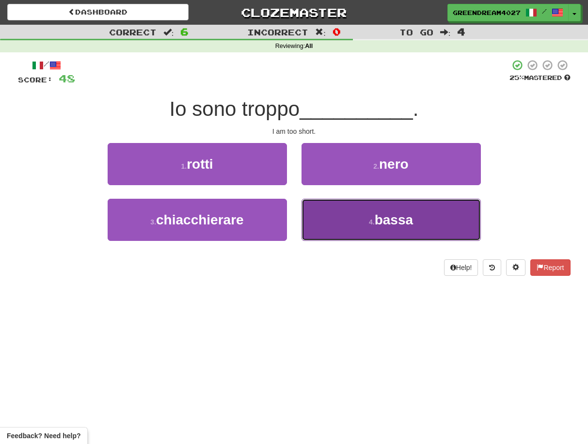
click at [338, 231] on button "4 . bassa" at bounding box center [390, 220] width 179 height 42
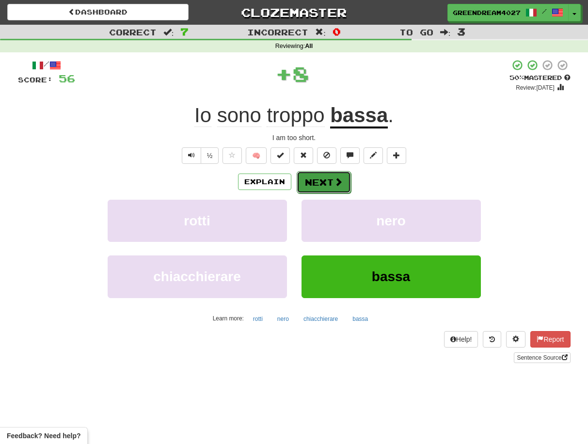
click at [323, 182] on button "Next" at bounding box center [324, 182] width 54 height 22
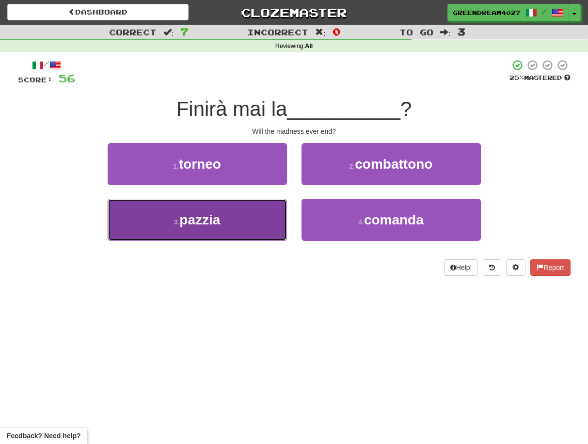
click at [256, 233] on button "3 . pazzia" at bounding box center [197, 220] width 179 height 42
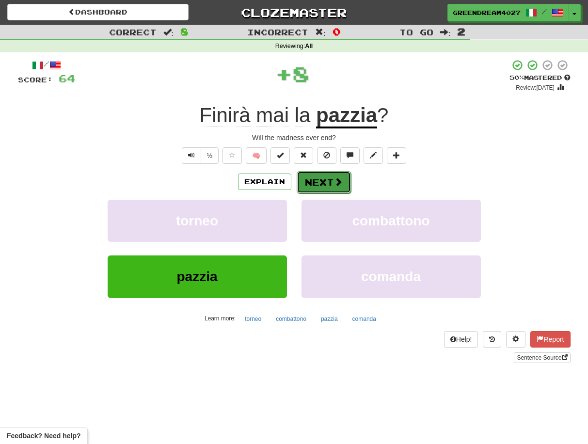
click at [323, 182] on button "Next" at bounding box center [324, 182] width 54 height 22
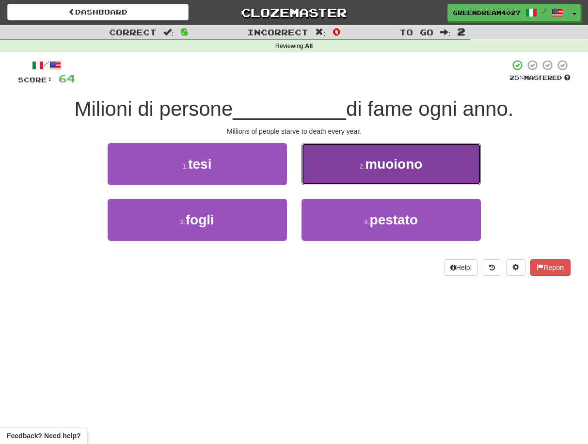
click at [352, 170] on button "2 . muoiono" at bounding box center [390, 164] width 179 height 42
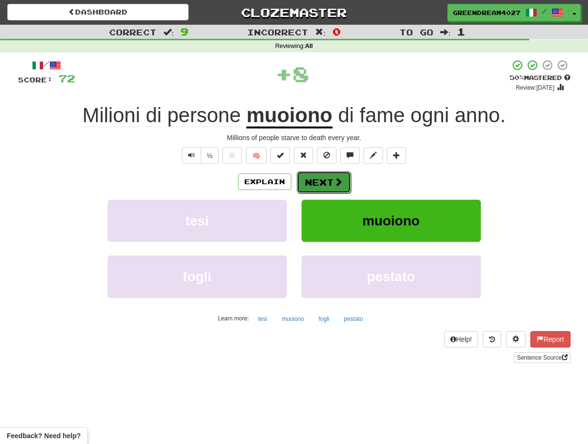
click at [326, 181] on button "Next" at bounding box center [324, 182] width 54 height 22
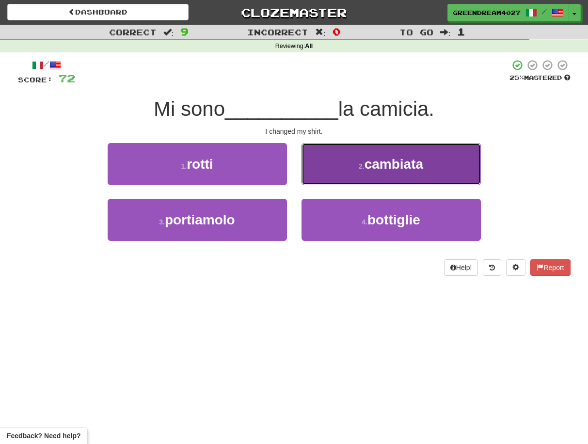
click at [409, 170] on span "cambiata" at bounding box center [393, 164] width 59 height 15
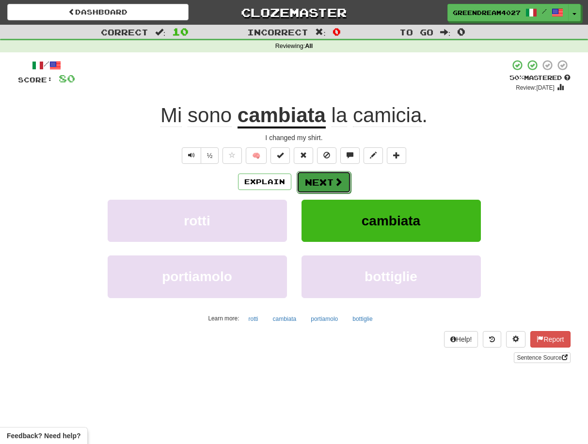
click at [331, 181] on button "Next" at bounding box center [324, 182] width 54 height 22
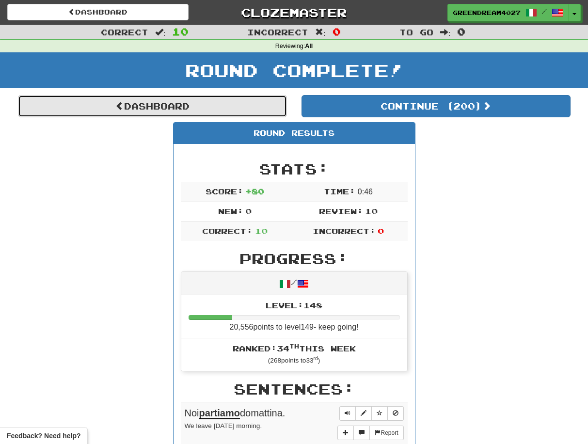
click at [151, 104] on link "Dashboard" at bounding box center [152, 106] width 269 height 22
